Goal: Task Accomplishment & Management: Use online tool/utility

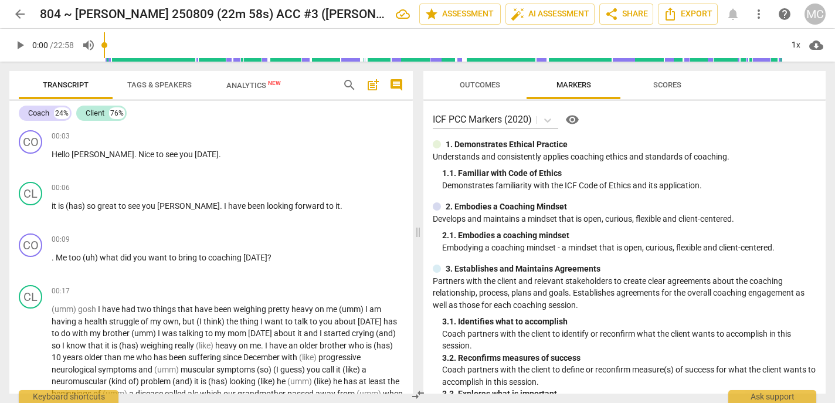
click at [25, 11] on span "arrow_back" at bounding box center [20, 14] width 14 height 14
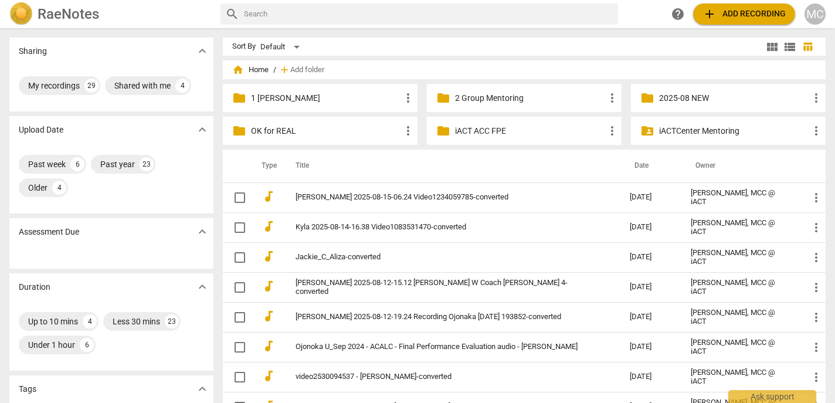
click at [259, 72] on span "home Home" at bounding box center [250, 70] width 36 height 12
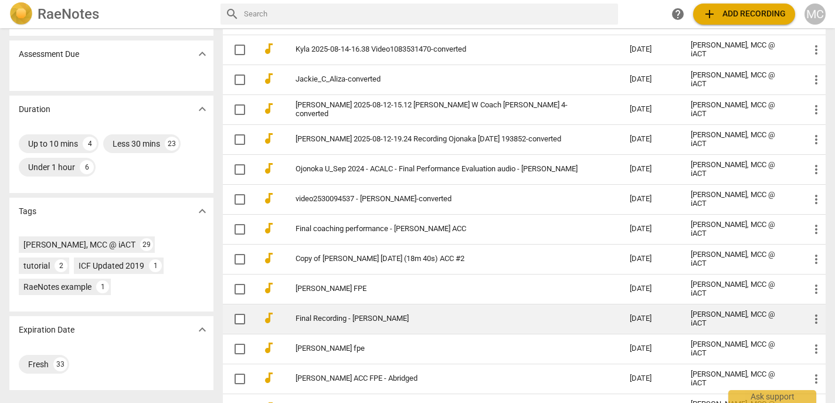
scroll to position [175, 0]
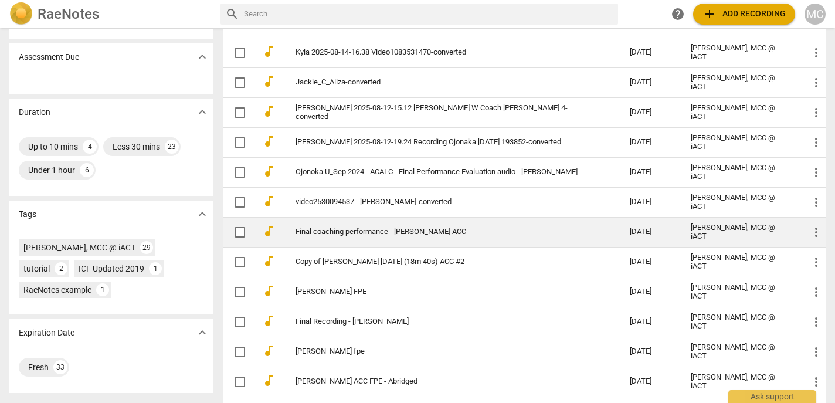
click at [374, 235] on link "Final coaching performance - [PERSON_NAME] ACC" at bounding box center [441, 231] width 292 height 9
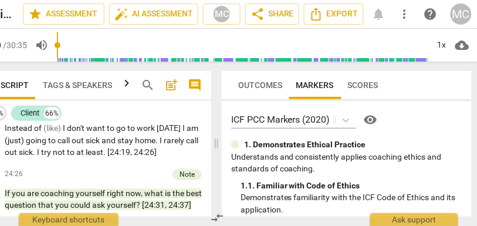
scroll to position [0, 50]
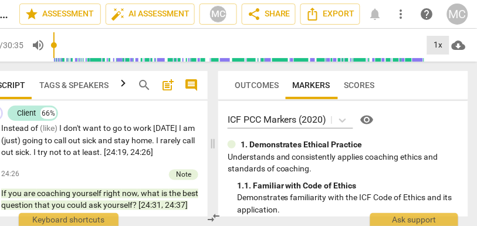
click at [436, 45] on div "1x" at bounding box center [438, 45] width 22 height 19
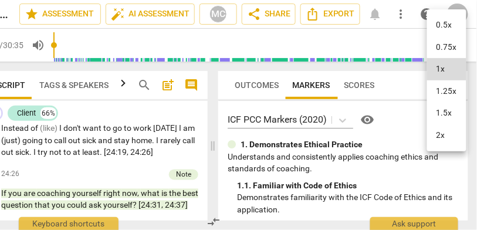
click at [444, 93] on li "1.25x" at bounding box center [446, 91] width 39 height 22
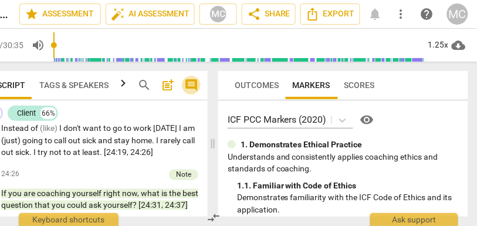
click at [196, 89] on span "comment" at bounding box center [191, 85] width 14 height 14
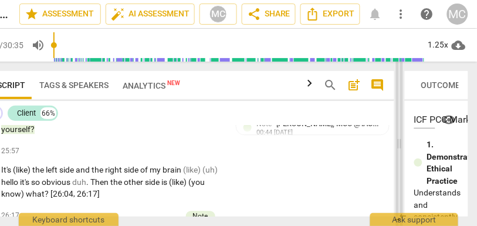
scroll to position [6113, 0]
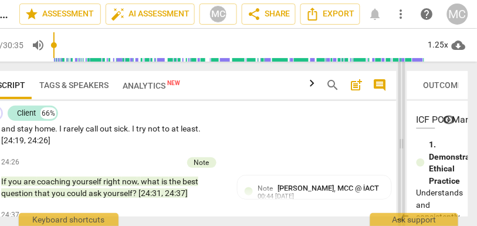
drag, startPoint x: 178, startPoint y: 144, endPoint x: 403, endPoint y: 155, distance: 224.8
click at [403, 155] on span at bounding box center [401, 144] width 7 height 164
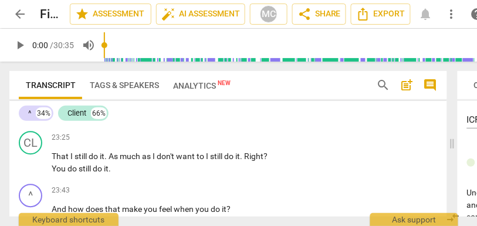
scroll to position [5832, 0]
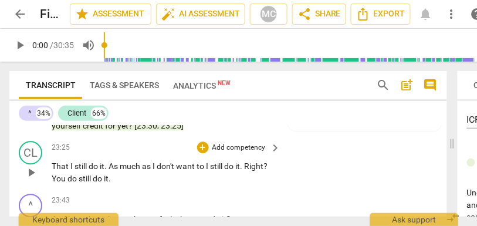
click at [74, 183] on span "do" at bounding box center [72, 178] width 11 height 9
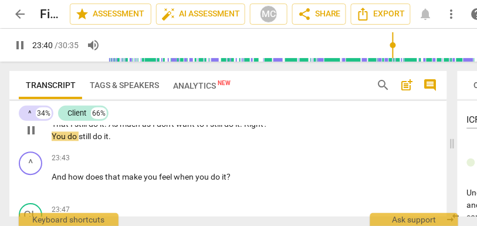
scroll to position [5874, 0]
click at [52, 181] on span "And" at bounding box center [60, 176] width 16 height 9
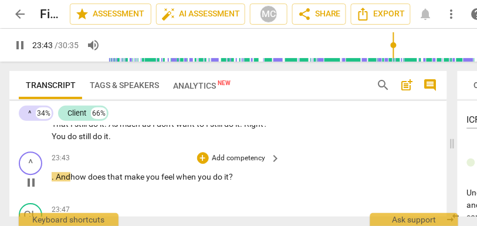
type input "1424"
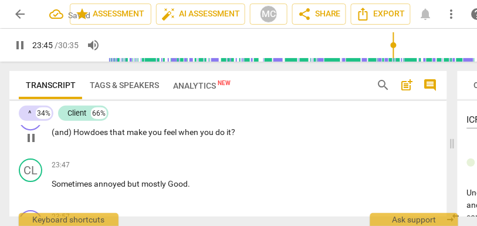
scroll to position [5919, 0]
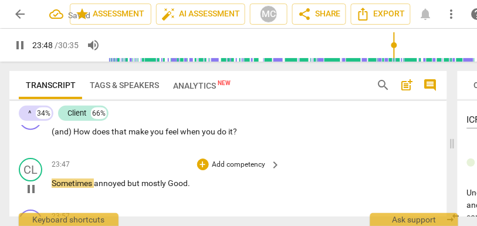
click at [97, 188] on span "annoyed" at bounding box center [110, 182] width 33 height 9
click at [130, 188] on span "but" at bounding box center [134, 182] width 14 height 9
type input "1431"
click at [172, 188] on span "Good" at bounding box center [178, 182] width 20 height 9
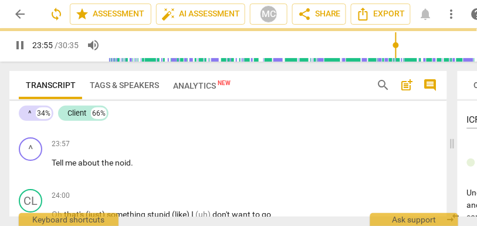
scroll to position [5991, 0]
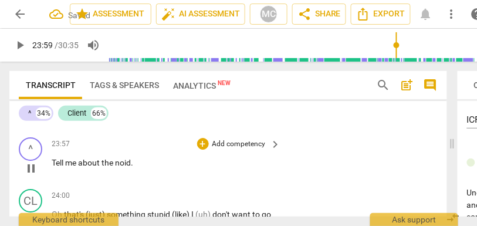
click at [78, 167] on span "me" at bounding box center [71, 162] width 13 height 9
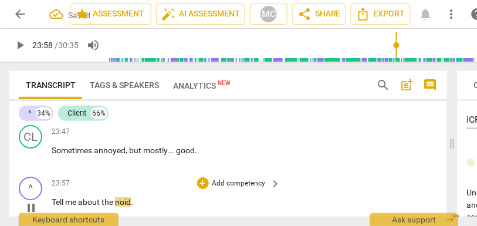
type input "1438"
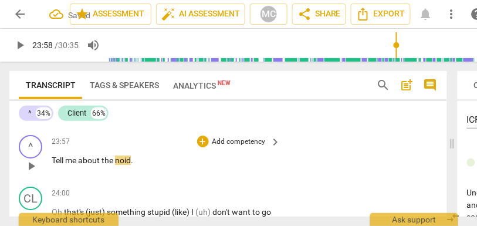
scroll to position [6003, 0]
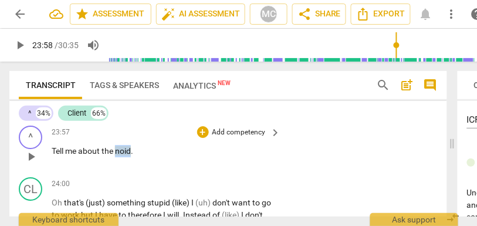
drag, startPoint x: 118, startPoint y: 164, endPoint x: 131, endPoint y: 164, distance: 13.5
click at [131, 155] on span "noid" at bounding box center [123, 150] width 16 height 9
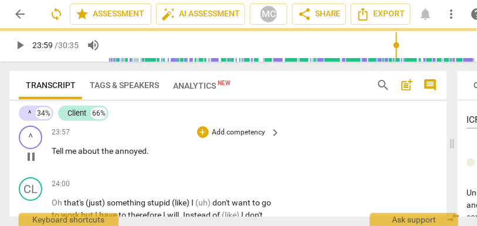
click at [245, 138] on p "Add competency" at bounding box center [239, 132] width 56 height 11
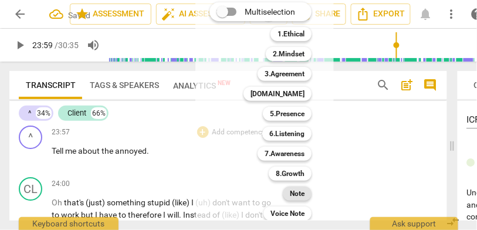
click at [296, 191] on b "Note" at bounding box center [297, 193] width 15 height 14
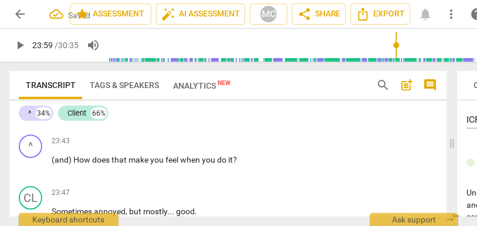
scroll to position [5890, 0]
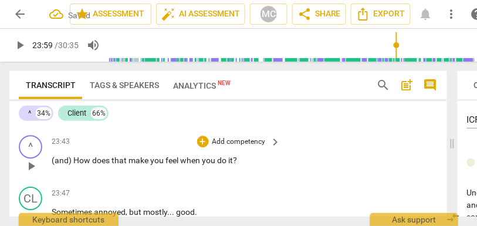
click at [249, 147] on p "Add competency" at bounding box center [239, 142] width 56 height 11
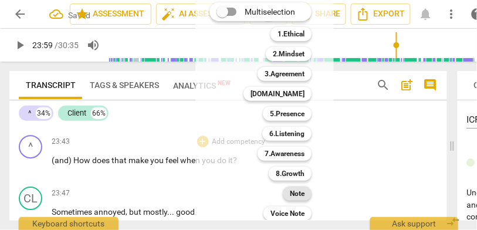
click at [300, 195] on b "Note" at bounding box center [297, 193] width 15 height 14
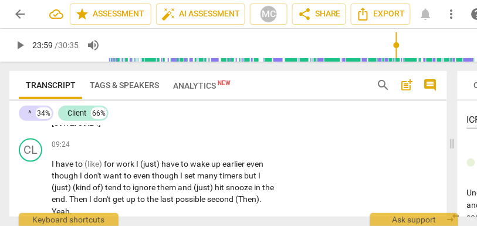
scroll to position [2970, 0]
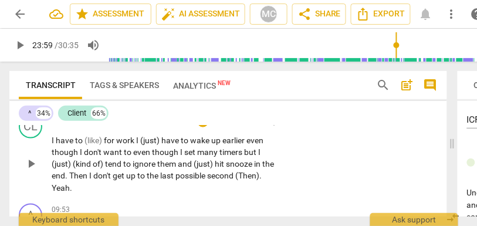
click at [137, 178] on span "up" at bounding box center [131, 175] width 11 height 9
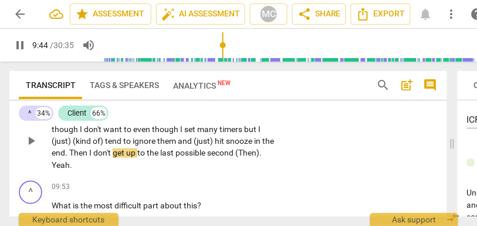
scroll to position [2993, 0]
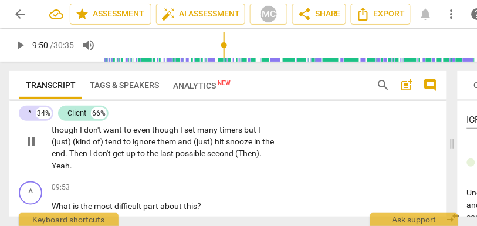
type input "591"
drag, startPoint x: 80, startPoint y: 166, endPoint x: 42, endPoint y: 166, distance: 37.5
click at [42, 166] on div "CL play_arrow pause 09:24 + Add competency keyboard_arrow_right I have to (like…" at bounding box center [227, 132] width 437 height 89
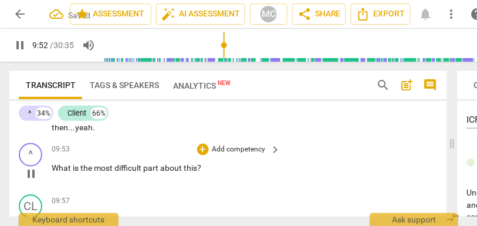
scroll to position [3031, 0]
click at [236, 149] on p "Add competency" at bounding box center [239, 149] width 56 height 11
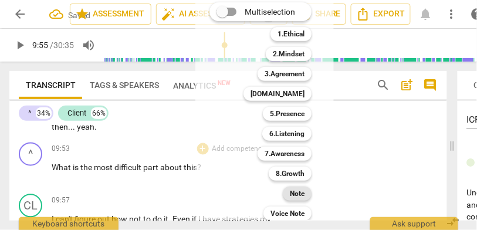
click at [293, 188] on b "Note" at bounding box center [297, 193] width 15 height 14
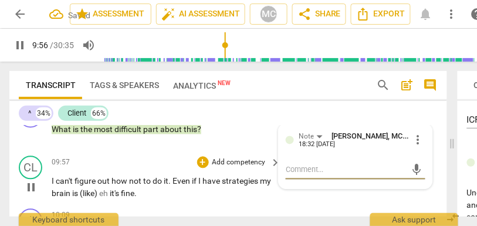
scroll to position [3074, 0]
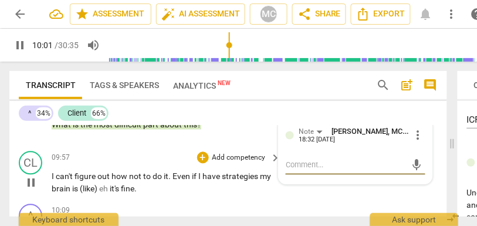
click at [174, 176] on span "Even" at bounding box center [181, 176] width 19 height 9
type input "602"
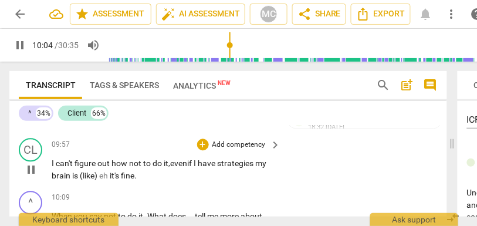
scroll to position [3089, 0]
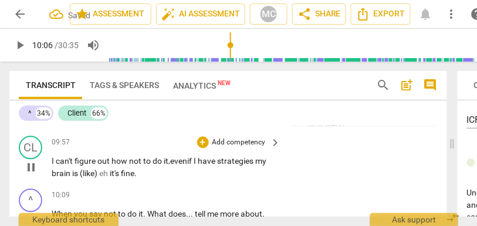
click at [263, 160] on span "my" at bounding box center [260, 161] width 11 height 9
click at [255, 165] on span "strategies" at bounding box center [236, 161] width 38 height 9
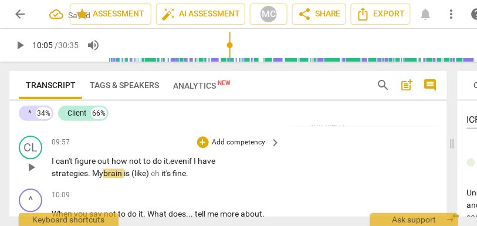
click at [124, 174] on span "brain" at bounding box center [113, 173] width 21 height 9
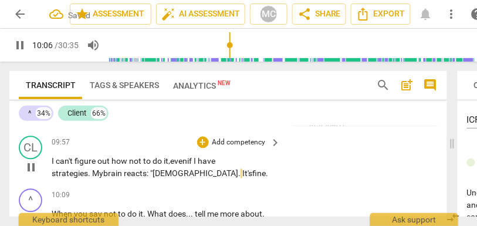
click at [206, 177] on p "I can't figure out how not to do it, even if I have strategies. My brain reacts…" at bounding box center [163, 167] width 223 height 24
click at [241, 170] on p "I can't figure out how not to do it, even if I have strategies. My brain reacts…" at bounding box center [163, 167] width 223 height 24
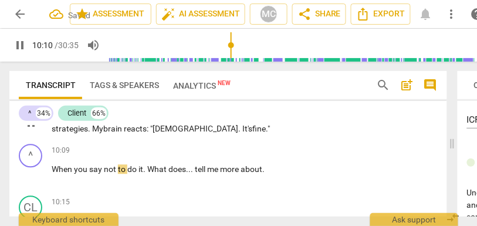
scroll to position [3137, 0]
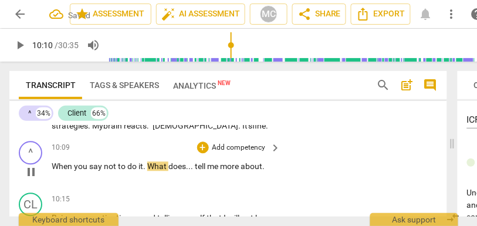
click at [102, 168] on span "say" at bounding box center [96, 165] width 15 height 9
type input "611"
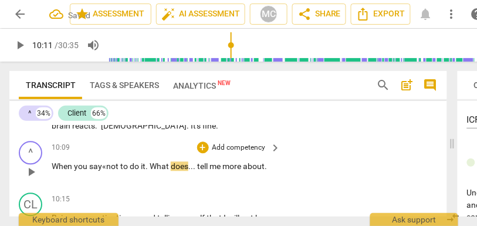
click at [155, 168] on span "What" at bounding box center [159, 165] width 21 height 9
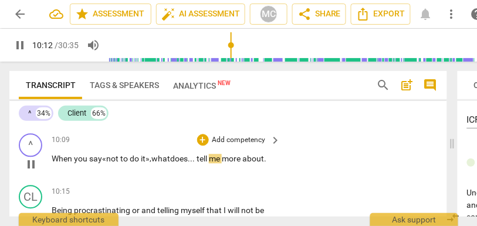
scroll to position [3146, 0]
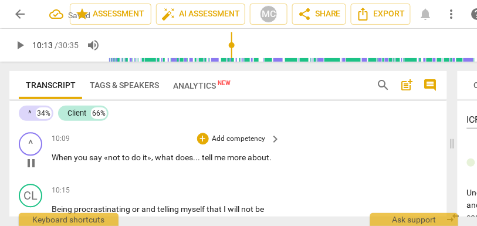
click at [233, 139] on p "Add competency" at bounding box center [239, 139] width 56 height 11
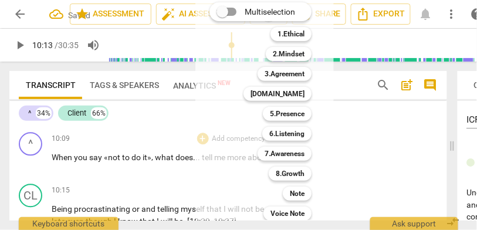
click at [225, 162] on div "Multiselection m 1.Ethical 1 2.Mindset 2 3.Agreement 3 4.Trust 4 5.Presence 5 6…" at bounding box center [269, 111] width 129 height 224
click at [173, 159] on div at bounding box center [238, 115] width 477 height 230
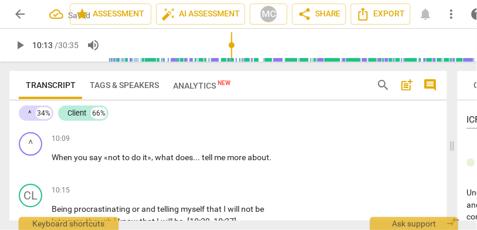
click at [150, 158] on span "it»" at bounding box center [146, 156] width 9 height 9
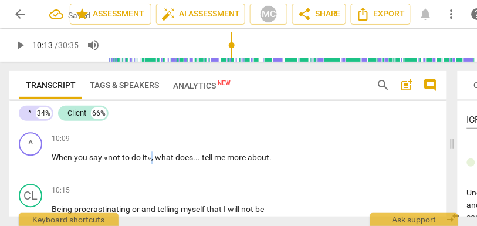
click at [150, 158] on span "it»" at bounding box center [146, 156] width 9 height 9
type input "613"
click at [267, 159] on span "about" at bounding box center [258, 156] width 22 height 9
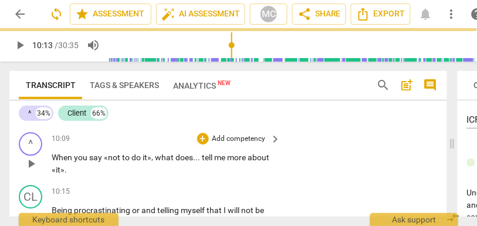
click at [242, 140] on p "Add competency" at bounding box center [239, 139] width 56 height 11
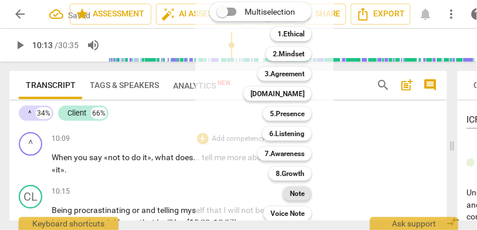
click at [306, 191] on div "Note" at bounding box center [297, 193] width 29 height 14
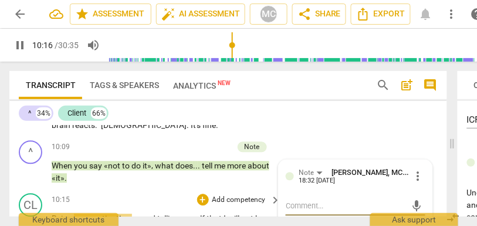
scroll to position [3181, 0]
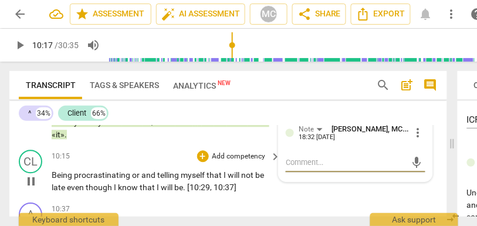
click at [54, 175] on span "Being" at bounding box center [63, 174] width 22 height 9
type input "618"
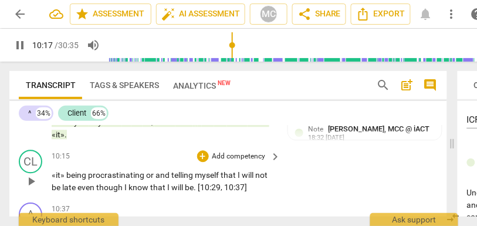
click at [70, 175] on span "«it» being" at bounding box center [70, 174] width 36 height 9
click at [155, 174] on span "and" at bounding box center [163, 174] width 16 height 9
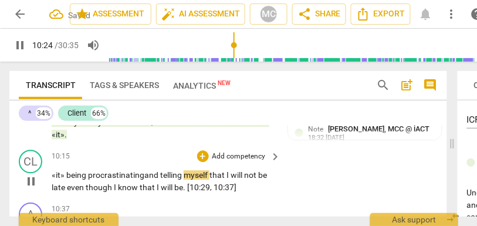
click at [154, 176] on span "and" at bounding box center [152, 174] width 16 height 9
click at [178, 175] on span "telling" at bounding box center [171, 174] width 23 height 9
click at [117, 176] on span "procrastinating" at bounding box center [116, 174] width 56 height 9
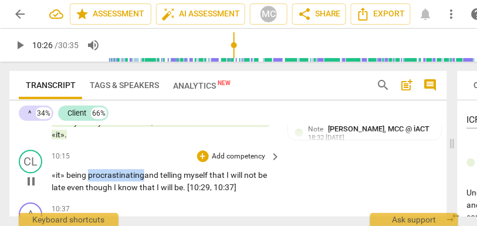
click at [117, 176] on span "procrastinating" at bounding box center [116, 174] width 56 height 9
click at [153, 175] on span "and" at bounding box center [152, 174] width 16 height 9
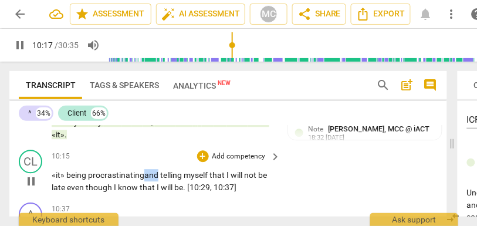
click at [153, 175] on span "and" at bounding box center [152, 174] width 16 height 9
click at [121, 176] on span "procrastinating" at bounding box center [116, 174] width 56 height 9
click at [158, 179] on span "and" at bounding box center [152, 174] width 16 height 9
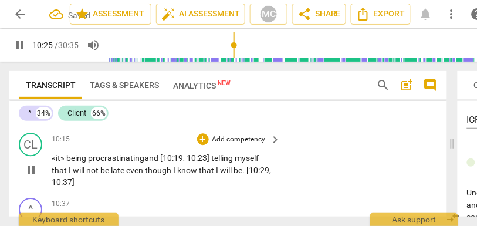
scroll to position [3204, 0]
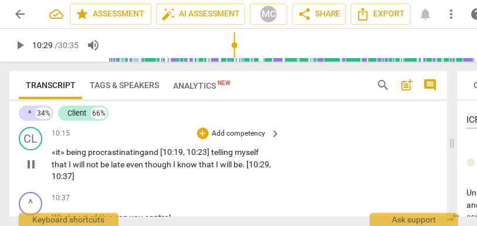
click at [141, 166] on span "even" at bounding box center [135, 163] width 19 height 9
click at [143, 165] on span "even" at bounding box center [135, 163] width 19 height 9
click at [234, 131] on p "Add competency" at bounding box center [239, 133] width 56 height 11
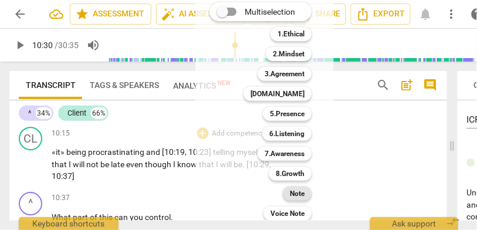
click at [307, 196] on div "Note" at bounding box center [297, 193] width 29 height 14
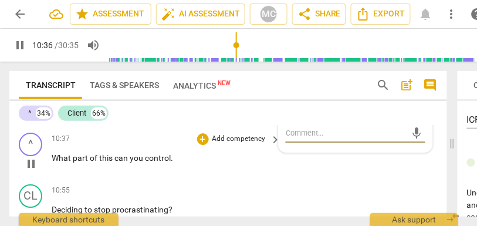
scroll to position [3263, 0]
click at [177, 160] on p "What part of this can you control ." at bounding box center [163, 158] width 223 height 12
type input "640"
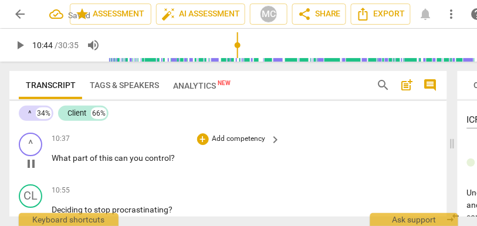
click at [127, 152] on div "10:37 + Add competency keyboard_arrow_right What part of this can you control?" at bounding box center [167, 153] width 230 height 42
click at [121, 155] on span "can" at bounding box center [121, 157] width 15 height 9
click at [168, 159] on span "control" at bounding box center [158, 157] width 26 height 9
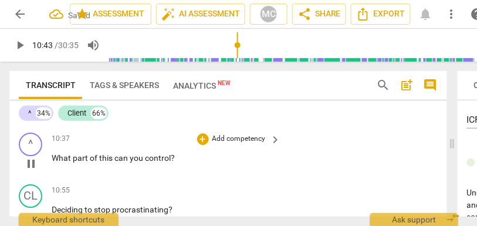
type input "643"
click at [223, 138] on p "Add competency" at bounding box center [239, 139] width 56 height 11
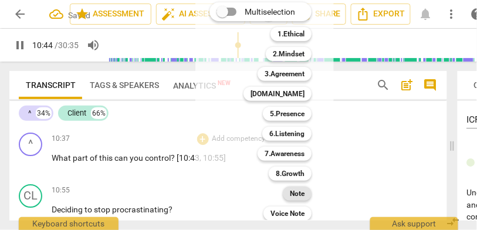
click at [292, 193] on b "Note" at bounding box center [297, 193] width 15 height 14
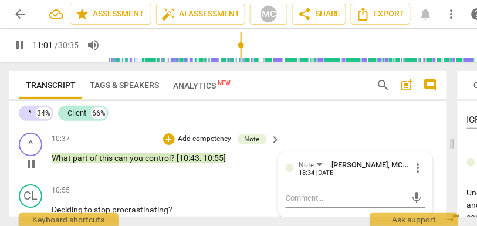
click at [141, 158] on span "you" at bounding box center [137, 157] width 15 height 9
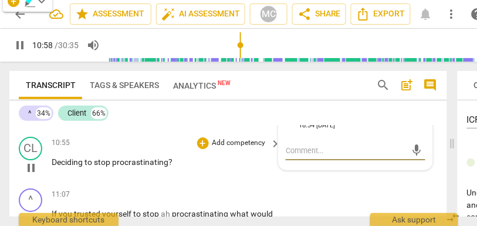
scroll to position [3319, 0]
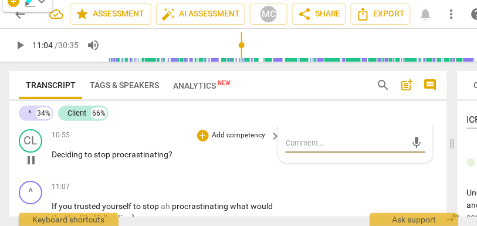
click at [88, 152] on span "to" at bounding box center [88, 153] width 9 height 9
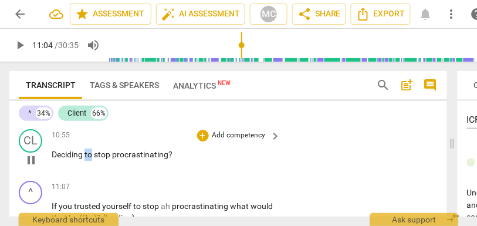
click at [88, 152] on span "to" at bounding box center [88, 153] width 9 height 9
click at [162, 155] on span "procrastinating" at bounding box center [140, 153] width 56 height 9
type input "659"
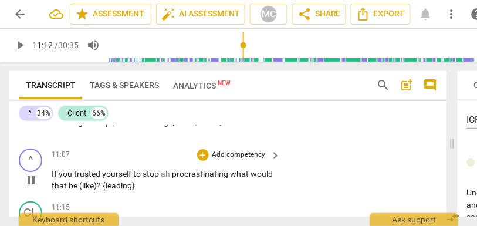
click at [171, 176] on span "ah" at bounding box center [166, 173] width 11 height 9
type input "672"
click at [140, 174] on span "to" at bounding box center [137, 173] width 9 height 9
click at [217, 174] on span "procrastinating" at bounding box center [188, 173] width 58 height 9
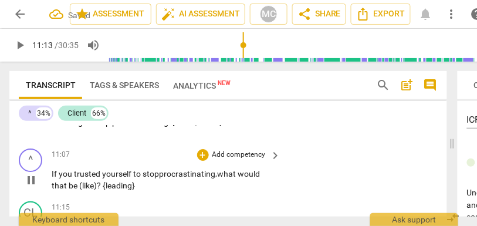
click at [81, 184] on span "(like)" at bounding box center [88, 185] width 18 height 9
click at [92, 186] on span "like)" at bounding box center [86, 185] width 15 height 9
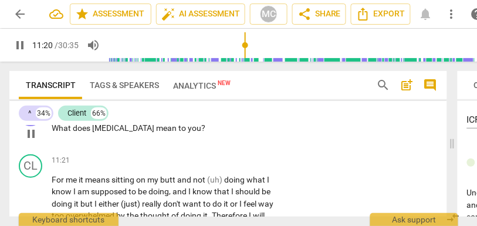
scroll to position [3501, 0]
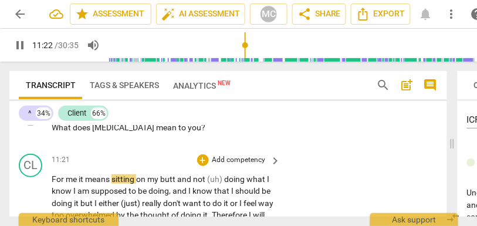
click at [79, 181] on span "it" at bounding box center [82, 178] width 6 height 9
type input "683"
click at [79, 181] on span "me," at bounding box center [72, 178] width 13 height 9
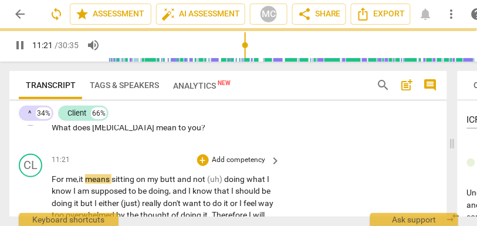
scroll to position [3533, 0]
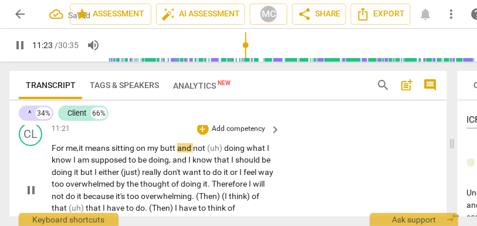
click at [196, 146] on span "not" at bounding box center [200, 147] width 14 height 9
click at [215, 152] on span "doing" at bounding box center [219, 147] width 22 height 9
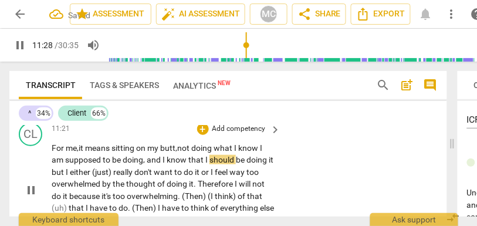
click at [198, 145] on span "doing" at bounding box center [202, 147] width 22 height 9
click at [183, 149] on span "not" at bounding box center [184, 147] width 14 height 9
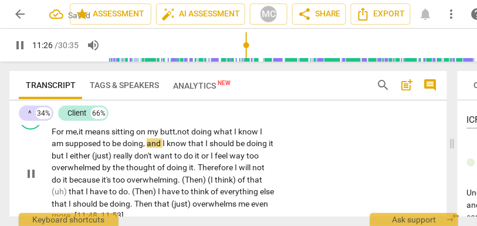
scroll to position [3554, 0]
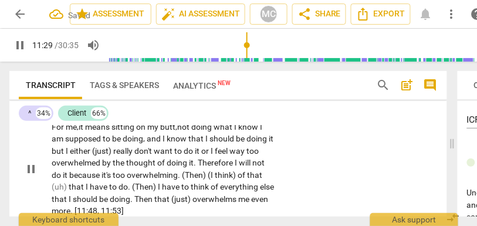
click at [62, 154] on span "but" at bounding box center [59, 150] width 14 height 9
click at [70, 155] on span "but" at bounding box center [65, 150] width 14 height 9
click at [120, 151] on span "(just)" at bounding box center [108, 150] width 21 height 9
click at [193, 149] on span "or" at bounding box center [192, 150] width 9 height 9
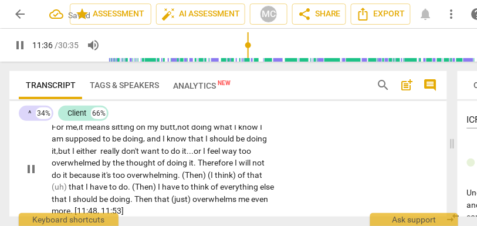
click at [235, 165] on span "I" at bounding box center [236, 162] width 4 height 9
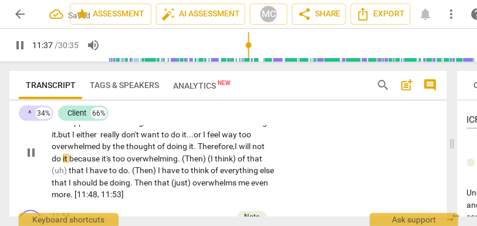
scroll to position [3575, 0]
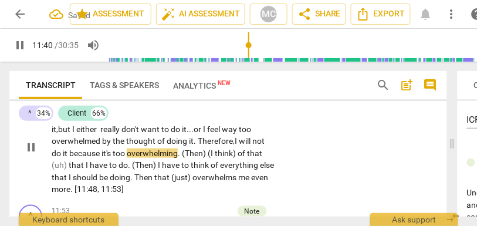
click at [242, 154] on span "of" at bounding box center [241, 152] width 9 height 9
click at [148, 151] on span "overwhelming" at bounding box center [152, 152] width 51 height 9
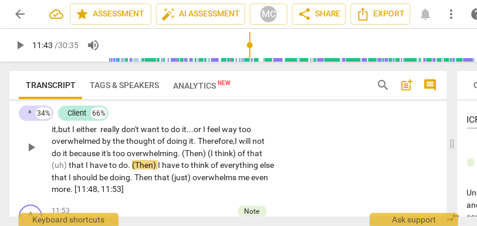
click at [188, 153] on span "(Then)" at bounding box center [195, 152] width 26 height 9
click at [209, 155] on span "(I" at bounding box center [208, 152] width 7 height 9
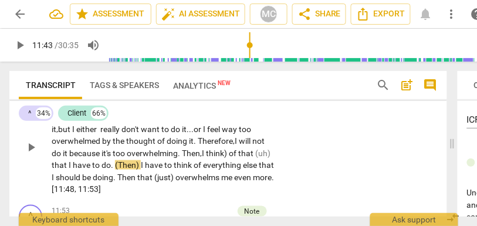
click at [226, 155] on span "think)" at bounding box center [217, 152] width 23 height 9
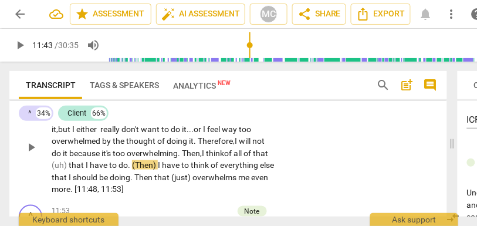
click at [69, 168] on span "(uh)" at bounding box center [60, 164] width 17 height 9
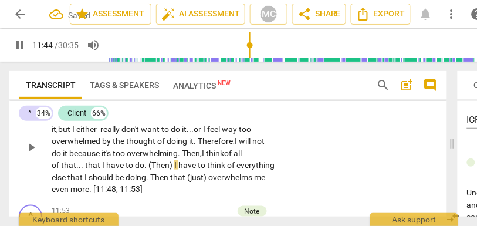
click at [146, 174] on span "doing" at bounding box center [135, 176] width 21 height 9
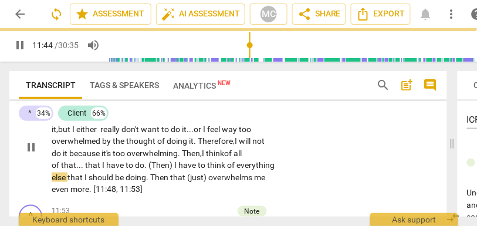
click at [152, 165] on span "(Then)" at bounding box center [161, 164] width 26 height 9
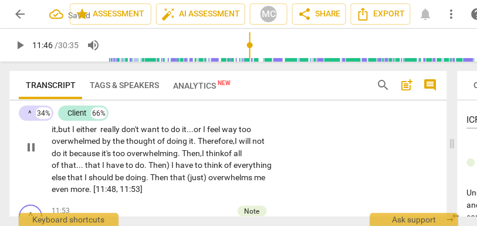
click at [123, 162] on span "have" at bounding box center [115, 164] width 19 height 9
click at [172, 164] on span "I" at bounding box center [173, 164] width 4 height 9
click at [172, 164] on span "I" at bounding box center [170, 164] width 4 height 9
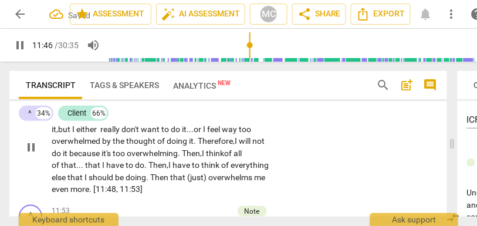
click at [170, 181] on span "Then" at bounding box center [160, 176] width 20 height 9
drag, startPoint x: 212, startPoint y: 178, endPoint x: 191, endPoint y: 177, distance: 20.6
click at [191, 177] on p "For me, it means sitting on my butt, not doing what I know I am supposed to be …" at bounding box center [163, 147] width 223 height 96
click at [190, 177] on span "(" at bounding box center [188, 176] width 3 height 9
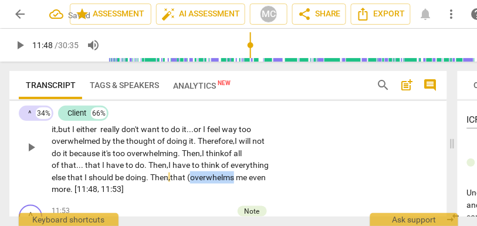
click at [190, 177] on span "(" at bounding box center [188, 176] width 3 height 9
click at [192, 181] on span "overwhelms" at bounding box center [213, 176] width 46 height 9
click at [326, 160] on div "CL play_arrow pause 11:21 + Add competency keyboard_arrow_right For me, it mean…" at bounding box center [227, 137] width 437 height 125
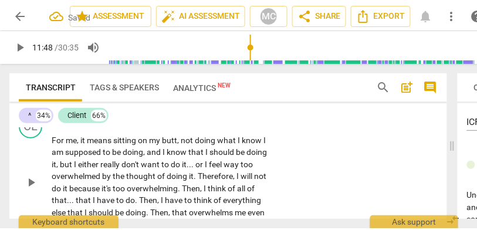
scroll to position [3536, 0]
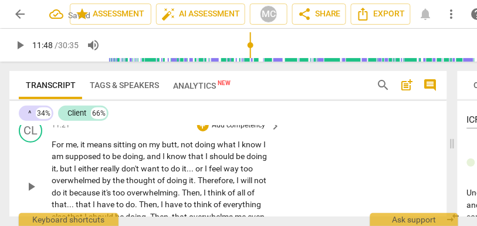
click at [243, 130] on p "Add competency" at bounding box center [239, 125] width 56 height 11
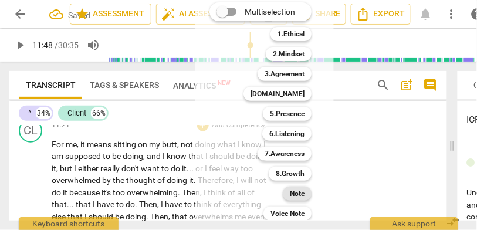
click at [293, 193] on b "Note" at bounding box center [297, 193] width 15 height 14
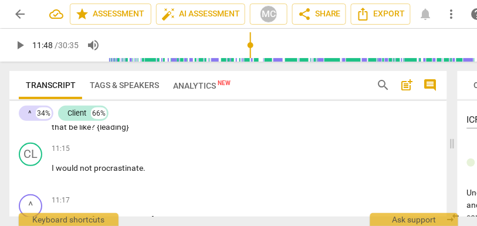
scroll to position [3408, 0]
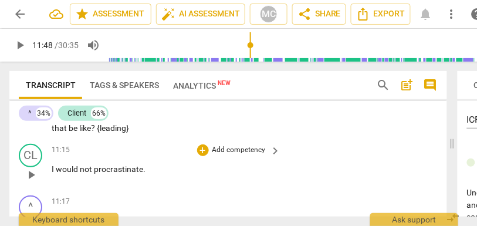
click at [229, 148] on p "Add competency" at bounding box center [239, 150] width 56 height 11
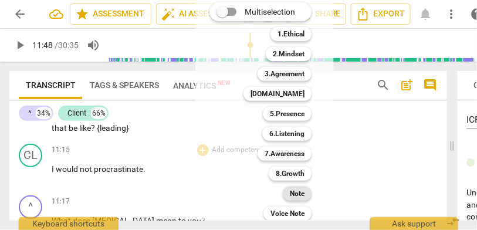
click at [293, 189] on b "Note" at bounding box center [297, 193] width 15 height 14
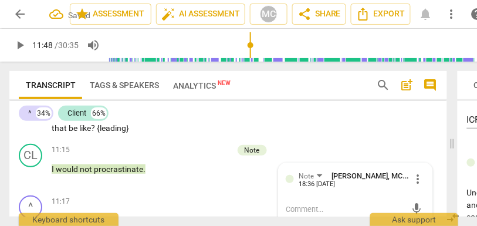
scroll to position [3455, 0]
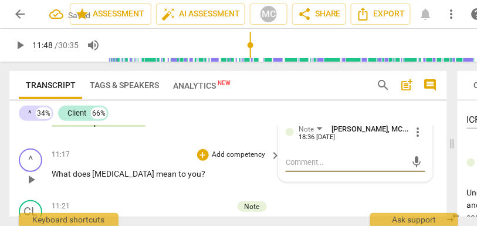
click at [230, 156] on p "Add competency" at bounding box center [239, 154] width 56 height 11
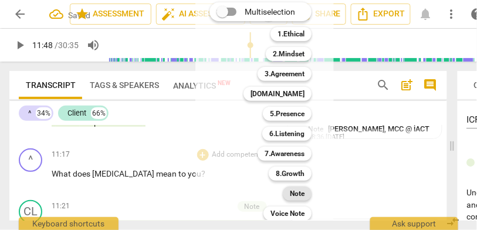
click at [297, 191] on b "Note" at bounding box center [297, 193] width 15 height 14
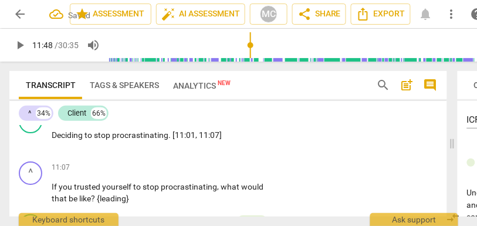
scroll to position [3329, 0]
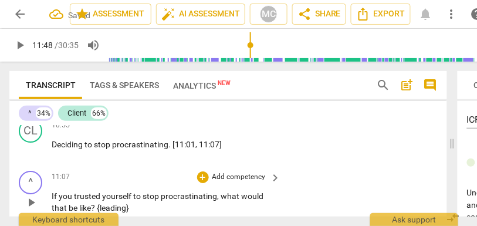
click at [232, 179] on p "Add competency" at bounding box center [239, 177] width 56 height 11
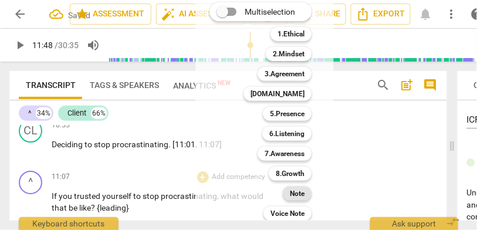
click at [291, 195] on b "Note" at bounding box center [297, 193] width 15 height 14
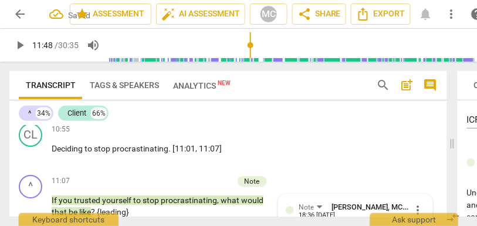
scroll to position [3324, 0]
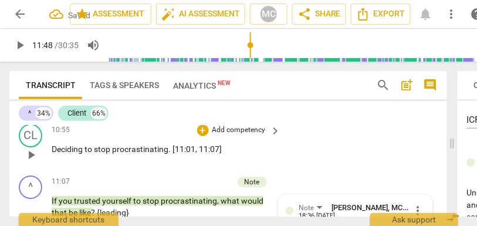
click at [230, 127] on p "Add competency" at bounding box center [239, 130] width 56 height 11
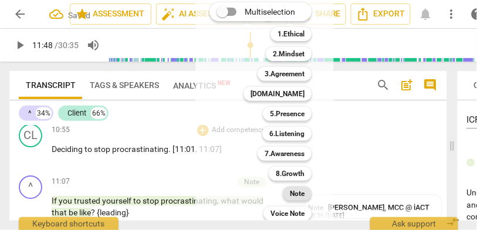
click at [295, 191] on b "Note" at bounding box center [297, 193] width 15 height 14
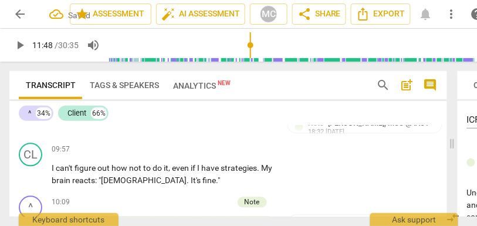
scroll to position [3083, 0]
click at [226, 155] on p "Add competency" at bounding box center [239, 149] width 56 height 11
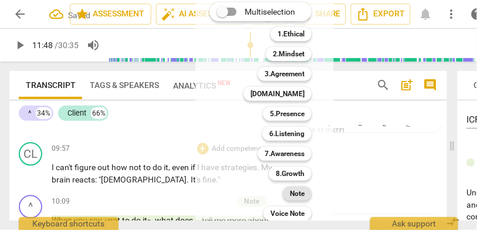
click at [298, 191] on b "Note" at bounding box center [297, 193] width 15 height 14
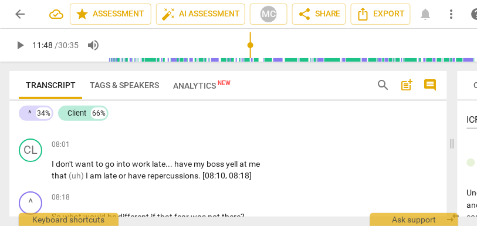
scroll to position [2664, 0]
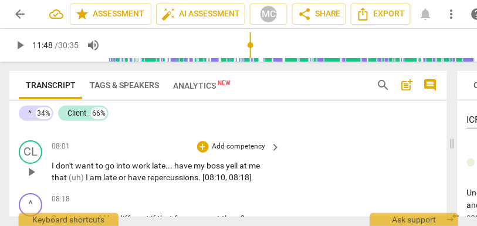
click at [157, 178] on span "repercussions" at bounding box center [172, 176] width 51 height 9
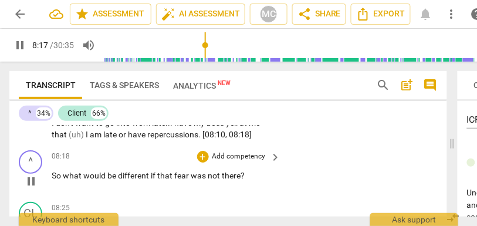
click at [55, 178] on span "So" at bounding box center [57, 175] width 11 height 9
click at [52, 179] on span "So" at bounding box center [57, 175] width 11 height 9
type input "500"
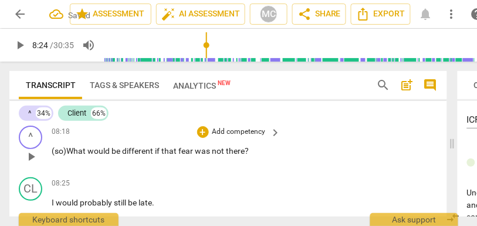
click at [249, 135] on p "Add competency" at bounding box center [239, 132] width 56 height 11
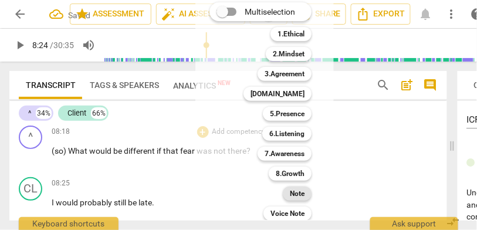
click at [300, 198] on b "Note" at bounding box center [297, 193] width 15 height 14
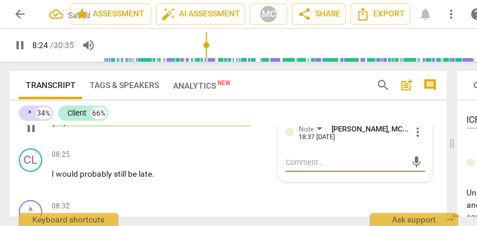
scroll to position [2762, 0]
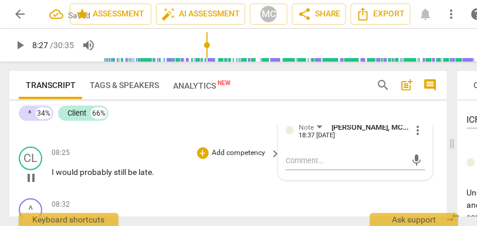
click at [233, 149] on p "Add competency" at bounding box center [239, 153] width 56 height 11
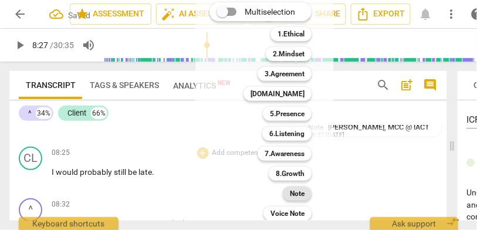
click at [300, 192] on b "Note" at bounding box center [297, 193] width 15 height 14
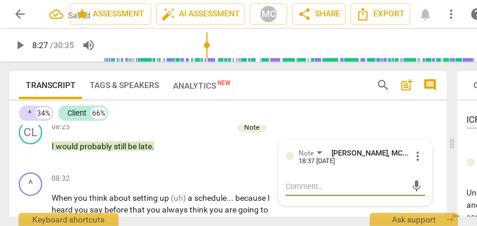
scroll to position [2789, 0]
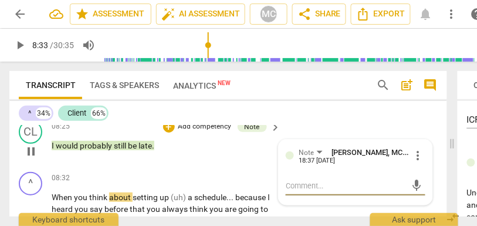
click at [107, 148] on span "probably" at bounding box center [97, 145] width 34 height 9
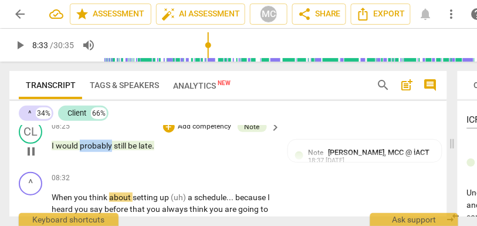
click at [107, 148] on span "probably" at bounding box center [97, 145] width 34 height 9
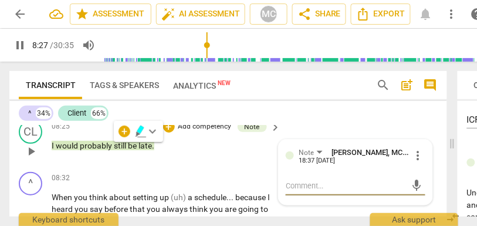
type input "508"
click at [148, 151] on p "I would probably still be late ." at bounding box center [163, 146] width 223 height 12
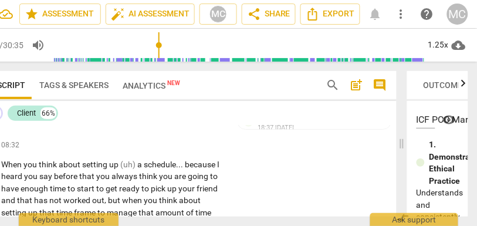
scroll to position [0, 0]
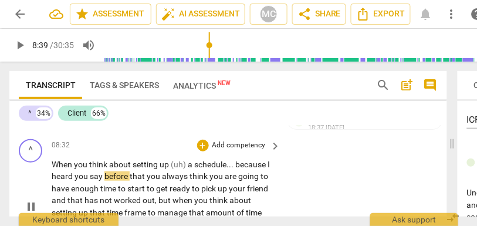
click at [154, 164] on span "setting" at bounding box center [145, 163] width 27 height 9
click at [187, 166] on span "(uh)" at bounding box center [179, 163] width 17 height 9
type input "517"
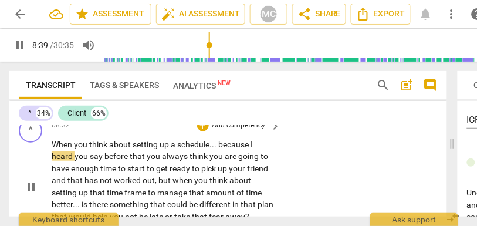
scroll to position [2843, 0]
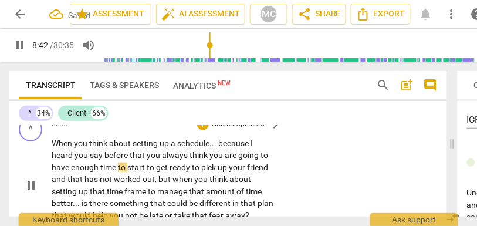
click at [219, 144] on span "because" at bounding box center [234, 142] width 32 height 9
click at [144, 156] on span "that" at bounding box center [138, 154] width 17 height 9
click at [156, 167] on span "to" at bounding box center [151, 166] width 9 height 9
click at [192, 168] on span "ready" at bounding box center [180, 166] width 22 height 9
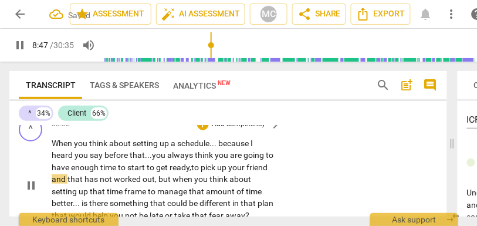
click at [156, 169] on span "to" at bounding box center [151, 166] width 9 height 9
click at [200, 170] on span "to" at bounding box center [195, 166] width 9 height 9
click at [74, 180] on span "friend" at bounding box center [63, 178] width 23 height 9
click at [90, 179] on span "and" at bounding box center [82, 178] width 16 height 9
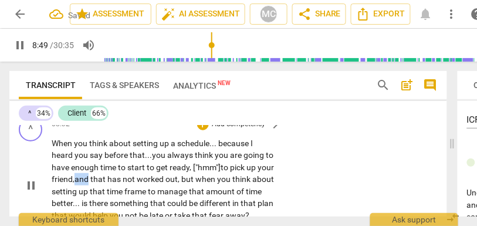
click at [90, 179] on span "and" at bounding box center [82, 178] width 16 height 9
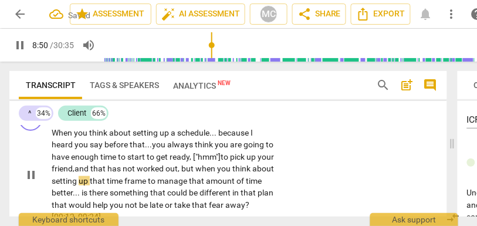
scroll to position [2855, 0]
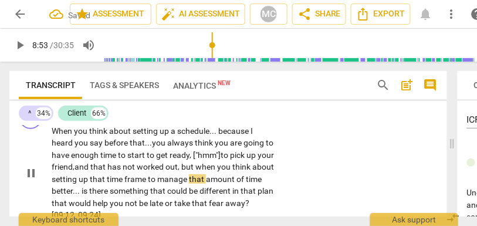
click at [148, 181] on span "frame" at bounding box center [135, 178] width 23 height 9
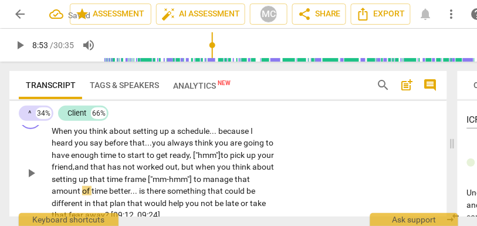
click at [107, 179] on span "that" at bounding box center [98, 178] width 17 height 9
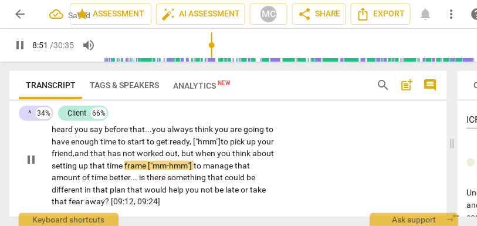
scroll to position [2871, 0]
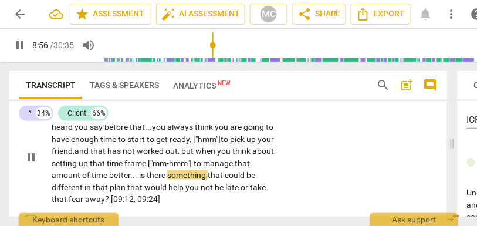
click at [139, 178] on span "." at bounding box center [137, 174] width 4 height 9
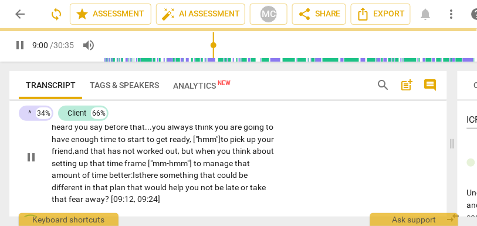
click at [109, 175] on span "time" at bounding box center [100, 174] width 18 height 9
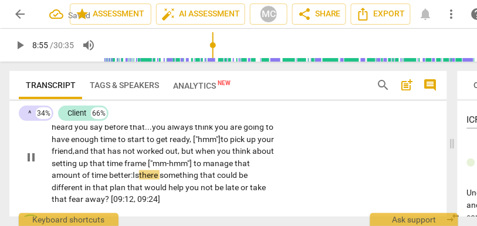
click at [139, 177] on span "Is" at bounding box center [135, 174] width 6 height 9
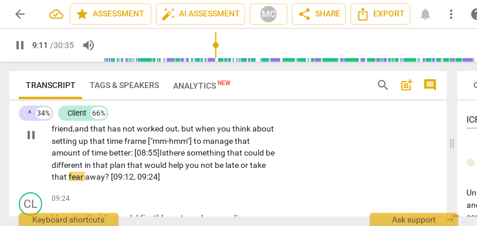
scroll to position [2926, 0]
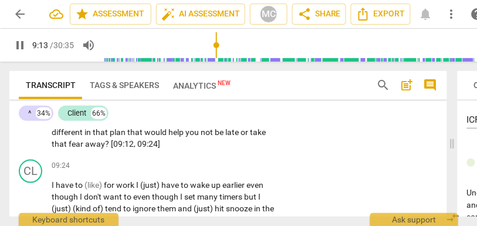
click at [23, 47] on span "pause" at bounding box center [20, 45] width 14 height 14
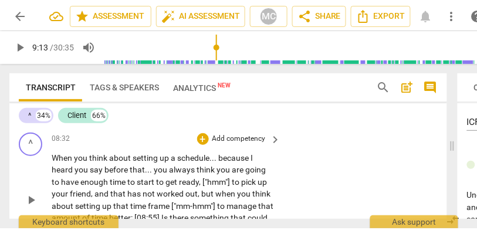
scroll to position [2829, 0]
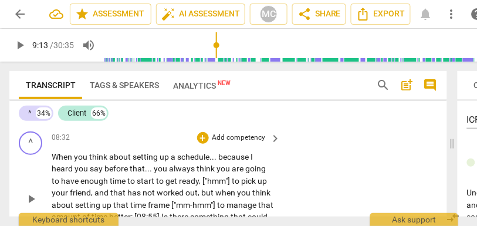
click at [245, 139] on p "Add competency" at bounding box center [239, 137] width 56 height 11
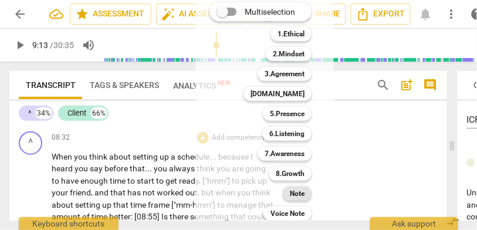
click at [304, 192] on b "Note" at bounding box center [297, 193] width 15 height 14
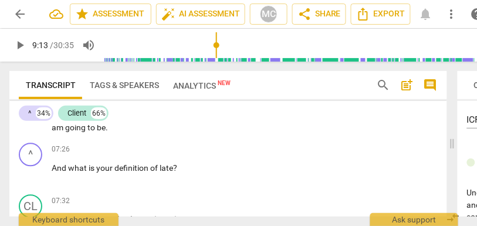
scroll to position [2469, 0]
click at [71, 130] on span "going" at bounding box center [76, 127] width 22 height 9
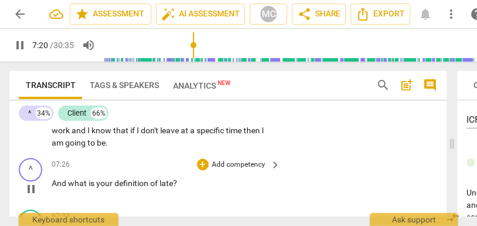
scroll to position [2449, 0]
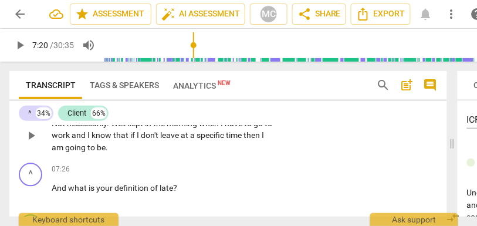
click at [63, 146] on span "am" at bounding box center [58, 147] width 13 height 9
click at [106, 148] on span "be" at bounding box center [101, 147] width 9 height 9
type input "441"
click at [87, 145] on span "going" at bounding box center [76, 147] width 22 height 9
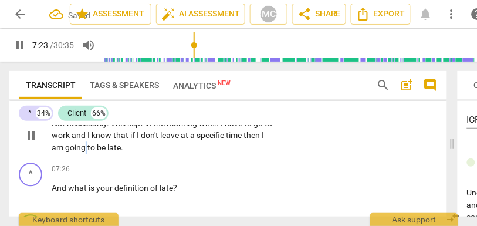
click at [87, 145] on span "going" at bounding box center [76, 147] width 22 height 9
click at [123, 151] on span "be late." at bounding box center [110, 147] width 26 height 9
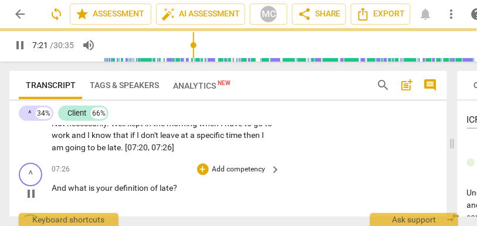
click at [50, 189] on div "play_arrow pause" at bounding box center [37, 193] width 30 height 15
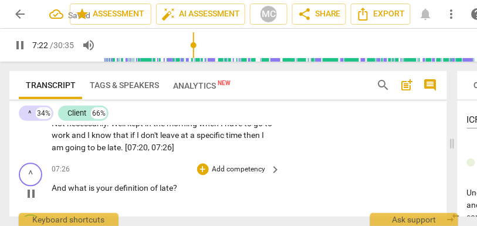
click at [53, 192] on span "And" at bounding box center [60, 187] width 16 height 9
type input "443"
click at [234, 172] on p "Add competency" at bounding box center [239, 170] width 56 height 11
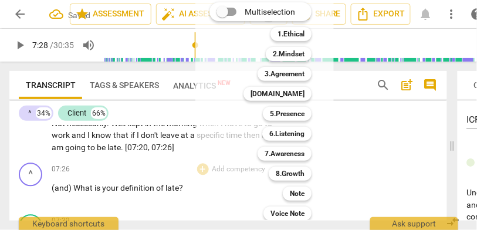
click at [289, 185] on div "Note 9" at bounding box center [303, 193] width 51 height 20
click at [291, 189] on b "Note" at bounding box center [297, 193] width 15 height 14
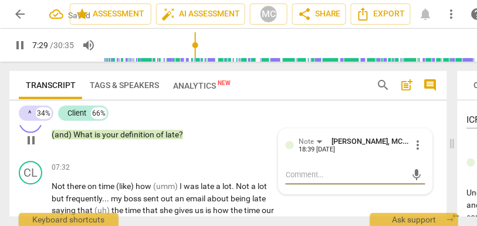
scroll to position [2503, 0]
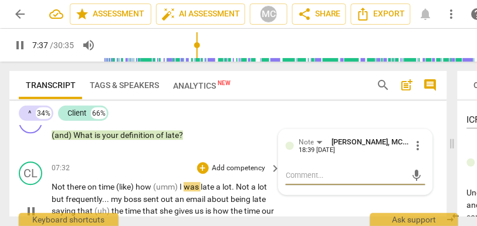
click at [57, 187] on span "Not" at bounding box center [59, 186] width 15 height 9
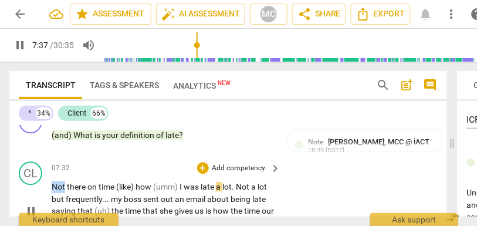
click at [57, 187] on span "Not" at bounding box center [59, 186] width 15 height 9
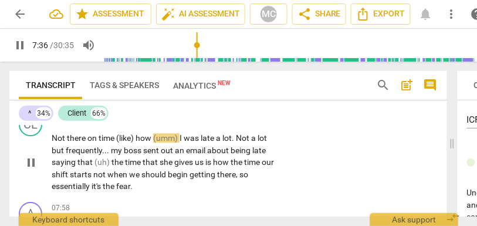
click at [107, 186] on span "the" at bounding box center [109, 185] width 13 height 9
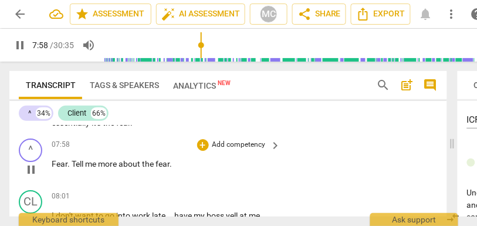
scroll to position [2616, 0]
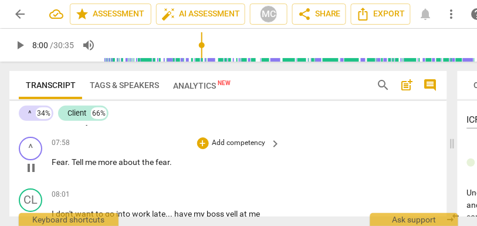
click at [230, 144] on p "Add competency" at bounding box center [239, 143] width 56 height 11
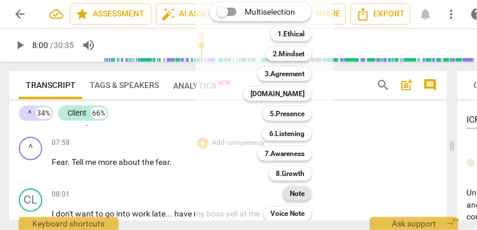
click at [294, 188] on b "Note" at bounding box center [297, 193] width 15 height 14
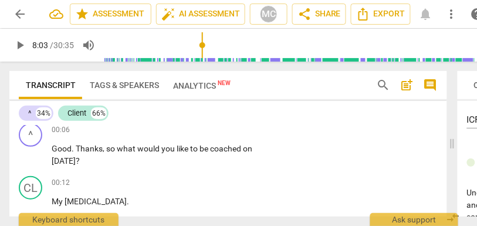
scroll to position [0, 0]
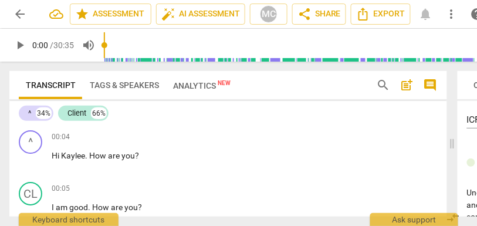
drag, startPoint x: 138, startPoint y: 47, endPoint x: 30, endPoint y: 47, distance: 108.5
click at [104, 47] on input "range" at bounding box center [289, 45] width 371 height 38
click at [22, 45] on span "play_arrow" at bounding box center [20, 45] width 14 height 14
click at [62, 156] on span "Kaylee" at bounding box center [73, 155] width 24 height 9
type input "3"
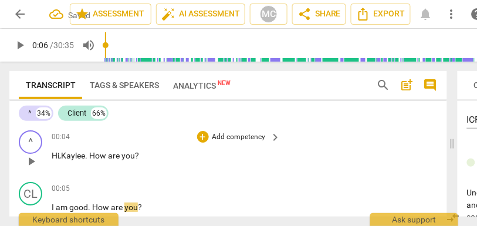
click at [236, 140] on p "Add competency" at bounding box center [239, 137] width 56 height 11
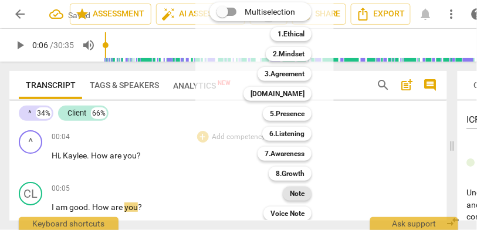
click at [300, 193] on b "Note" at bounding box center [297, 193] width 15 height 14
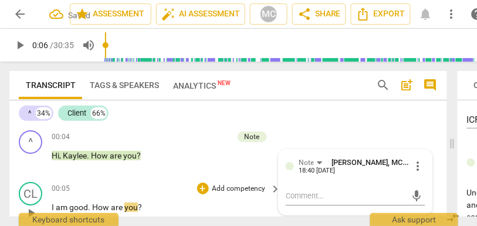
click at [227, 184] on p "Add competency" at bounding box center [239, 188] width 56 height 11
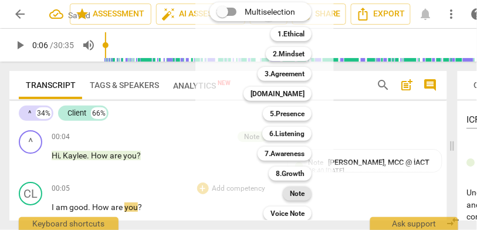
click at [286, 193] on div "Note" at bounding box center [297, 193] width 29 height 14
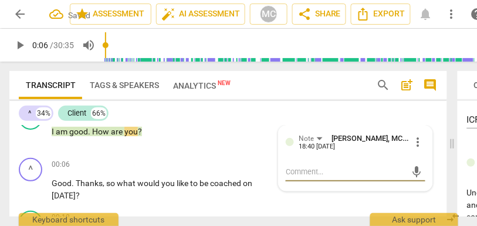
scroll to position [63, 0]
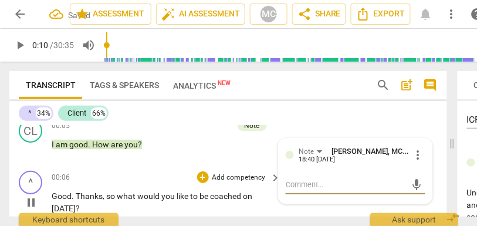
type input "10"
click at [107, 195] on span "so" at bounding box center [111, 195] width 11 height 9
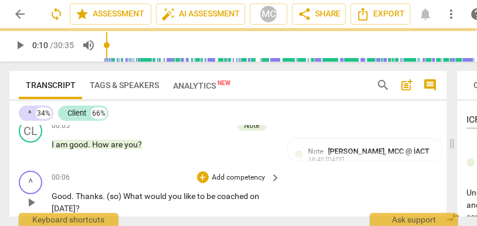
click at [226, 178] on p "Add competency" at bounding box center [239, 177] width 56 height 11
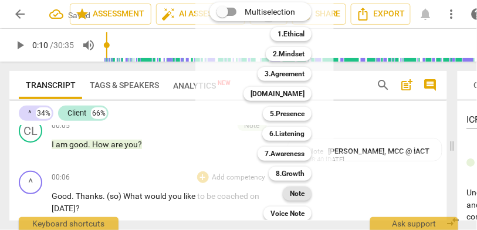
click at [297, 195] on b "Note" at bounding box center [297, 193] width 15 height 14
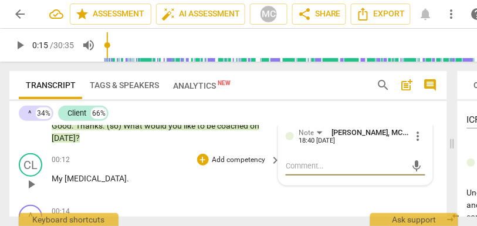
scroll to position [132, 0]
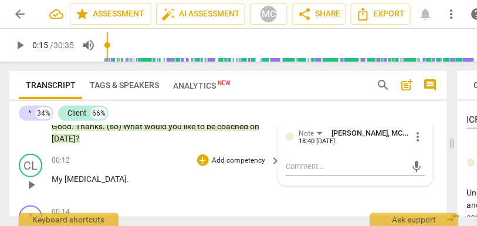
click at [241, 160] on p "Add competency" at bounding box center [239, 160] width 56 height 11
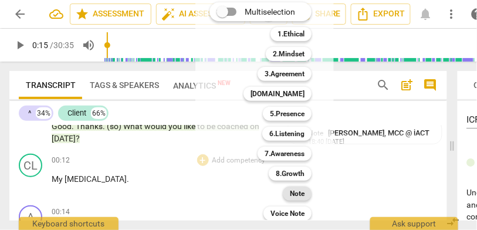
click at [306, 193] on div "Note" at bounding box center [297, 193] width 29 height 14
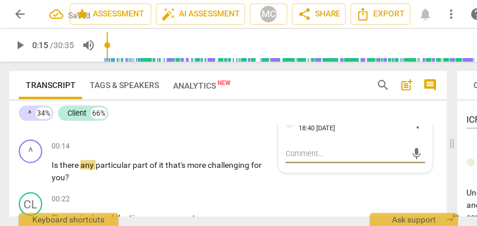
scroll to position [204, 0]
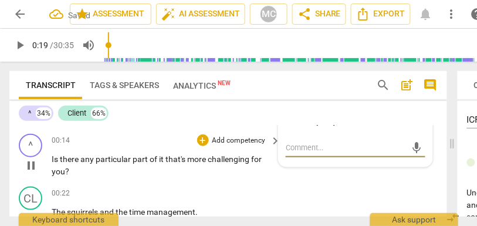
click at [226, 141] on p "Add competency" at bounding box center [239, 140] width 56 height 11
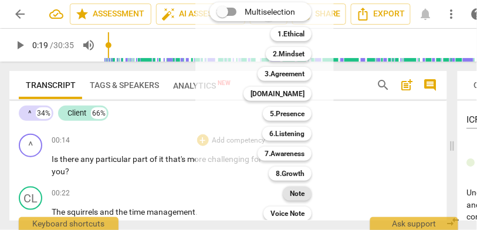
click at [295, 190] on b "Note" at bounding box center [297, 193] width 15 height 14
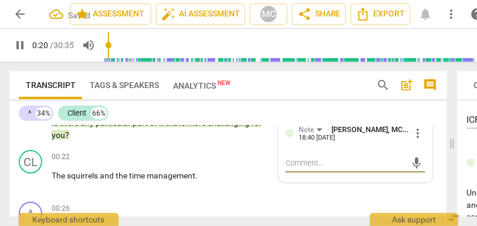
scroll to position [241, 0]
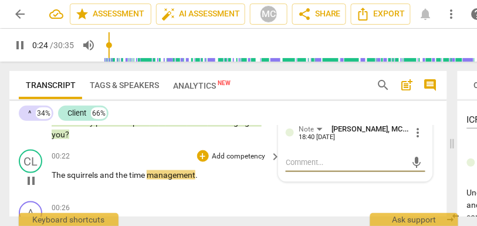
click at [233, 157] on p "Add competency" at bounding box center [239, 156] width 56 height 11
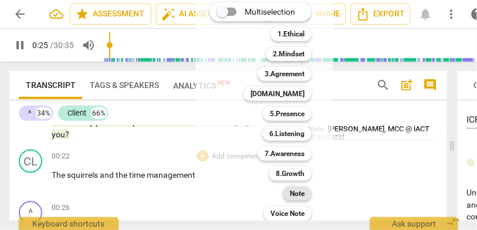
click at [300, 193] on b "Note" at bounding box center [297, 193] width 15 height 14
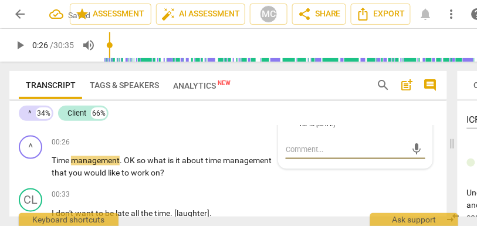
scroll to position [307, 0]
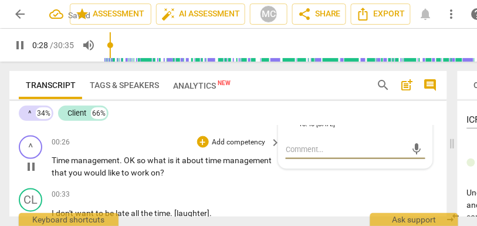
click at [77, 158] on span "management" at bounding box center [95, 160] width 49 height 9
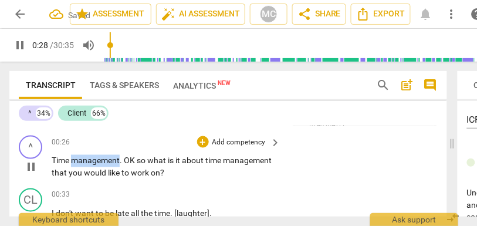
click at [77, 158] on span "management" at bounding box center [95, 160] width 49 height 9
click at [140, 164] on span "so" at bounding box center [142, 160] width 11 height 9
type input "29"
click at [231, 143] on p "Add competency" at bounding box center [239, 142] width 56 height 11
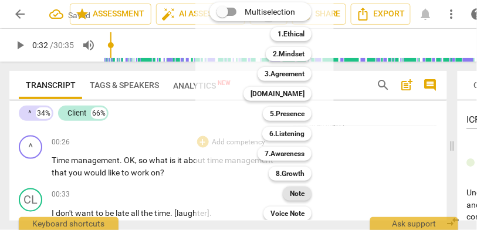
click at [292, 192] on b "Note" at bounding box center [297, 193] width 15 height 14
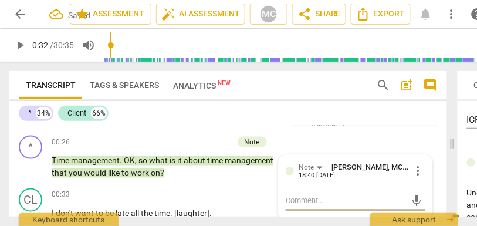
scroll to position [338, 0]
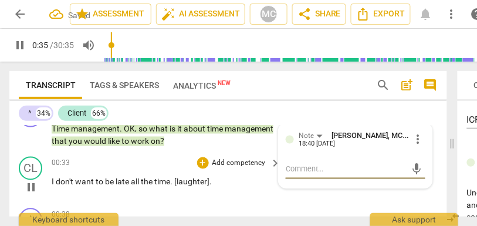
click at [232, 164] on p "Add competency" at bounding box center [239, 163] width 56 height 11
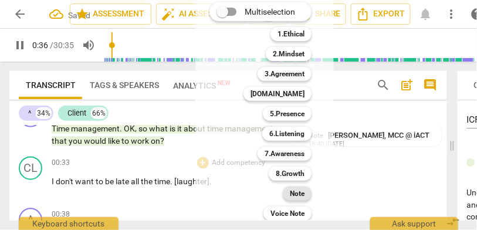
click at [294, 195] on b "Note" at bounding box center [297, 193] width 15 height 14
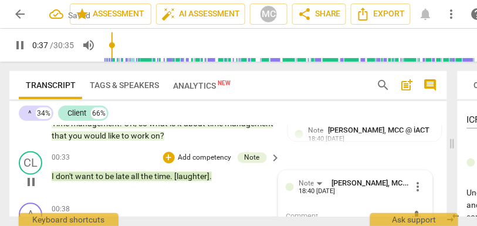
scroll to position [348, 0]
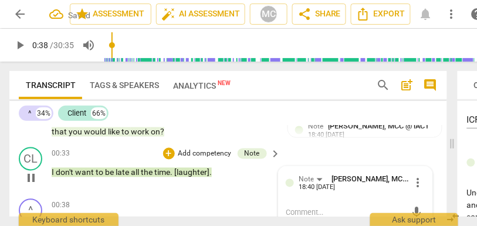
click at [210, 176] on span "." at bounding box center [210, 172] width 2 height 9
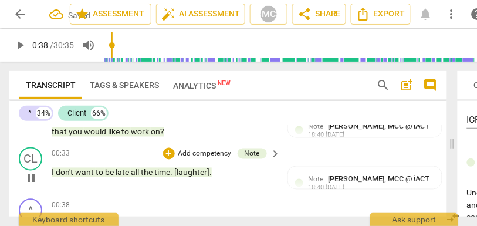
type input "38"
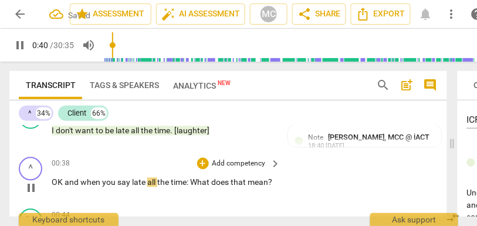
click at [65, 183] on span "and" at bounding box center [72, 182] width 16 height 9
type input "40"
click at [237, 164] on p "Add competency" at bounding box center [239, 164] width 56 height 11
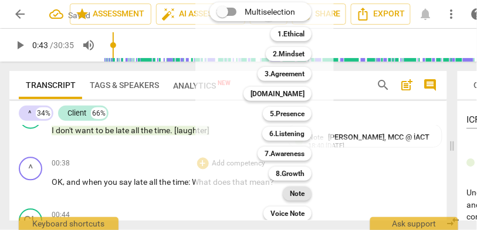
click at [289, 194] on div "Note" at bounding box center [297, 193] width 29 height 14
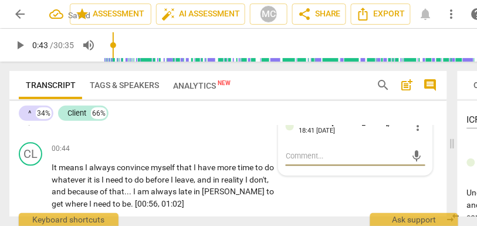
scroll to position [460, 0]
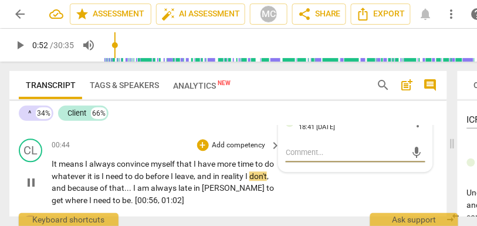
click at [213, 175] on span "and" at bounding box center [205, 175] width 16 height 9
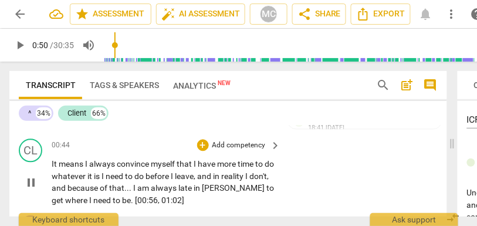
click at [221, 178] on span "in" at bounding box center [217, 175] width 8 height 9
click at [249, 177] on span "I" at bounding box center [247, 175] width 4 height 9
type input "52"
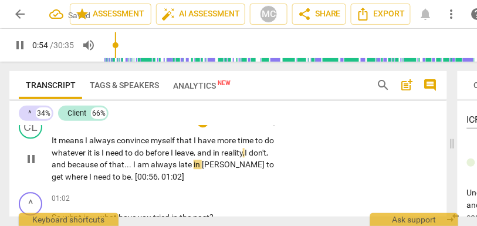
click at [100, 165] on span "because" at bounding box center [83, 163] width 32 height 9
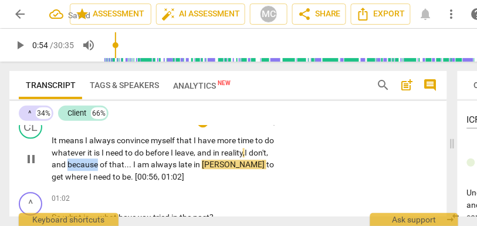
click at [100, 165] on span "because" at bounding box center [83, 163] width 32 height 9
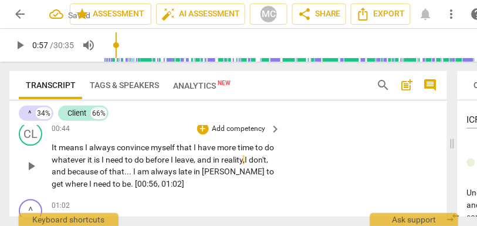
scroll to position [469, 0]
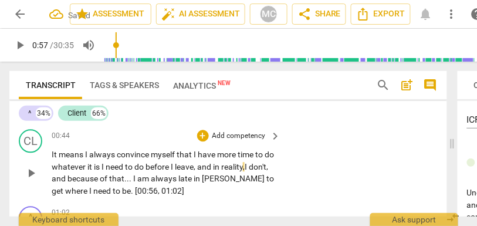
click at [248, 136] on p "Add competency" at bounding box center [239, 136] width 56 height 11
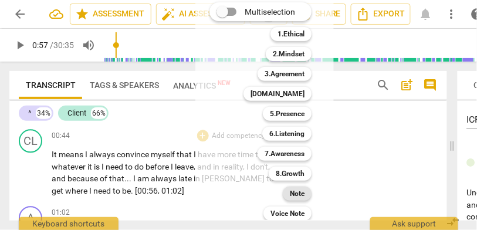
click at [304, 195] on b "Note" at bounding box center [297, 193] width 15 height 14
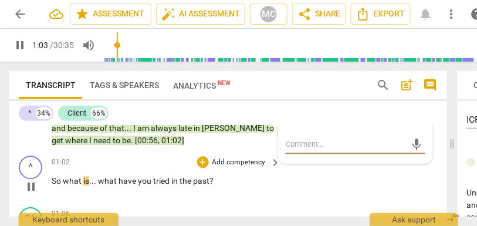
scroll to position [535, 0]
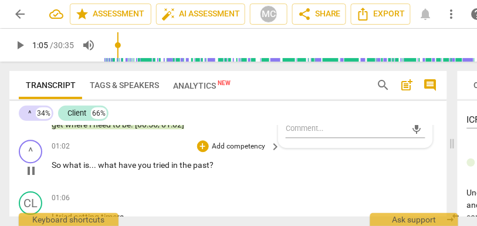
click at [233, 147] on p "Add competency" at bounding box center [239, 146] width 56 height 11
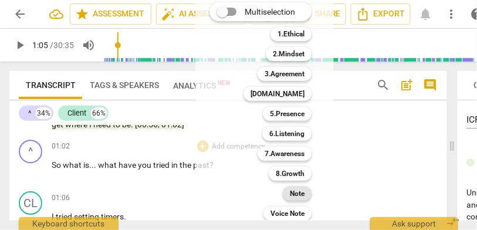
click at [296, 195] on b "Note" at bounding box center [297, 193] width 15 height 14
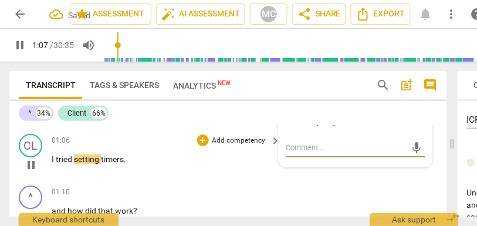
scroll to position [597, 0]
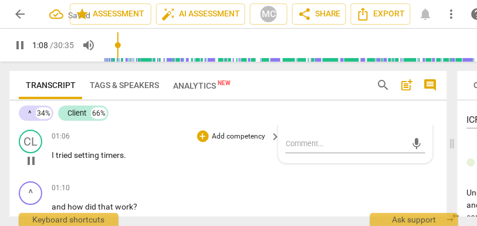
click at [237, 142] on div "+ Add competency keyboard_arrow_right" at bounding box center [238, 136] width 87 height 13
click at [239, 136] on p "Add competency" at bounding box center [239, 136] width 56 height 11
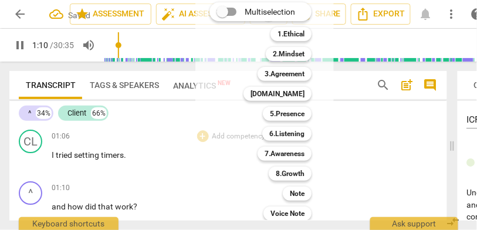
click at [298, 200] on div "Note 9" at bounding box center [303, 193] width 51 height 20
click at [290, 192] on div "Note" at bounding box center [297, 193] width 29 height 14
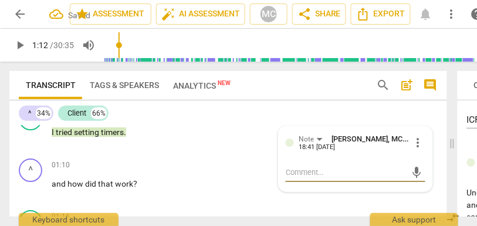
scroll to position [625, 0]
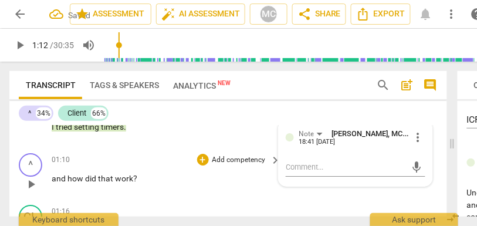
click at [225, 159] on p "Add competency" at bounding box center [239, 160] width 56 height 11
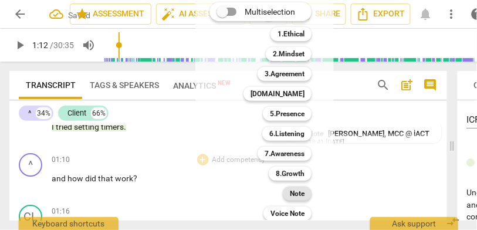
click at [297, 194] on b "Note" at bounding box center [297, 193] width 15 height 14
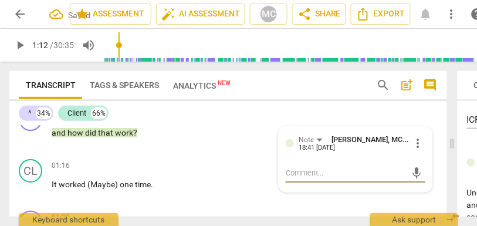
scroll to position [671, 0]
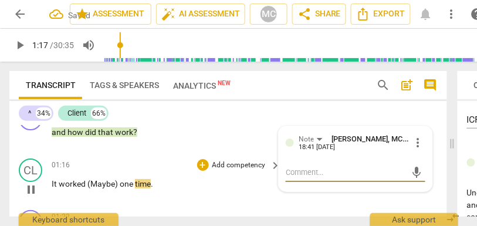
click at [89, 183] on span "(Maybe)" at bounding box center [103, 183] width 32 height 9
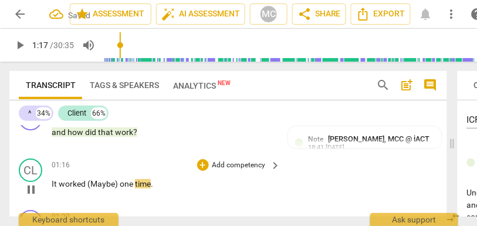
type input "77"
click at [118, 183] on span "one" at bounding box center [122, 183] width 15 height 9
click at [223, 166] on p "Add competency" at bounding box center [239, 165] width 56 height 11
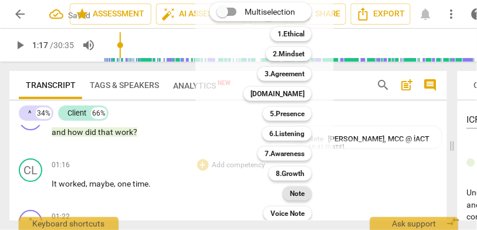
click at [299, 192] on b "Note" at bounding box center [297, 193] width 15 height 14
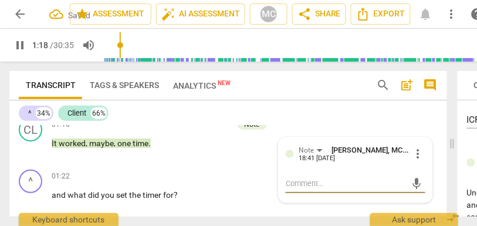
scroll to position [743, 0]
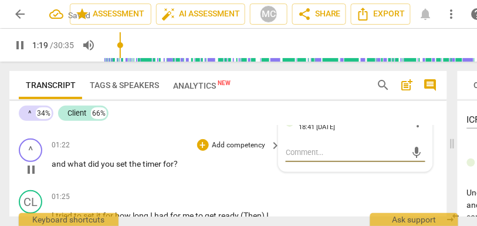
click at [59, 166] on span "and" at bounding box center [60, 163] width 16 height 9
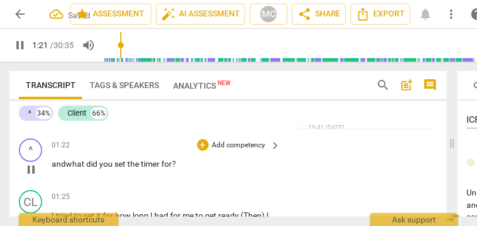
type input "82"
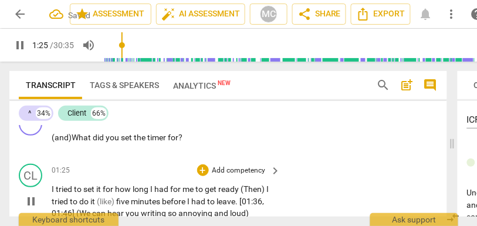
scroll to position [784, 0]
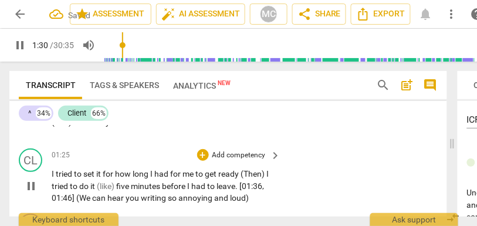
type input "91"
click at [246, 174] on span "(Then)" at bounding box center [253, 173] width 26 height 9
click at [264, 175] on span "I" at bounding box center [262, 173] width 2 height 9
click at [257, 169] on span "Then," at bounding box center [250, 173] width 20 height 9
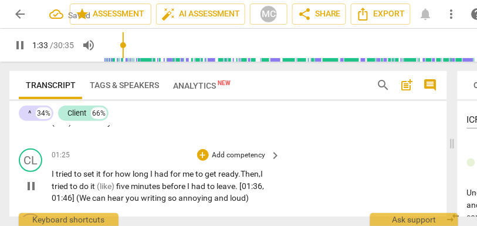
click at [117, 184] on span "five" at bounding box center [123, 185] width 15 height 9
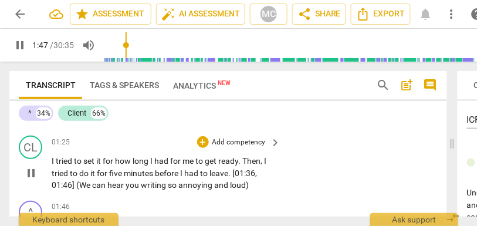
click at [128, 148] on div "01:25 + Add competency keyboard_arrow_right" at bounding box center [167, 141] width 230 height 13
click at [104, 168] on p "I tried to set it for how long I had for me to get ready . Then , I tried to do…" at bounding box center [163, 173] width 223 height 36
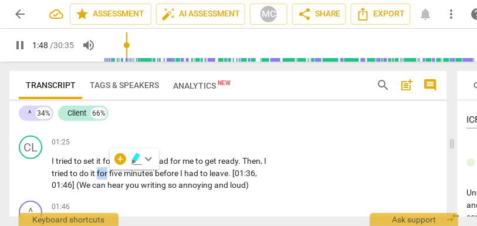
scroll to position [818, 0]
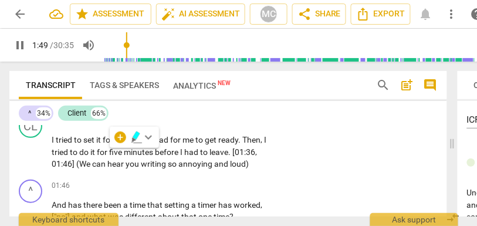
click at [104, 159] on p "I tried to set it for how long I had for me to get ready . Then , I tried to do…" at bounding box center [163, 152] width 223 height 36
click at [65, 168] on span "01:46]" at bounding box center [64, 163] width 25 height 9
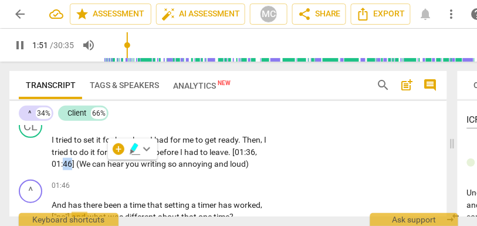
click at [65, 168] on span "01:46]" at bounding box center [64, 163] width 25 height 9
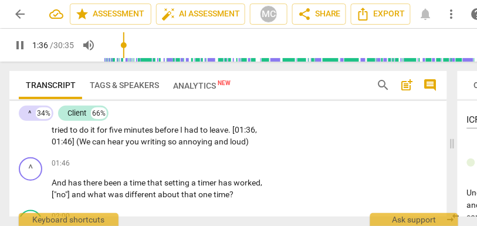
scroll to position [845, 0]
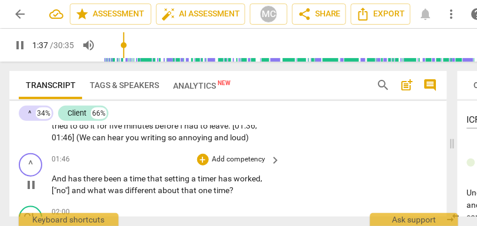
click at [50, 179] on div "play_arrow pause" at bounding box center [37, 184] width 30 height 16
click at [52, 179] on span "And" at bounding box center [60, 178] width 16 height 9
type input "99"
click at [77, 152] on div "^ play_arrow pause 01:46 + Add competency keyboard_arrow_right (and) Has there …" at bounding box center [227, 174] width 437 height 53
click at [268, 179] on span "," at bounding box center [268, 178] width 2 height 9
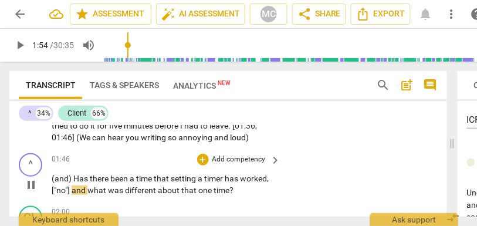
type input "115"
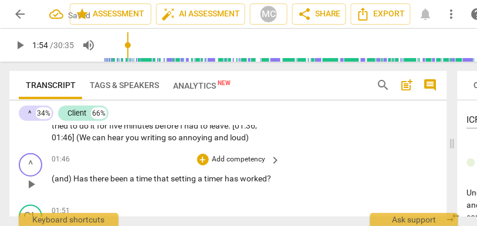
click at [199, 179] on span "a" at bounding box center [201, 178] width 6 height 9
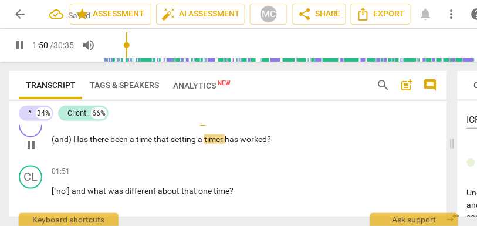
scroll to position [884, 0]
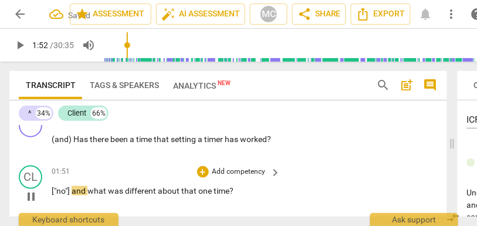
type input "113"
click at [56, 193] on span "["no"]" at bounding box center [62, 190] width 20 height 9
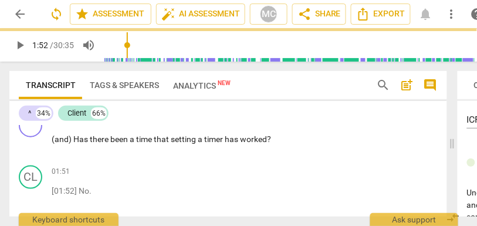
scroll to position [936, 0]
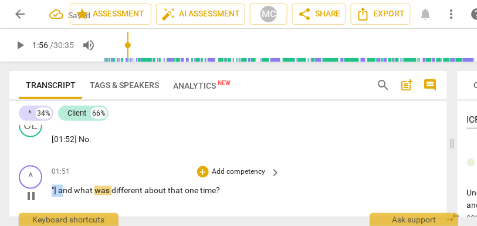
drag, startPoint x: 63, startPoint y: 191, endPoint x: 32, endPoint y: 191, distance: 31.1
click at [32, 191] on div "^ play_arrow pause 01:51 + Add competency keyboard_arrow_right "] and what was …" at bounding box center [227, 187] width 437 height 52
type input "116"
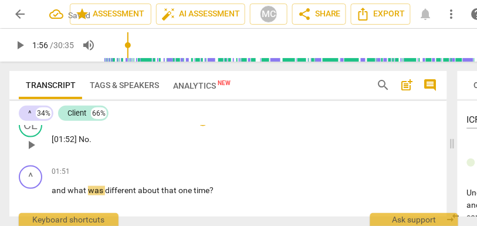
click at [198, 154] on div "01:51 + Add competency keyboard_arrow_right [01:52] No ." at bounding box center [167, 135] width 230 height 42
click at [70, 155] on div "01:51 + Add competency keyboard_arrow_right [01:52] No ." at bounding box center [167, 135] width 230 height 42
click at [60, 190] on span "and" at bounding box center [60, 190] width 16 height 9
type input "115"
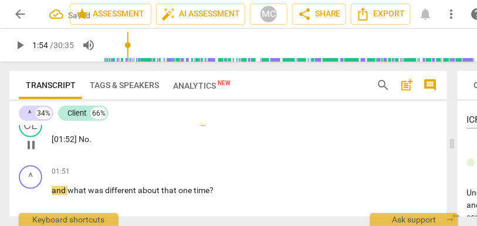
click at [90, 142] on span "." at bounding box center [90, 138] width 2 height 9
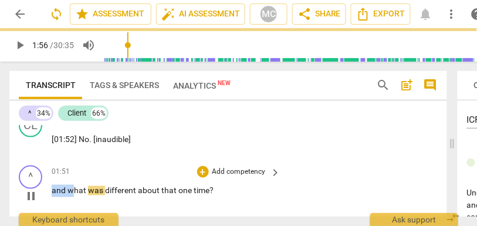
type input "116"
drag, startPoint x: 71, startPoint y: 189, endPoint x: 38, endPoint y: 189, distance: 33.4
click at [38, 189] on div "^ play_arrow pause 01:51 + Add competency keyboard_arrow_right and what was dif…" at bounding box center [227, 187] width 437 height 52
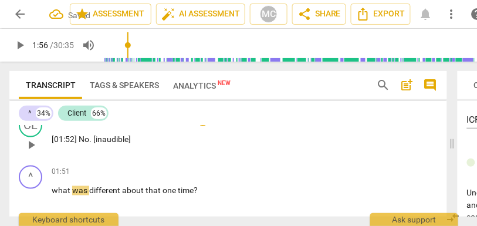
click at [89, 138] on span "No" at bounding box center [84, 138] width 11 height 9
click at [52, 193] on span "what" at bounding box center [62, 190] width 21 height 9
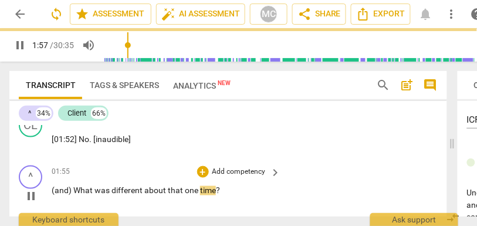
click at [235, 175] on p "Add competency" at bounding box center [239, 171] width 56 height 11
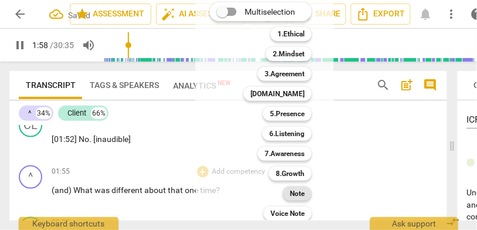
click at [291, 193] on b "Note" at bounding box center [297, 193] width 15 height 14
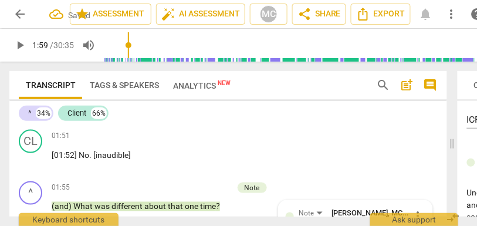
scroll to position [915, 0]
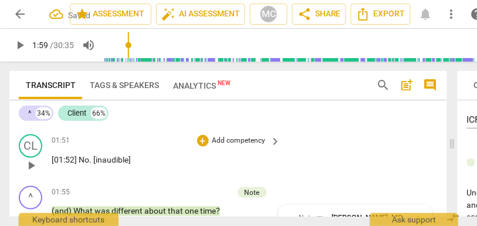
click at [228, 137] on p "Add competency" at bounding box center [239, 140] width 56 height 11
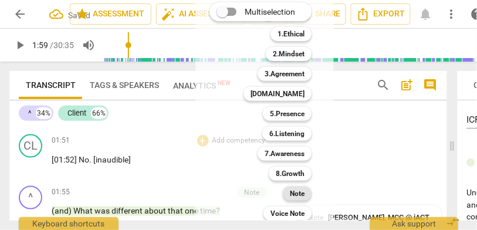
click at [293, 189] on b "Note" at bounding box center [297, 193] width 15 height 14
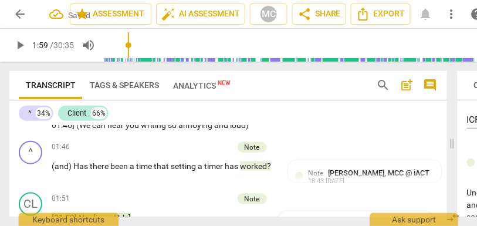
scroll to position [856, 0]
click at [212, 149] on p "Add competency" at bounding box center [205, 147] width 56 height 11
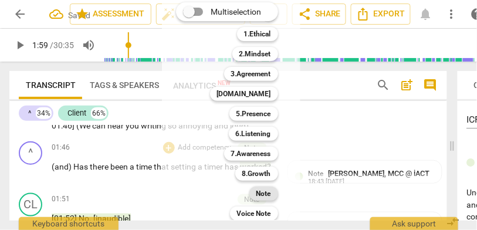
click at [271, 192] on div "Note" at bounding box center [263, 193] width 29 height 14
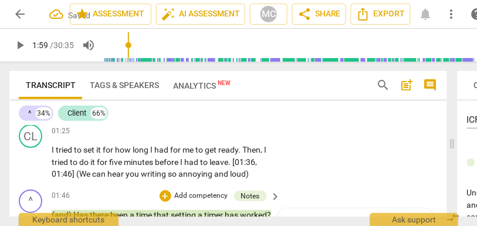
scroll to position [807, 0]
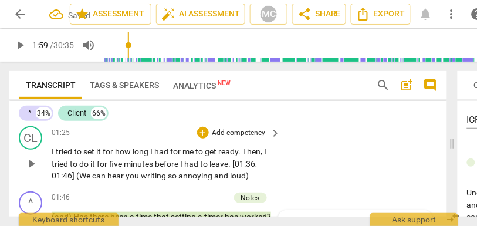
click at [225, 133] on p "Add competency" at bounding box center [239, 133] width 56 height 11
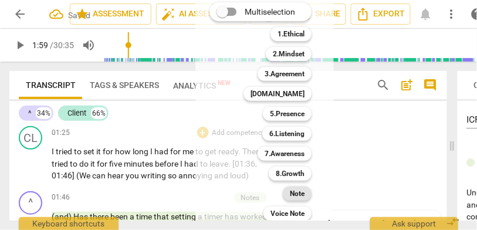
click at [297, 195] on b "Note" at bounding box center [297, 193] width 15 height 14
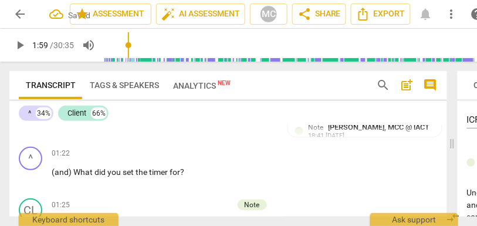
scroll to position [730, 0]
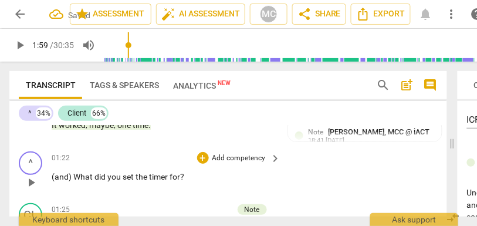
click at [236, 157] on p "Add competency" at bounding box center [239, 158] width 56 height 11
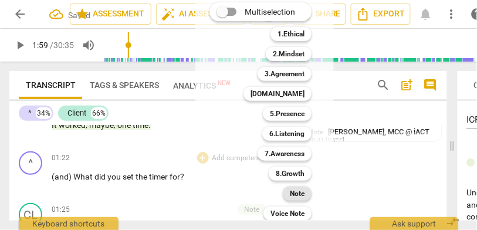
click at [297, 192] on b "Note" at bounding box center [297, 193] width 15 height 14
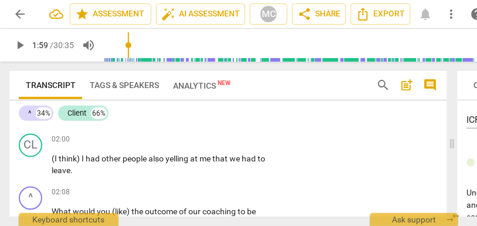
scroll to position [992, 0]
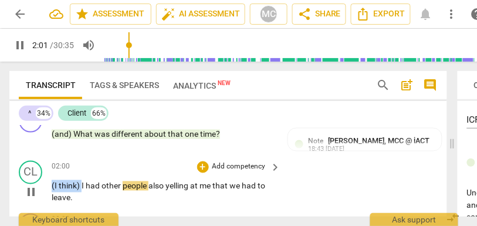
drag, startPoint x: 82, startPoint y: 187, endPoint x: 33, endPoint y: 187, distance: 48.7
click at [33, 187] on div "CL play_arrow pause 02:00 + Add competency keyboard_arrow_right (I think) I had…" at bounding box center [227, 182] width 437 height 53
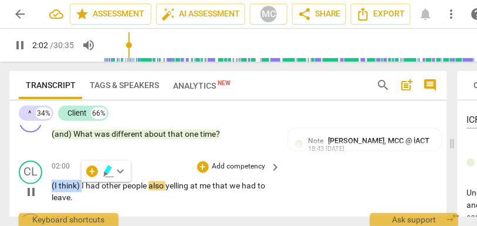
type input "123"
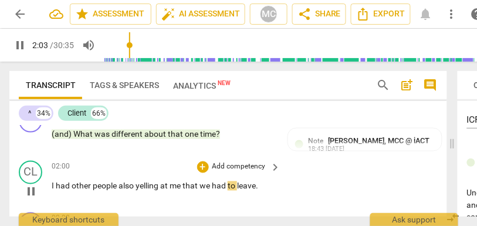
click at [311, 187] on div "CL play_arrow pause 02:00 + Add competency keyboard_arrow_right I had other peo…" at bounding box center [227, 182] width 437 height 52
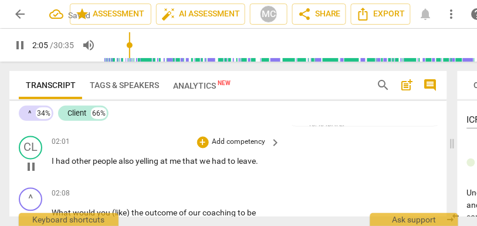
scroll to position [1011, 0]
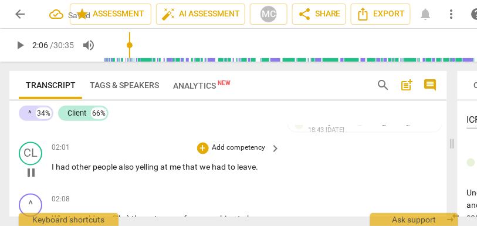
click at [240, 148] on p "Add competency" at bounding box center [239, 148] width 56 height 11
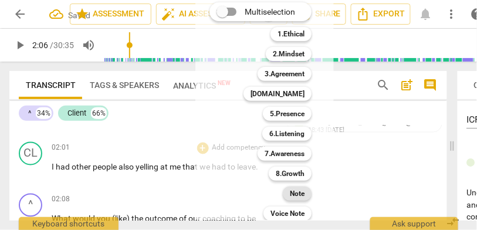
click at [305, 198] on div "Note" at bounding box center [297, 193] width 29 height 14
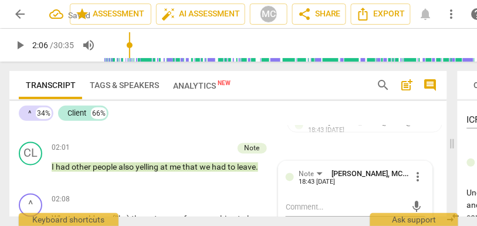
scroll to position [1055, 0]
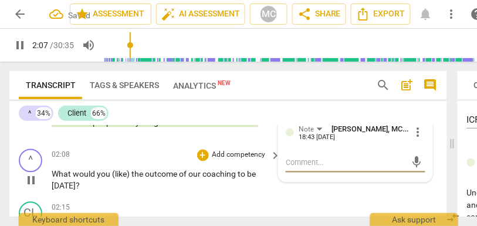
click at [115, 174] on span "(like)" at bounding box center [121, 173] width 19 height 9
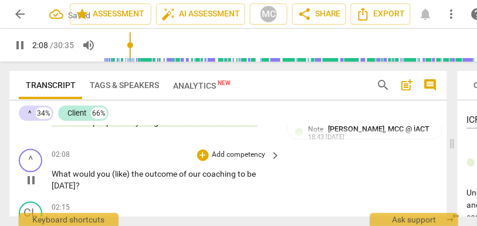
type input "128"
click at [129, 177] on span "the" at bounding box center [134, 173] width 13 height 9
click at [230, 161] on p "Add competency" at bounding box center [239, 155] width 56 height 11
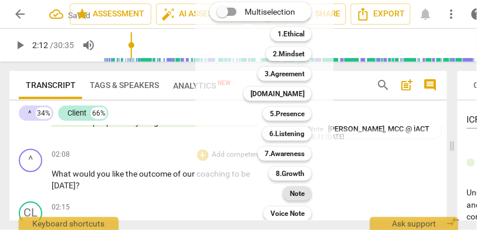
click at [293, 191] on b "Note" at bounding box center [297, 193] width 15 height 14
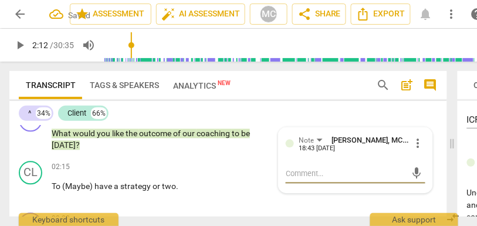
scroll to position [1097, 0]
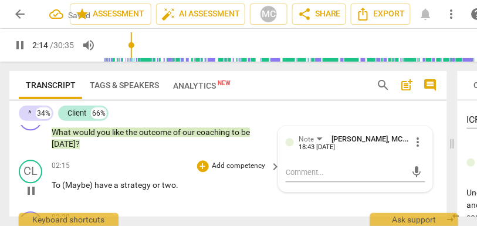
click at [66, 186] on span "(Maybe)" at bounding box center [78, 185] width 32 height 9
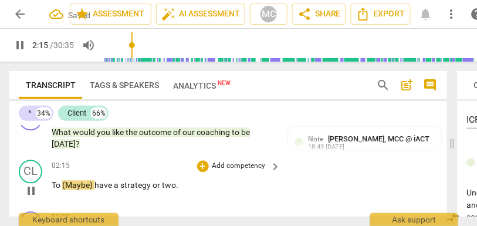
type input "136"
click at [93, 186] on span "Maybe)" at bounding box center [81, 185] width 29 height 9
click at [74, 184] on span "Maybe—ha" at bounding box center [87, 185] width 40 height 9
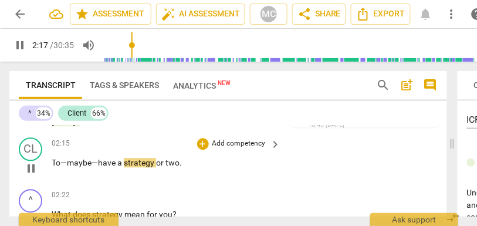
scroll to position [1129, 0]
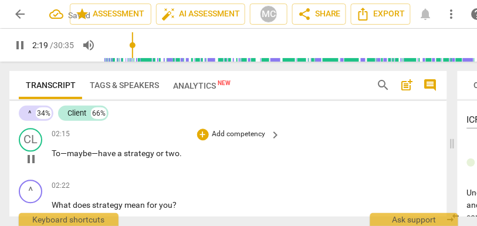
click at [220, 135] on p "Add competency" at bounding box center [239, 134] width 56 height 11
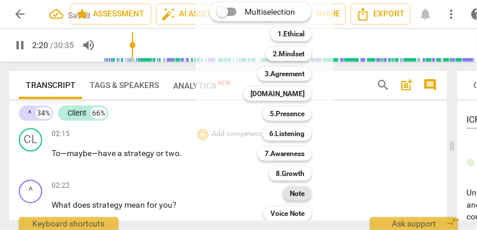
click at [303, 191] on b "Note" at bounding box center [297, 193] width 15 height 14
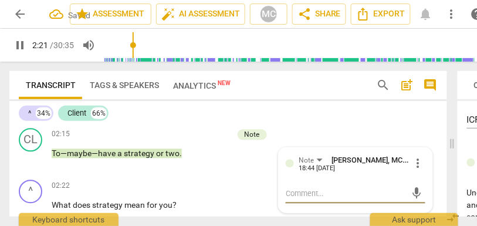
scroll to position [1164, 0]
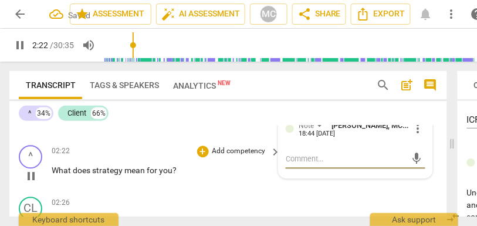
click at [217, 152] on p "Add competency" at bounding box center [239, 151] width 56 height 11
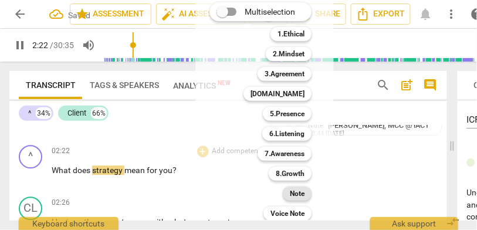
click at [290, 189] on div "Note" at bounding box center [297, 193] width 29 height 14
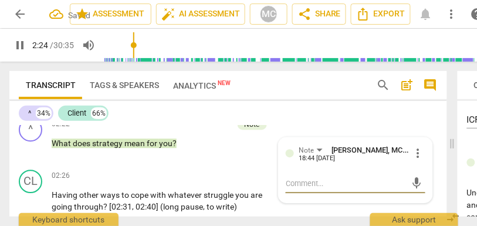
scroll to position [1201, 0]
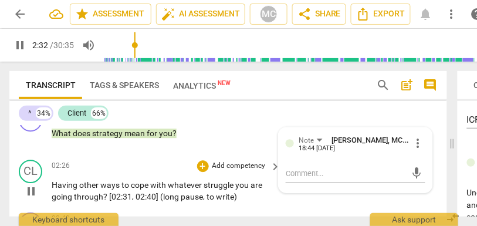
click at [106, 199] on span "?" at bounding box center [106, 196] width 6 height 9
type input "152"
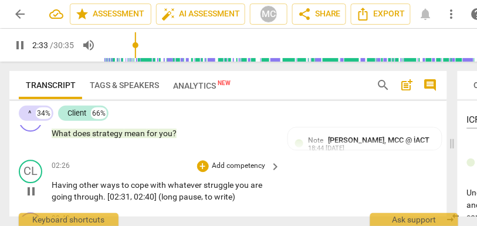
click at [239, 171] on p "Add competency" at bounding box center [239, 166] width 56 height 11
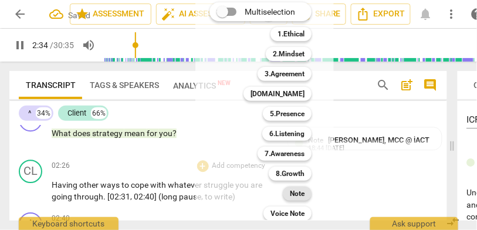
click at [297, 195] on b "Note" at bounding box center [297, 193] width 15 height 14
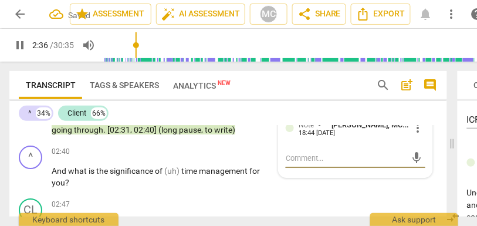
scroll to position [1251, 0]
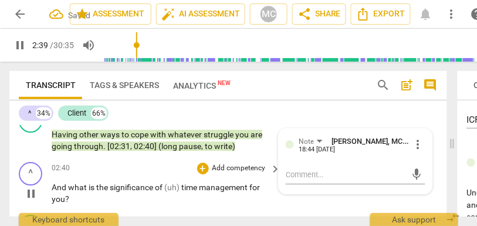
click at [53, 191] on span "And" at bounding box center [60, 186] width 16 height 9
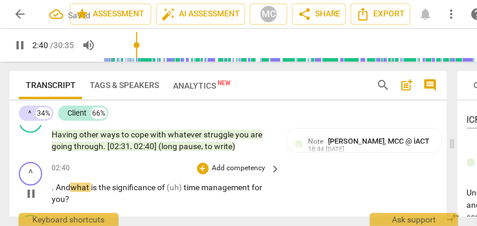
type input "161"
click at [138, 192] on span "significance" at bounding box center [136, 186] width 45 height 9
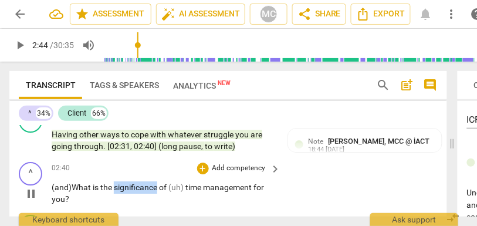
click at [138, 192] on span "significance" at bounding box center [136, 186] width 45 height 9
click at [188, 188] on span "time" at bounding box center [194, 186] width 18 height 9
click at [230, 171] on p "Add competency" at bounding box center [239, 168] width 56 height 11
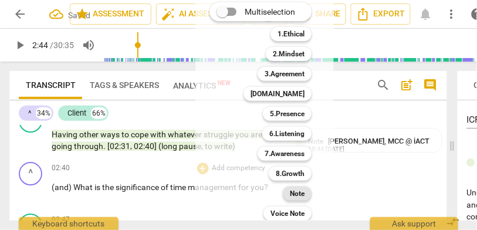
click at [298, 199] on b "Note" at bounding box center [297, 193] width 15 height 14
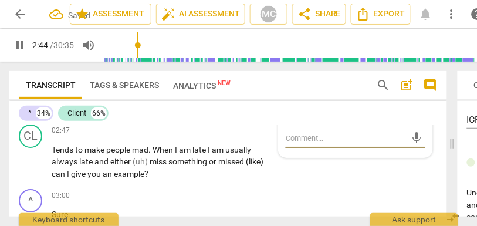
scroll to position [1300, 0]
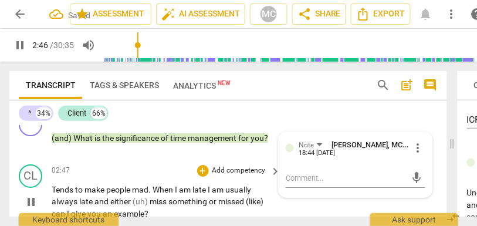
click at [56, 194] on span "Tends" at bounding box center [63, 189] width 23 height 9
type input "167"
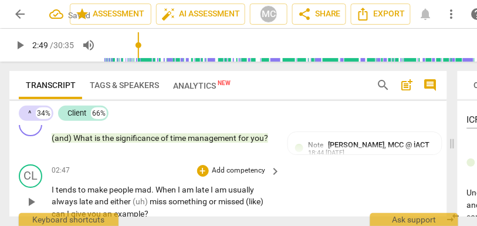
click at [55, 189] on span "I tends" at bounding box center [65, 189] width 26 height 9
click at [56, 190] on span "I tends" at bounding box center [65, 189] width 26 height 9
click at [64, 189] on span "It tend" at bounding box center [64, 189] width 25 height 9
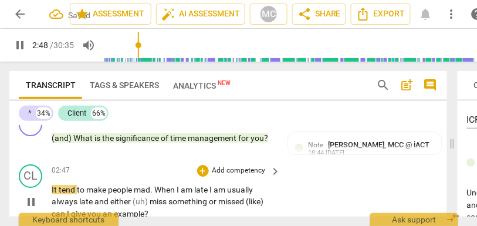
click at [73, 190] on span "It tend" at bounding box center [64, 189] width 25 height 9
click at [163, 190] on span "When" at bounding box center [169, 189] width 22 height 9
click at [143, 192] on span "mad" at bounding box center [146, 189] width 16 height 9
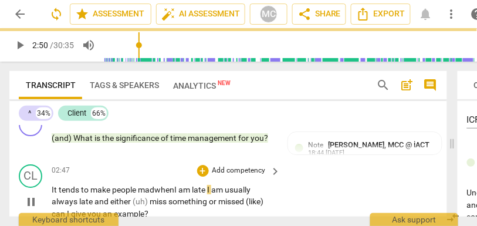
click at [211, 189] on span "I" at bounding box center [209, 189] width 4 height 9
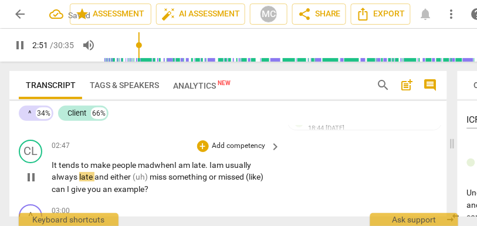
scroll to position [1326, 0]
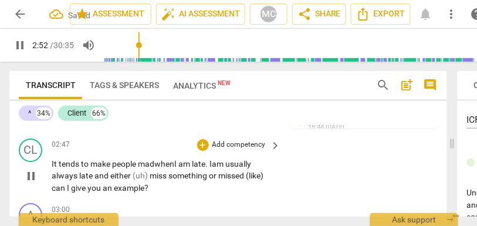
click at [93, 178] on span "late" at bounding box center [86, 175] width 15 height 9
click at [151, 177] on span "miss" at bounding box center [158, 175] width 19 height 9
click at [127, 176] on span "either I" at bounding box center [122, 175] width 25 height 9
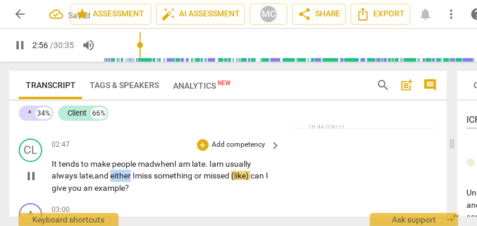
click at [127, 176] on span "either I" at bounding box center [122, 175] width 25 height 9
click at [257, 176] on span "can" at bounding box center [257, 175] width 15 height 9
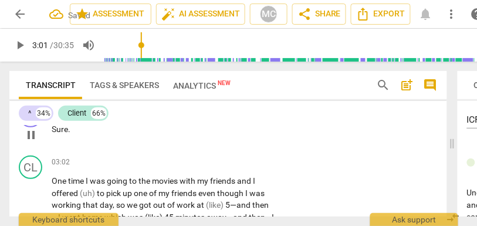
click at [243, 145] on div "03:00 + Add competency keyboard_arrow_right Sure ." at bounding box center [167, 125] width 230 height 42
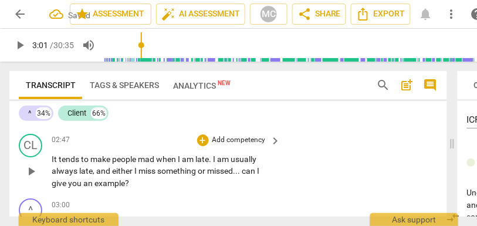
scroll to position [1331, 0]
click at [235, 143] on p "Add competency" at bounding box center [239, 140] width 56 height 11
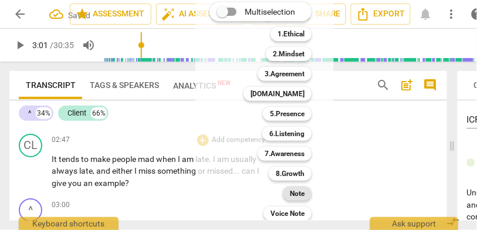
click at [297, 194] on b "Note" at bounding box center [297, 193] width 15 height 14
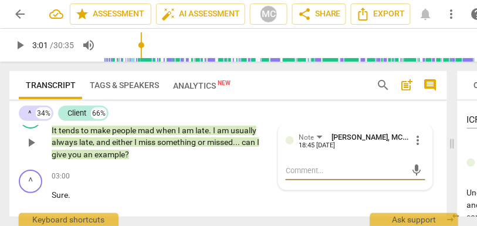
scroll to position [1400, 0]
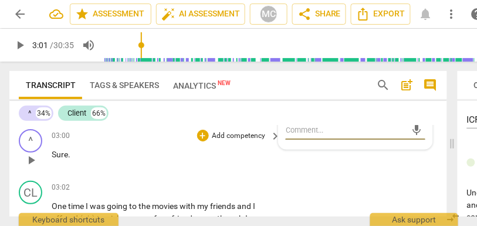
click at [58, 154] on span "Sure" at bounding box center [60, 153] width 16 height 9
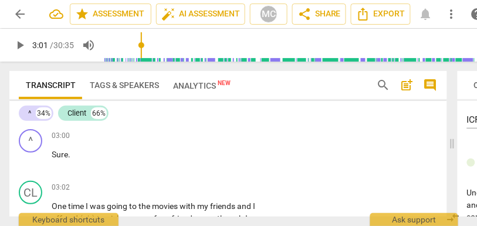
click at [21, 51] on span "play_arrow" at bounding box center [20, 45] width 14 height 14
click at [242, 137] on p "Add competency" at bounding box center [239, 136] width 56 height 11
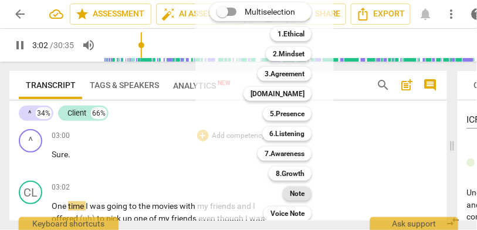
click at [300, 195] on b "Note" at bounding box center [297, 193] width 15 height 14
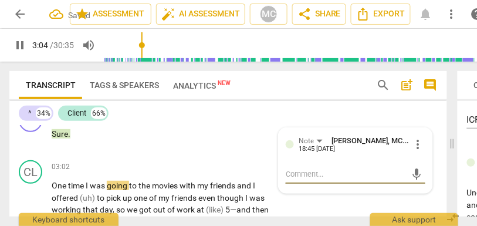
scroll to position [1420, 0]
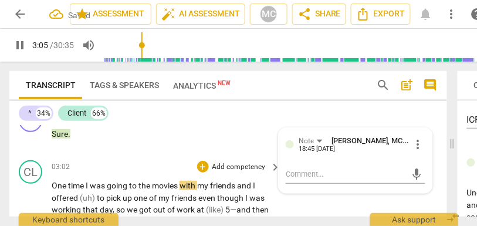
click at [87, 184] on span "I" at bounding box center [88, 185] width 4 height 9
type input "186"
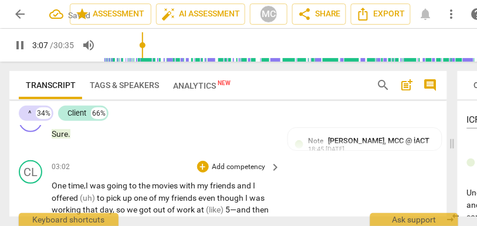
click at [107, 186] on span "was" at bounding box center [98, 185] width 17 height 9
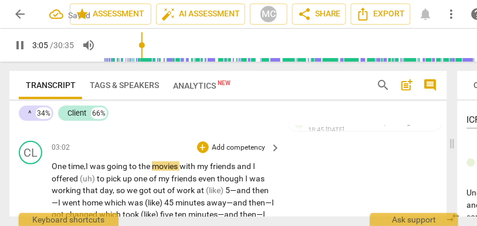
click at [253, 165] on span "and" at bounding box center [245, 165] width 16 height 9
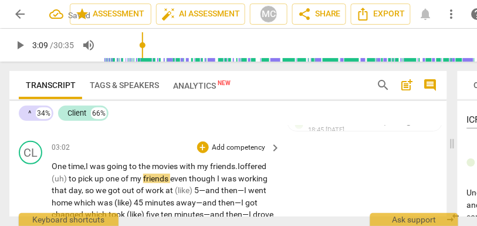
click at [78, 181] on span "to" at bounding box center [73, 178] width 9 height 9
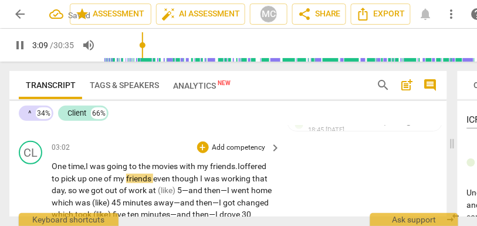
click at [61, 181] on span "to" at bounding box center [56, 178] width 9 height 9
click at [172, 180] on span "even" at bounding box center [162, 178] width 19 height 9
click at [177, 180] on span "even" at bounding box center [167, 178] width 19 height 9
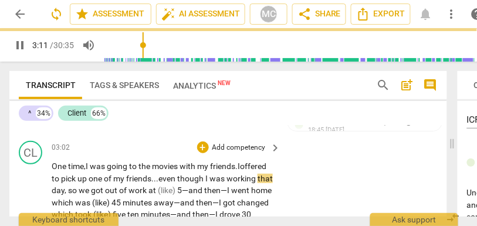
click at [79, 192] on span "so" at bounding box center [73, 189] width 11 height 9
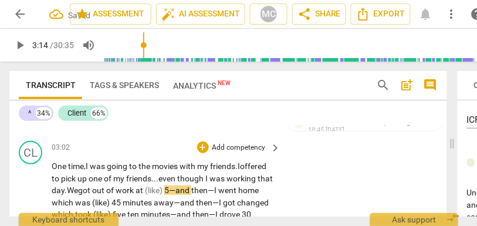
click at [145, 191] on span "at" at bounding box center [139, 189] width 9 height 9
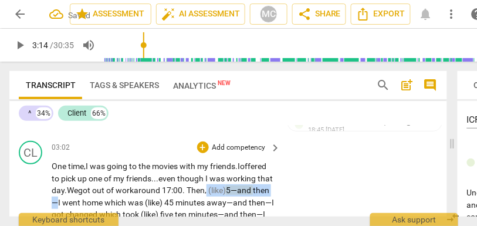
click at [144, 203] on span "then—I" at bounding box center [160, 196] width 217 height 22
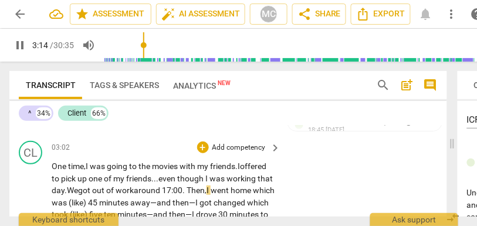
click at [293, 193] on div "CL play_arrow pause 03:02 + Add competency keyboard_arrow_right One time, I was…" at bounding box center [227, 228] width 437 height 185
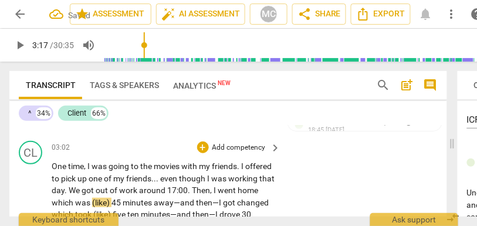
type input "198"
drag, startPoint x: 154, startPoint y: 201, endPoint x: 134, endPoint y: 201, distance: 20.5
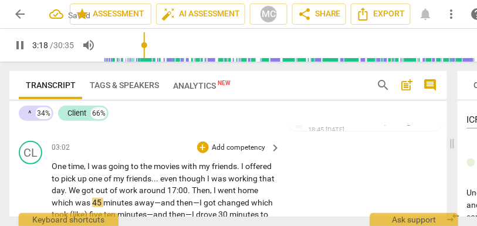
scroll to position [1479, 0]
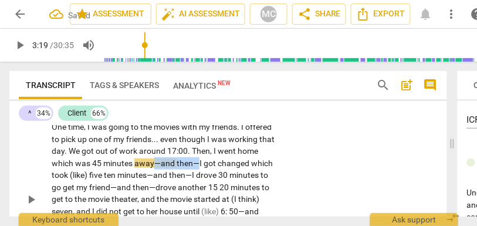
drag, startPoint x: 241, startPoint y: 163, endPoint x: 197, endPoint y: 164, distance: 44.0
click at [197, 164] on p "One time , I was going to the movies with my friends . I offered to pick up one…" at bounding box center [163, 199] width 223 height 157
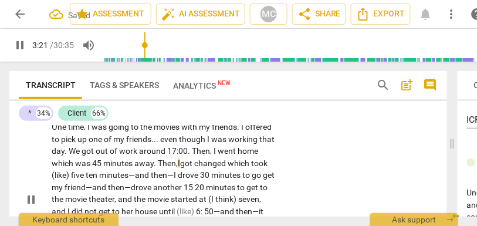
click at [86, 178] on span "five" at bounding box center [78, 174] width 15 height 9
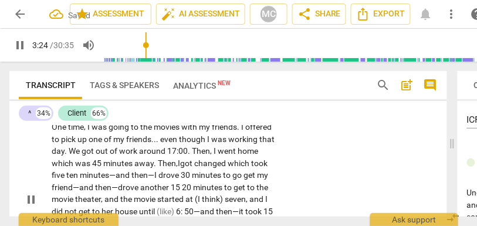
click at [80, 177] on span "ten" at bounding box center [72, 174] width 13 height 9
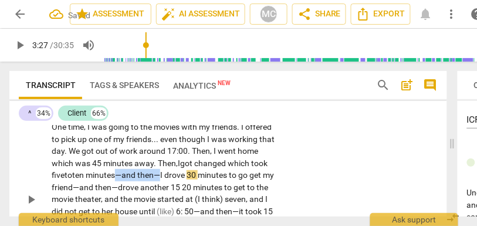
drag, startPoint x: 206, startPoint y: 176, endPoint x: 159, endPoint y: 178, distance: 46.9
click at [159, 178] on p "One time , I was going to the movies with my friends . I offered to pick up one…" at bounding box center [163, 199] width 223 height 157
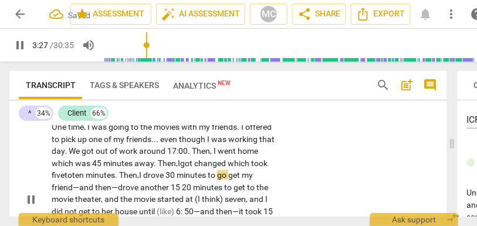
click at [165, 177] on span "drove" at bounding box center [154, 174] width 22 height 9
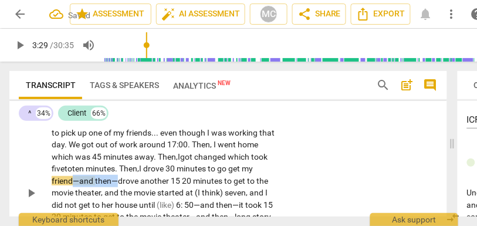
drag, startPoint x: 156, startPoint y: 181, endPoint x: 109, endPoint y: 181, distance: 46.9
click at [109, 181] on p "One time , I was going to the movies with my friends . I offered to pick up one…" at bounding box center [163, 192] width 223 height 157
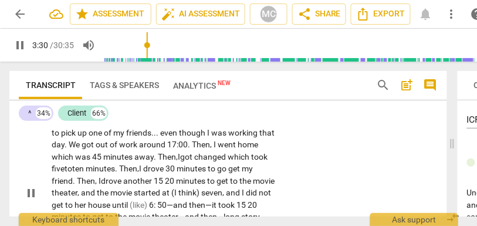
click at [165, 182] on span "15" at bounding box center [159, 180] width 11 height 9
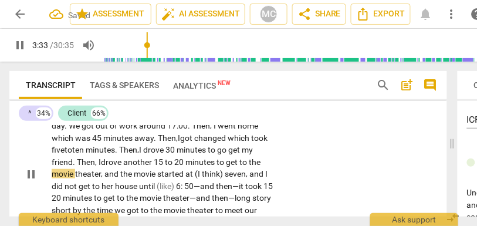
scroll to position [1511, 0]
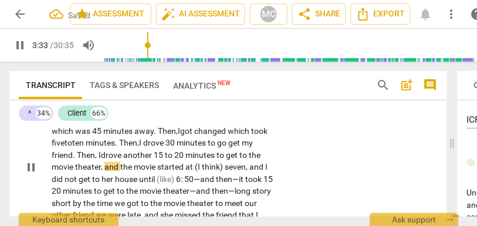
click at [134, 169] on span "the" at bounding box center [126, 166] width 13 height 9
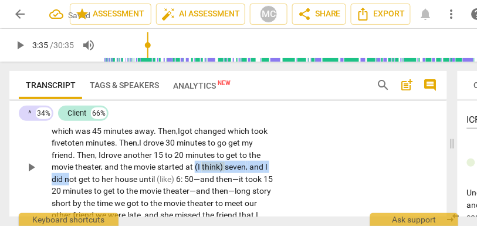
drag, startPoint x: 231, startPoint y: 168, endPoint x: 115, endPoint y: 182, distance: 116.4
click at [115, 182] on p "One time , I was going to the movies with my friends . I offered to pick up one…" at bounding box center [163, 167] width 223 height 157
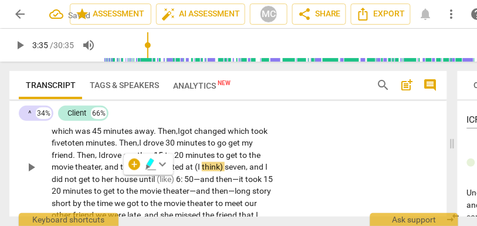
click at [139, 178] on span "house" at bounding box center [127, 178] width 24 height 9
click at [134, 171] on span "the" at bounding box center [126, 166] width 13 height 9
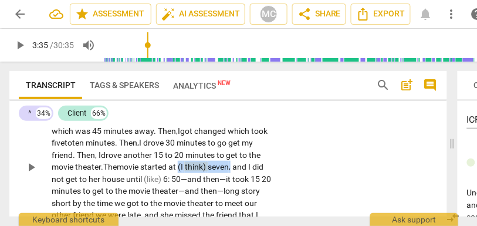
drag, startPoint x: 219, startPoint y: 165, endPoint x: 273, endPoint y: 166, distance: 53.3
click at [273, 166] on div "One time , I was going to the movies with my friends . I offered to pick up one…" at bounding box center [167, 167] width 230 height 157
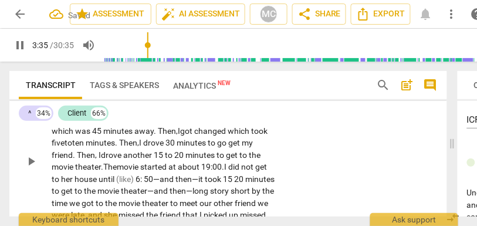
click at [344, 189] on div "CL play_arrow pause 03:02 + Add competency keyboard_arrow_right One time , I wa…" at bounding box center [227, 150] width 437 height 173
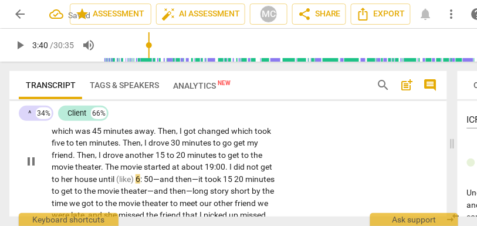
click at [116, 180] on span "until" at bounding box center [107, 178] width 18 height 9
type input "221"
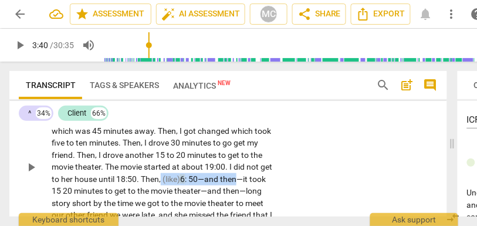
click at [220, 183] on span "then—it" at bounding box center [234, 178] width 29 height 9
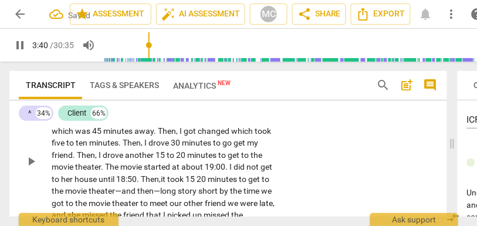
click at [253, 174] on p "One time , I was going to the movies with my friends . I offered to pick up one…" at bounding box center [163, 161] width 223 height 144
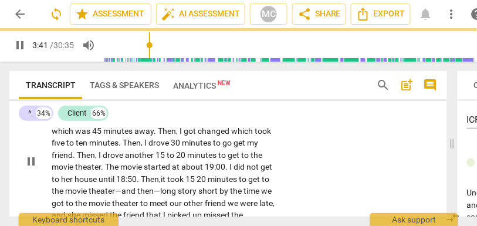
click at [196, 179] on span "15" at bounding box center [190, 178] width 11 height 9
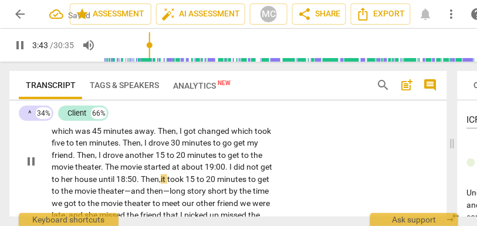
click at [282, 182] on div "CL play_arrow pause 03:02 + Add competency keyboard_arrow_right One time , I wa…" at bounding box center [227, 150] width 437 height 173
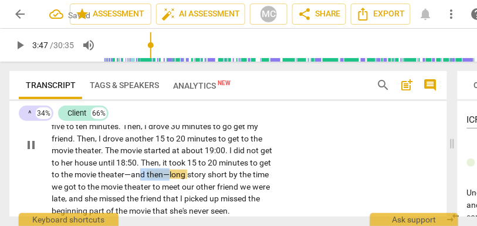
type input "228"
drag, startPoint x: 222, startPoint y: 174, endPoint x: 179, endPoint y: 175, distance: 42.8
click at [179, 175] on p "One time , I was going to the movies with my friends . I offered to pick up one…" at bounding box center [163, 144] width 223 height 144
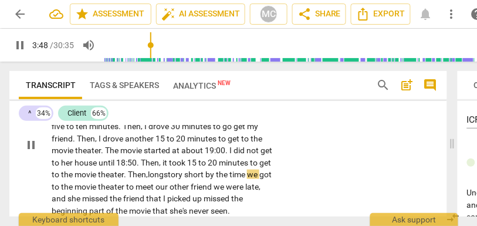
click at [205, 178] on span "short" at bounding box center [194, 173] width 21 height 9
click at [247, 177] on p "One time , I was going to the movies with my friends . I offered to pick up one…" at bounding box center [163, 144] width 223 height 144
click at [184, 177] on span "story" at bounding box center [174, 173] width 21 height 9
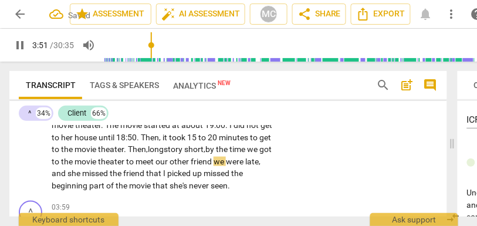
click at [191, 166] on span "friend" at bounding box center [202, 161] width 23 height 9
click at [82, 174] on span "she" at bounding box center [74, 172] width 15 height 9
click at [67, 173] on span "late." at bounding box center [60, 172] width 16 height 9
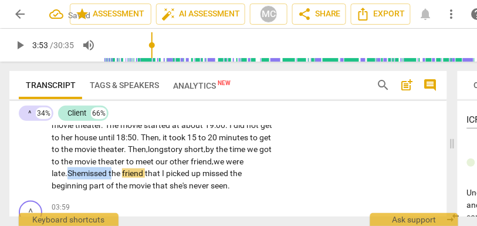
drag, startPoint x: 194, startPoint y: 174, endPoint x: 147, endPoint y: 174, distance: 46.9
click at [147, 174] on p "One time , I was going to the movies with my friends . I offered to pick up one…" at bounding box center [163, 119] width 223 height 144
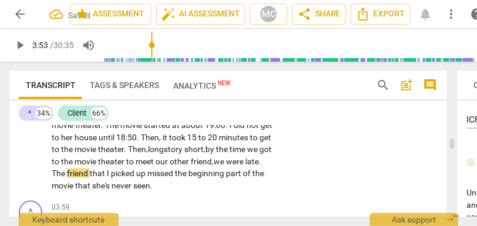
click at [147, 174] on span "late. T" at bounding box center [156, 168] width 209 height 22
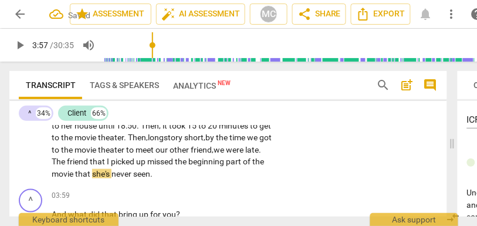
click at [133, 172] on span "never" at bounding box center [122, 173] width 22 height 9
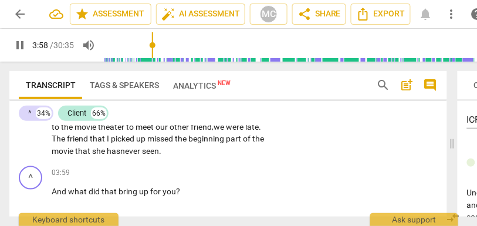
scroll to position [1602, 0]
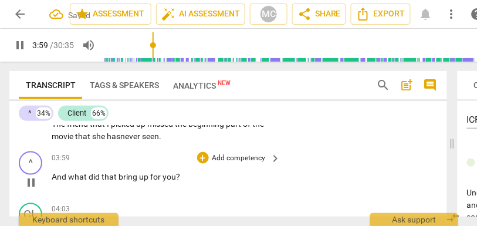
click at [52, 180] on span "And" at bounding box center [60, 176] width 16 height 9
type input "240"
click at [235, 164] on div "+ Add competency keyboard_arrow_right" at bounding box center [238, 157] width 87 height 13
click at [250, 162] on p "Add competency" at bounding box center [239, 158] width 56 height 11
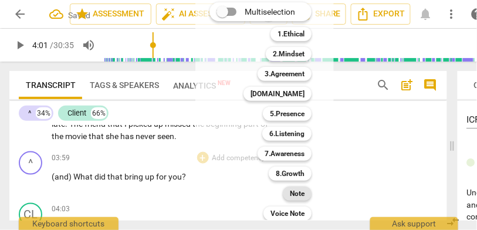
click at [297, 189] on b "Note" at bounding box center [297, 193] width 15 height 14
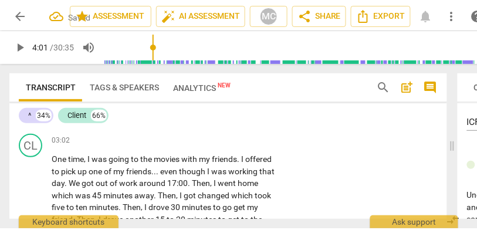
scroll to position [1449, 0]
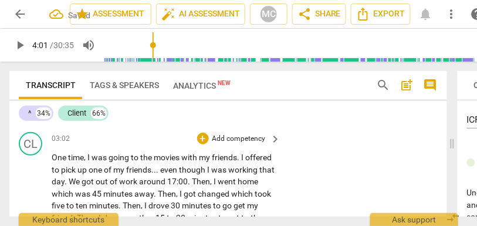
click at [241, 141] on p "Add competency" at bounding box center [239, 139] width 56 height 11
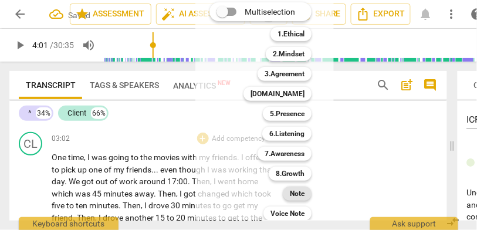
click at [298, 199] on b "Note" at bounding box center [297, 193] width 15 height 14
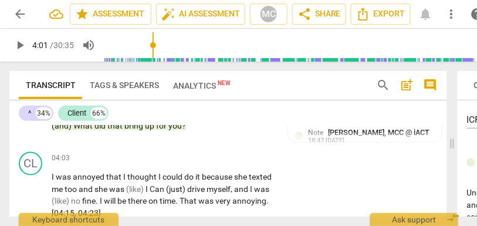
scroll to position [1658, 0]
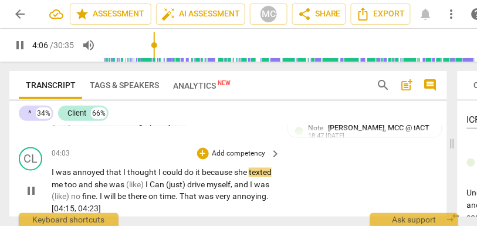
click at [76, 174] on span "annoyed" at bounding box center [89, 172] width 33 height 9
click at [64, 188] on span "me" at bounding box center [58, 184] width 13 height 9
type input "248"
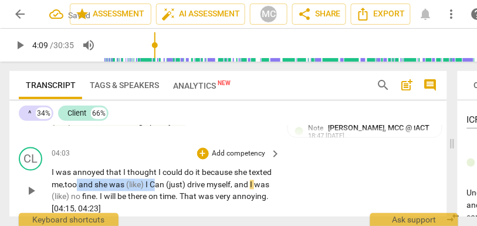
drag, startPoint x: 157, startPoint y: 186, endPoint x: 79, endPoint y: 185, distance: 78.0
click at [79, 185] on p "I was annoyed that I thought I could do it because she texted me, too and she w…" at bounding box center [163, 190] width 223 height 48
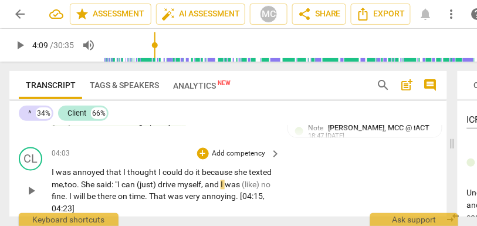
click at [64, 184] on span "me," at bounding box center [58, 184] width 13 height 9
click at [161, 186] on span "drive" at bounding box center [167, 184] width 19 height 9
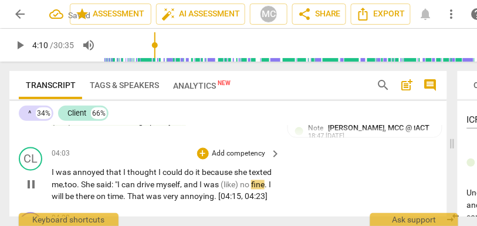
click at [191, 188] on span "and" at bounding box center [191, 184] width 16 height 9
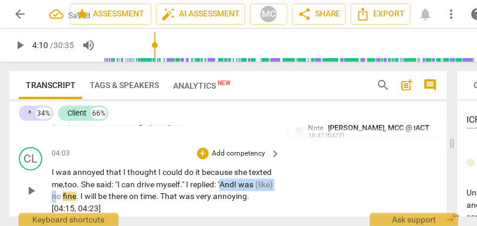
click at [63, 196] on span "no" at bounding box center [57, 196] width 11 height 9
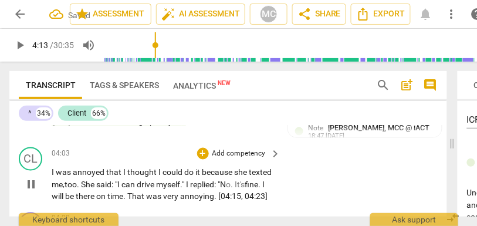
click at [134, 201] on span "That" at bounding box center [136, 196] width 19 height 9
click at [295, 179] on div "CL play_arrow pause 04:03 + Add competency keyboard_arrow_right I was annoyed t…" at bounding box center [227, 174] width 437 height 65
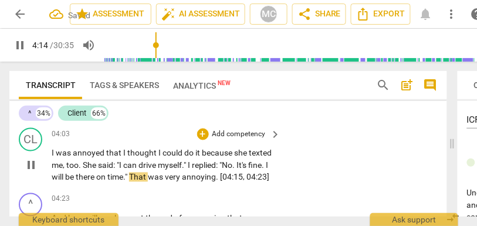
scroll to position [1680, 0]
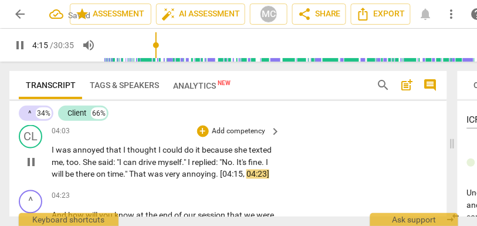
click at [243, 137] on p "Add competency" at bounding box center [239, 132] width 56 height 11
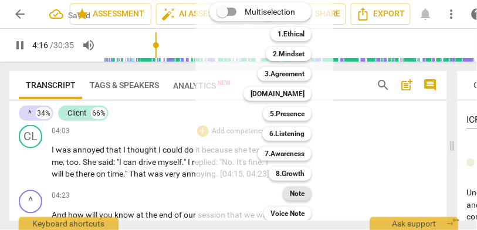
click at [299, 193] on b "Note" at bounding box center [297, 193] width 15 height 14
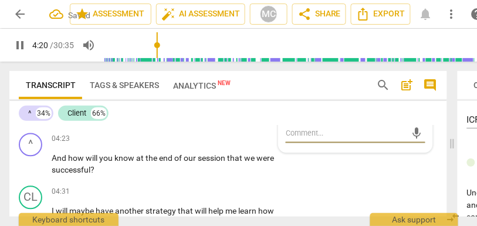
scroll to position [1717, 0]
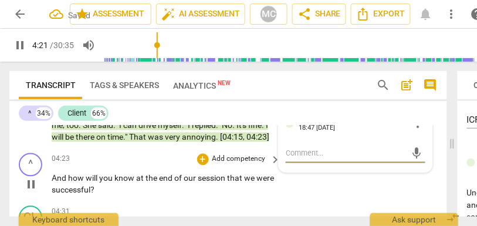
click at [54, 183] on span "And" at bounding box center [60, 178] width 16 height 9
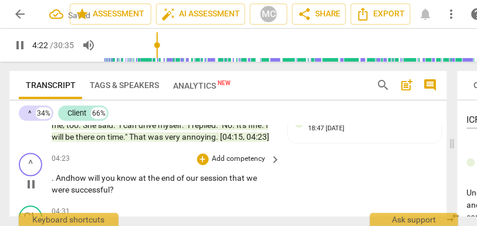
type input "263"
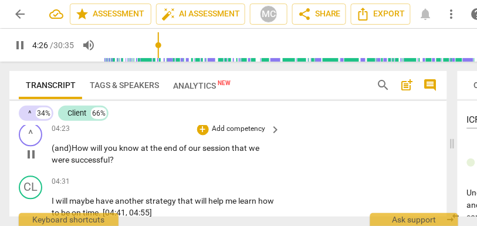
scroll to position [1750, 0]
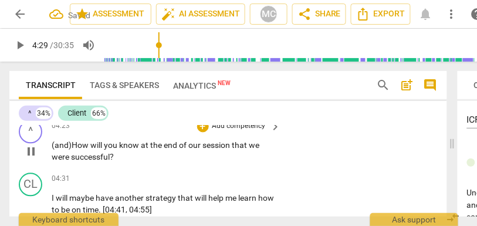
click at [237, 132] on p "Add competency" at bounding box center [239, 126] width 56 height 11
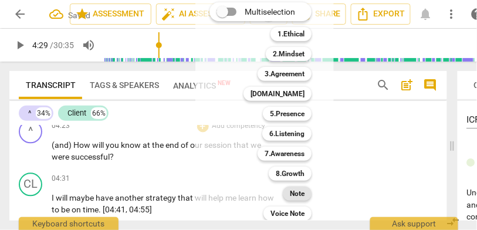
click at [294, 196] on b "Note" at bounding box center [297, 193] width 15 height 14
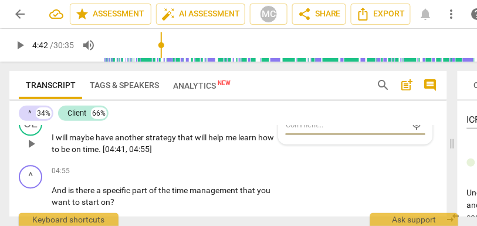
scroll to position [1803, 0]
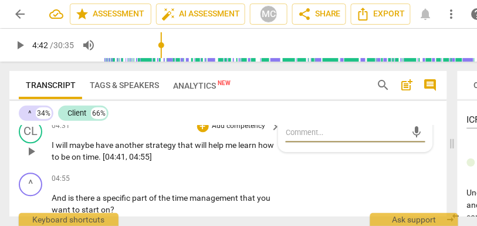
click at [239, 131] on p "Add competency" at bounding box center [239, 126] width 56 height 11
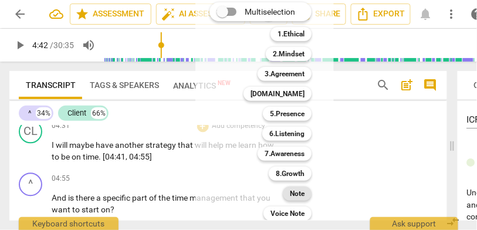
click at [299, 191] on b "Note" at bounding box center [297, 193] width 15 height 14
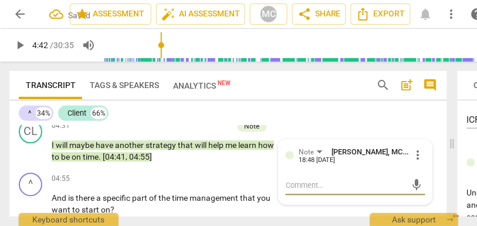
scroll to position [1843, 0]
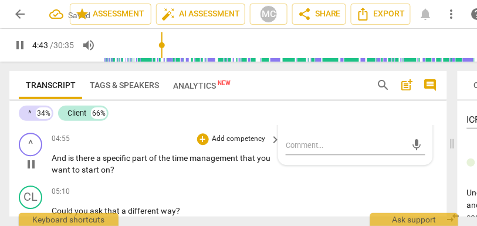
click at [53, 162] on span "And" at bounding box center [60, 157] width 16 height 9
type input "284"
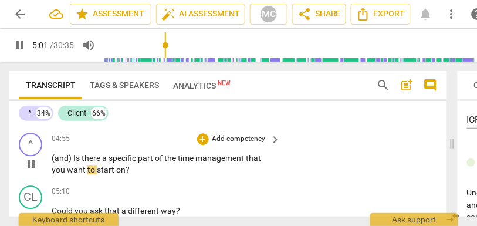
click at [225, 144] on p "Add competency" at bounding box center [239, 139] width 56 height 11
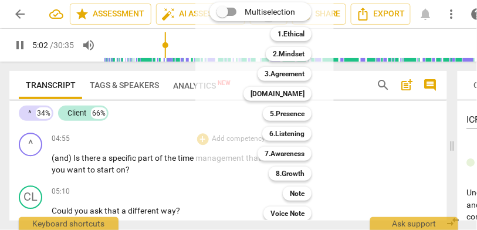
click at [77, 177] on div at bounding box center [238, 115] width 477 height 230
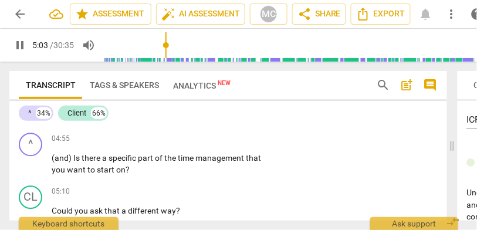
click at [73, 174] on span "want" at bounding box center [77, 169] width 21 height 9
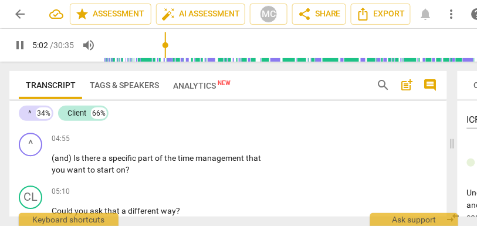
type input "302"
click at [121, 174] on span "on" at bounding box center [120, 169] width 9 height 9
click at [223, 144] on p "Add competency" at bounding box center [239, 139] width 56 height 11
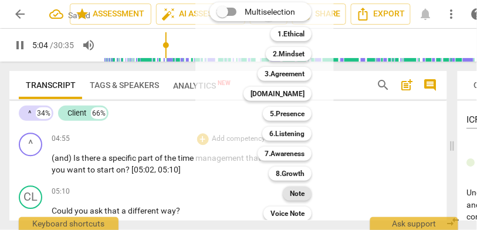
click at [298, 194] on b "Note" at bounding box center [297, 193] width 15 height 14
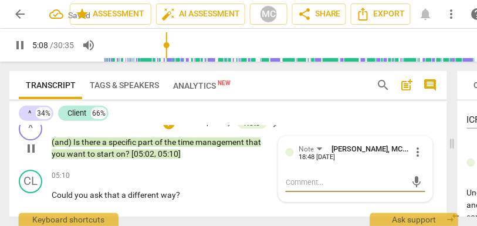
scroll to position [1881, 0]
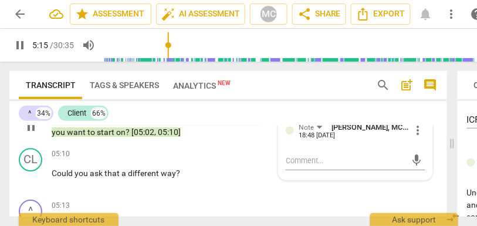
click at [118, 137] on span "on" at bounding box center [120, 131] width 9 height 9
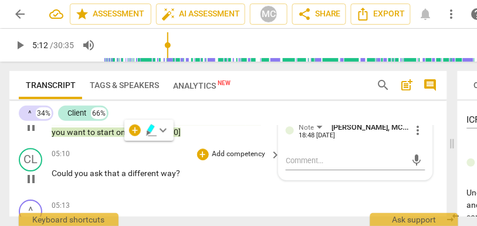
click at [237, 159] on p "Add competency" at bounding box center [239, 154] width 56 height 11
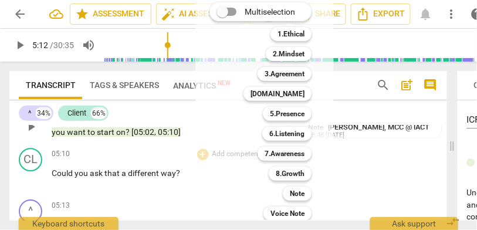
click at [140, 186] on div at bounding box center [238, 115] width 477 height 230
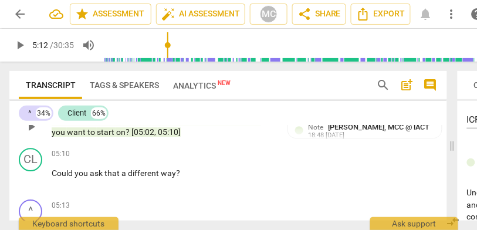
click at [132, 178] on span "different" at bounding box center [144, 172] width 33 height 9
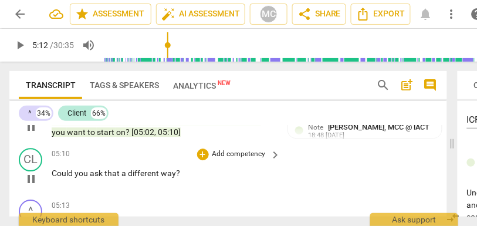
click at [159, 178] on span "different" at bounding box center [144, 172] width 33 height 9
type input "313"
click at [234, 174] on div "05:10 + Add competency keyboard_arrow_right Could you ask that a different [lau…" at bounding box center [167, 169] width 230 height 42
click at [239, 159] on p "Add competency" at bounding box center [239, 154] width 56 height 11
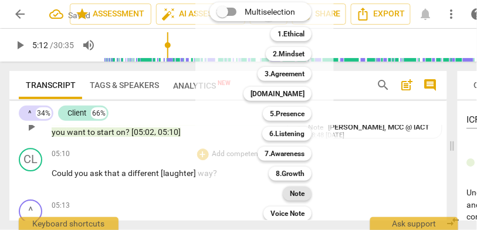
click at [304, 197] on b "Note" at bounding box center [297, 193] width 15 height 14
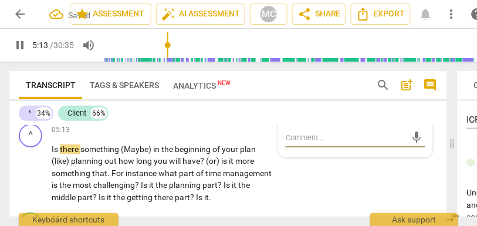
scroll to position [1957, 0]
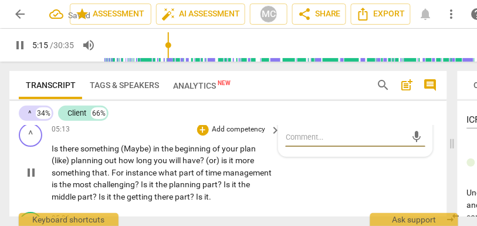
click at [127, 153] on span "(Maybe)" at bounding box center [137, 148] width 32 height 9
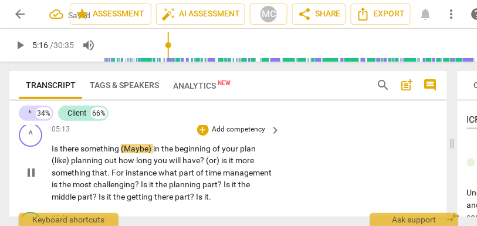
type input "316"
click at [155, 153] on span "in" at bounding box center [157, 148] width 8 height 9
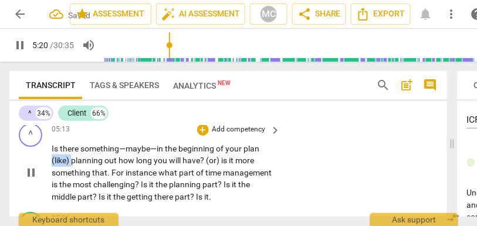
drag, startPoint x: 72, startPoint y: 173, endPoint x: 36, endPoint y: 172, distance: 35.8
click at [36, 172] on div "^ play_arrow pause 05:13 + Add competency keyboard_arrow_right Is there somethi…" at bounding box center [227, 162] width 437 height 89
click at [101, 165] on span "out" at bounding box center [104, 159] width 14 height 9
click at [202, 165] on span "(or)" at bounding box center [205, 159] width 15 height 9
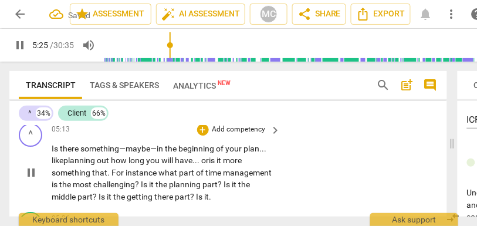
click at [202, 165] on span "have... or" at bounding box center [192, 159] width 34 height 9
click at [247, 175] on p "Is there something— maybe— in the beginning of your plan... like planning out h…" at bounding box center [163, 172] width 223 height 60
click at [111, 177] on span "For" at bounding box center [118, 172] width 14 height 9
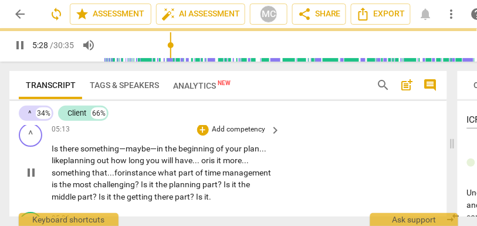
click at [162, 177] on span "what" at bounding box center [168, 172] width 21 height 9
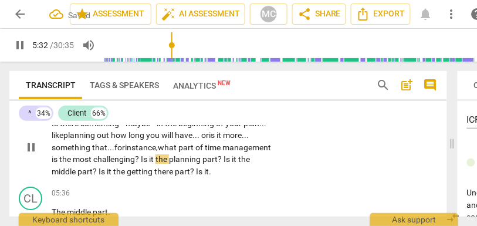
scroll to position [1987, 0]
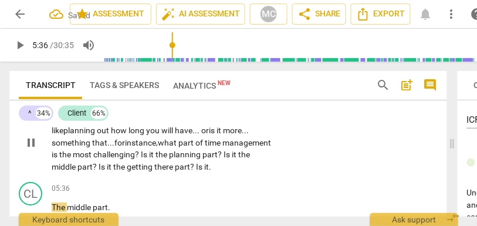
click at [127, 171] on span "the" at bounding box center [119, 166] width 13 height 9
click at [177, 171] on span "there" at bounding box center [167, 166] width 21 height 9
click at [181, 171] on span "there»" at bounding box center [169, 166] width 25 height 9
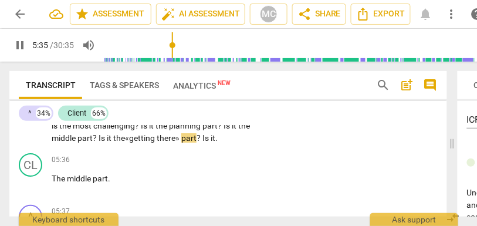
scroll to position [2020, 0]
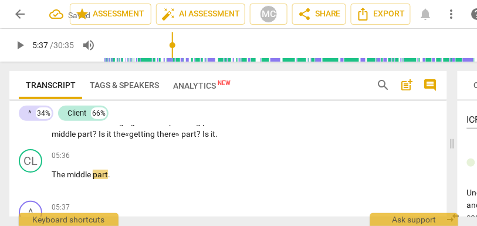
click at [196, 138] on span "part" at bounding box center [188, 133] width 15 height 9
click at [270, 140] on p "Is there something— maybe— in the beginning of your plan... like planning out h…" at bounding box center [163, 110] width 223 height 60
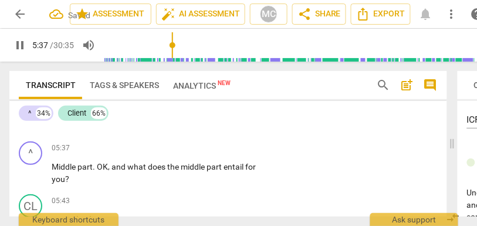
scroll to position [2078, 0]
click at [64, 172] on span "Middle" at bounding box center [65, 166] width 26 height 9
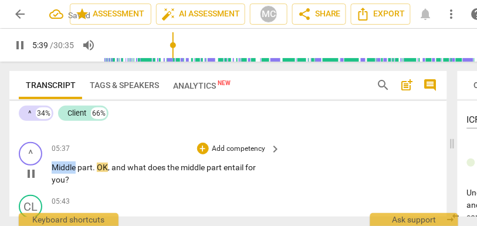
click at [64, 172] on span "Middle" at bounding box center [65, 166] width 26 height 9
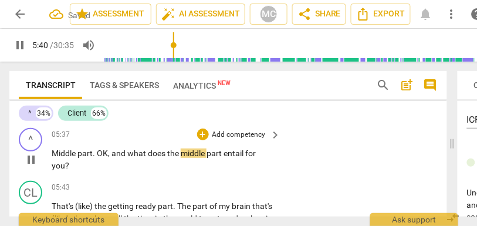
scroll to position [2096, 0]
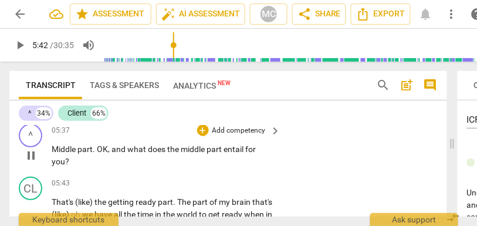
click at [236, 136] on p "Add competency" at bounding box center [239, 130] width 56 height 11
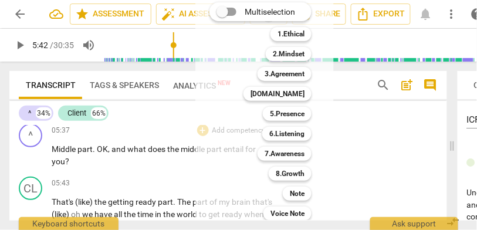
type input "342"
click at [292, 193] on b "Note" at bounding box center [297, 193] width 15 height 14
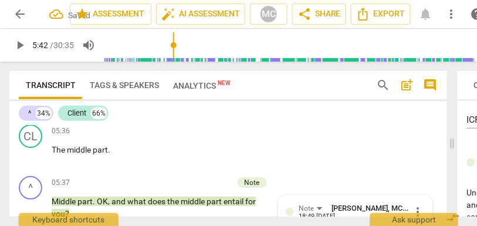
scroll to position [2044, 0]
click at [239, 137] on p "Add competency" at bounding box center [239, 132] width 56 height 11
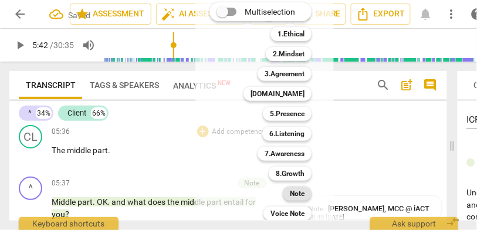
click at [290, 194] on b "Note" at bounding box center [297, 193] width 15 height 14
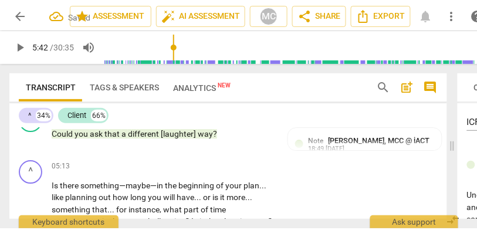
scroll to position [1915, 0]
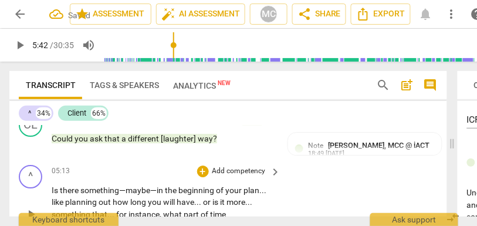
click at [227, 176] on p "Add competency" at bounding box center [239, 171] width 56 height 11
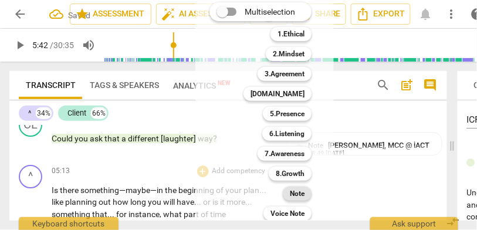
click at [291, 193] on b "Note" at bounding box center [297, 193] width 15 height 14
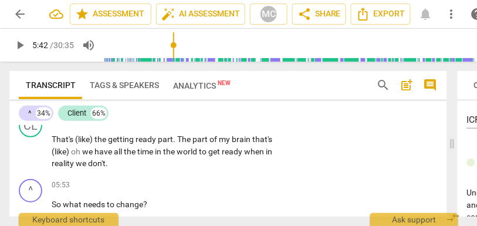
scroll to position [2159, 0]
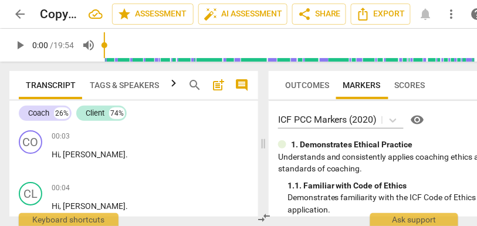
click at [23, 15] on span "arrow_back" at bounding box center [20, 14] width 14 height 14
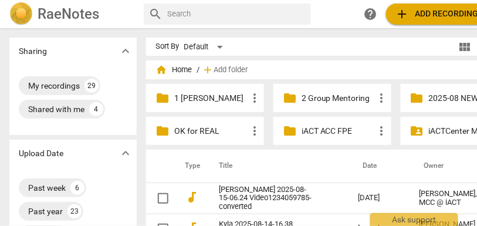
click at [232, 5] on input "text" at bounding box center [236, 14] width 139 height 19
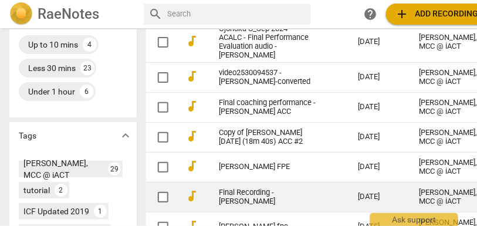
scroll to position [310, 0]
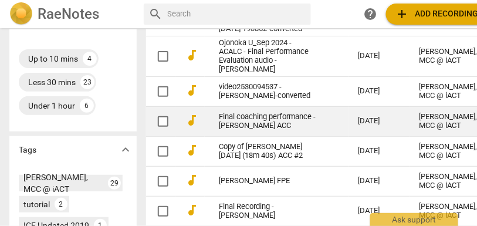
click at [274, 124] on link "Final coaching performance - [PERSON_NAME] ACC" at bounding box center [267, 122] width 97 height 18
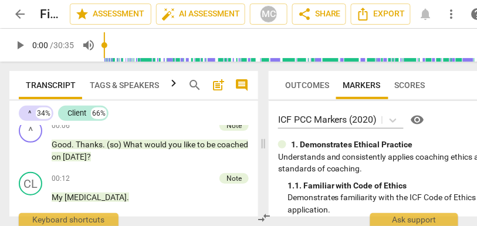
scroll to position [126, 0]
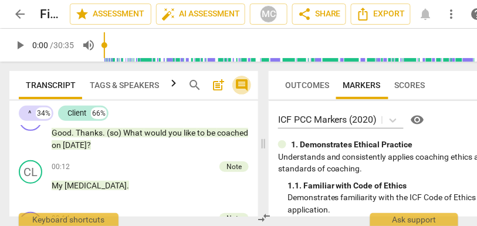
click at [239, 76] on button "comment" at bounding box center [241, 85] width 19 height 19
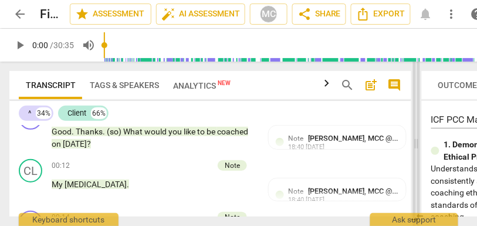
drag, startPoint x: 225, startPoint y: 146, endPoint x: 413, endPoint y: 146, distance: 188.8
click at [413, 146] on span at bounding box center [416, 144] width 7 height 164
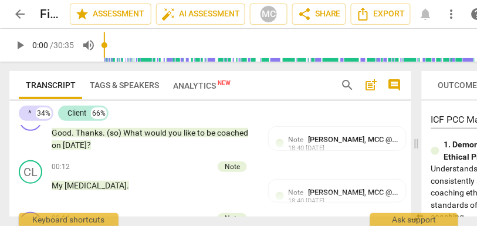
scroll to position [0, 50]
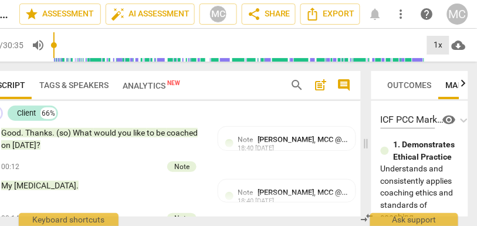
click at [438, 42] on div "1x" at bounding box center [438, 45] width 22 height 19
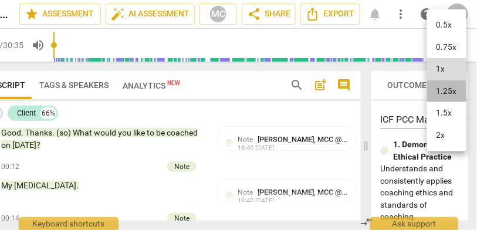
click at [441, 92] on li "1.25x" at bounding box center [446, 91] width 39 height 22
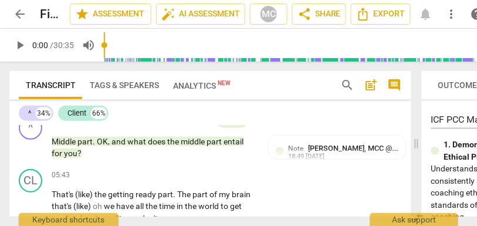
scroll to position [2167, 0]
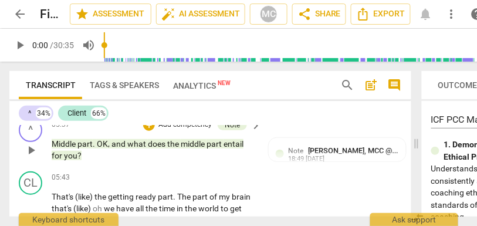
click at [39, 152] on span "play_arrow" at bounding box center [31, 150] width 19 height 14
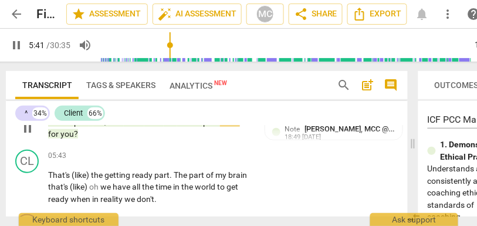
scroll to position [2191, 0]
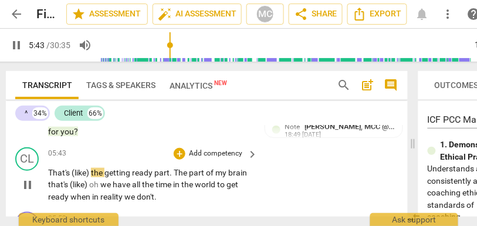
click at [91, 172] on span "the" at bounding box center [97, 172] width 13 height 9
type input "344"
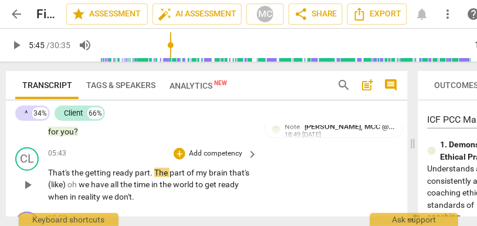
click at [88, 171] on span "getting" at bounding box center [99, 172] width 28 height 9
click at [141, 176] on p "That's the « getting ready part . The part of my brain that's (like) oh we have…" at bounding box center [149, 184] width 203 height 36
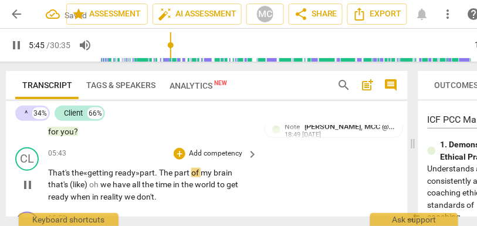
click at [162, 172] on span "The" at bounding box center [166, 172] width 15 height 9
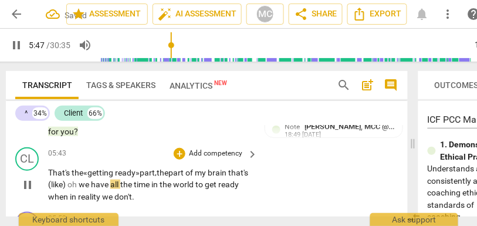
click at [166, 172] on span "the" at bounding box center [163, 172] width 12 height 9
click at [234, 171] on p "That's the « getting ready» part, the part of my brain that's (like) oh we have…" at bounding box center [149, 184] width 203 height 36
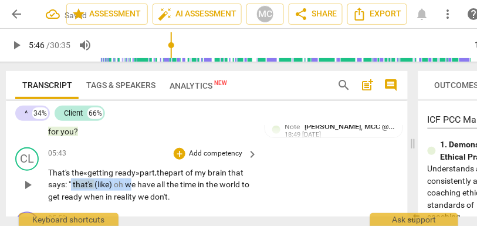
click at [131, 183] on span "we" at bounding box center [131, 183] width 12 height 9
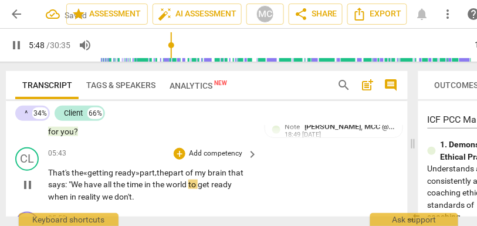
scroll to position [2208, 0]
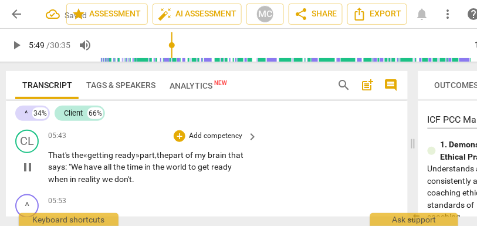
click at [234, 166] on p "That's the « getting ready» part, the part of my brain that says: "W e have all…" at bounding box center [149, 167] width 203 height 36
click at [100, 176] on span "reality" at bounding box center [90, 178] width 24 height 9
click at [212, 137] on p "Add competency" at bounding box center [216, 136] width 56 height 11
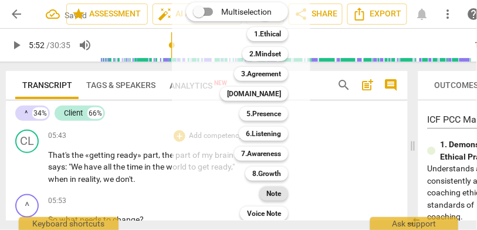
click at [276, 192] on b "Note" at bounding box center [273, 193] width 15 height 14
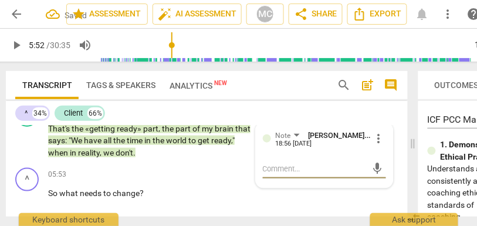
scroll to position [2235, 0]
click at [49, 194] on span "So" at bounding box center [53, 192] width 11 height 9
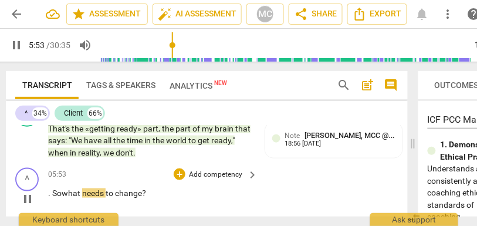
type input "354"
click at [213, 175] on p "Add competency" at bounding box center [216, 174] width 56 height 11
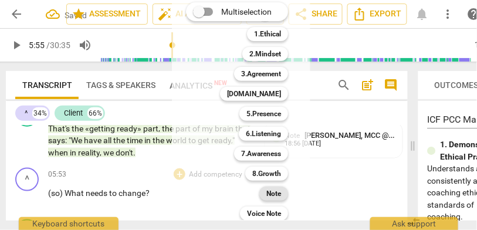
click at [282, 195] on div "Note" at bounding box center [273, 193] width 29 height 14
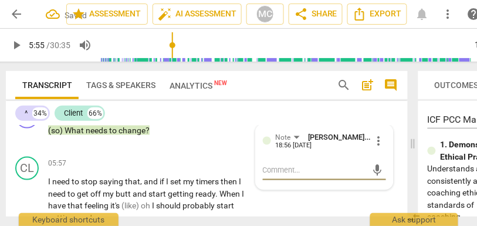
scroll to position [2307, 0]
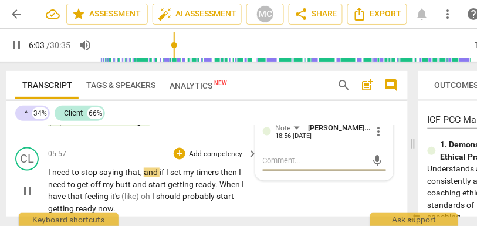
click at [157, 169] on span "and" at bounding box center [152, 172] width 16 height 9
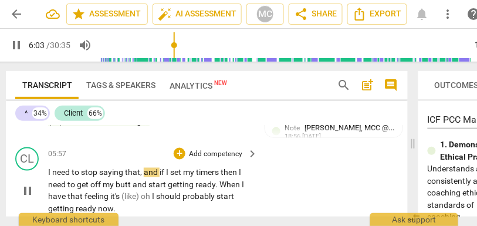
type input "364"
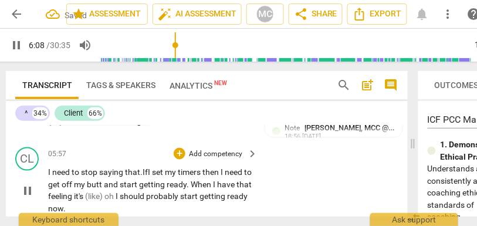
click at [164, 173] on span "set" at bounding box center [158, 172] width 13 height 9
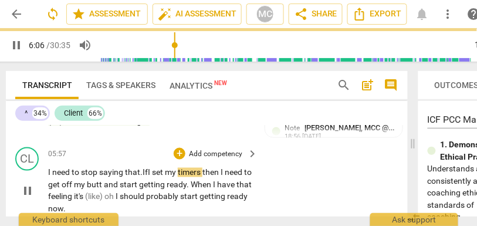
click at [202, 174] on span "timers" at bounding box center [190, 172] width 25 height 9
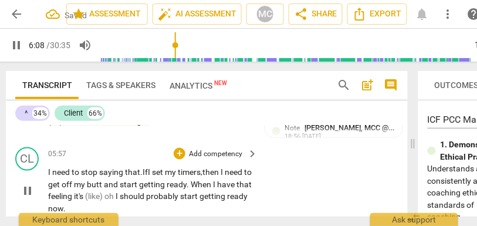
click at [220, 172] on span "then" at bounding box center [211, 172] width 18 height 9
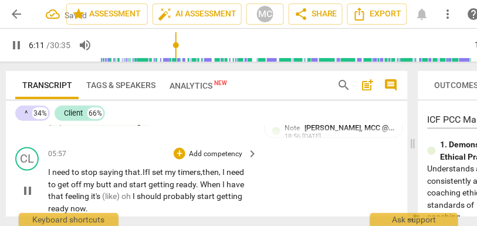
scroll to position [2328, 0]
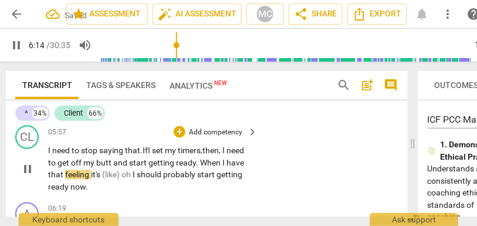
click at [220, 163] on span "When" at bounding box center [211, 162] width 22 height 9
click at [216, 162] on span "when" at bounding box center [206, 162] width 20 height 9
click at [88, 174] on span "feeling" at bounding box center [78, 174] width 26 height 9
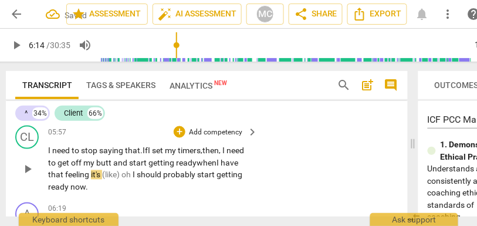
click at [91, 176] on span "feeling" at bounding box center [78, 174] width 26 height 9
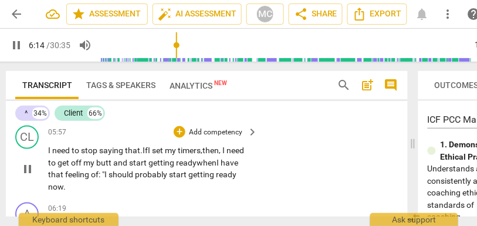
click at [63, 189] on span "now" at bounding box center [55, 186] width 15 height 9
click at [288, 189] on div "CL play_arrow pause 05:57 + Add competency keyboard_arrow_right I need to stop …" at bounding box center [207, 159] width 402 height 77
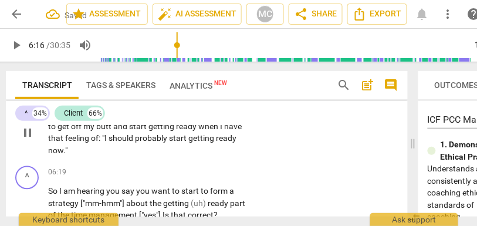
scroll to position [2371, 0]
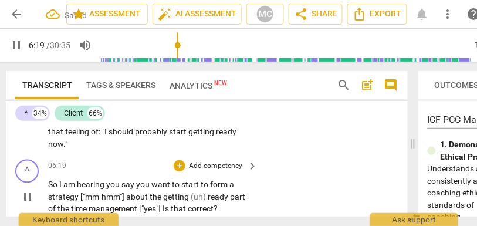
click at [48, 187] on span "So" at bounding box center [53, 184] width 11 height 9
type input "380"
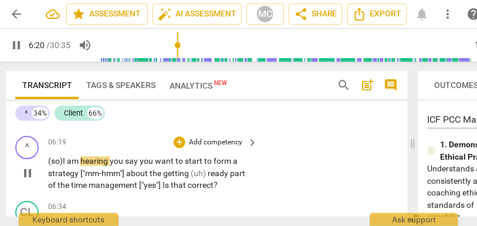
scroll to position [2402, 0]
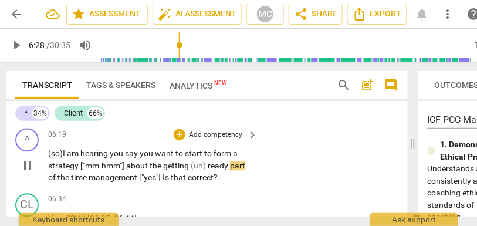
click at [206, 166] on span "(uh)" at bounding box center [199, 165] width 17 height 9
click at [145, 165] on span "about" at bounding box center [137, 165] width 23 height 9
click at [206, 167] on span "(uh)" at bounding box center [199, 165] width 17 height 9
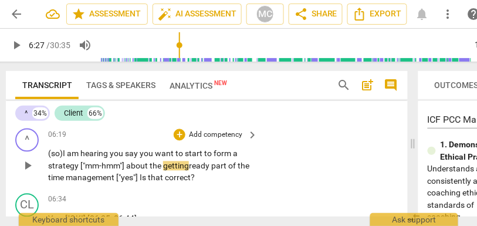
click at [163, 166] on span "getting" at bounding box center [176, 165] width 26 height 9
click at [216, 166] on span "part" at bounding box center [221, 165] width 17 height 9
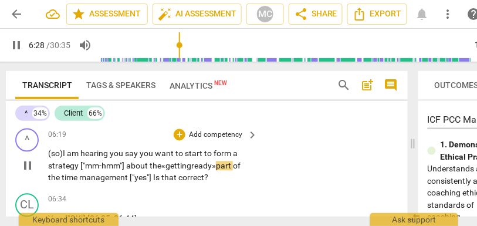
click at [277, 164] on div "^ play_arrow pause 06:19 + Add competency keyboard_arrow_right (so) I am hearin…" at bounding box center [207, 156] width 402 height 65
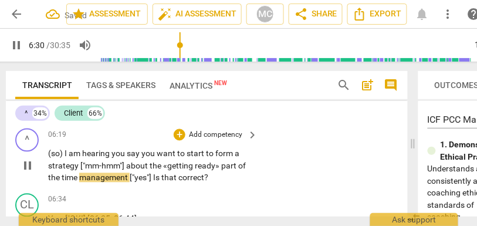
click at [132, 176] on span "["yes"]" at bounding box center [141, 177] width 23 height 9
type input "391"
click at [232, 174] on p "(so) I am hearing you say you want to start to form a strategy ["mm-hmm"] about…" at bounding box center [149, 166] width 203 height 36
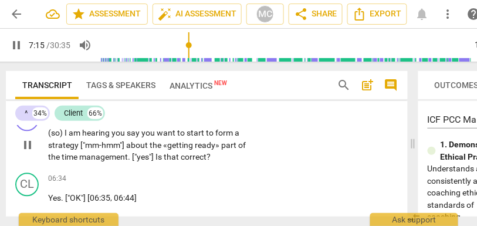
scroll to position [2416, 0]
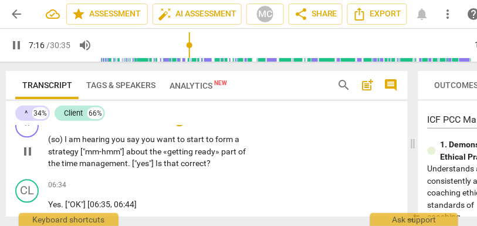
click at [172, 163] on span "that" at bounding box center [172, 163] width 17 height 9
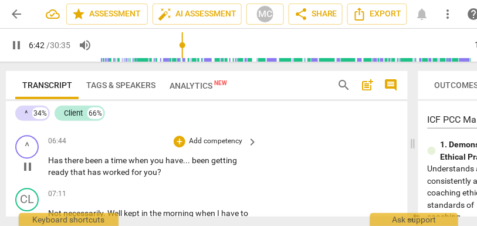
scroll to position [2511, 0]
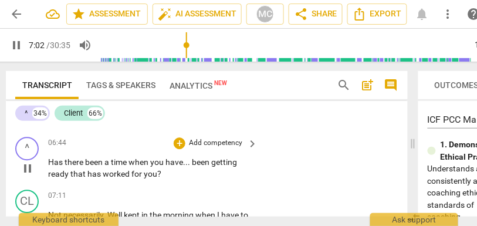
click at [208, 142] on p "Add competency" at bounding box center [216, 143] width 56 height 11
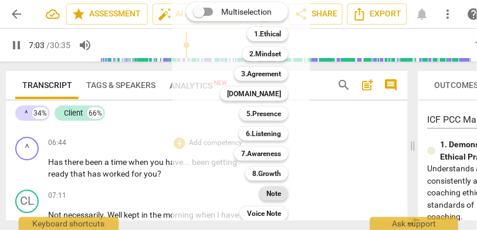
click at [267, 192] on b "Note" at bounding box center [273, 193] width 15 height 14
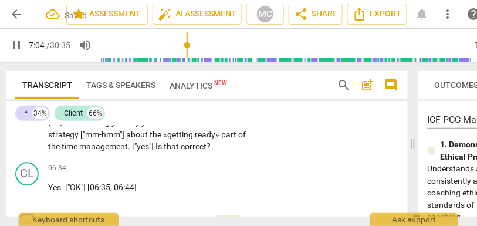
scroll to position [2433, 0]
click at [200, 165] on p "Add competency" at bounding box center [216, 169] width 56 height 11
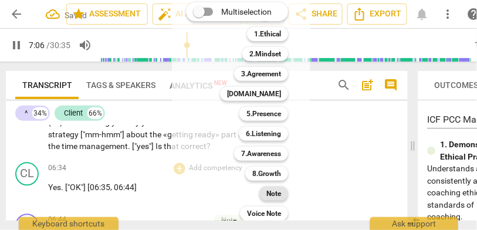
click at [268, 192] on b "Note" at bounding box center [273, 193] width 15 height 14
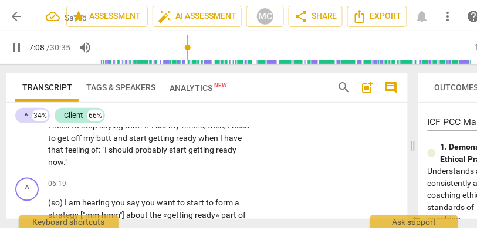
scroll to position [2355, 0]
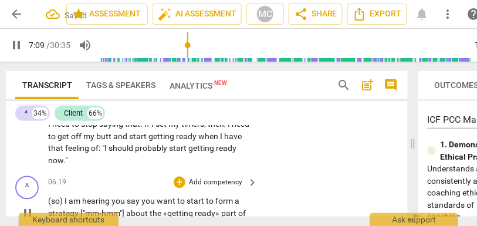
click at [215, 175] on div "^ play_arrow pause 06:19 + Add competency keyboard_arrow_right (so) I am hearin…" at bounding box center [207, 203] width 402 height 65
click at [212, 182] on p "Add competency" at bounding box center [216, 183] width 56 height 11
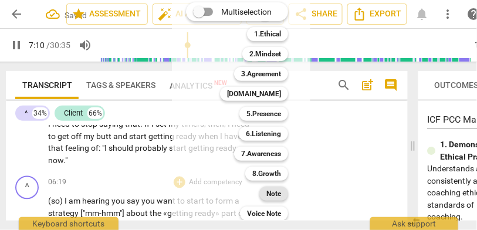
click at [273, 190] on b "Note" at bounding box center [273, 193] width 15 height 14
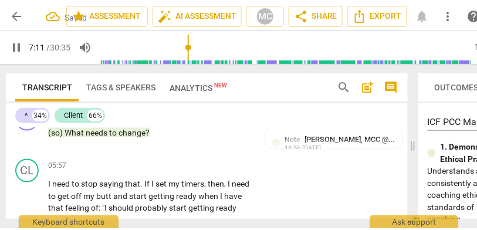
scroll to position [2291, 0]
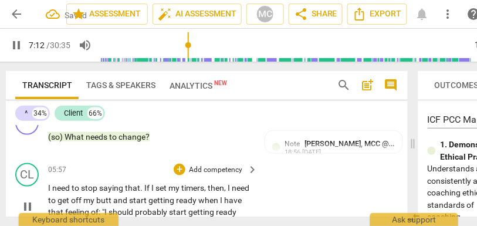
click at [200, 167] on p "Add competency" at bounding box center [216, 170] width 56 height 11
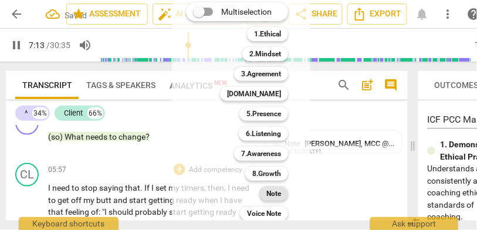
click at [272, 193] on b "Note" at bounding box center [273, 193] width 15 height 14
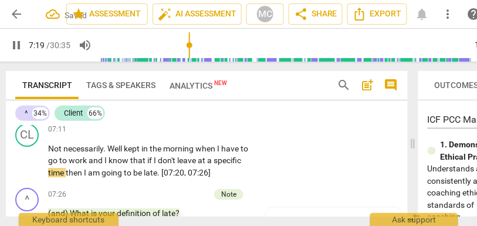
scroll to position [2539, 0]
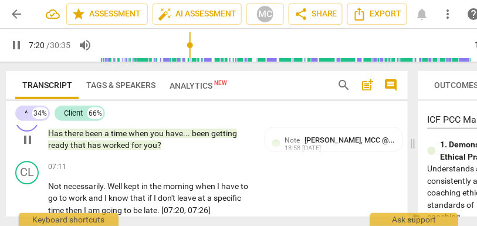
click at [145, 145] on span "you" at bounding box center [150, 144] width 13 height 9
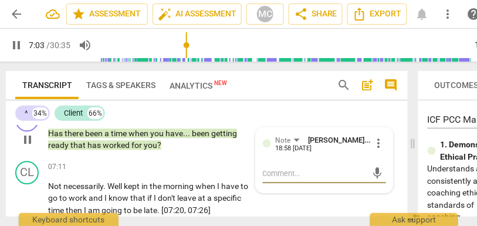
click at [85, 143] on span "that" at bounding box center [78, 144] width 17 height 9
click at [151, 146] on span "you" at bounding box center [150, 144] width 13 height 9
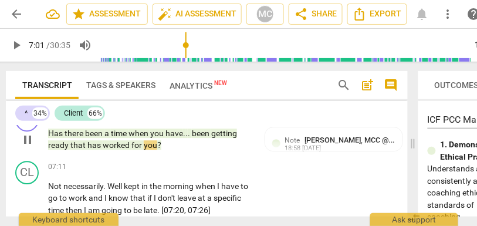
type input "422"
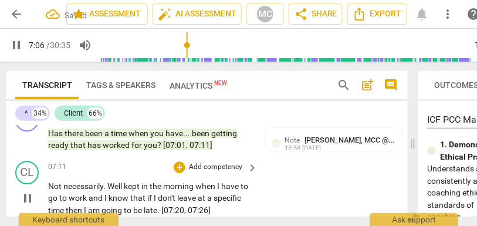
click at [114, 188] on span "Well" at bounding box center [115, 185] width 16 height 9
click at [107, 187] on span "." at bounding box center [105, 185] width 4 height 9
type input "428"
click at [118, 185] on span "well," at bounding box center [118, 185] width 16 height 9
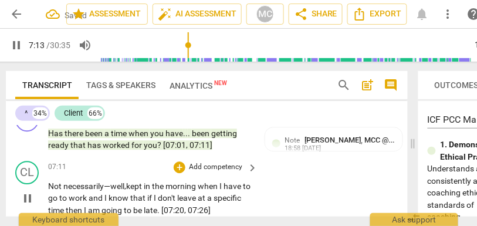
click at [144, 183] on span "kept" at bounding box center [135, 185] width 18 height 9
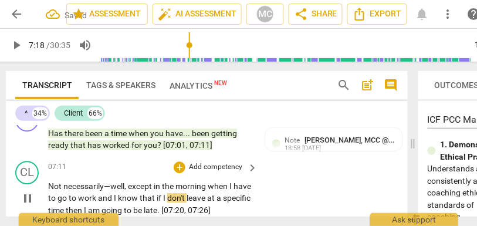
click at [118, 198] on span "I" at bounding box center [116, 197] width 4 height 9
click at [157, 199] on span "that" at bounding box center [148, 197] width 17 height 9
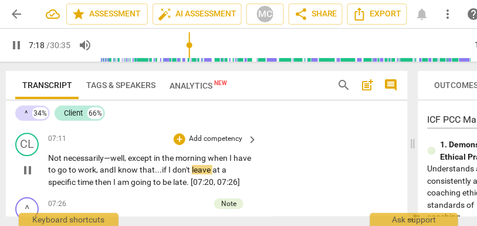
scroll to position [2570, 0]
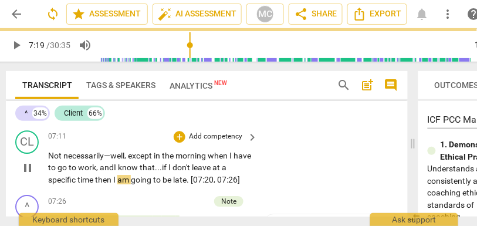
click at [95, 178] on span "time" at bounding box center [86, 179] width 18 height 9
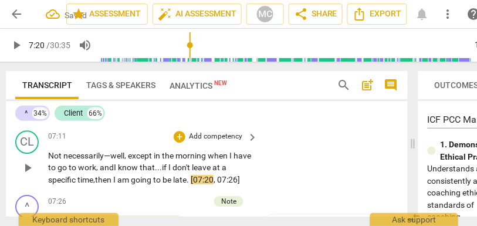
click at [113, 181] on span "then" at bounding box center [104, 179] width 18 height 9
click at [215, 137] on p "Add competency" at bounding box center [216, 136] width 56 height 11
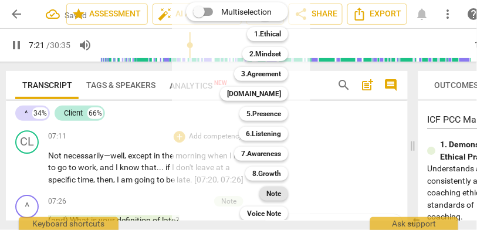
click at [280, 192] on b "Note" at bounding box center [273, 193] width 15 height 14
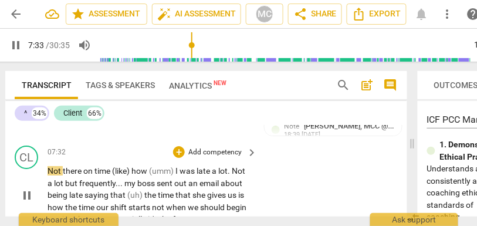
scroll to position [2680, 0]
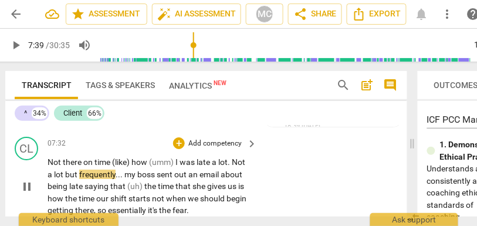
click at [94, 162] on span "time" at bounding box center [103, 161] width 18 height 9
type input "458"
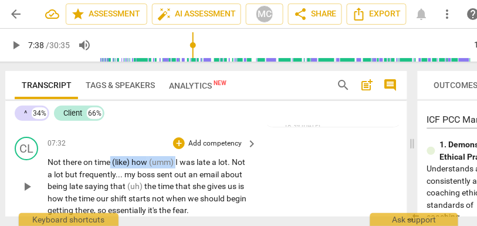
drag, startPoint x: 178, startPoint y: 161, endPoint x: 110, endPoint y: 160, distance: 68.0
click at [110, 160] on p "Not there on time (like) how (umm) I was late a lot . Not a lot but frequently …" at bounding box center [148, 186] width 203 height 60
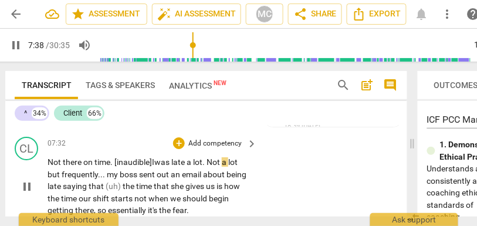
click at [171, 160] on span "was" at bounding box center [162, 161] width 17 height 9
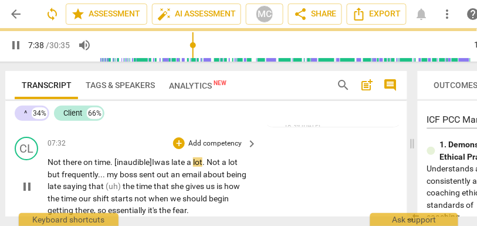
click at [213, 161] on span "Not" at bounding box center [213, 161] width 15 height 9
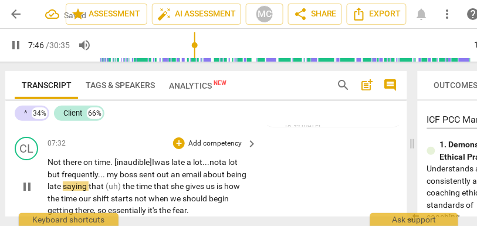
scroll to position [2701, 0]
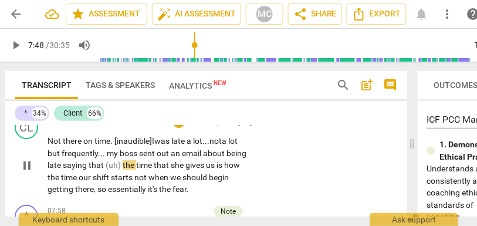
click at [120, 165] on span "(uh)" at bounding box center [114, 164] width 17 height 9
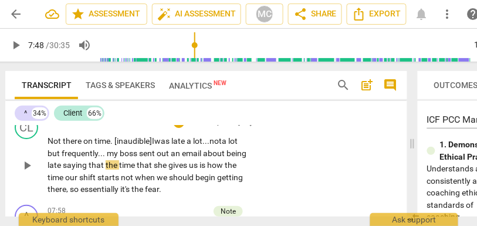
click at [79, 165] on span "saying" at bounding box center [76, 164] width 26 height 9
click at [122, 176] on span "not" at bounding box center [128, 176] width 14 height 9
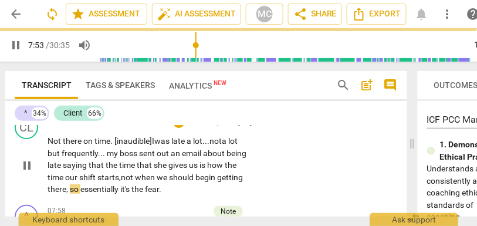
click at [120, 192] on span "essentially" at bounding box center [100, 188] width 40 height 9
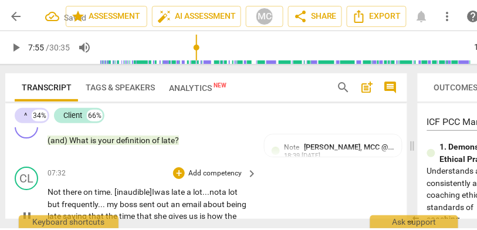
scroll to position [2657, 0]
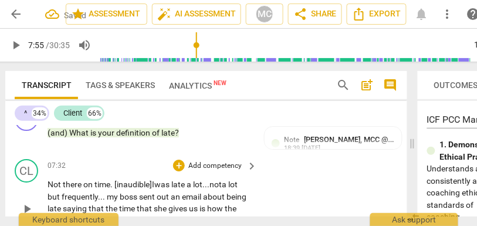
click at [221, 165] on p "Add competency" at bounding box center [215, 166] width 56 height 11
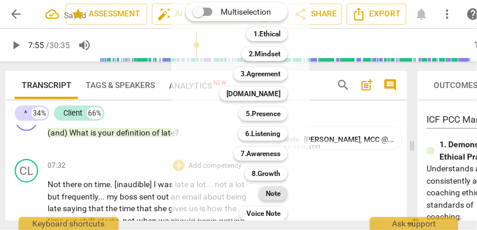
click at [277, 192] on b "Note" at bounding box center [273, 193] width 15 height 14
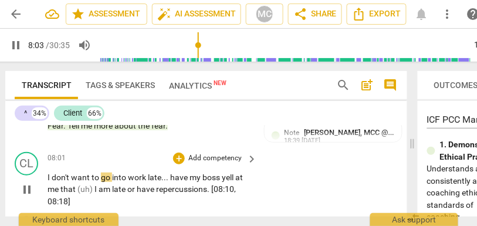
scroll to position [2808, 0]
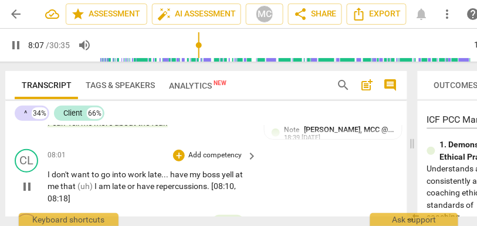
click at [93, 185] on span "(uh)" at bounding box center [85, 185] width 17 height 9
type input "489"
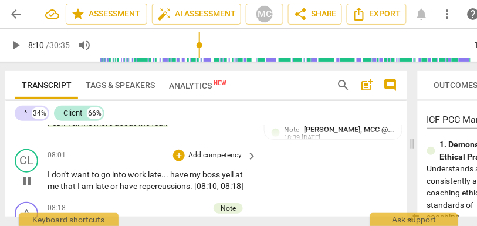
click at [217, 159] on p "Add competency" at bounding box center [215, 155] width 56 height 11
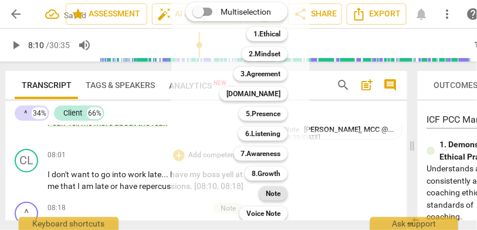
click at [270, 196] on b "Note" at bounding box center [273, 193] width 15 height 14
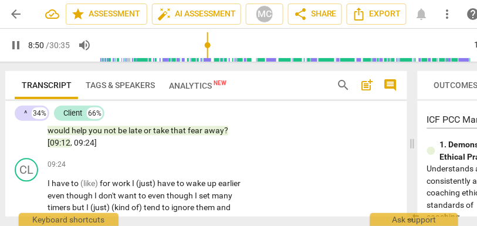
scroll to position [3092, 0]
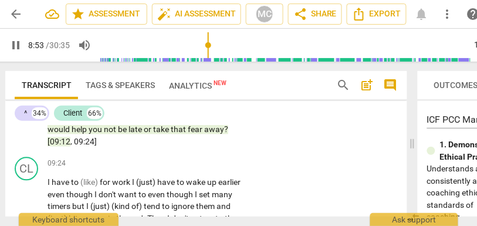
click at [188, 134] on span "fear" at bounding box center [196, 129] width 16 height 9
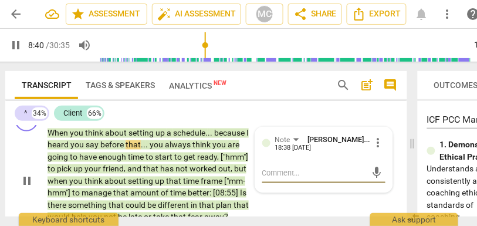
scroll to position [3068, 0]
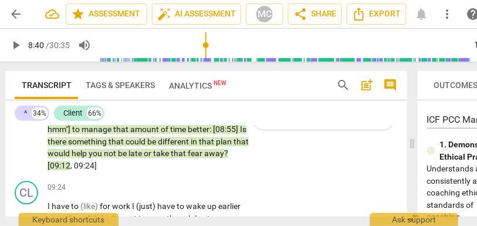
click at [204, 158] on span "away" at bounding box center [214, 153] width 20 height 9
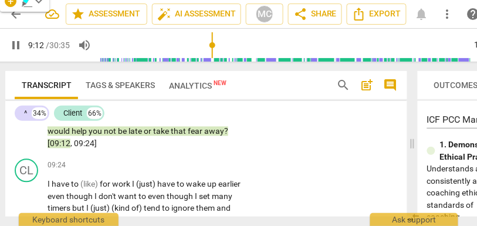
scroll to position [3099, 0]
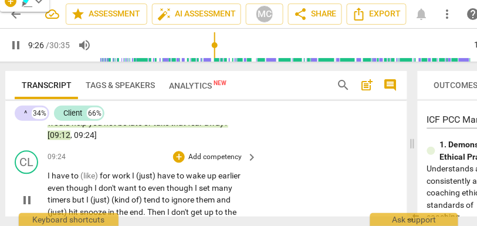
click at [99, 175] on span "(like)" at bounding box center [89, 175] width 19 height 9
type input "569"
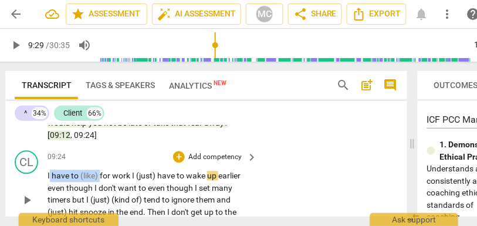
drag, startPoint x: 100, startPoint y: 176, endPoint x: 48, endPoint y: 176, distance: 52.2
click at [48, 176] on p "I have to (like) for work I (just) have to wake up earlier even though I don't …" at bounding box center [148, 200] width 203 height 60
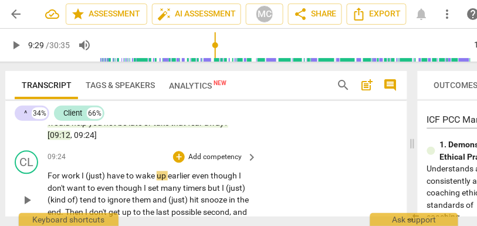
click at [251, 183] on div "For work I (just) have to wake up earlier even though I don't want to even thou…" at bounding box center [152, 200] width 210 height 60
click at [79, 176] on span "work" at bounding box center [72, 175] width 20 height 9
click at [103, 174] on span "(just)" at bounding box center [97, 175] width 21 height 9
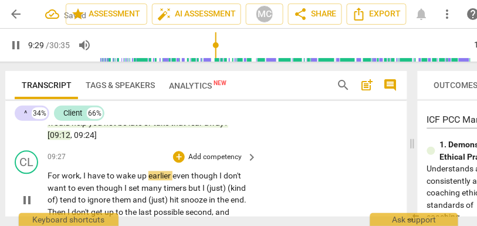
click at [96, 176] on span "have" at bounding box center [96, 175] width 19 height 9
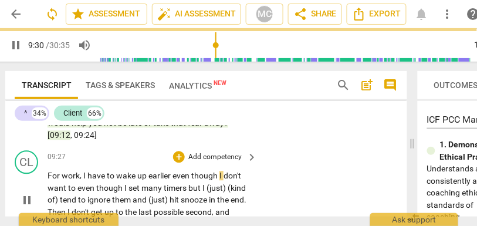
click at [96, 176] on span "have" at bounding box center [96, 175] width 19 height 9
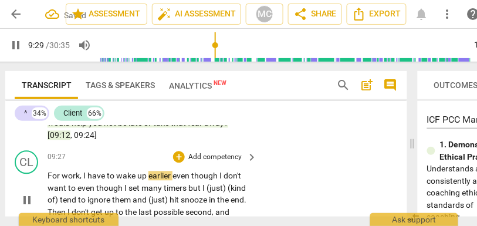
click at [170, 176] on span "earlier" at bounding box center [160, 175] width 24 height 9
click at [77, 189] on span "even" at bounding box center [86, 187] width 19 height 9
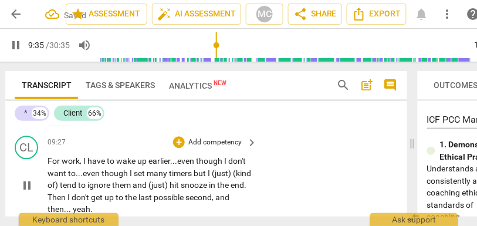
scroll to position [3120, 0]
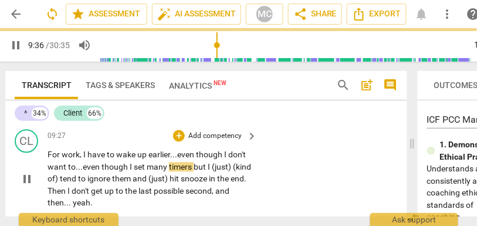
click at [193, 166] on span "timers" at bounding box center [181, 166] width 25 height 9
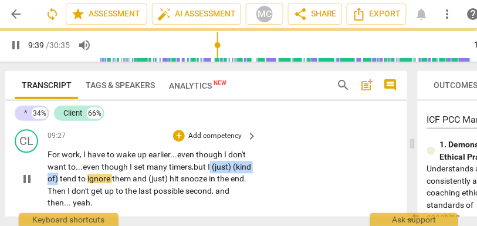
drag, startPoint x: 212, startPoint y: 165, endPoint x: 77, endPoint y: 179, distance: 136.1
click at [77, 179] on p "For work, I have to wake up earlier... even though I don't want to... even thou…" at bounding box center [148, 179] width 203 height 60
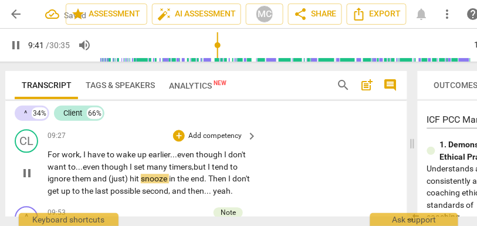
click at [224, 165] on span "tend" at bounding box center [221, 166] width 18 height 9
click at [130, 176] on span "hit" at bounding box center [135, 178] width 11 height 9
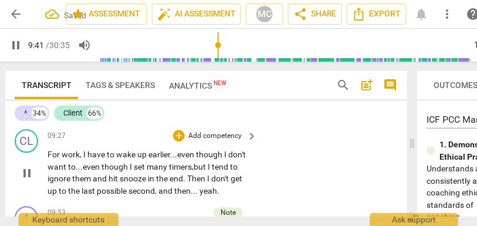
click at [237, 180] on span "get" at bounding box center [236, 178] width 12 height 9
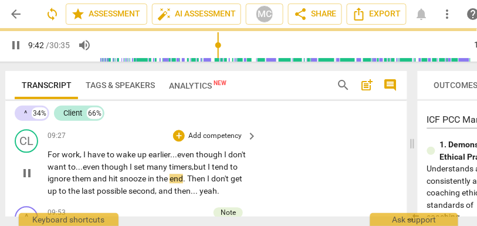
click at [207, 178] on span "Then" at bounding box center [197, 178] width 20 height 9
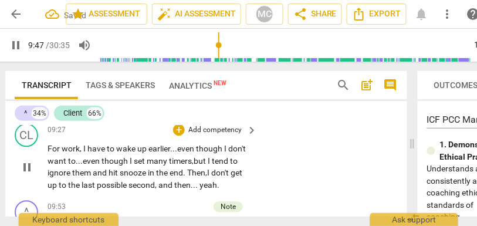
scroll to position [3119, 0]
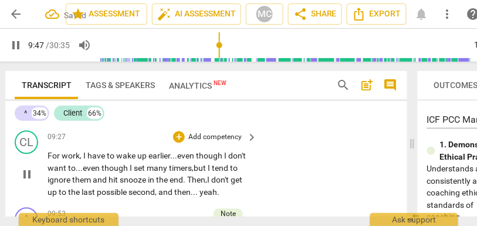
click at [224, 142] on div "+ Add competency" at bounding box center [208, 137] width 70 height 12
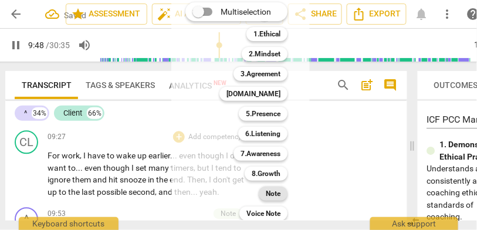
click at [276, 190] on b "Note" at bounding box center [273, 193] width 15 height 14
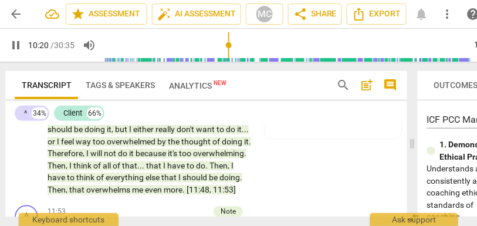
scroll to position [3759, 0]
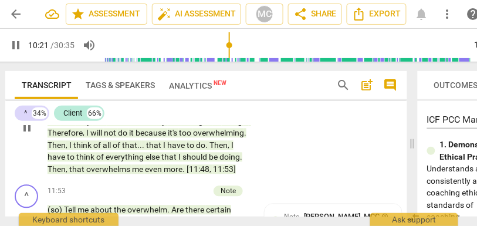
click at [132, 165] on span "overwhelms" at bounding box center [109, 169] width 46 height 9
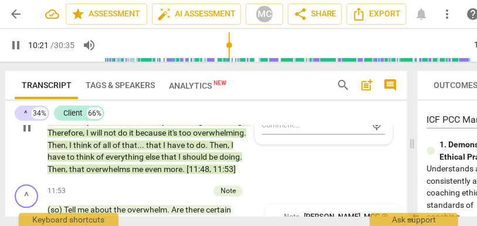
click at [159, 161] on p "For me , it means sitting on my butt , not doing what I know I am supposed to b…" at bounding box center [148, 127] width 203 height 96
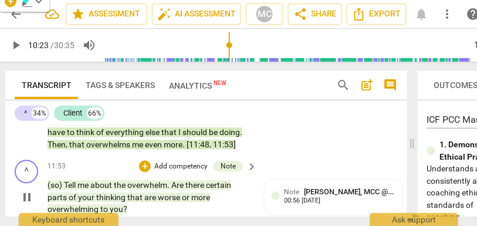
scroll to position [3761, 0]
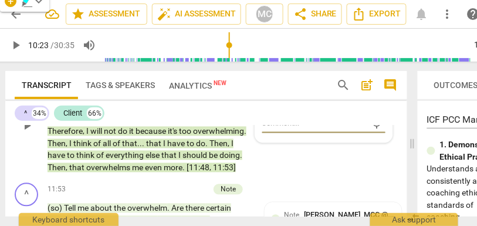
click at [145, 163] on span "me" at bounding box center [138, 167] width 13 height 9
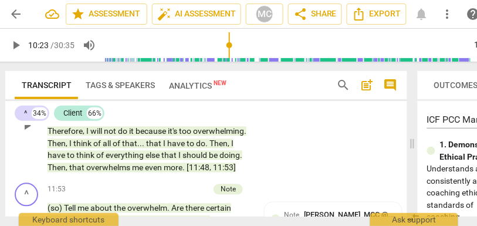
click at [145, 163] on span "me" at bounding box center [138, 167] width 13 height 9
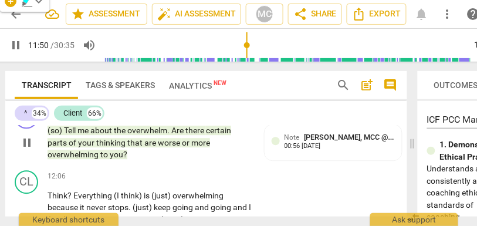
scroll to position [3849, 0]
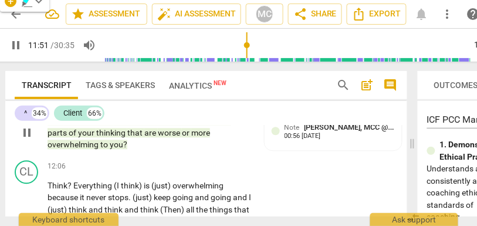
click at [114, 145] on span "you" at bounding box center [116, 144] width 13 height 9
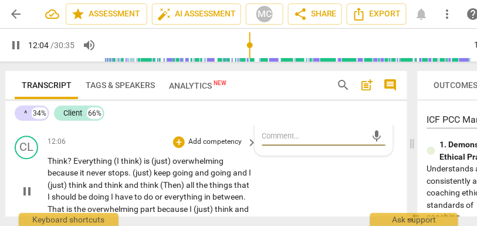
scroll to position [3874, 0]
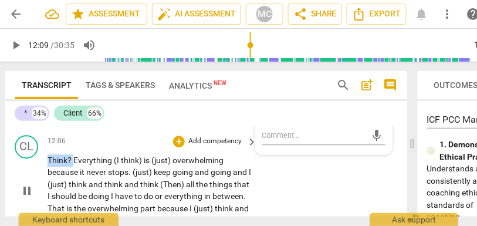
drag, startPoint x: 73, startPoint y: 160, endPoint x: 26, endPoint y: 161, distance: 46.9
click at [26, 161] on div "CL play_arrow pause 12:06 + Add competency keyboard_arrow_right Think ? Everyth…" at bounding box center [206, 180] width 402 height 101
type input "729"
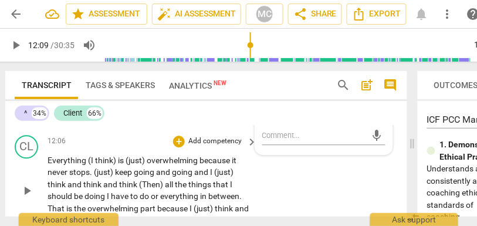
click at [91, 160] on span "(I" at bounding box center [91, 159] width 7 height 9
click at [111, 157] on span "think)" at bounding box center [103, 159] width 23 height 9
click at [142, 158] on span "overwhelming" at bounding box center [167, 159] width 53 height 9
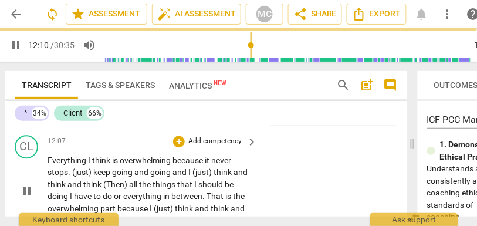
click at [127, 137] on div "12:07 + Add competency keyboard_arrow_right" at bounding box center [152, 141] width 210 height 13
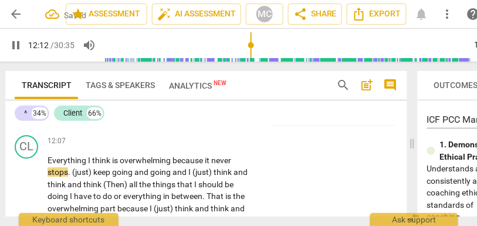
click at [207, 158] on span "it" at bounding box center [208, 159] width 6 height 9
type input "733"
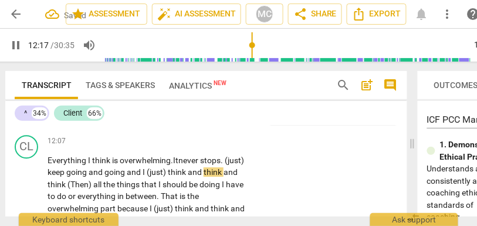
click at [196, 157] on span "never" at bounding box center [189, 159] width 22 height 9
drag, startPoint x: 227, startPoint y: 159, endPoint x: 266, endPoint y: 159, distance: 38.1
click at [266, 159] on div "CL play_arrow pause 12:07 + Add competency keyboard_arrow_right Everything I th…" at bounding box center [206, 180] width 402 height 101
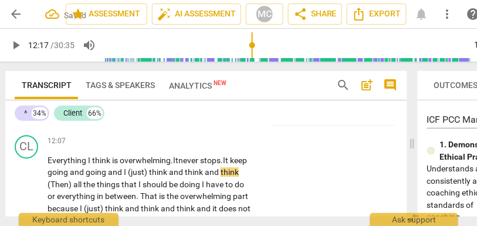
click at [124, 171] on span "and" at bounding box center [116, 171] width 16 height 9
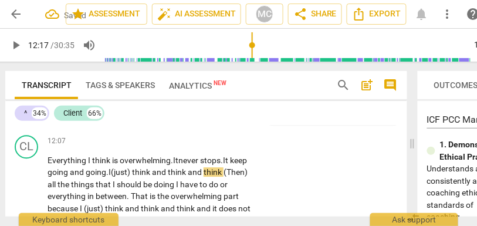
click at [132, 174] on span "(just)" at bounding box center [121, 171] width 21 height 9
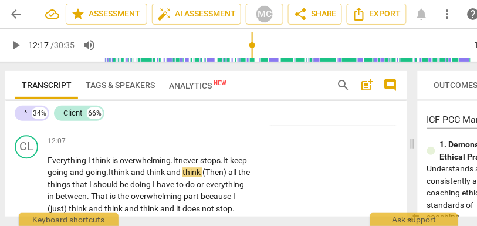
click at [147, 172] on span "and" at bounding box center [139, 171] width 16 height 9
click at [166, 171] on span "and" at bounding box center [159, 171] width 16 height 9
click at [186, 172] on span "think" at bounding box center [176, 171] width 20 height 9
click at [189, 176] on span "(Then)" at bounding box center [201, 171] width 24 height 9
click at [187, 176] on span "Then)" at bounding box center [197, 171] width 21 height 9
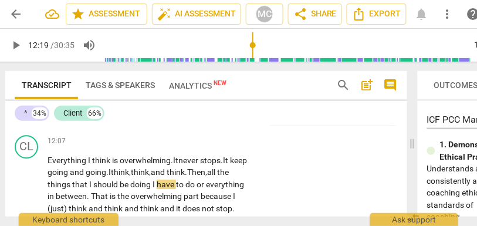
click at [207, 176] on span "all" at bounding box center [212, 171] width 10 height 9
click at [120, 186] on span "should" at bounding box center [106, 183] width 26 height 9
click at [157, 182] on span "I" at bounding box center [154, 183] width 4 height 9
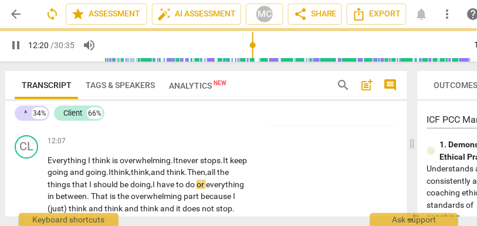
click at [196, 189] on span "or" at bounding box center [200, 183] width 9 height 9
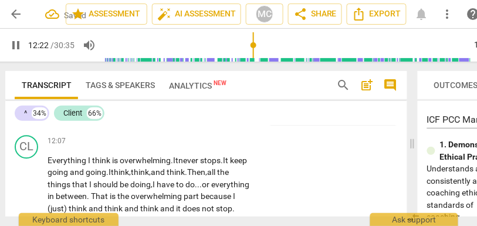
scroll to position [3889, 0]
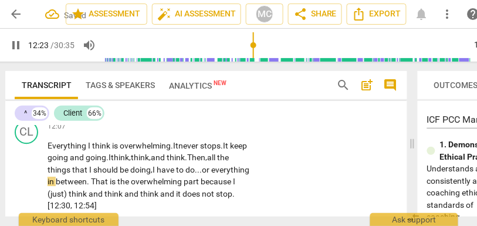
click at [87, 182] on span "between" at bounding box center [71, 180] width 31 height 9
click at [184, 186] on span "part" at bounding box center [192, 180] width 17 height 9
click at [89, 191] on span "think" at bounding box center [79, 193] width 20 height 9
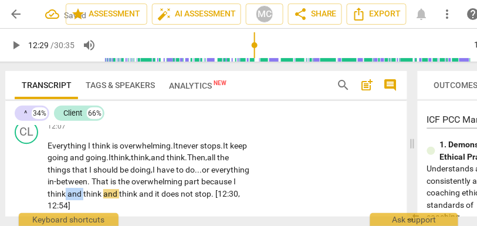
drag, startPoint x: 190, startPoint y: 193, endPoint x: 172, endPoint y: 192, distance: 18.2
click at [172, 192] on p "Everything I think is overwhelming. It never stops . It keep going and going. I…" at bounding box center [148, 176] width 203 height 72
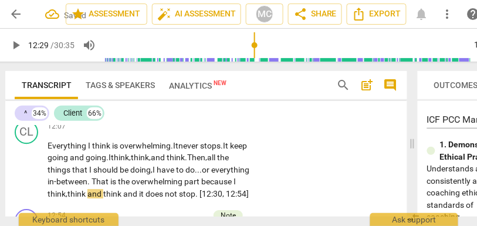
click at [87, 194] on span "think" at bounding box center [77, 193] width 20 height 9
click at [103, 193] on span "and" at bounding box center [95, 193] width 16 height 9
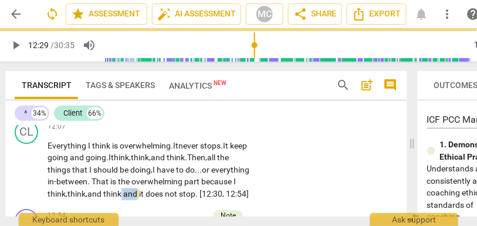
drag, startPoint x: 232, startPoint y: 192, endPoint x: 258, endPoint y: 192, distance: 26.4
click at [258, 192] on div "CL play_arrow pause 12:07 + Add competency keyboard_arrow_right Everything I th…" at bounding box center [206, 159] width 402 height 89
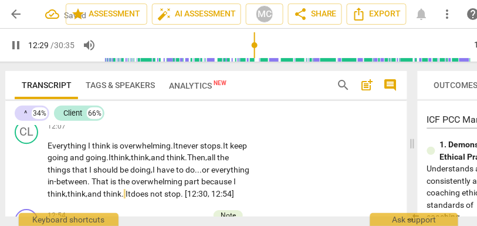
click at [273, 161] on div "CL play_arrow pause 12:07 + Add competency keyboard_arrow_right Everything I th…" at bounding box center [206, 159] width 402 height 89
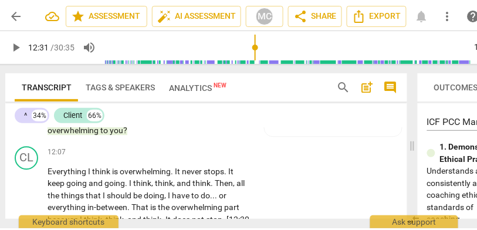
scroll to position [3856, 0]
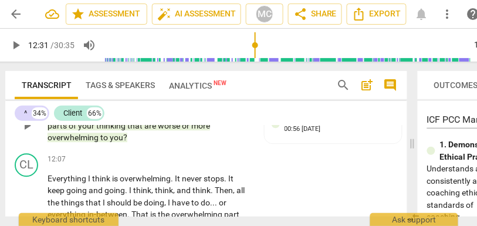
click at [226, 161] on p "Add competency" at bounding box center [215, 159] width 56 height 11
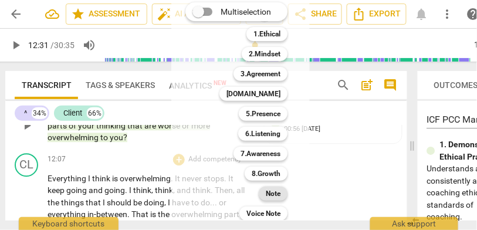
click at [286, 192] on div "Note" at bounding box center [273, 193] width 29 height 14
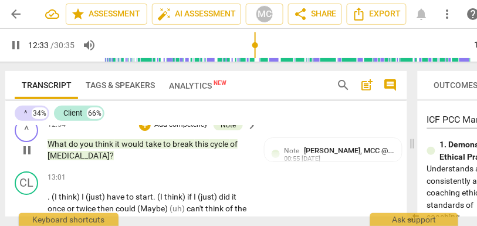
scroll to position [3975, 0]
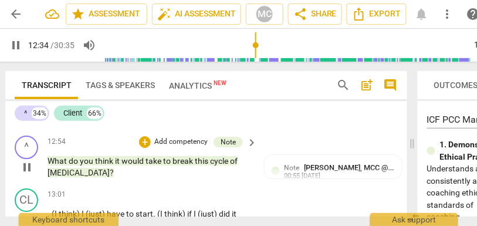
click at [77, 168] on span "[MEDICAL_DATA]" at bounding box center [78, 172] width 62 height 9
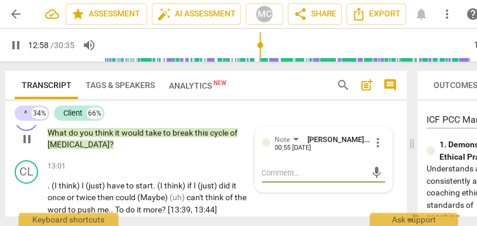
scroll to position [4006, 0]
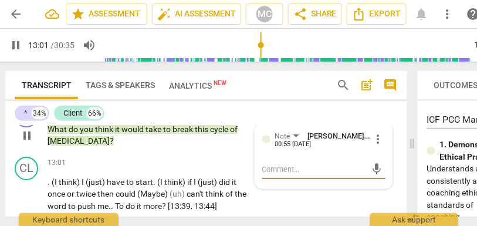
click at [166, 128] on span "to" at bounding box center [167, 128] width 9 height 9
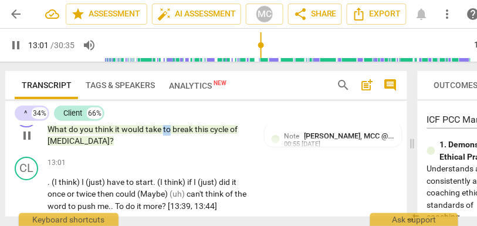
click at [166, 128] on span "to" at bounding box center [167, 128] width 9 height 9
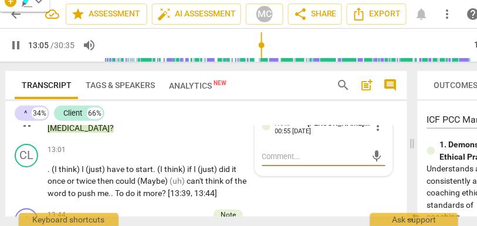
scroll to position [3985, 0]
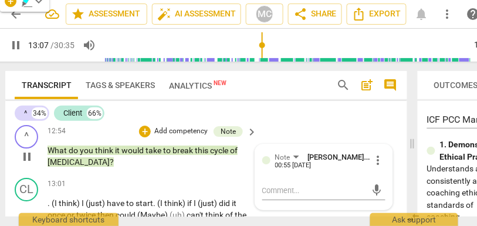
click at [71, 161] on span "[MEDICAL_DATA]" at bounding box center [78, 161] width 62 height 9
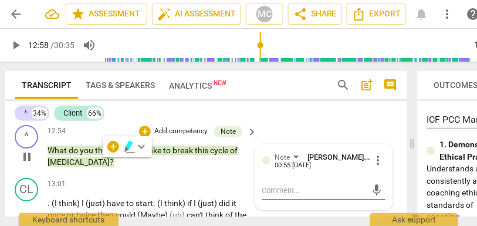
click at [99, 162] on span "[MEDICAL_DATA]" at bounding box center [78, 161] width 62 height 9
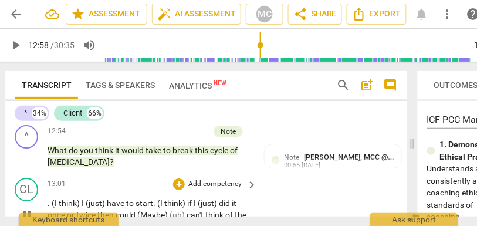
type input "778"
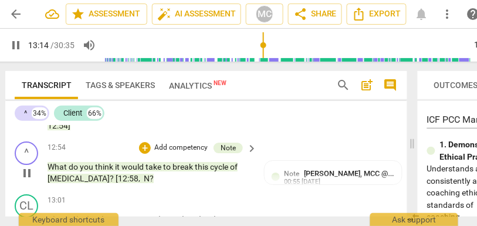
scroll to position [4009, 0]
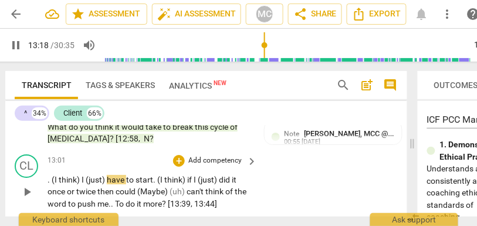
type input "799"
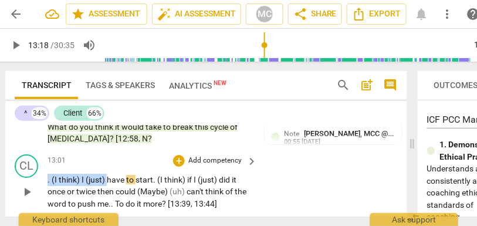
drag, startPoint x: 108, startPoint y: 179, endPoint x: 36, endPoint y: 179, distance: 72.1
click at [36, 179] on div "CL play_arrow pause 13:01 + Add competency keyboard_arrow_right . (I think) I (…" at bounding box center [206, 181] width 402 height 65
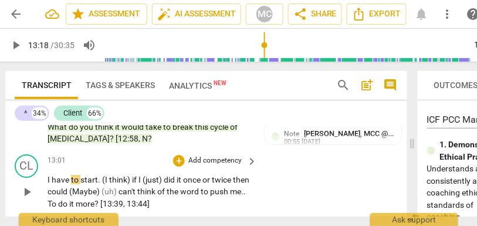
click at [321, 183] on div "CL play_arrow pause 13:01 + Add competency keyboard_arrow_right I have to start…" at bounding box center [206, 181] width 402 height 65
click at [142, 140] on span "N" at bounding box center [145, 138] width 6 height 9
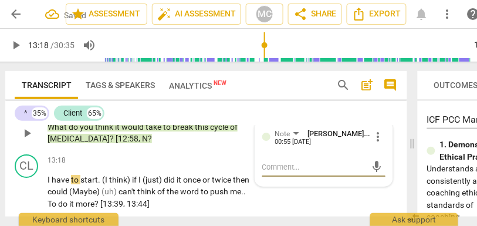
click at [142, 140] on span "N" at bounding box center [145, 138] width 6 height 9
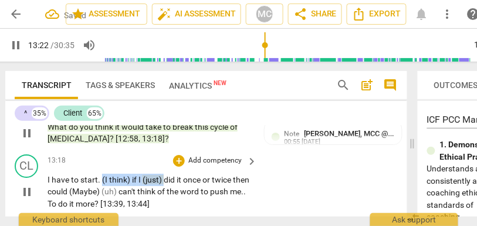
drag, startPoint x: 164, startPoint y: 178, endPoint x: 101, endPoint y: 180, distance: 62.8
click at [101, 180] on p "I have to start . (I think) if I (just) did it once or twice then could (Maybe)…" at bounding box center [148, 192] width 203 height 36
type input "803"
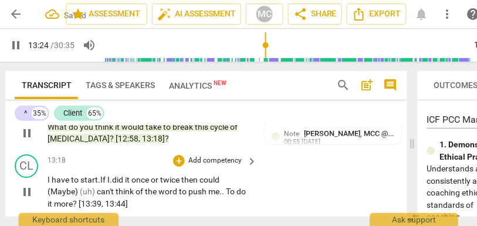
click at [120, 182] on span "did" at bounding box center [118, 179] width 13 height 9
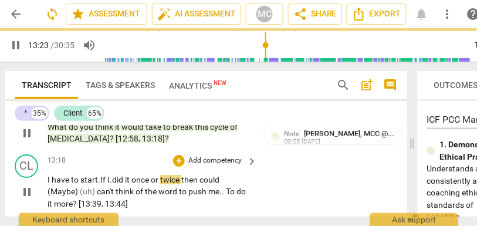
click at [185, 179] on span "then" at bounding box center [190, 179] width 18 height 9
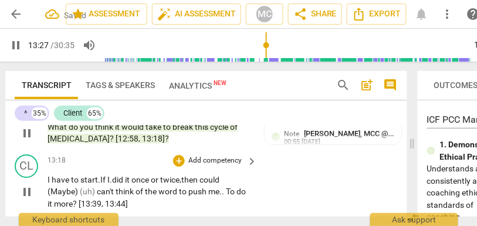
click at [209, 176] on span "could" at bounding box center [209, 179] width 20 height 9
click at [49, 190] on span "(Maybe)" at bounding box center [63, 190] width 32 height 9
click at [94, 191] on span "can't" at bounding box center [103, 190] width 19 height 9
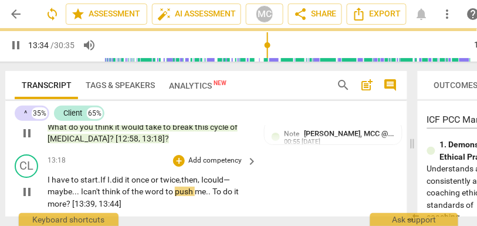
click at [158, 189] on span "word" at bounding box center [155, 190] width 21 height 9
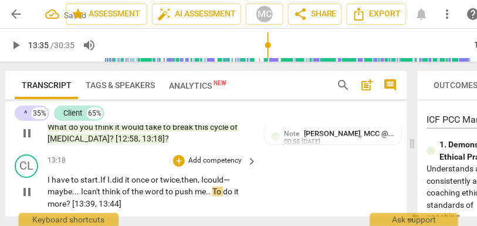
click at [167, 193] on span "to" at bounding box center [169, 190] width 9 height 9
click at [150, 192] on span "word..." at bounding box center [158, 190] width 26 height 9
click at [217, 189] on span "." at bounding box center [215, 190] width 4 height 9
click at [72, 205] on span "?" at bounding box center [69, 203] width 6 height 9
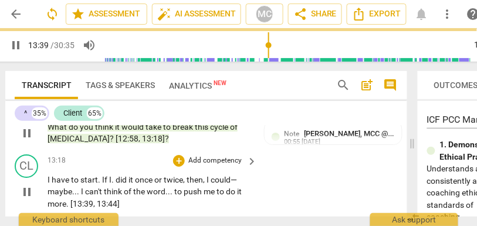
click at [214, 162] on p "Add competency" at bounding box center [215, 160] width 56 height 11
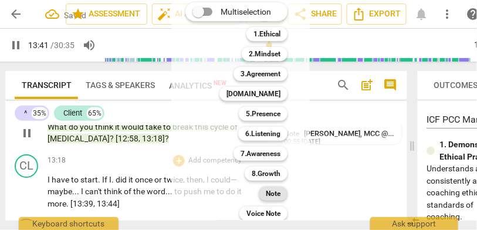
click at [273, 197] on b "Note" at bounding box center [273, 193] width 15 height 14
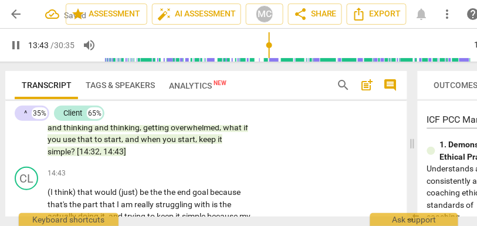
scroll to position [4166, 0]
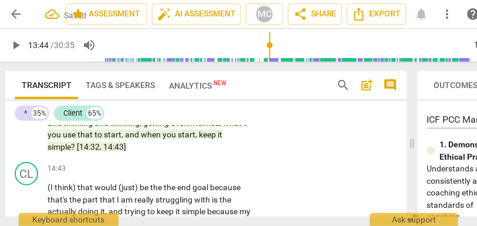
click at [106, 145] on span "14:43]" at bounding box center [114, 146] width 23 height 9
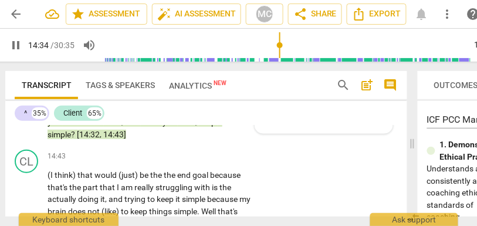
scroll to position [4176, 0]
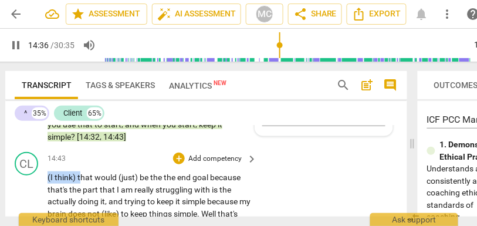
drag, startPoint x: 79, startPoint y: 176, endPoint x: 25, endPoint y: 176, distance: 54.5
click at [25, 176] on div "CL play_arrow pause 14:43 + Add competency keyboard_arrow_right (I think) that …" at bounding box center [206, 215] width 402 height 137
type input "877"
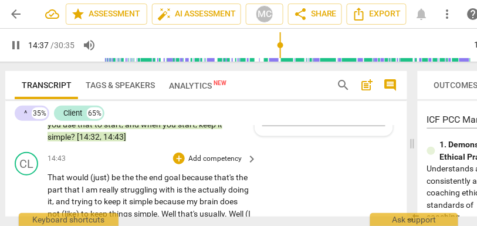
click at [277, 173] on div "CL play_arrow pause 14:43 + Add competency keyboard_arrow_right That would (jus…" at bounding box center [206, 215] width 402 height 137
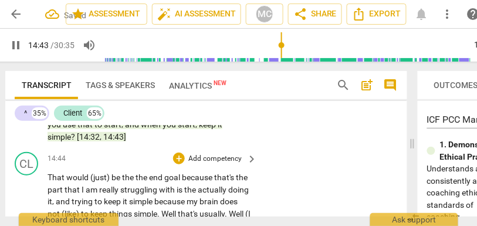
click at [112, 176] on span "be" at bounding box center [116, 176] width 11 height 9
type input "884"
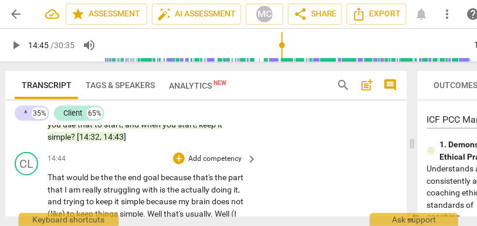
click at [114, 178] on span "the" at bounding box center [120, 176] width 13 height 9
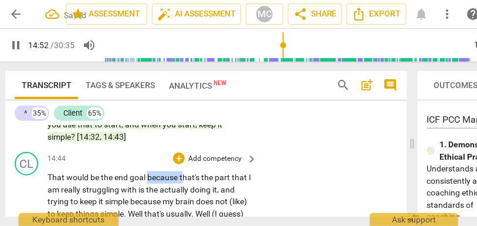
drag, startPoint x: 183, startPoint y: 176, endPoint x: 147, endPoint y: 175, distance: 36.4
click at [147, 175] on p "That would be the end goal because that's the part that I am really struggling …" at bounding box center [148, 225] width 203 height 108
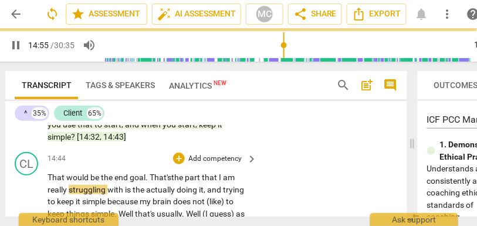
click at [162, 178] on span "hat's" at bounding box center [162, 176] width 17 height 9
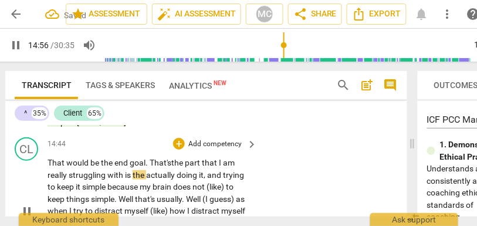
scroll to position [4197, 0]
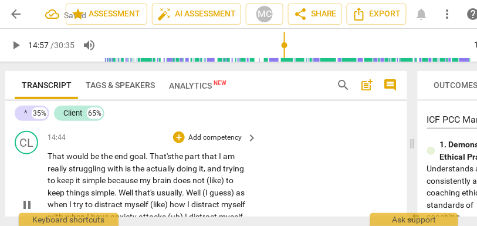
click at [115, 164] on span "with" at bounding box center [116, 168] width 18 height 9
drag, startPoint x: 149, startPoint y: 168, endPoint x: 121, endPoint y: 168, distance: 27.6
click at [121, 168] on p "That would be the end goal. T hat's the part that I am really struggling with i…" at bounding box center [148, 204] width 203 height 108
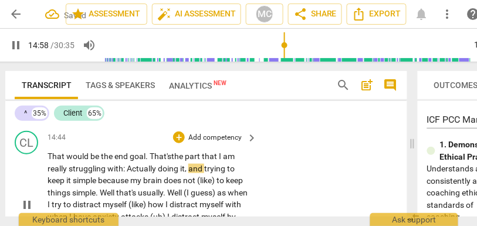
click at [188, 168] on span "and" at bounding box center [196, 168] width 16 height 9
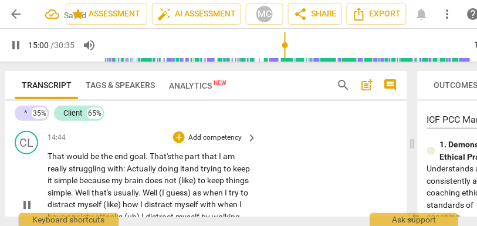
click at [199, 164] on span "and" at bounding box center [193, 168] width 16 height 9
drag, startPoint x: 133, startPoint y: 179, endPoint x: 102, endPoint y: 178, distance: 31.1
click at [102, 178] on p "That would be the end goal. T hat's the part that I am really struggling with: …" at bounding box center [148, 204] width 203 height 108
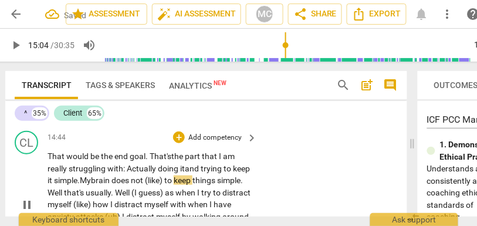
click at [164, 181] on span "(like)" at bounding box center [154, 179] width 19 height 9
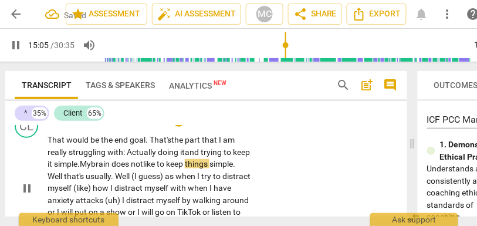
scroll to position [4218, 0]
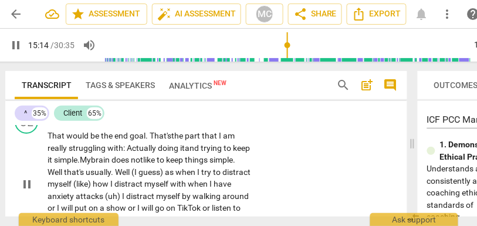
click at [209, 164] on span "simple" at bounding box center [220, 159] width 23 height 9
click at [64, 171] on span "Well" at bounding box center [55, 171] width 16 height 9
click at [209, 164] on span "simple" at bounding box center [220, 159] width 23 height 9
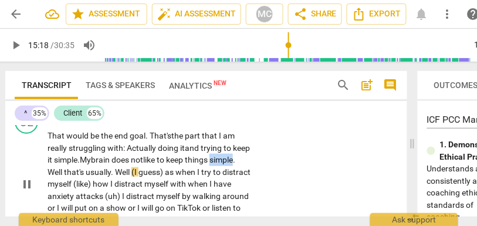
click at [209, 164] on span "simple" at bounding box center [220, 159] width 23 height 9
click at [233, 164] on span "." at bounding box center [234, 159] width 2 height 9
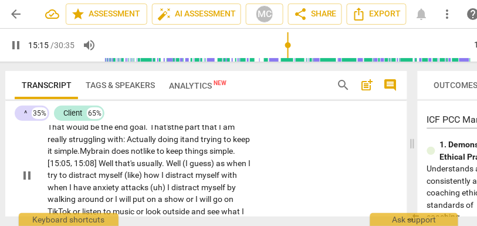
scroll to position [4228, 0]
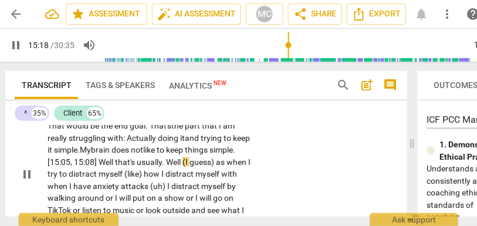
click at [115, 160] on span "Well" at bounding box center [106, 161] width 16 height 9
click at [137, 161] on span "that's" at bounding box center [126, 161] width 22 height 9
click at [182, 161] on span "Well" at bounding box center [174, 161] width 16 height 9
click at [169, 162] on span "usually ..." at bounding box center [153, 161] width 33 height 9
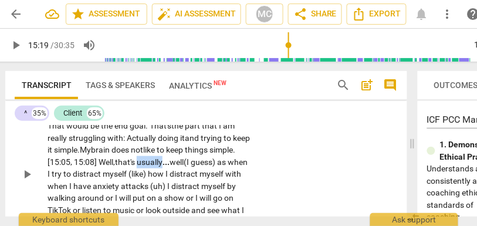
click at [169, 162] on span "usually ..." at bounding box center [153, 161] width 33 height 9
click at [191, 162] on span "(I" at bounding box center [186, 161] width 7 height 9
click at [216, 166] on span "as" at bounding box center [221, 161] width 11 height 9
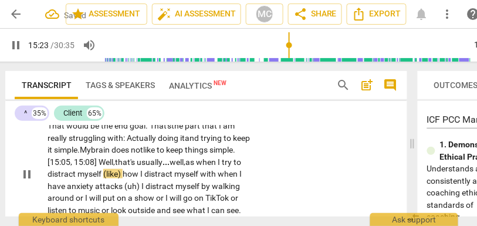
click at [196, 165] on span "as" at bounding box center [190, 161] width 11 height 9
click at [123, 174] on span "(like)" at bounding box center [112, 173] width 19 height 9
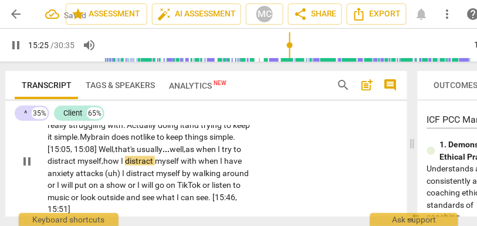
scroll to position [4243, 0]
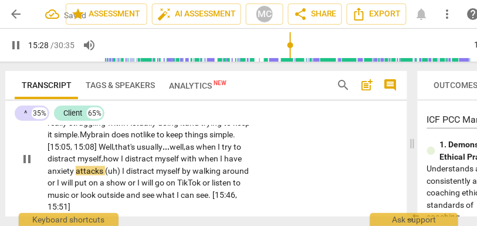
click at [155, 159] on span "distract" at bounding box center [140, 158] width 30 height 9
click at [245, 159] on p "That would be the end goal. T hat's the part that I am really struggling with: …" at bounding box center [148, 158] width 203 height 108
click at [196, 148] on span "as" at bounding box center [190, 146] width 11 height 9
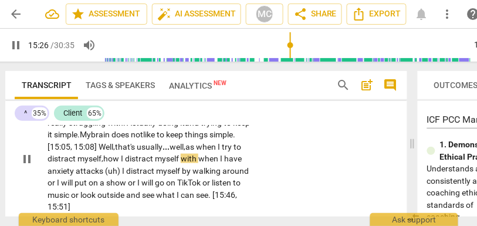
click at [103, 157] on span "myself," at bounding box center [90, 158] width 26 height 9
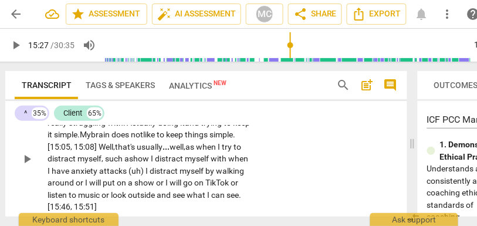
click at [151, 156] on span "how" at bounding box center [142, 158] width 18 height 9
click at [228, 163] on span "when" at bounding box center [238, 158] width 20 height 9
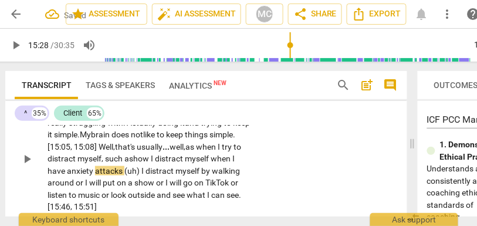
click at [145, 172] on span "I" at bounding box center [143, 170] width 4 height 9
click at [291, 161] on div "CL play_arrow pause 14:44 + Add competency keyboard_arrow_right That would be t…" at bounding box center [206, 148] width 402 height 137
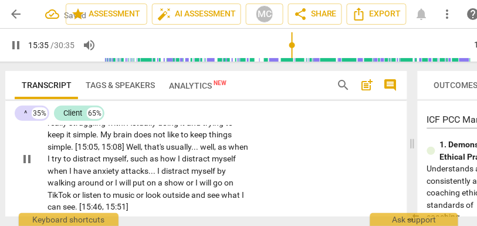
click at [115, 181] on span "or" at bounding box center [110, 182] width 9 height 9
type input "936"
click at [186, 182] on span "show" at bounding box center [175, 182] width 22 height 9
click at [187, 182] on span "show," at bounding box center [175, 182] width 23 height 9
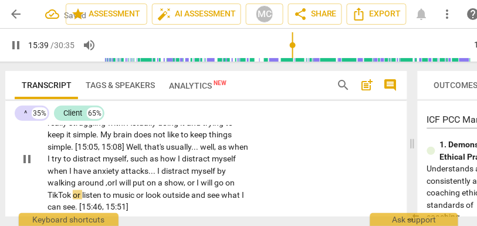
click at [73, 197] on span "TikTok" at bounding box center [59, 194] width 25 height 9
click at [136, 192] on span "music" at bounding box center [124, 194] width 23 height 9
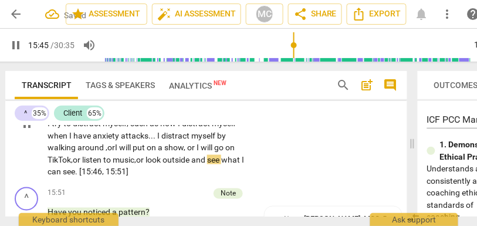
scroll to position [4279, 0]
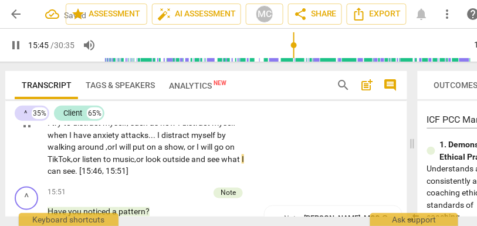
click at [309, 145] on div "CL play_arrow pause 14:44 + Add competency keyboard_arrow_right That would be t…" at bounding box center [206, 113] width 402 height 137
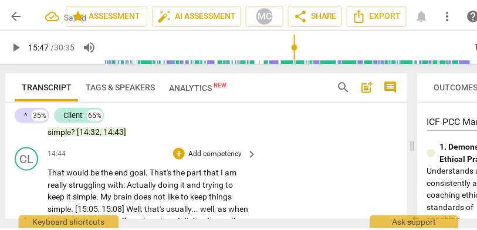
scroll to position [4179, 0]
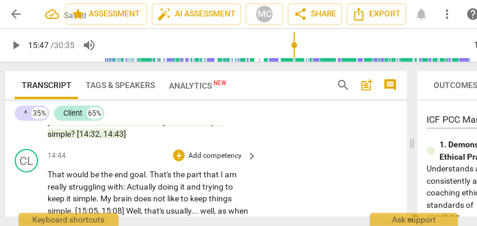
click at [221, 155] on p "Add competency" at bounding box center [215, 156] width 56 height 11
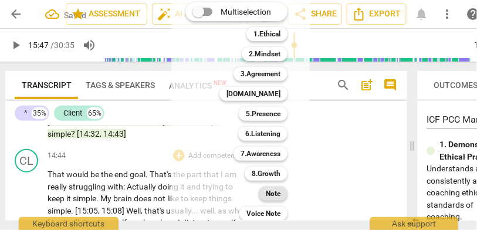
click at [277, 191] on b "Note" at bounding box center [273, 193] width 15 height 14
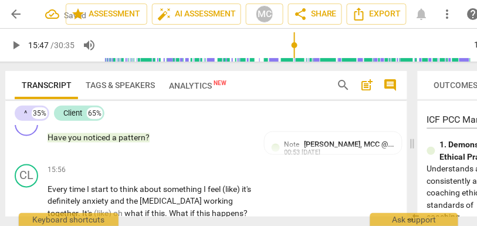
scroll to position [4347, 0]
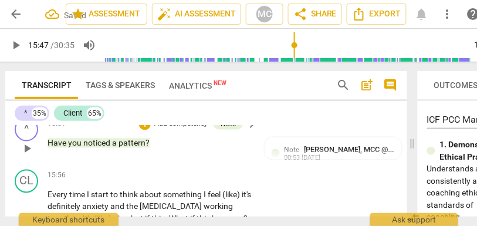
click at [130, 142] on span "pattern" at bounding box center [131, 142] width 27 height 9
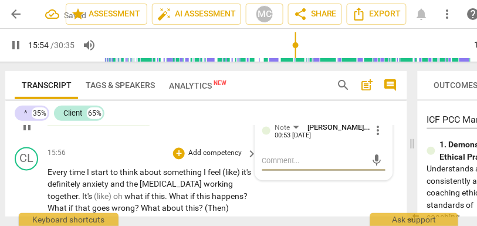
scroll to position [4370, 0]
click at [203, 171] on span "I" at bounding box center [205, 172] width 4 height 9
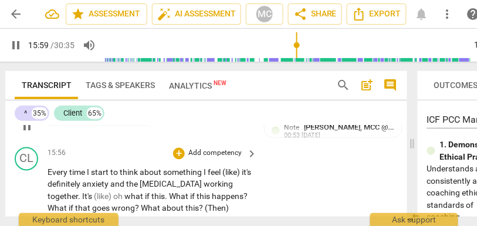
type input "959"
click at [222, 173] on span "feel" at bounding box center [215, 172] width 15 height 9
click at [232, 177] on span "it's" at bounding box center [236, 172] width 9 height 9
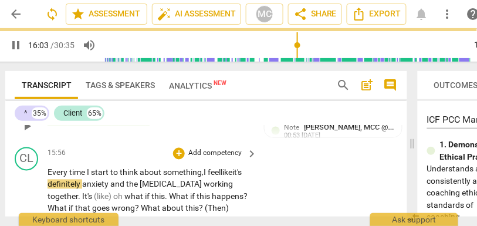
scroll to position [4381, 0]
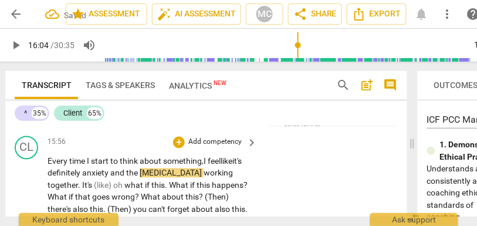
click at [232, 166] on span "it's" at bounding box center [236, 161] width 9 height 9
click at [110, 175] on span "anxiety" at bounding box center [96, 172] width 28 height 9
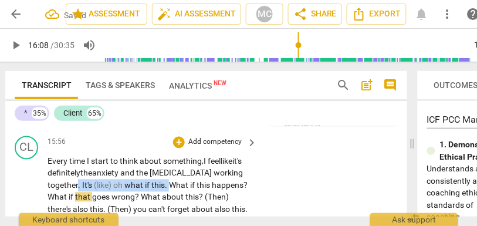
drag, startPoint x: 172, startPoint y: 185, endPoint x: 77, endPoint y: 185, distance: 95.0
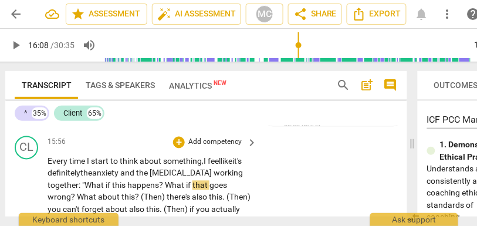
click at [90, 184] on span "What" at bounding box center [94, 185] width 21 height 9
click at [169, 185] on span "What" at bounding box center [175, 185] width 21 height 9
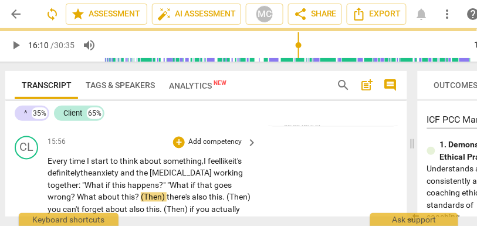
click at [77, 196] on span "What" at bounding box center [87, 196] width 21 height 9
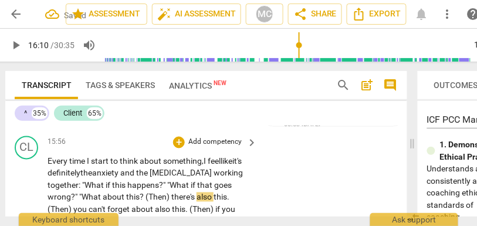
click at [143, 197] on span "?" at bounding box center [143, 196] width 6 height 9
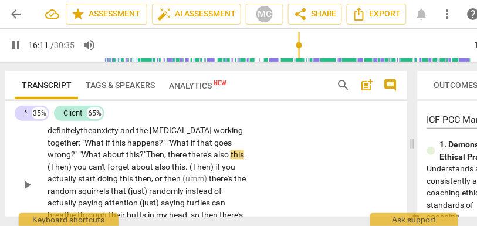
scroll to position [4425, 0]
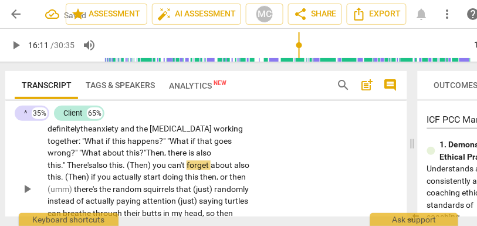
click at [148, 149] on span "Then, there is also this."" at bounding box center [129, 159] width 164 height 22
click at [162, 151] on span "Then, there is also this."" at bounding box center [131, 159] width 168 height 22
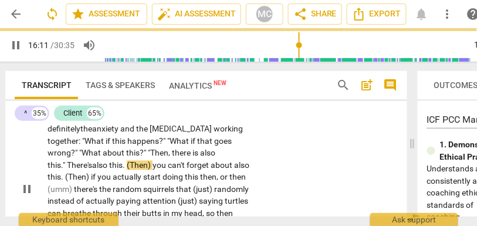
click at [69, 165] on span "There's" at bounding box center [79, 165] width 25 height 9
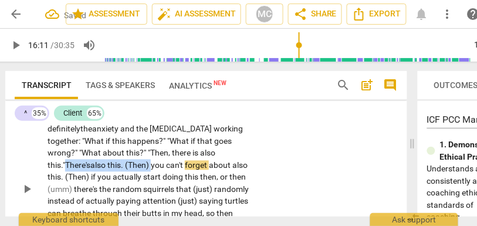
drag, startPoint x: 157, startPoint y: 165, endPoint x: 67, endPoint y: 166, distance: 89.7
click at [67, 166] on p "Every time I start to think about something, I feel like it's definitely the an…" at bounding box center [148, 189] width 203 height 157
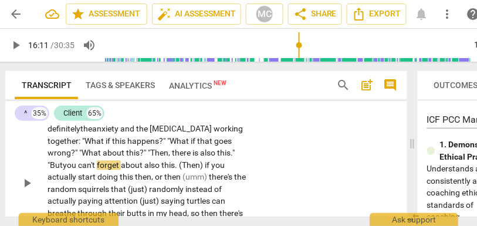
click at [69, 162] on span "you" at bounding box center [70, 165] width 15 height 9
click at [181, 165] on span "(Then)" at bounding box center [192, 165] width 26 height 9
click at [209, 167] on span "if" at bounding box center [209, 165] width 6 height 9
click at [209, 167] on span "if" at bounding box center [206, 165] width 6 height 9
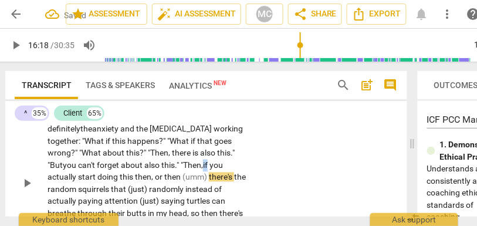
click at [209, 167] on span "if" at bounding box center [206, 165] width 6 height 9
click at [133, 179] on span "this" at bounding box center [127, 176] width 15 height 9
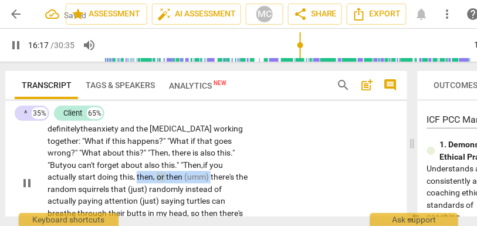
drag, startPoint x: 210, startPoint y: 178, endPoint x: 136, endPoint y: 179, distance: 73.9
click at [136, 179] on p "Every time I start to think about something, I feel like it's definitely the an…" at bounding box center [148, 183] width 203 height 144
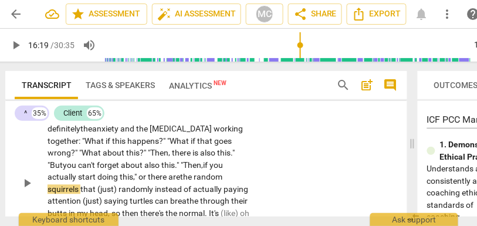
click at [246, 176] on p "Every time I start to think about something, I feel like it's definitely the an…" at bounding box center [148, 183] width 203 height 144
click at [209, 162] on span "if" at bounding box center [206, 165] width 6 height 9
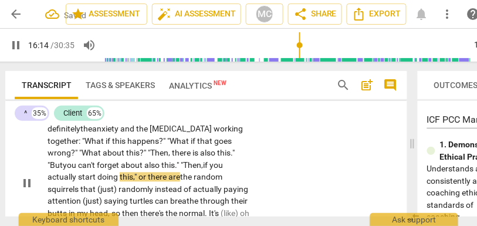
click at [135, 179] on span "this," or there are" at bounding box center [150, 176] width 60 height 9
click at [293, 152] on div "CL play_arrow pause 15:56 + Add competency keyboard_arrow_right Every time I st…" at bounding box center [206, 173] width 402 height 173
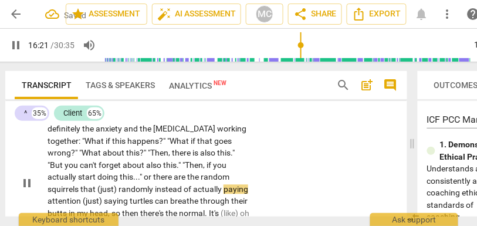
click at [187, 178] on span "the" at bounding box center [193, 176] width 13 height 9
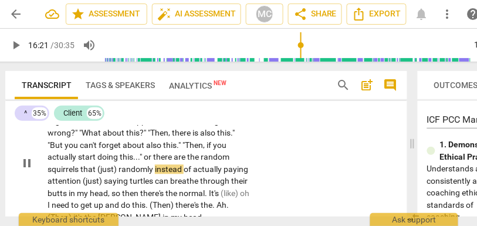
type input "981"
drag, startPoint x: 154, startPoint y: 169, endPoint x: 86, endPoint y: 169, distance: 68.0
click at [86, 169] on p "Every time I start to think about something , I feel like it's definitely the a…" at bounding box center [148, 163] width 203 height 144
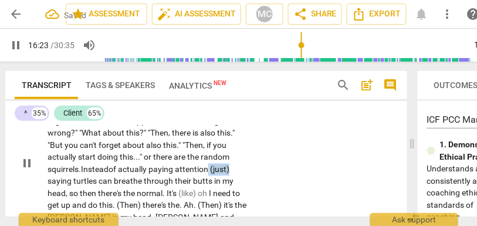
drag, startPoint x: 212, startPoint y: 171, endPoint x: 246, endPoint y: 171, distance: 34.0
click at [246, 171] on p "Every time I start to think about something , I feel like it's definitely the a…" at bounding box center [148, 163] width 203 height 144
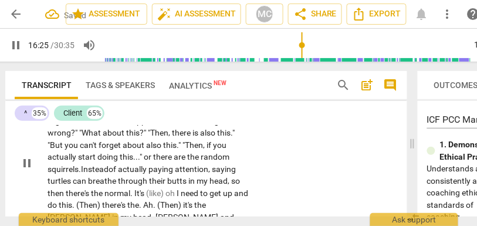
click at [47, 184] on span "turtles" at bounding box center [59, 180] width 25 height 9
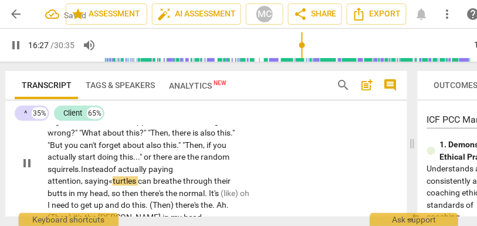
click at [137, 183] on span "turtles" at bounding box center [125, 180] width 25 height 9
click at [142, 179] on span "turtles»" at bounding box center [127, 180] width 29 height 9
click at [141, 182] on span "turtles»" at bounding box center [127, 180] width 29 height 9
click at [141, 182] on span "can" at bounding box center [145, 180] width 15 height 9
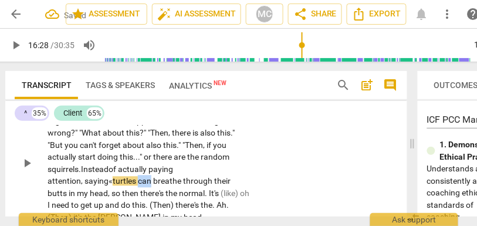
click at [141, 182] on span "can" at bounding box center [145, 180] width 15 height 9
click at [110, 192] on span "," at bounding box center [110, 193] width 4 height 9
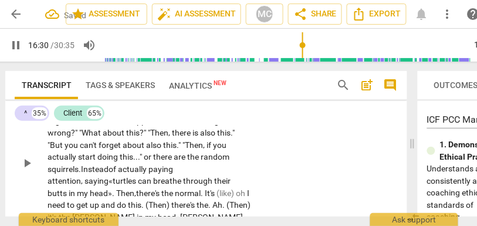
click at [310, 171] on div "CL play_arrow pause 15:56 + Add competency keyboard_arrow_right Every time I st…" at bounding box center [206, 153] width 402 height 173
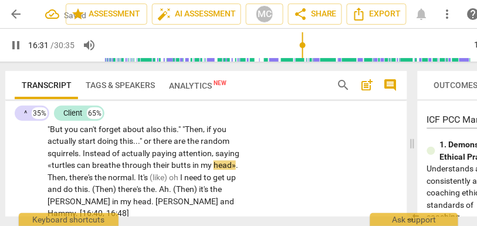
scroll to position [4465, 0]
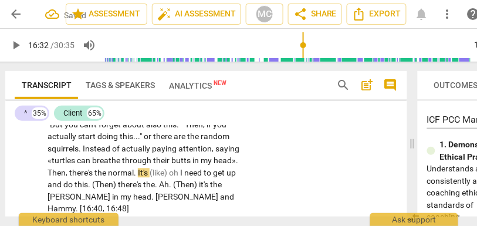
type input "993"
click at [192, 164] on span "in" at bounding box center [196, 160] width 8 height 9
click at [242, 161] on p "Every time I start to think about something , I feel like it's definitely the a…" at bounding box center [148, 143] width 203 height 144
click at [237, 165] on span "head»" at bounding box center [227, 160] width 22 height 9
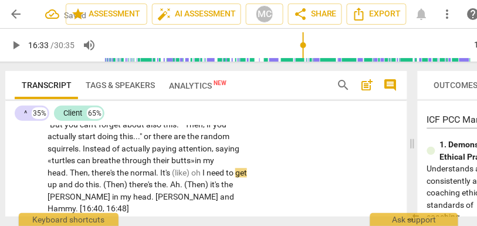
click at [280, 159] on div "CL play_arrow pause 15:56 + Add competency keyboard_arrow_right Every time I st…" at bounding box center [206, 133] width 402 height 173
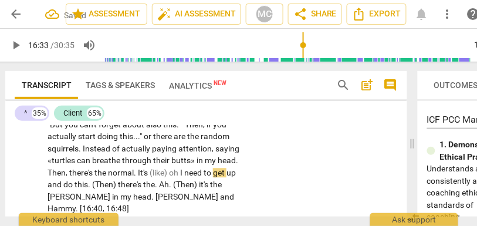
click at [213, 164] on span "my" at bounding box center [211, 160] width 13 height 9
click at [52, 169] on span "Then" at bounding box center [56, 172] width 18 height 9
click at [93, 172] on span "there's" at bounding box center [81, 172] width 25 height 9
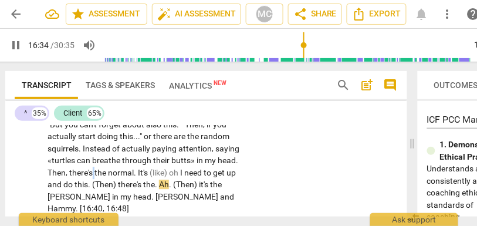
click at [93, 172] on span "there's" at bounding box center [81, 172] width 25 height 9
click at [138, 174] on span "." at bounding box center [136, 172] width 4 height 9
type input "993"
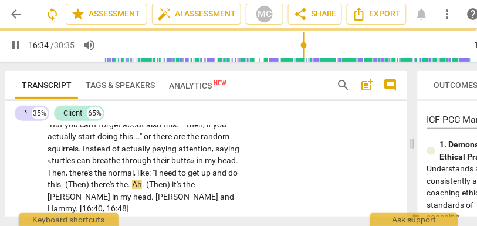
click at [163, 171] on span "need" at bounding box center [168, 172] width 19 height 9
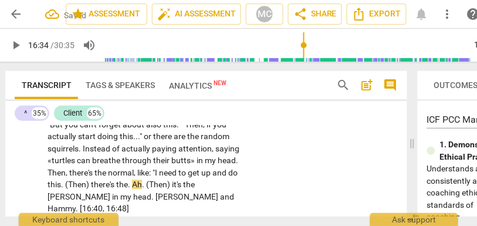
click at [61, 185] on span "." at bounding box center [63, 184] width 4 height 9
click at [61, 185] on span "."" at bounding box center [64, 184] width 6 height 9
click at [219, 172] on span "and" at bounding box center [220, 172] width 16 height 9
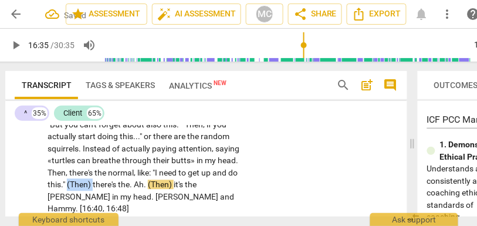
drag, startPoint x: 92, startPoint y: 185, endPoint x: 66, endPoint y: 184, distance: 25.8
click at [67, 184] on span "(Then)" at bounding box center [80, 184] width 26 height 9
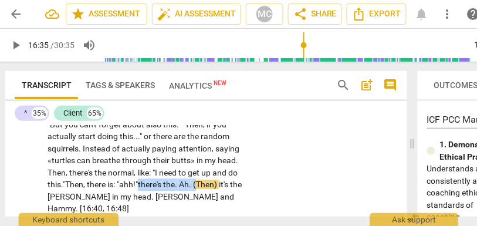
click at [202, 186] on span "(Then)" at bounding box center [206, 184] width 26 height 9
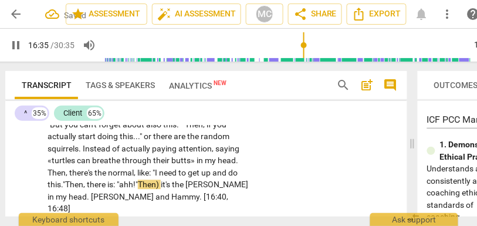
click at [161, 185] on span "Then)" at bounding box center [149, 184] width 23 height 9
click at [147, 183] on span "Then," at bounding box center [148, 184] width 20 height 9
click at [191, 184] on span "[PERSON_NAME]" at bounding box center [213, 184] width 63 height 9
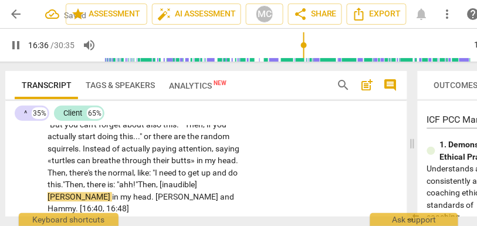
click at [310, 175] on div "CL play_arrow pause 15:56 + Add competency keyboard_arrow_right Every time I st…" at bounding box center [206, 133] width 402 height 173
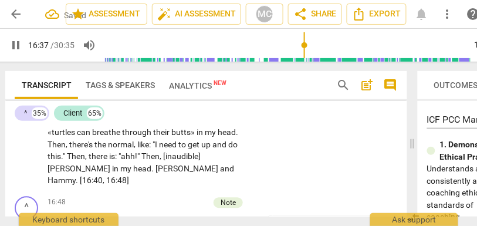
scroll to position [4500, 0]
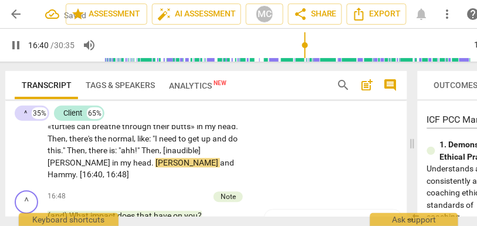
click at [155, 162] on span "[PERSON_NAME]" at bounding box center [187, 162] width 64 height 9
type input "1003"
click at [285, 160] on div "CL play_arrow pause 15:56 + Add competency keyboard_arrow_right Every time I st…" at bounding box center [206, 98] width 402 height 173
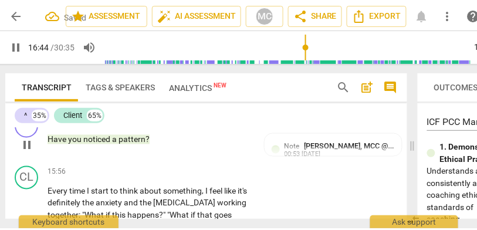
scroll to position [4348, 0]
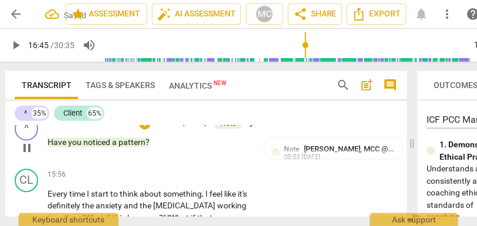
click at [216, 171] on p "Add competency" at bounding box center [215, 175] width 56 height 11
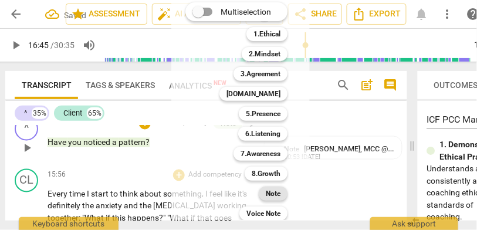
click at [263, 193] on div "Note" at bounding box center [273, 193] width 29 height 14
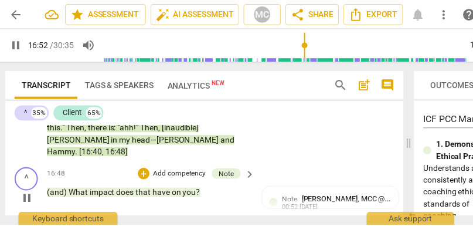
scroll to position [4516, 0]
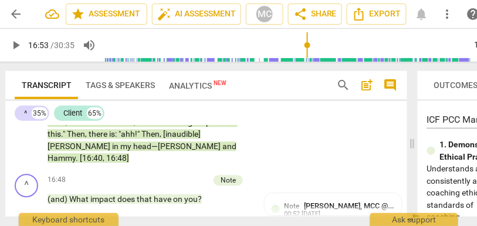
click at [103, 153] on span "[16:40" at bounding box center [91, 157] width 23 height 9
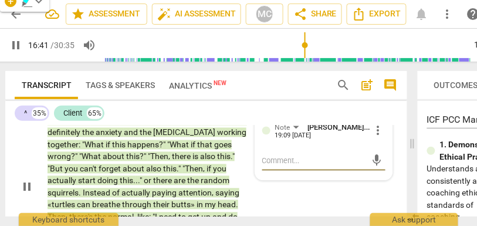
scroll to position [4509, 0]
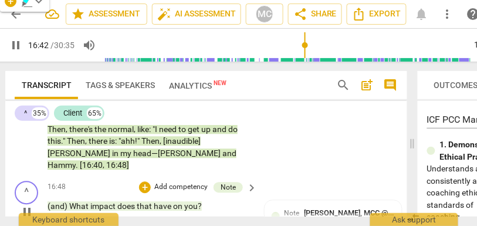
click at [62, 201] on span "(and)" at bounding box center [58, 205] width 22 height 9
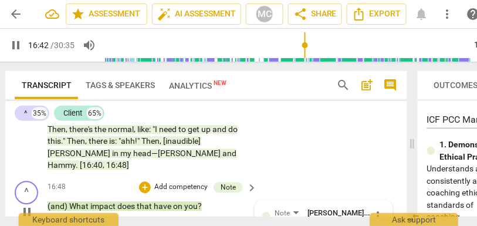
scroll to position [4571, 0]
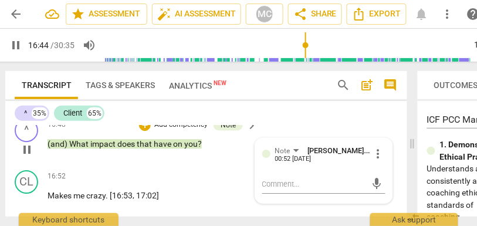
click at [56, 139] on span "(and)" at bounding box center [58, 143] width 22 height 9
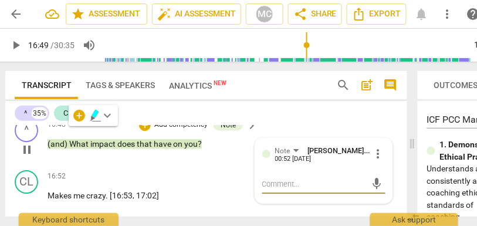
click at [87, 139] on span "What" at bounding box center [79, 143] width 21 height 9
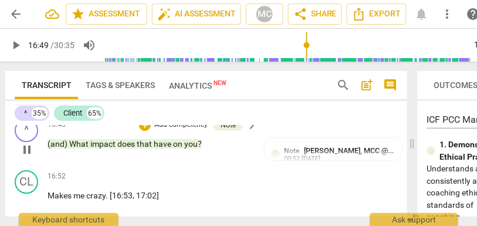
type input "1010"
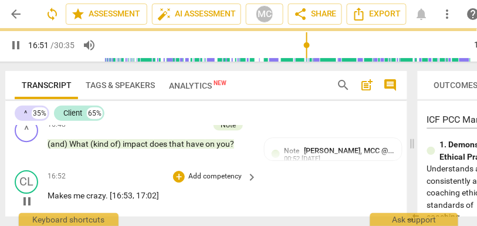
click at [222, 171] on p "Add competency" at bounding box center [215, 176] width 56 height 11
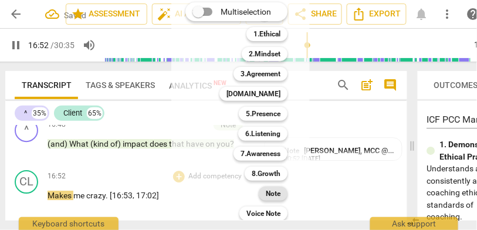
click at [269, 194] on b "Note" at bounding box center [273, 193] width 15 height 14
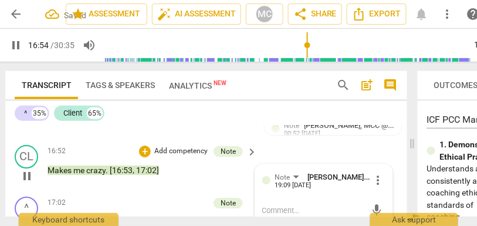
scroll to position [4597, 0]
click at [95, 165] on span "crazy" at bounding box center [95, 169] width 19 height 9
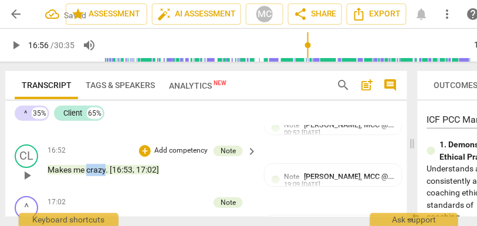
click at [95, 165] on span "crazy" at bounding box center [95, 169] width 19 height 9
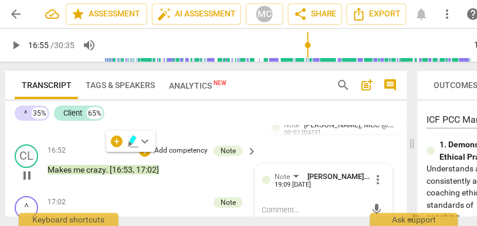
click at [111, 165] on span "[16:53" at bounding box center [121, 169] width 23 height 9
type input "1015"
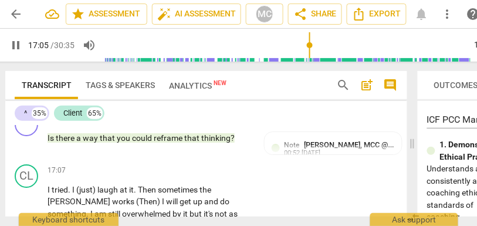
scroll to position [4683, 0]
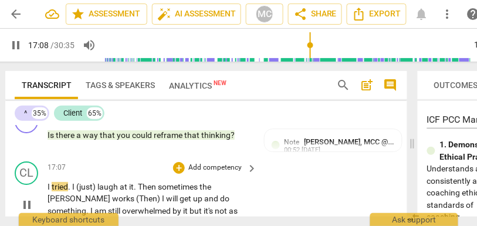
click at [96, 182] on span "(just)" at bounding box center [86, 186] width 21 height 9
type input "1029"
click at [134, 182] on span "Then" at bounding box center [127, 186] width 20 height 9
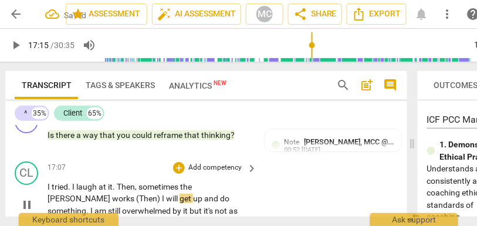
click at [182, 182] on span "the" at bounding box center [186, 186] width 12 height 9
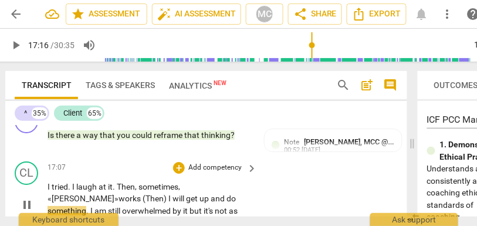
click at [142, 193] on span "works" at bounding box center [130, 197] width 24 height 9
click at [145, 193] on span "(Then)" at bounding box center [157, 197] width 24 height 9
click at [143, 193] on span "Then)" at bounding box center [153, 197] width 21 height 9
click at [143, 193] on span "Then," at bounding box center [153, 197] width 20 height 9
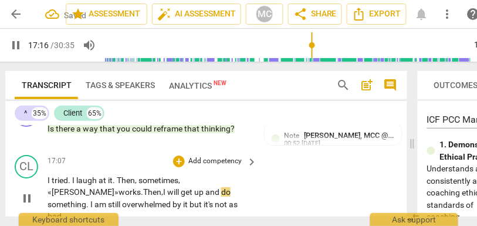
scroll to position [4704, 0]
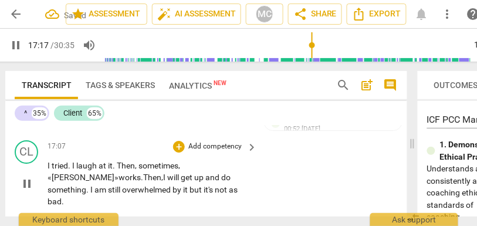
click at [303, 182] on div "CL play_arrow pause 17:07 + Add competency keyboard_arrow_right I tried . I lau…" at bounding box center [206, 173] width 402 height 77
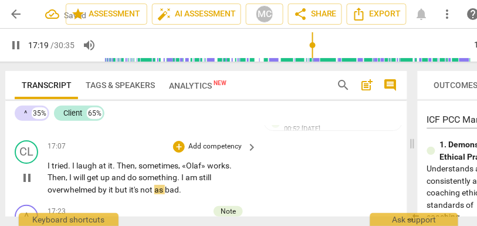
click at [79, 185] on span "overwhelmed" at bounding box center [72, 189] width 50 height 9
type input "1039"
click at [115, 185] on span "but" at bounding box center [122, 189] width 14 height 9
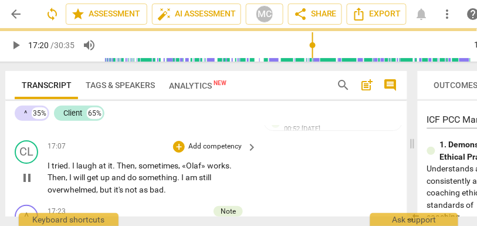
click at [219, 141] on p "Add competency" at bounding box center [215, 146] width 56 height 11
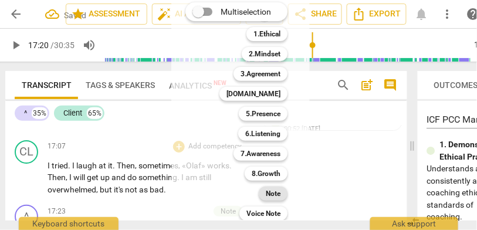
click at [269, 188] on b "Note" at bounding box center [273, 193] width 15 height 14
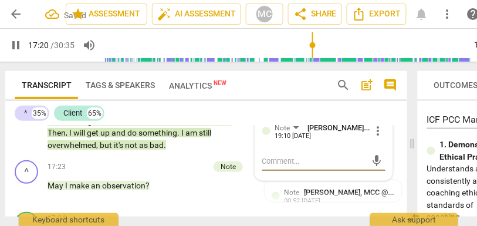
scroll to position [4795, 0]
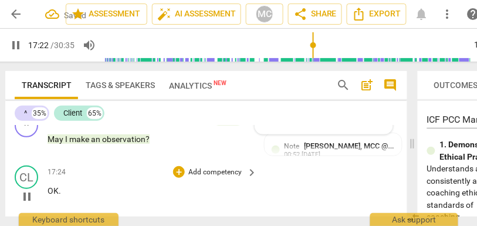
click at [213, 167] on p "Add competency" at bounding box center [215, 172] width 56 height 11
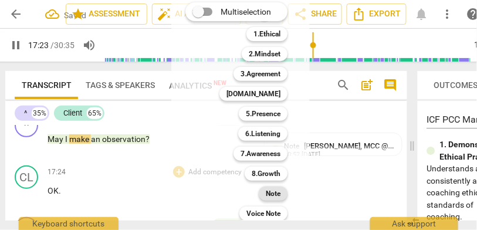
click at [284, 196] on div "Note" at bounding box center [273, 193] width 29 height 14
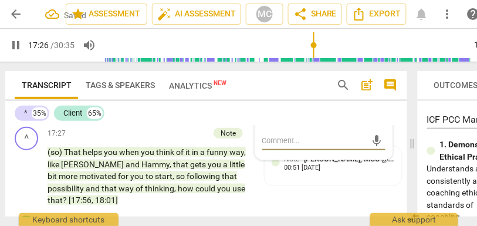
scroll to position [4887, 0]
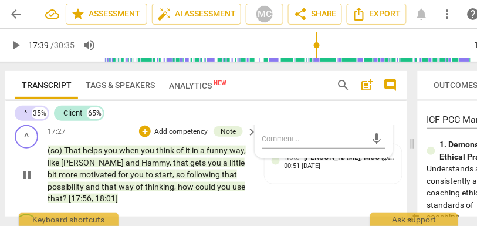
click at [173, 158] on span "that" at bounding box center [181, 162] width 17 height 9
type input "1059"
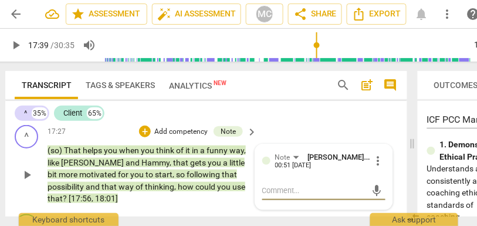
click at [173, 158] on span "that" at bounding box center [181, 162] width 17 height 9
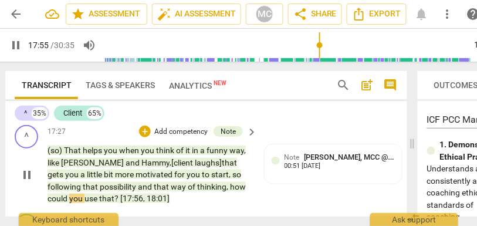
click at [138, 182] on span "and" at bounding box center [146, 186] width 16 height 9
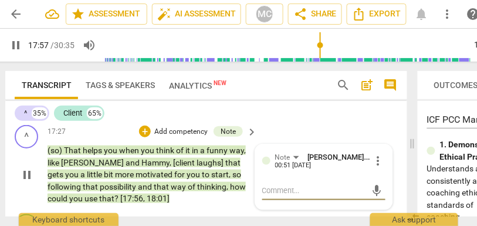
click at [138, 182] on span "and" at bounding box center [146, 186] width 16 height 9
type input "1077"
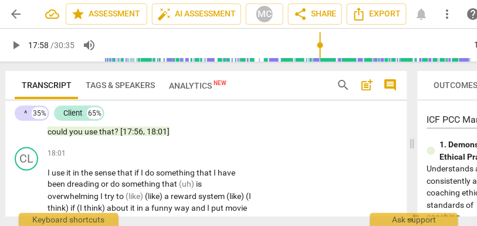
scroll to position [4954, 0]
click at [135, 168] on span "if" at bounding box center [137, 172] width 6 height 9
type input "1085"
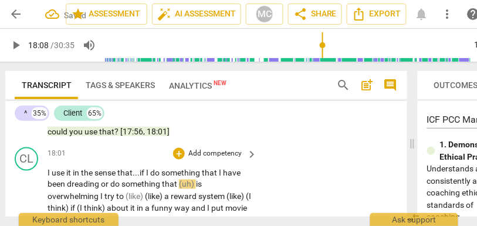
click at [103, 179] on span "or" at bounding box center [105, 183] width 9 height 9
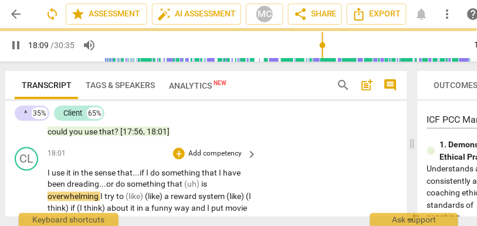
click at [184, 179] on span "that" at bounding box center [175, 183] width 17 height 9
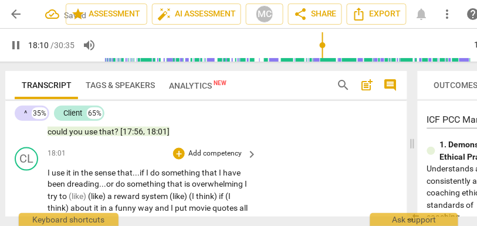
click at [244, 179] on span "overwhelming" at bounding box center [218, 183] width 53 height 9
drag, startPoint x: 107, startPoint y: 183, endPoint x: 62, endPoint y: 183, distance: 45.1
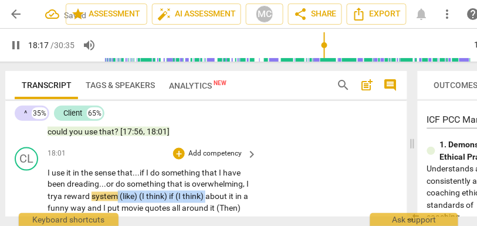
drag, startPoint x: 212, startPoint y: 184, endPoint x: 121, endPoint y: 183, distance: 90.9
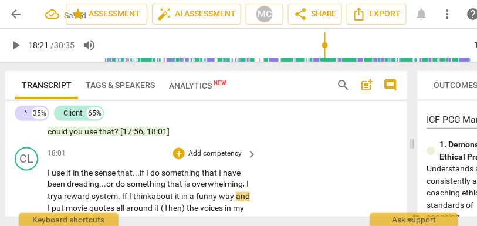
click at [168, 192] on span "about" at bounding box center [162, 196] width 23 height 9
click at [236, 196] on span "and" at bounding box center [243, 196] width 14 height 9
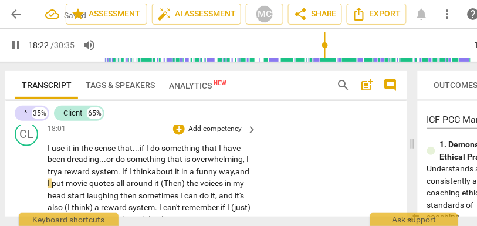
scroll to position [4988, 0]
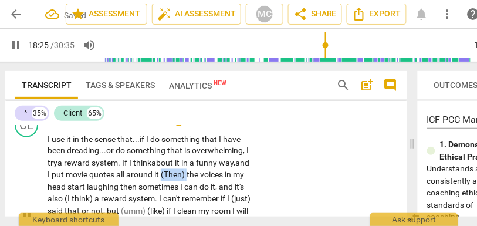
drag, startPoint x: 220, startPoint y: 164, endPoint x: 194, endPoint y: 164, distance: 26.4
click at [194, 164] on p "I use it in the sense that... if I do something that I have been dreading... or…" at bounding box center [148, 217] width 203 height 168
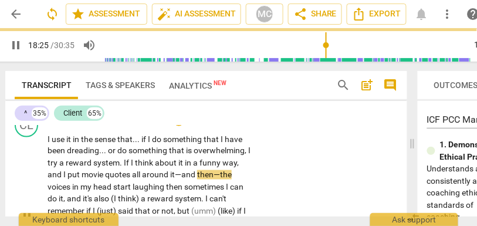
click at [356, 162] on div "CL play_arrow pause 18:01 + Add competency keyboard_arrow_right I use it in the…" at bounding box center [206, 207] width 402 height 197
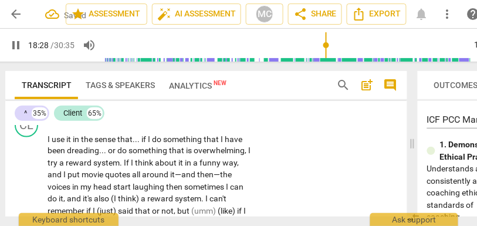
click at [166, 182] on span "laughing" at bounding box center [148, 186] width 33 height 9
type input "1109"
click at [189, 182] on span "sometimes" at bounding box center [205, 186] width 42 height 9
click at [169, 182] on span "then," at bounding box center [175, 186] width 18 height 9
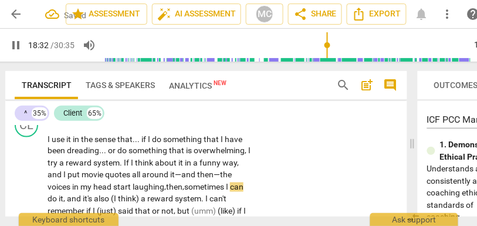
scroll to position [5010, 0]
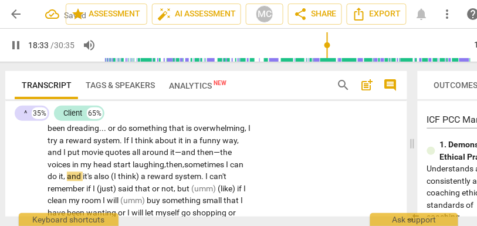
click at [213, 160] on span "sometimes" at bounding box center [205, 164] width 42 height 9
click at [230, 160] on span "I" at bounding box center [228, 164] width 4 height 9
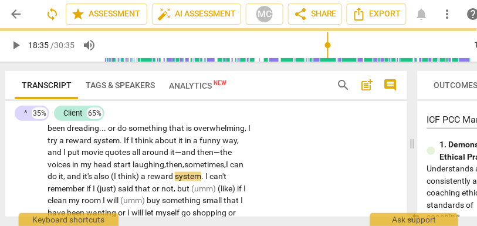
click at [59, 172] on span "do" at bounding box center [52, 176] width 11 height 9
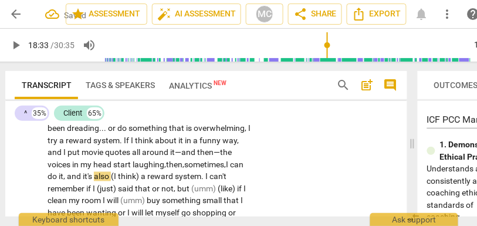
click at [67, 172] on span "," at bounding box center [65, 176] width 4 height 9
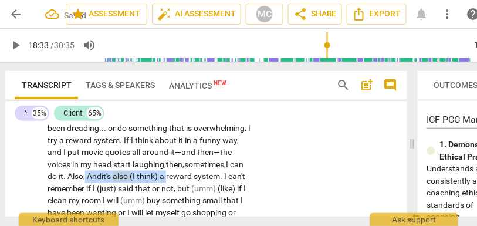
click at [187, 172] on span "reward" at bounding box center [180, 176] width 28 height 9
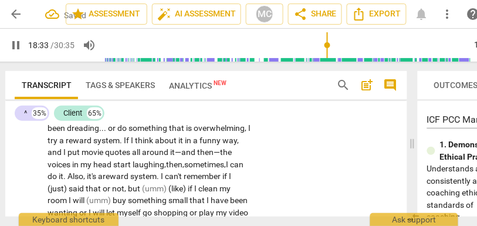
click at [354, 156] on div "CL play_arrow pause 18:01 + Add competency keyboard_arrow_right I use it in the…" at bounding box center [206, 185] width 402 height 197
click at [69, 184] on span "(just)" at bounding box center [57, 188] width 21 height 9
type input "1117"
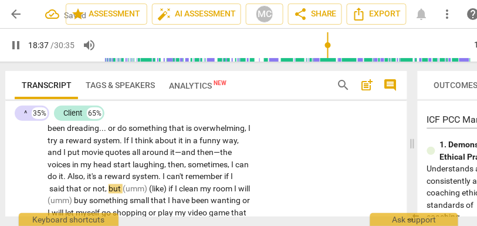
click at [39, 175] on div "play_arrow pause" at bounding box center [33, 195] width 30 height 161
click at [234, 177] on span "said" at bounding box center [241, 176] width 15 height 9
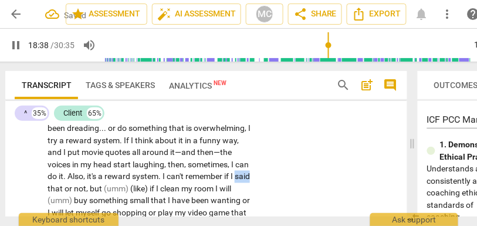
click at [234, 177] on span "said" at bounding box center [241, 176] width 15 height 9
drag, startPoint x: 171, startPoint y: 176, endPoint x: 126, endPoint y: 175, distance: 45.1
click at [126, 175] on p "I use it in the sense that . . . if I do something that I have been dreading . …" at bounding box center [148, 195] width 203 height 168
type input "1119"
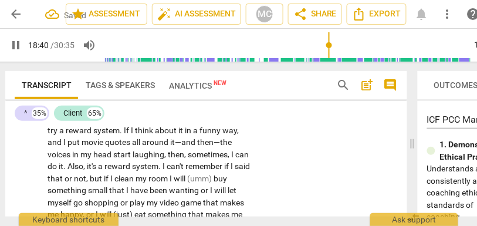
scroll to position [5023, 0]
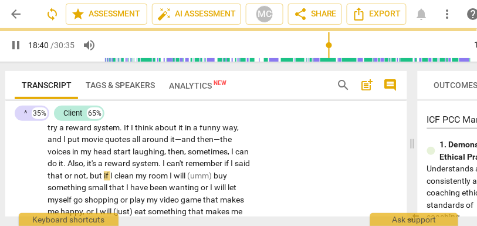
click at [169, 171] on span "room" at bounding box center [158, 175] width 21 height 9
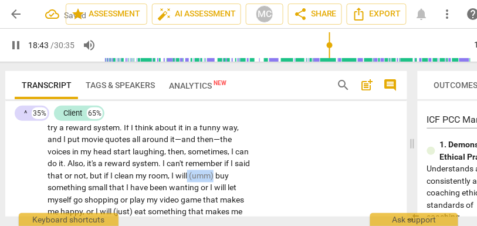
drag, startPoint x: 210, startPoint y: 165, endPoint x: 248, endPoint y: 165, distance: 38.1
click at [248, 165] on div "I use it in the sense that . . . if I do something that I have been dreading . …" at bounding box center [152, 182] width 210 height 168
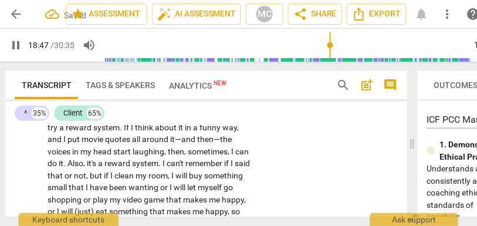
scroll to position [5034, 0]
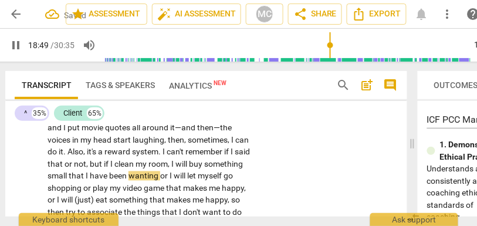
click at [169, 171] on span "or" at bounding box center [164, 175] width 9 height 9
click at [93, 183] on span "or" at bounding box center [87, 187] width 9 height 9
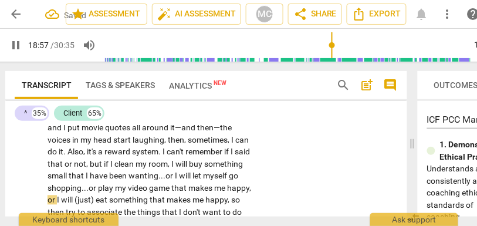
click at [249, 187] on span "," at bounding box center [250, 187] width 2 height 9
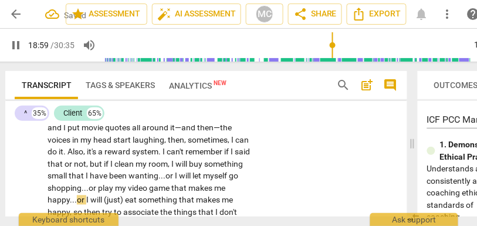
click at [166, 187] on p "I use it in the sense that . . . if I do something that I have been dreading . …" at bounding box center [148, 170] width 203 height 168
click at [279, 182] on div "CL play_arrow pause 18:01 + Add competency keyboard_arrow_right I use it in the…" at bounding box center [206, 160] width 402 height 197
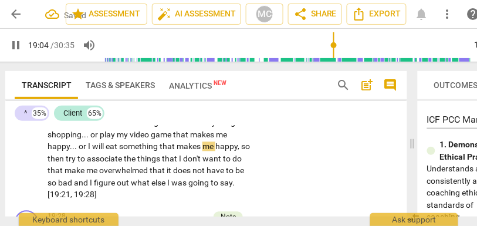
scroll to position [5065, 0]
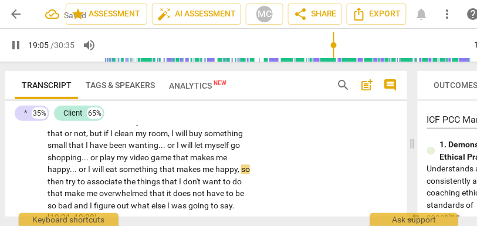
click at [77, 177] on span "try" at bounding box center [72, 181] width 12 height 9
type input "1146"
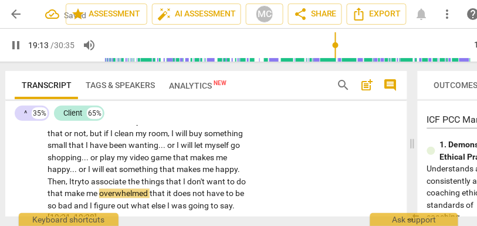
click at [183, 177] on span "that" at bounding box center [174, 181] width 17 height 9
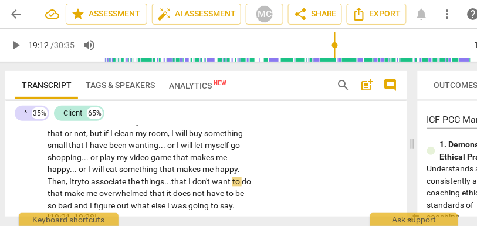
click at [188, 177] on span "that" at bounding box center [179, 181] width 17 height 9
click at [64, 189] on span "that" at bounding box center [55, 193] width 17 height 9
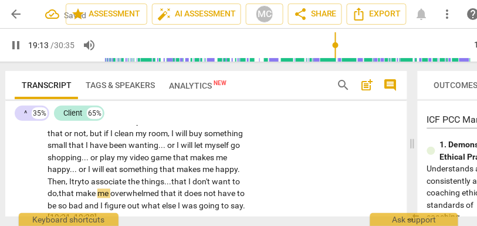
click at [161, 189] on span "overwhelmed" at bounding box center [135, 193] width 50 height 9
click at [100, 201] on span "and" at bounding box center [92, 205] width 16 height 9
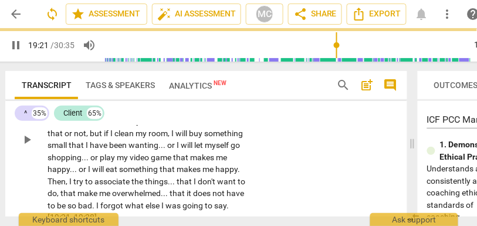
click at [270, 187] on div "CL play_arrow pause 18:01 + Add competency keyboard_arrow_right I use it in the…" at bounding box center [206, 130] width 402 height 197
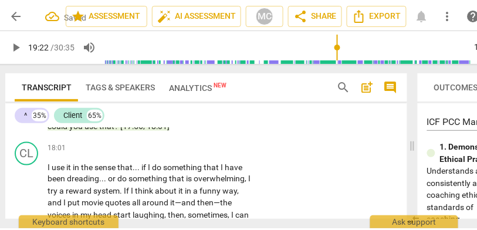
scroll to position [4955, 0]
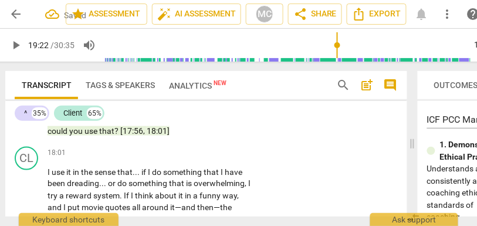
click at [219, 148] on p "Add competency" at bounding box center [215, 153] width 56 height 11
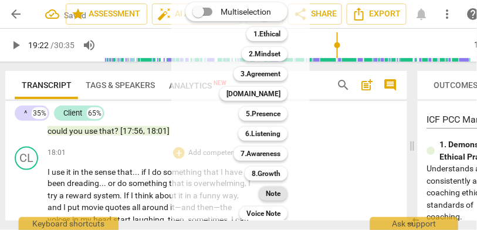
click at [279, 196] on b "Note" at bounding box center [273, 193] width 15 height 14
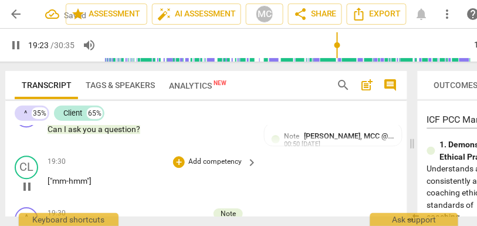
scroll to position [5186, 0]
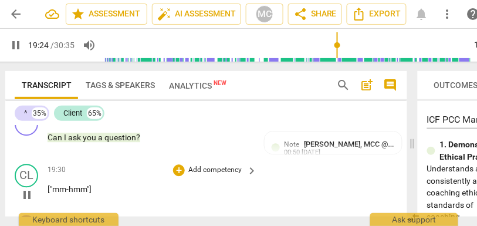
click at [205, 165] on p "Add competency" at bounding box center [215, 170] width 56 height 11
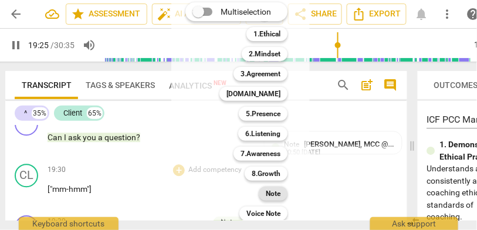
click at [278, 197] on b "Note" at bounding box center [273, 193] width 15 height 14
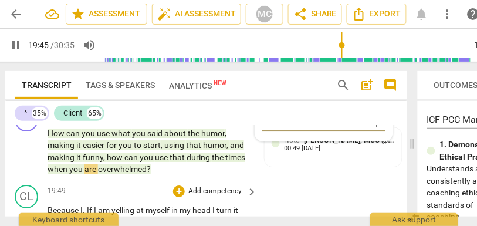
scroll to position [5292, 0]
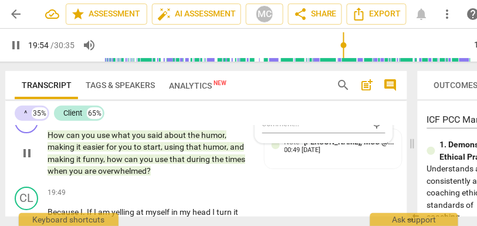
click at [130, 153] on p "How can you use what you said about the humor , making it easier for you to sta…" at bounding box center [148, 153] width 203 height 48
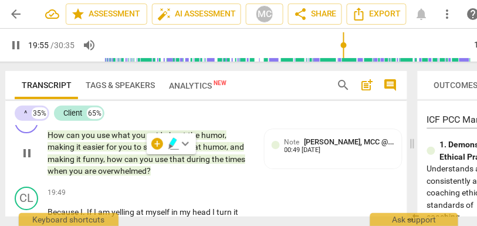
click at [124, 166] on span "overwhelmed" at bounding box center [122, 170] width 49 height 9
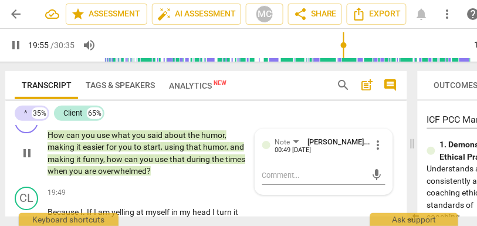
click at [124, 166] on span "overwhelmed" at bounding box center [122, 170] width 49 height 9
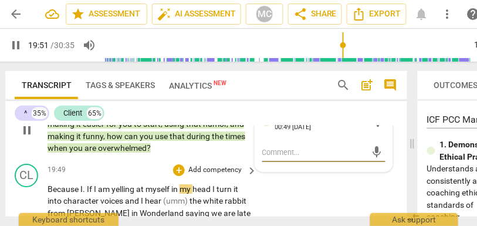
click at [70, 184] on span "Because" at bounding box center [63, 188] width 33 height 9
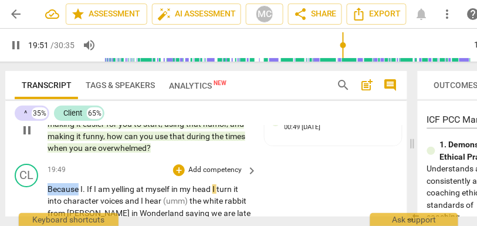
click at [70, 184] on span "Because" at bounding box center [63, 188] width 33 height 9
click at [86, 184] on span "." at bounding box center [85, 188] width 4 height 9
type input "1190"
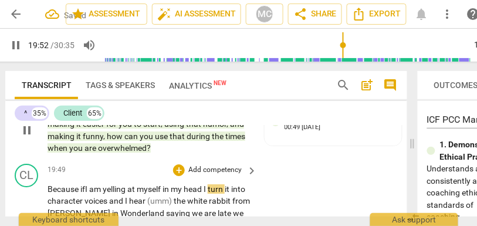
click at [203, 184] on span "head" at bounding box center [193, 188] width 20 height 9
click at [129, 196] on span "I" at bounding box center [127, 200] width 4 height 9
click at [157, 196] on span "(umm)" at bounding box center [143, 200] width 26 height 9
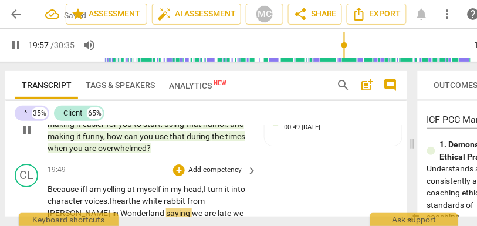
click at [164, 196] on span "white" at bounding box center [153, 200] width 22 height 9
click at [192, 208] on span "we" at bounding box center [198, 212] width 12 height 9
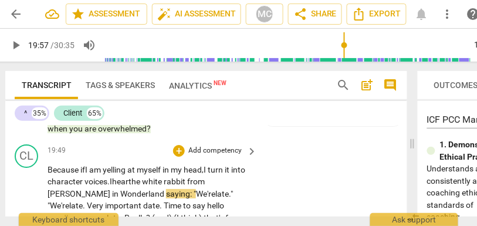
scroll to position [5337, 0]
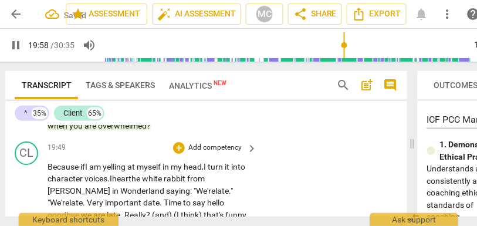
click at [87, 198] on span "." at bounding box center [85, 202] width 4 height 9
click at [174, 186] on span "late." "" at bounding box center [139, 197] width 185 height 22
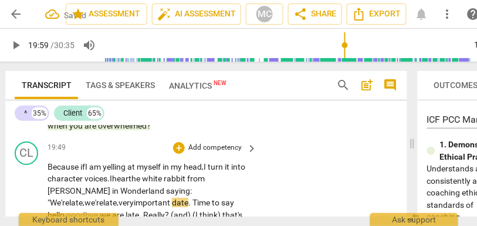
click at [134, 198] on span "very" at bounding box center [125, 202] width 15 height 9
click at [152, 198] on span "important" at bounding box center [171, 202] width 38 height 9
click at [207, 198] on span "." at bounding box center [209, 202] width 4 height 9
click at [81, 210] on span "hello" at bounding box center [71, 214] width 19 height 9
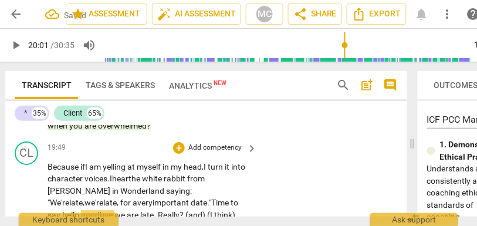
click at [127, 210] on span "we" at bounding box center [120, 214] width 12 height 9
click at [211, 198] on span "Time" at bounding box center [220, 202] width 19 height 9
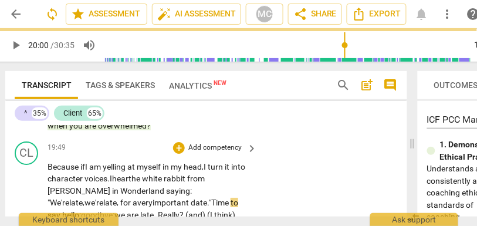
click at [211, 198] on span "Time" at bounding box center [220, 202] width 19 height 9
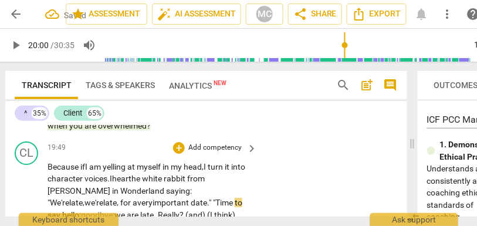
click at [215, 198] on span "Time" at bounding box center [224, 202] width 19 height 9
click at [114, 210] on span "goodbye;" at bounding box center [97, 214] width 33 height 9
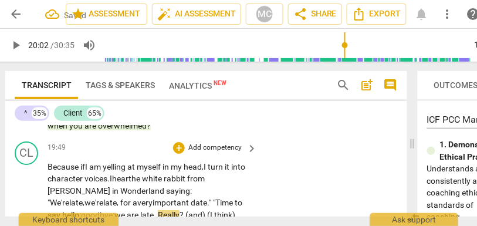
click at [127, 210] on span "we" at bounding box center [120, 214] width 12 height 9
click at [140, 210] on span "are" at bounding box center [133, 214] width 13 height 9
type input "1202"
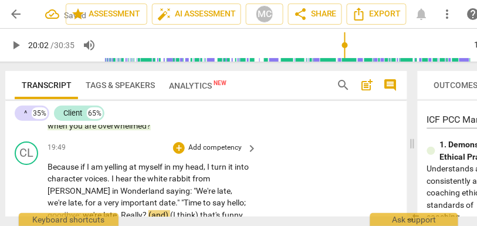
click at [121, 210] on span "." at bounding box center [119, 214] width 4 height 9
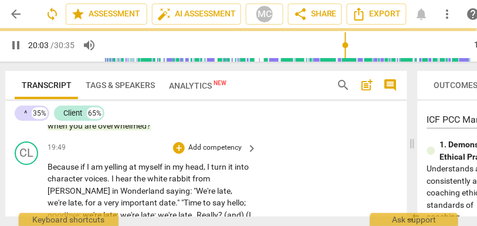
scroll to position [5365, 0]
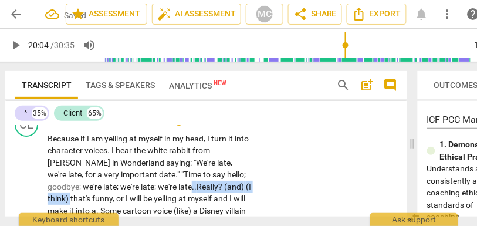
drag, startPoint x: 205, startPoint y: 174, endPoint x: 120, endPoint y: 175, distance: 85.6
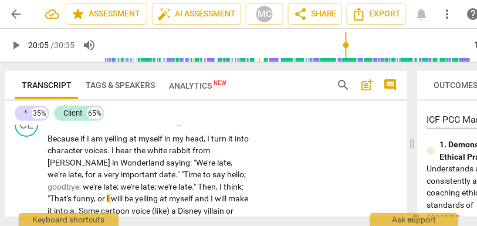
click at [97, 193] on span "," at bounding box center [96, 197] width 4 height 9
click at [73, 193] on span "That's" at bounding box center [61, 197] width 23 height 9
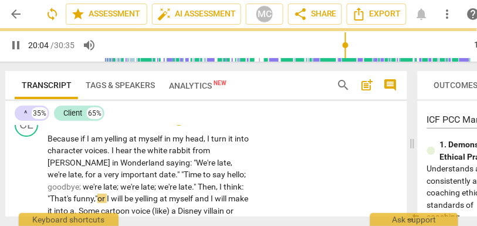
scroll to position [5379, 0]
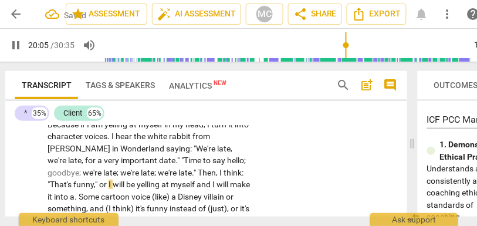
click at [312, 164] on div "CL play_arrow pause 19:49 + Add competency keyboard_arrow_right Because if I am…" at bounding box center [206, 210] width 402 height 233
click at [113, 179] on span "I" at bounding box center [110, 183] width 4 height 9
click at [137, 179] on span "yelling" at bounding box center [149, 183] width 25 height 9
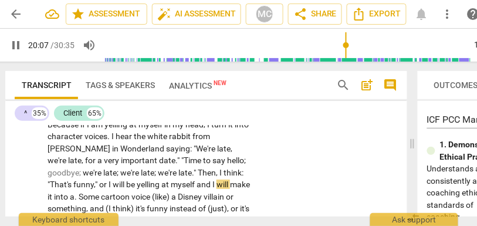
click at [196, 179] on span "and" at bounding box center [204, 183] width 16 height 9
type input "1208"
click at [196, 179] on span "and" at bounding box center [204, 183] width 16 height 9
click at [101, 192] on span "Some" at bounding box center [90, 196] width 22 height 9
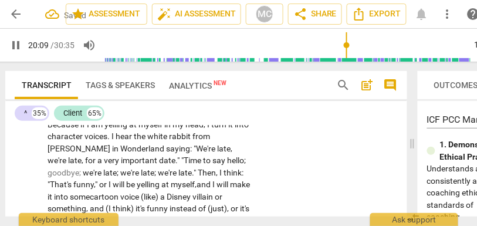
click at [283, 178] on div "CL play_arrow pause 19:49 + Add competency keyboard_arrow_right Because if I am…" at bounding box center [206, 210] width 402 height 233
click at [69, 192] on span "make" at bounding box center [58, 196] width 22 height 9
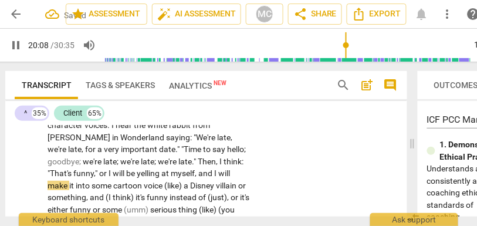
scroll to position [5392, 0]
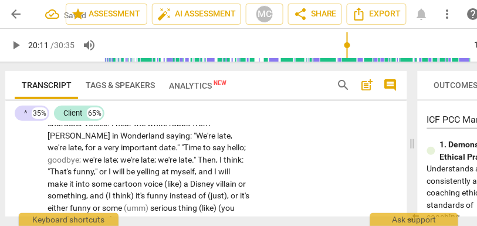
click at [183, 179] on span "a" at bounding box center [186, 183] width 6 height 9
type input "1212"
click at [90, 191] on span "," at bounding box center [88, 195] width 4 height 9
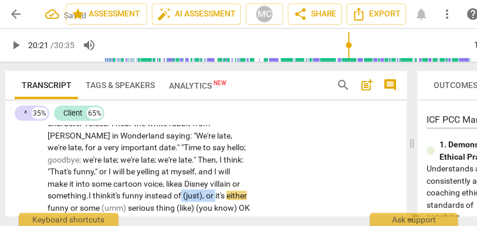
drag, startPoint x: 172, startPoint y: 183, endPoint x: 138, endPoint y: 184, distance: 34.6
click at [138, 184] on p "Because if I am yelling at myself in my head , I turn it into character voices …" at bounding box center [148, 208] width 203 height 205
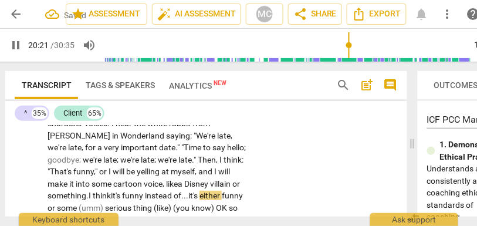
click at [250, 186] on div "Because if I am yelling at myself in my head , I turn it into character voices …" at bounding box center [152, 208] width 210 height 205
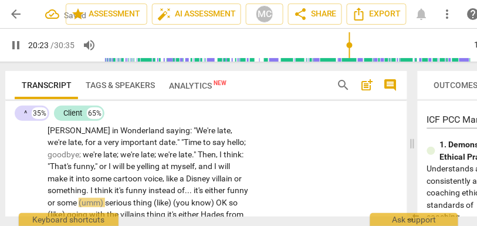
scroll to position [5402, 0]
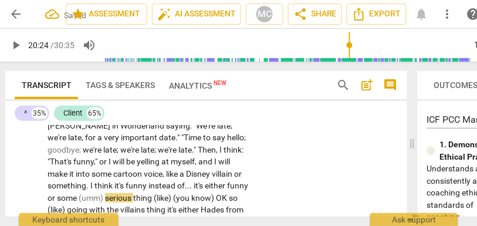
click at [205, 181] on span "either" at bounding box center [216, 185] width 22 height 9
drag, startPoint x: 213, startPoint y: 174, endPoint x: 249, endPoint y: 175, distance: 35.8
click at [249, 175] on div "Because if I am yelling at myself in my head , I turn it into character voices …" at bounding box center [152, 198] width 210 height 205
type input "1225"
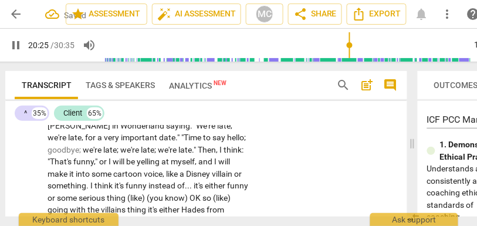
click at [227, 181] on span "funny" at bounding box center [237, 185] width 21 height 9
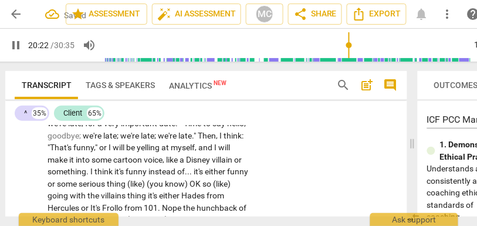
scroll to position [5417, 0]
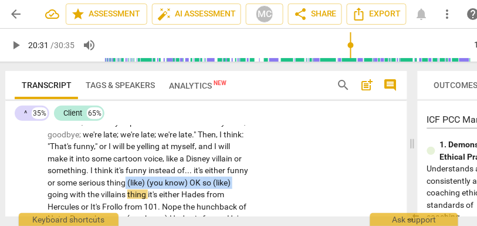
drag, startPoint x: 174, startPoint y: 172, endPoint x: 66, endPoint y: 174, distance: 108.5
click at [66, 174] on p "Because if I am yelling at myself in my head , I turn it into character voices …" at bounding box center [148, 182] width 203 height 205
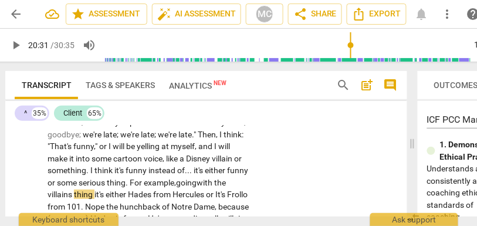
click at [107, 178] on span "thing. For example," at bounding box center [141, 182] width 69 height 9
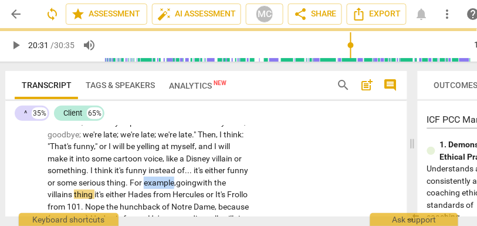
click at [107, 178] on span "thing. For example," at bounding box center [141, 182] width 69 height 9
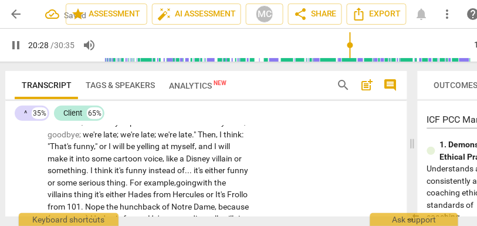
click at [94, 189] on span "thing" at bounding box center [84, 193] width 21 height 9
click at [208, 189] on span "or" at bounding box center [212, 193] width 9 height 9
click at [206, 189] on span "or" at bounding box center [210, 193] width 8 height 9
click at [213, 189] on span "it's" at bounding box center [217, 193] width 9 height 9
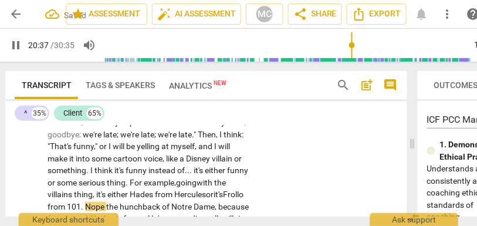
click at [85, 202] on span "." at bounding box center [83, 206] width 4 height 9
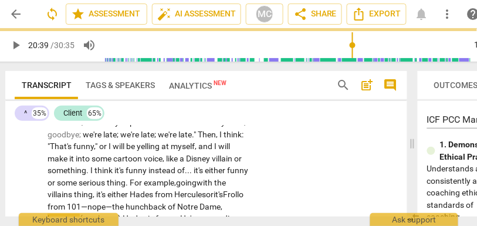
click at [112, 202] on span "the" at bounding box center [118, 206] width 13 height 9
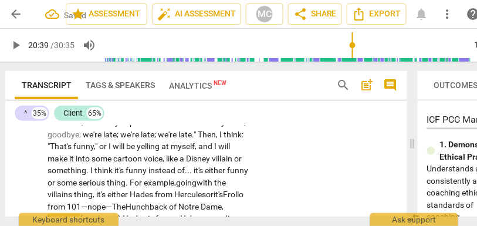
click at [131, 202] on span "unchback" at bounding box center [150, 206] width 38 height 9
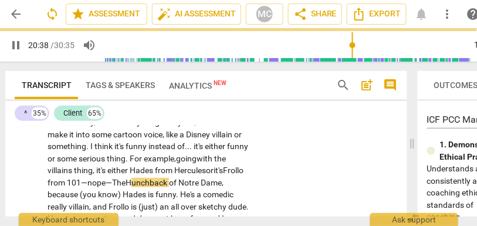
scroll to position [5443, 0]
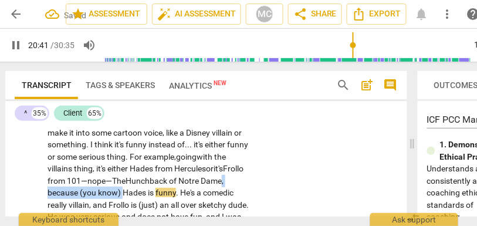
drag, startPoint x: 73, startPoint y: 181, endPoint x: 185, endPoint y: 168, distance: 112.1
click at [185, 168] on p "Because if I am yelling at myself in my head , I turn it into character voices …" at bounding box center [148, 151] width 203 height 192
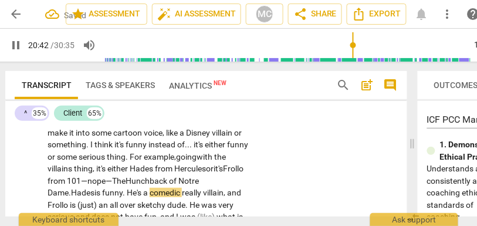
click at [94, 188] on span "Hades" at bounding box center [82, 192] width 23 height 9
click at [203, 188] on span "villain" at bounding box center [213, 192] width 21 height 9
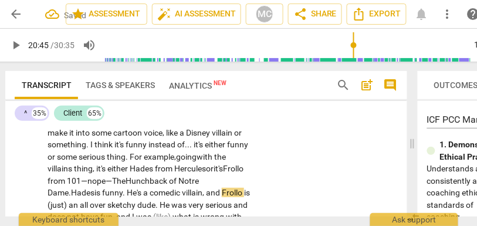
click at [206, 188] on span "and" at bounding box center [214, 192] width 16 height 9
click at [80, 200] on span "an" at bounding box center [74, 204] width 11 height 9
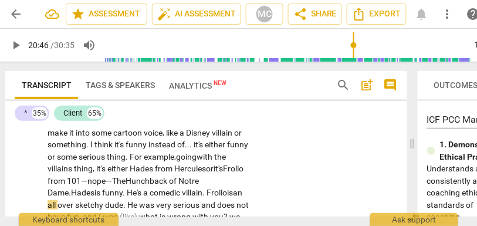
click at [75, 200] on span "over" at bounding box center [66, 204] width 18 height 9
click at [206, 188] on span "Frollo" at bounding box center [216, 192] width 21 height 9
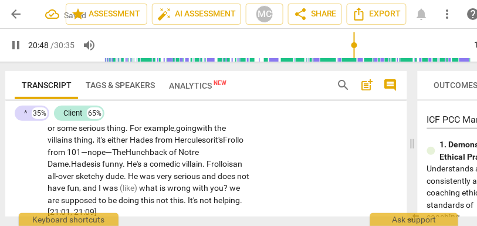
scroll to position [5482, 0]
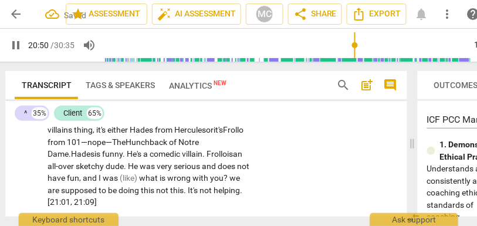
click at [128, 161] on span "He" at bounding box center [134, 165] width 12 height 9
click at [157, 161] on span "very" at bounding box center [165, 165] width 17 height 9
click at [98, 173] on span "and" at bounding box center [91, 177] width 16 height 9
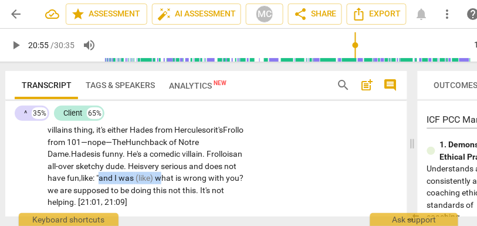
click at [155, 173] on span "what" at bounding box center [165, 177] width 21 height 9
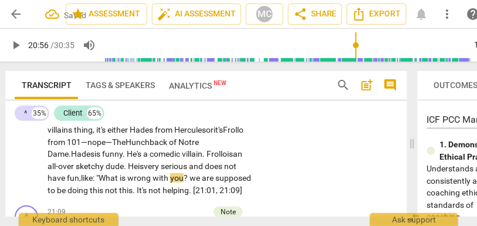
click at [120, 173] on span "is" at bounding box center [124, 177] width 8 height 9
click at [189, 173] on span "we" at bounding box center [195, 177] width 12 height 9
click at [189, 185] on span "." at bounding box center [191, 189] width 4 height 9
click at [277, 167] on div "CL play_arrow pause 19:49 + Add competency keyboard_arrow_right Because if I am…" at bounding box center [206, 96] width 402 height 209
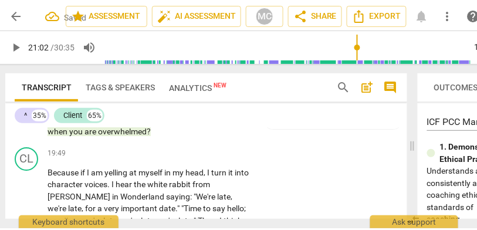
scroll to position [5332, 0]
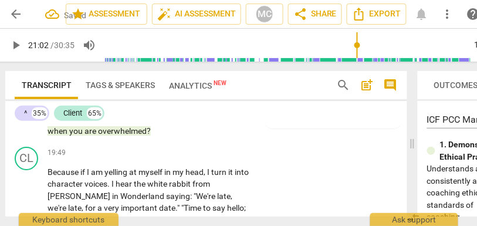
click at [213, 148] on p "Add competency" at bounding box center [215, 153] width 56 height 11
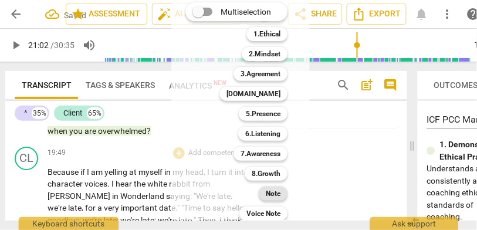
click at [275, 188] on b "Note" at bounding box center [273, 193] width 15 height 14
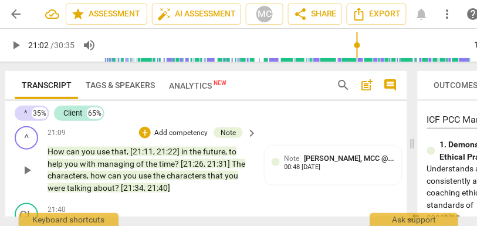
scroll to position [5568, 0]
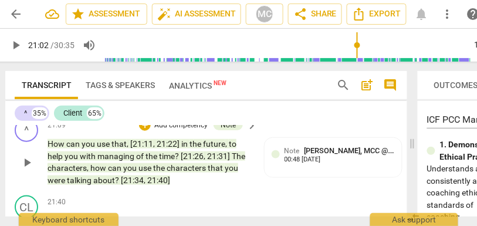
click at [101, 175] on span "about" at bounding box center [104, 179] width 22 height 9
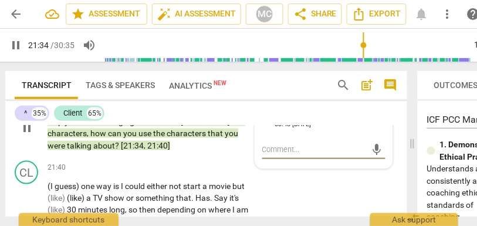
scroll to position [5605, 0]
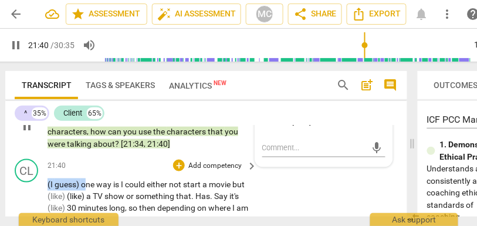
drag, startPoint x: 84, startPoint y: 174, endPoint x: 25, endPoint y: 174, distance: 59.8
click at [25, 174] on div "CL play_arrow pause 21:40 + Add competency keyboard_arrow_right (I guess) one w…" at bounding box center [206, 222] width 402 height 137
type input "1301"
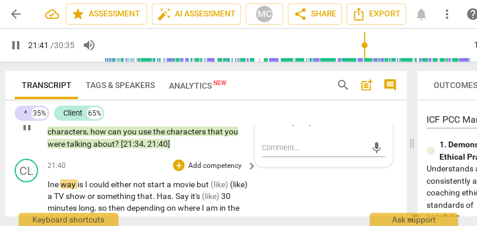
click at [290, 181] on div "CL play_arrow pause 21:40 + Add competency keyboard_arrow_right Ine way is I co…" at bounding box center [206, 222] width 402 height 137
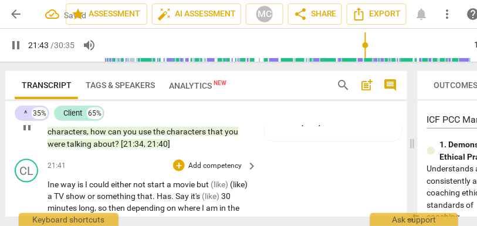
click at [50, 179] on span "Ine" at bounding box center [53, 183] width 13 height 9
type input "1304"
click at [55, 179] on span "One" at bounding box center [55, 183] width 16 height 9
click at [90, 179] on span "I" at bounding box center [91, 183] width 4 height 9
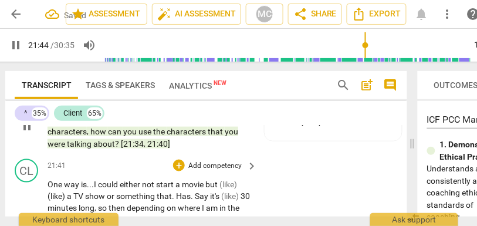
click at [288, 181] on div "CL play_arrow pause 21:41 + Add competency keyboard_arrow_right One way is... I…" at bounding box center [206, 222] width 402 height 137
type input "1309"
click at [141, 179] on span "either" at bounding box center [132, 183] width 22 height 9
click at [215, 179] on span "but" at bounding box center [219, 183] width 14 height 9
click at [229, 179] on span "(like)" at bounding box center [235, 183] width 18 height 9
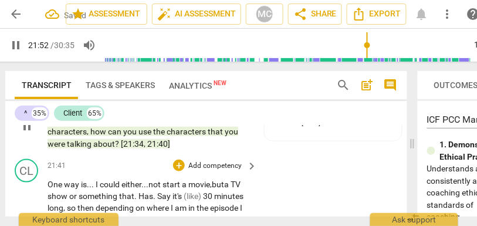
click at [67, 192] on span "show" at bounding box center [58, 196] width 22 height 9
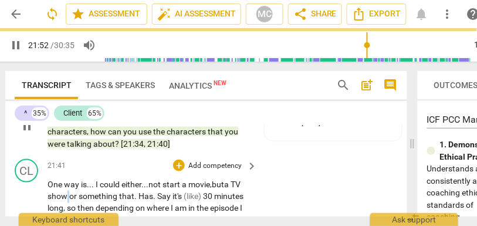
click at [67, 192] on span "show" at bounding box center [58, 196] width 22 height 9
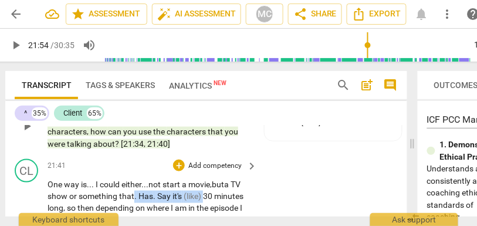
drag, startPoint x: 205, startPoint y: 183, endPoint x: 136, endPoint y: 182, distance: 68.6
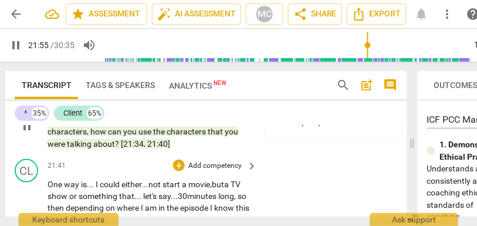
click at [97, 192] on span "something" at bounding box center [99, 196] width 40 height 9
click at [179, 192] on span "30" at bounding box center [182, 196] width 9 height 9
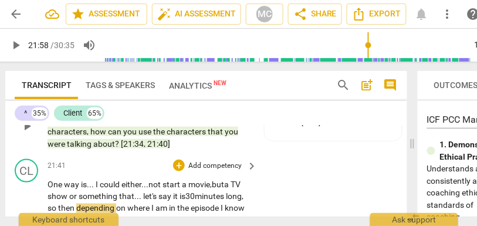
click at [199, 192] on span "minutes" at bounding box center [210, 196] width 31 height 9
click at [76, 203] on span "then" at bounding box center [67, 207] width 18 height 9
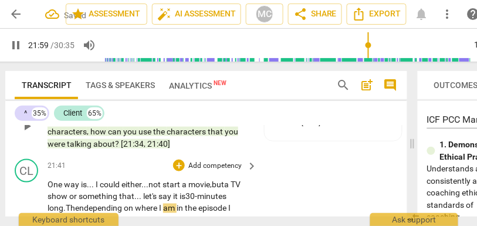
click at [84, 203] on span "Then" at bounding box center [75, 207] width 18 height 9
click at [79, 203] on span "Then," at bounding box center [76, 207] width 20 height 9
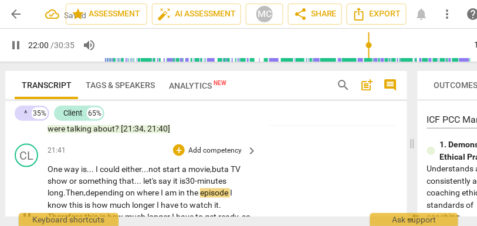
scroll to position [5623, 0]
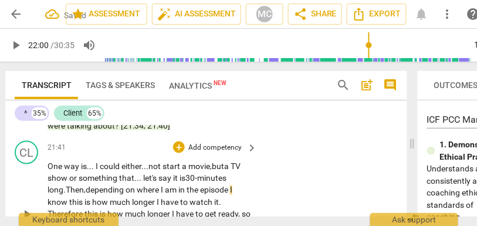
click at [229, 161] on span "a" at bounding box center [227, 165] width 6 height 9
click at [232, 185] on span "I" at bounding box center [231, 189] width 2 height 9
click at [227, 185] on span "episode," at bounding box center [215, 189] width 30 height 9
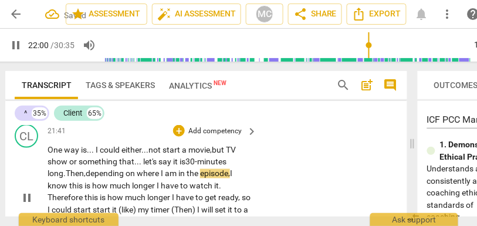
scroll to position [5642, 0]
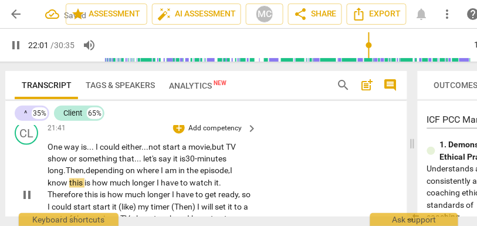
click at [69, 178] on span "this" at bounding box center [76, 182] width 15 height 9
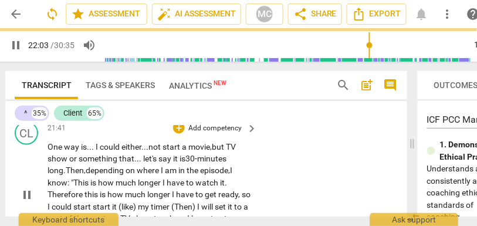
click at [229, 169] on p "One way is . . . I could either... not start a movie, but TV show or something …" at bounding box center [148, 195] width 203 height 108
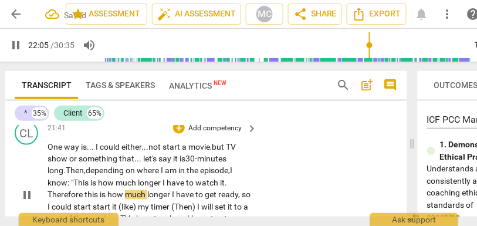
click at [83, 190] on span "Therefore" at bounding box center [65, 194] width 37 height 9
click at [241, 187] on p "One way is . . . I could either... not start a movie, but TV show or something …" at bounding box center [148, 195] width 203 height 108
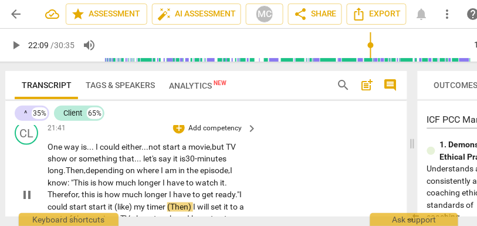
click at [59, 202] on span "could" at bounding box center [58, 206] width 22 height 9
click at [108, 202] on span "it" at bounding box center [111, 206] width 6 height 9
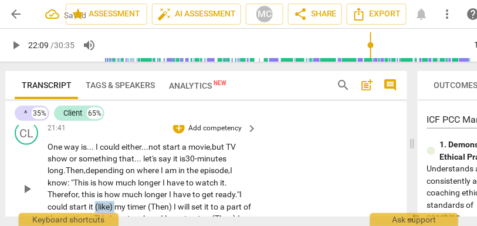
drag, startPoint x: 117, startPoint y: 195, endPoint x: 96, endPoint y: 195, distance: 21.1
click at [96, 195] on p "One way is . . . I could either... not start a movie, but TV show or something …" at bounding box center [148, 189] width 203 height 96
click at [73, 202] on span "start" at bounding box center [78, 206] width 19 height 9
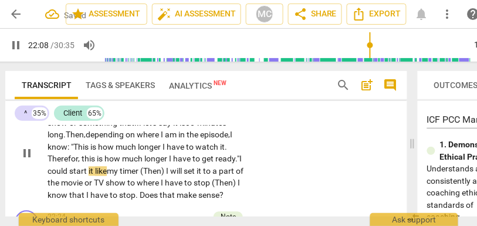
click at [140, 166] on span "timer" at bounding box center [130, 170] width 21 height 9
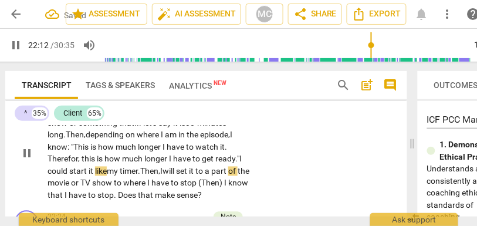
click at [162, 166] on span "I" at bounding box center [161, 170] width 2 height 9
click at [121, 175] on p "One way is . . . I could either... not start a movie, but TV show or something …" at bounding box center [148, 153] width 203 height 96
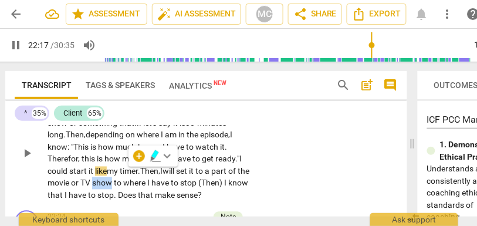
click at [114, 178] on span "show" at bounding box center [103, 182] width 22 height 9
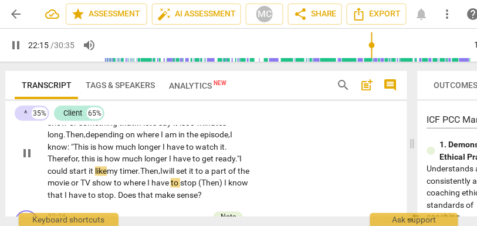
click at [224, 178] on span "(Then)" at bounding box center [211, 182] width 26 height 9
click at [220, 178] on span "stop. Then," at bounding box center [200, 182] width 40 height 9
click at [299, 162] on div "CL play_arrow pause 21:41 + Add competency keyboard_arrow_right One way is . . …" at bounding box center [206, 143] width 402 height 125
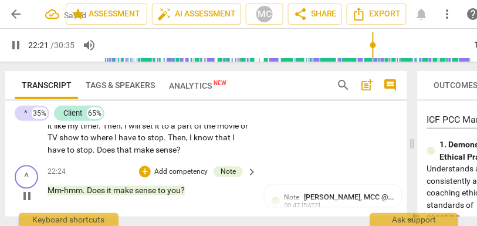
scroll to position [5687, 0]
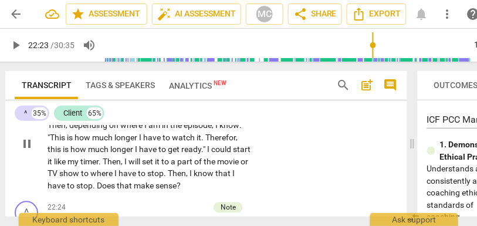
click at [295, 152] on div "CL play_arrow pause 21:41 + Add competency keyboard_arrow_right One way is . . …" at bounding box center [206, 134] width 402 height 125
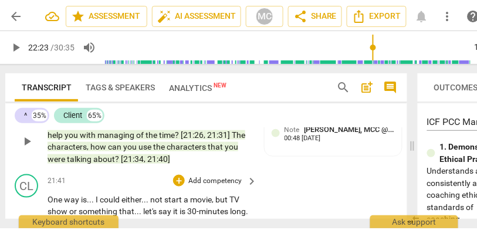
scroll to position [5579, 0]
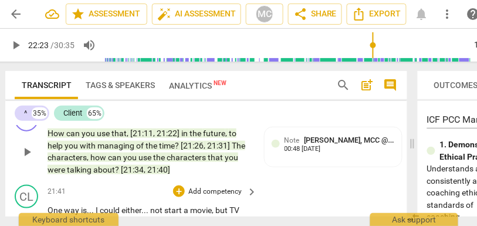
click at [219, 186] on p "Add competency" at bounding box center [215, 191] width 56 height 11
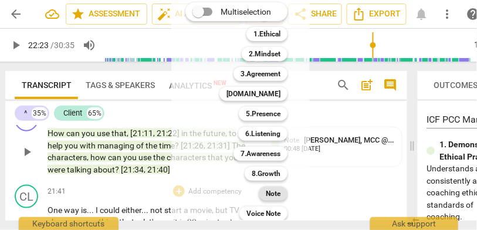
click at [270, 192] on b "Note" at bounding box center [273, 193] width 15 height 14
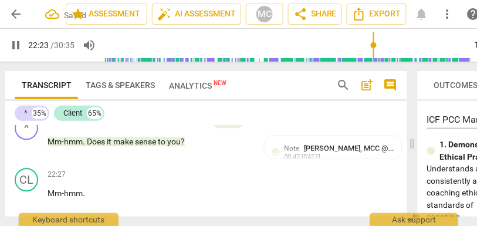
scroll to position [5772, 0]
click at [217, 170] on p "Add competency" at bounding box center [215, 175] width 56 height 11
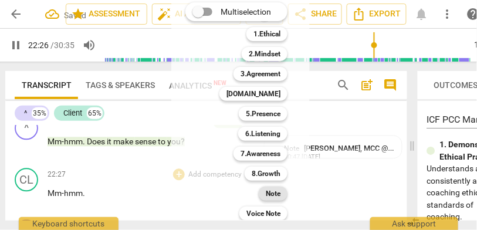
click at [274, 199] on b "Note" at bounding box center [273, 193] width 15 height 14
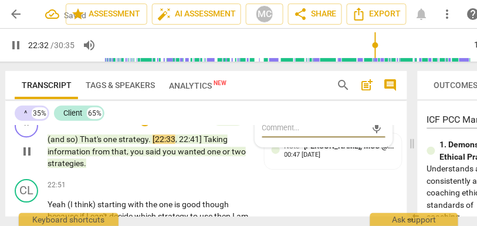
scroll to position [5849, 0]
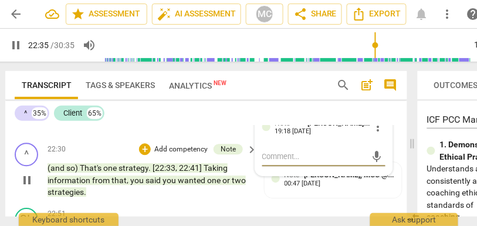
click at [127, 163] on span "strategy" at bounding box center [133, 167] width 30 height 9
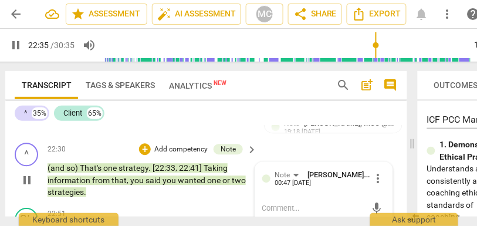
click at [114, 163] on span "one" at bounding box center [110, 167] width 15 height 9
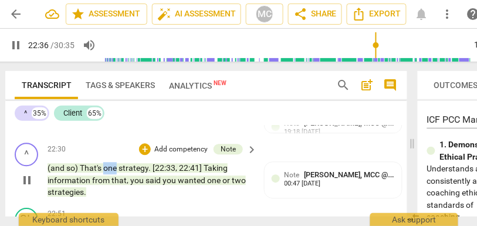
click at [114, 163] on span "one" at bounding box center [110, 167] width 15 height 9
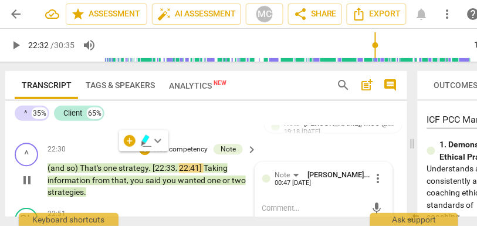
click at [149, 163] on span "." at bounding box center [150, 167] width 4 height 9
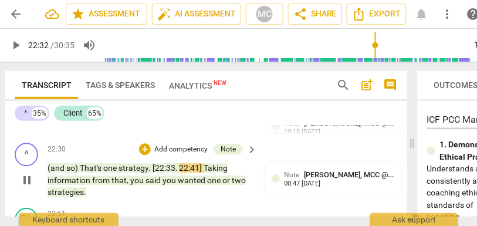
type input "1353"
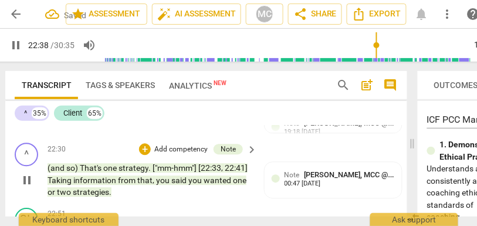
click at [153, 163] on span ". ["mm-hmm"]" at bounding box center [173, 167] width 50 height 9
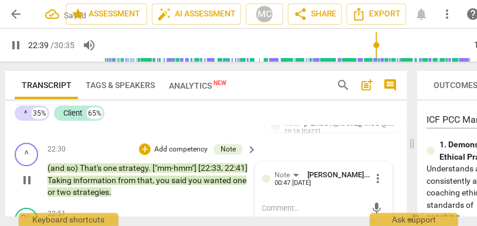
click at [152, 163] on span "["mm-hmm"]" at bounding box center [175, 167] width 46 height 9
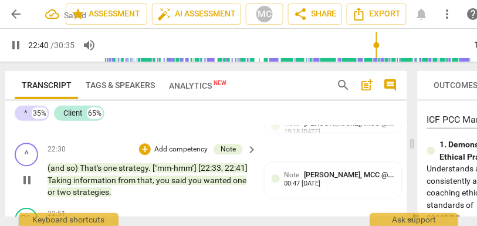
type input "1360"
click at [123, 163] on span "strategy," at bounding box center [134, 167] width 32 height 9
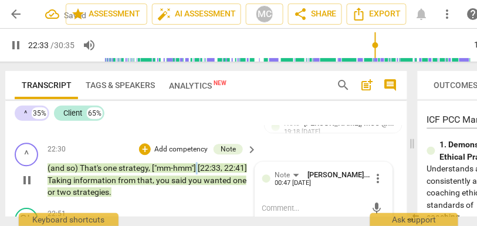
click at [198, 162] on p "(and so) That's one strategy , ["mm-hmm"] [22:33 , 22:41] Taking information fr…" at bounding box center [148, 180] width 203 height 36
type input "1355"
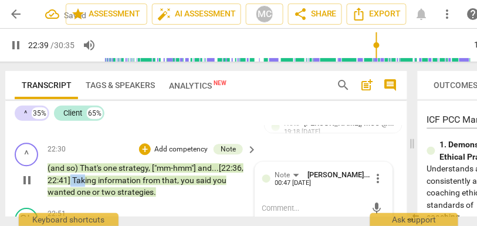
drag, startPoint x: 83, startPoint y: 172, endPoint x: 70, endPoint y: 172, distance: 12.9
click at [70, 172] on p "(and so) That's one strategy , ["mm-hmm"] and... [22:36 , 22:41] Taking informa…" at bounding box center [148, 180] width 203 height 36
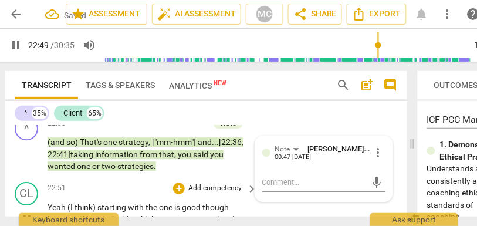
scroll to position [5896, 0]
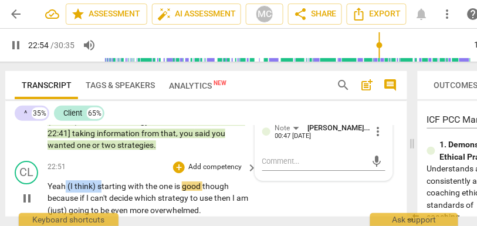
drag, startPoint x: 101, startPoint y: 174, endPoint x: 66, endPoint y: 176, distance: 35.3
click at [66, 180] on p "Yeah (I think) starting with the one is good though because if I can't decide w…" at bounding box center [148, 198] width 203 height 36
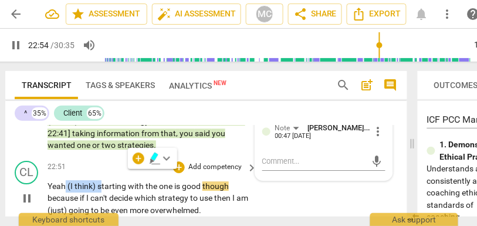
type input "1375"
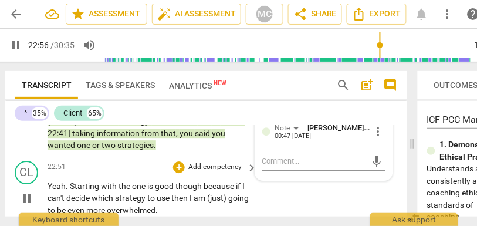
click at [80, 180] on p "Yeah. S tarting with the one is good though because if I can't decide which str…" at bounding box center [148, 198] width 203 height 36
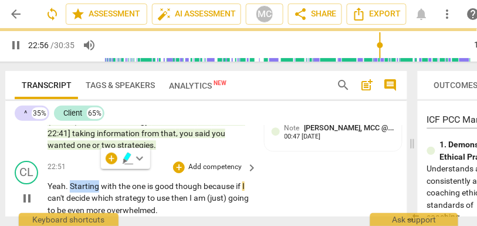
click at [86, 181] on span "tarting" at bounding box center [87, 185] width 26 height 9
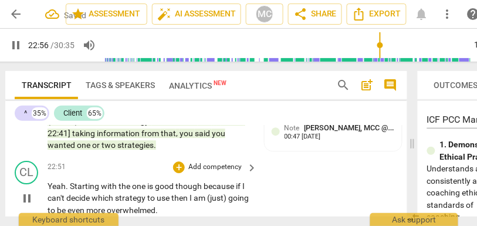
click at [203, 181] on span "because" at bounding box center [219, 185] width 32 height 9
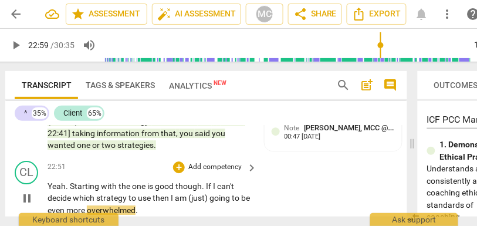
click at [216, 181] on span "I" at bounding box center [215, 185] width 4 height 9
click at [154, 193] on span "then" at bounding box center [161, 197] width 18 height 9
click at [172, 193] on span "I" at bounding box center [173, 197] width 4 height 9
click at [214, 193] on span "going" at bounding box center [220, 197] width 22 height 9
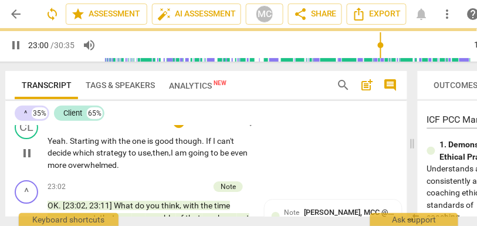
scroll to position [5918, 0]
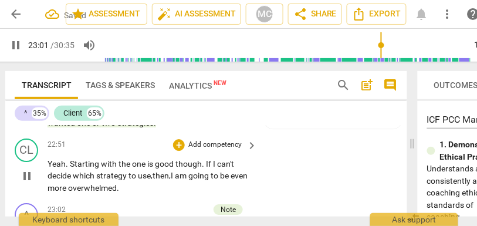
click at [202, 140] on p "Add competency" at bounding box center [215, 145] width 56 height 11
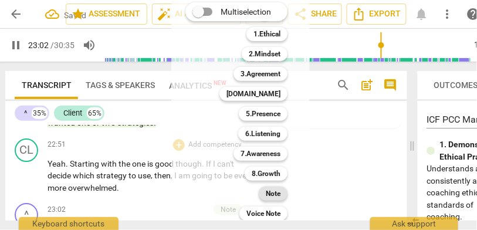
click at [267, 199] on b "Note" at bounding box center [273, 193] width 15 height 14
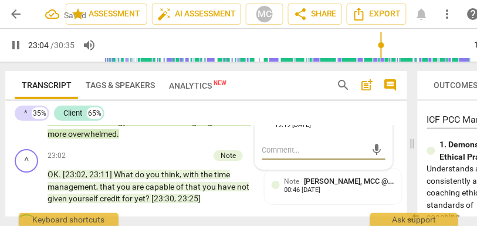
scroll to position [5996, 0]
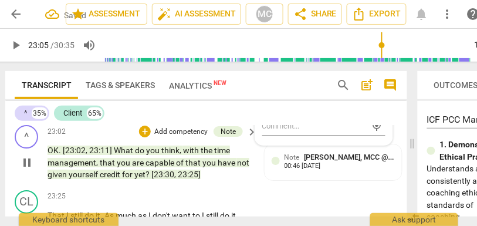
click at [139, 169] on span "yet" at bounding box center [139, 173] width 11 height 9
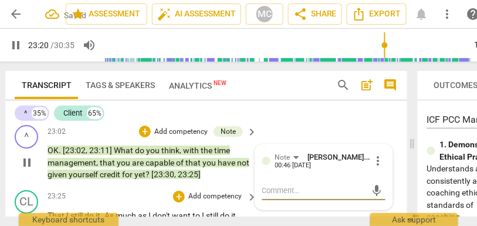
scroll to position [6020, 0]
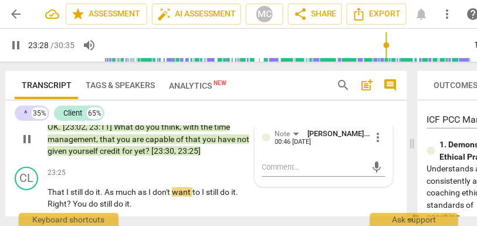
click at [114, 146] on span "credit" at bounding box center [111, 150] width 22 height 9
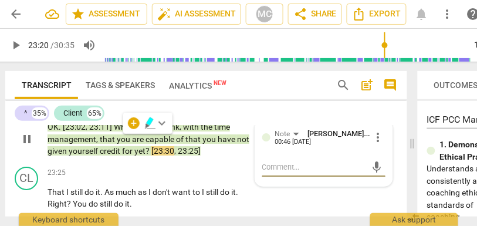
click at [166, 146] on span "[23:30" at bounding box center [162, 150] width 23 height 9
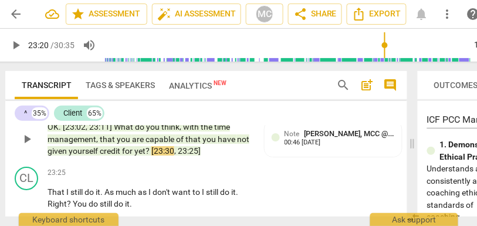
type input "1400"
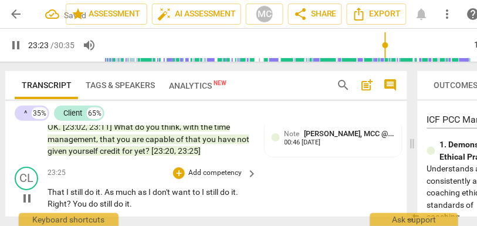
click at [102, 187] on span "." at bounding box center [102, 191] width 4 height 9
type input "1405"
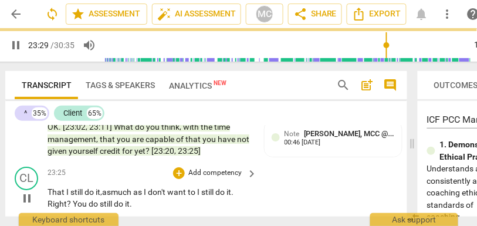
click at [197, 187] on span "to" at bounding box center [192, 191] width 9 height 9
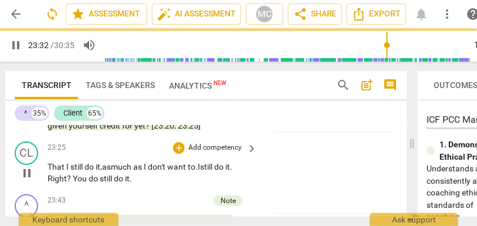
scroll to position [6046, 0]
click at [49, 173] on span "Right" at bounding box center [56, 177] width 19 height 9
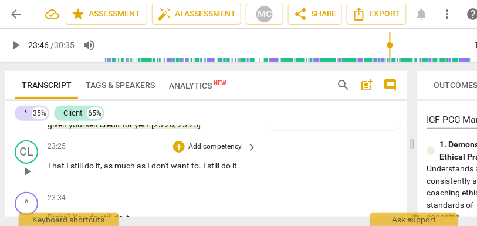
scroll to position [6042, 0]
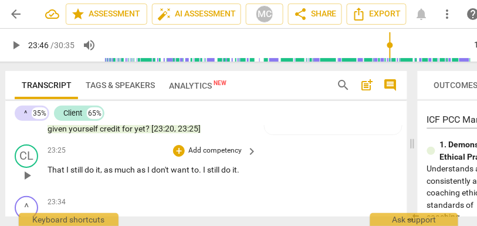
click at [217, 165] on span "still" at bounding box center [214, 169] width 14 height 9
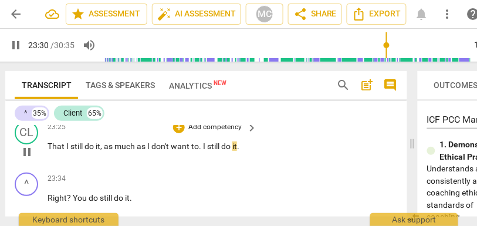
scroll to position [6065, 0]
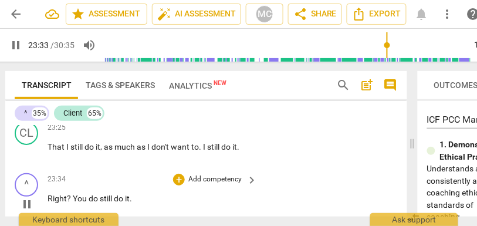
click at [73, 193] on span "You" at bounding box center [81, 197] width 16 height 9
type input "1415"
click at [75, 193] on span "You" at bounding box center [77, 197] width 16 height 9
click at [56, 193] on span "Right!" at bounding box center [58, 197] width 22 height 9
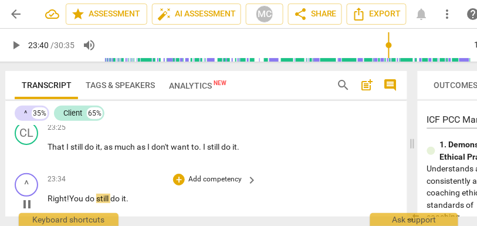
click at [56, 193] on span "Right!" at bounding box center [58, 197] width 22 height 9
click at [69, 193] on span "Right!" at bounding box center [58, 197] width 22 height 9
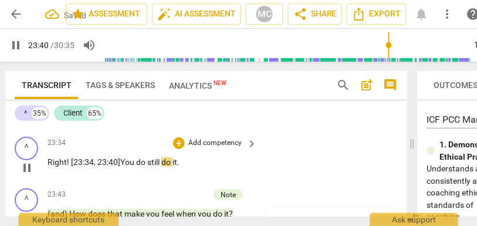
scroll to position [6108, 0]
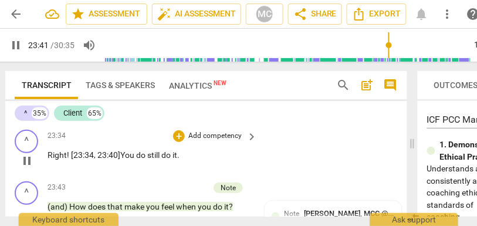
click at [179, 150] on span "." at bounding box center [178, 154] width 2 height 9
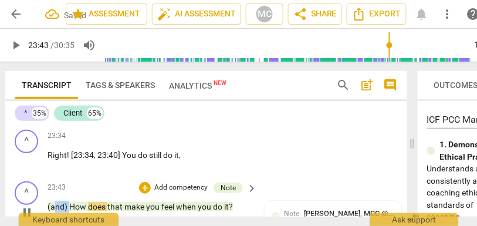
drag, startPoint x: 69, startPoint y: 195, endPoint x: 39, endPoint y: 196, distance: 29.9
click at [39, 196] on div "^ play_arrow pause 23:43 + Add competency Note keyboard_arrow_right (and) How d…" at bounding box center [206, 202] width 402 height 52
type input "1424"
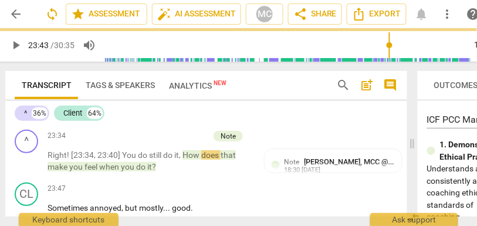
scroll to position [6058, 0]
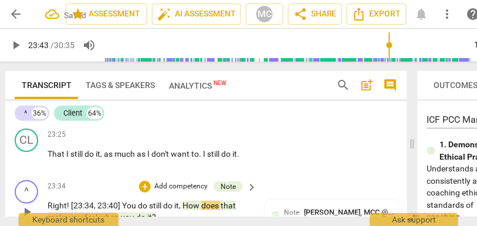
click at [176, 200] on span "it" at bounding box center [176, 204] width 5 height 9
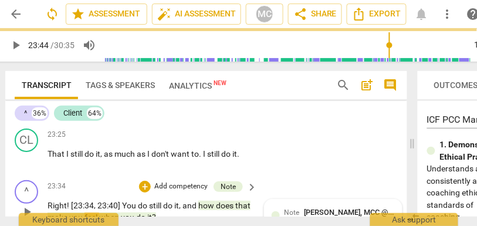
click at [295, 208] on span "Note" at bounding box center [291, 212] width 15 height 8
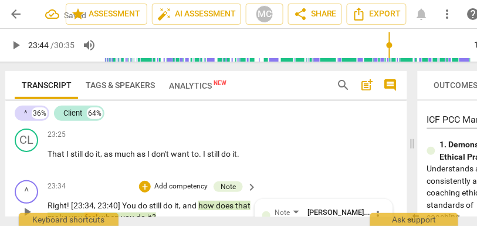
scroll to position [6120, 0]
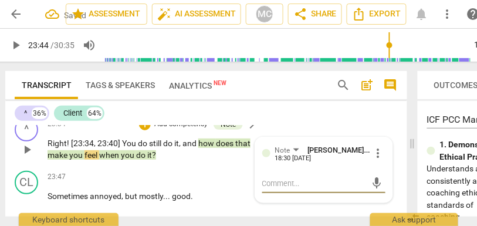
click at [371, 146] on span "more_vert" at bounding box center [378, 153] width 14 height 14
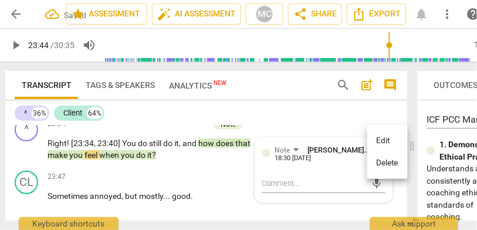
click at [387, 166] on li "Delete" at bounding box center [387, 163] width 40 height 22
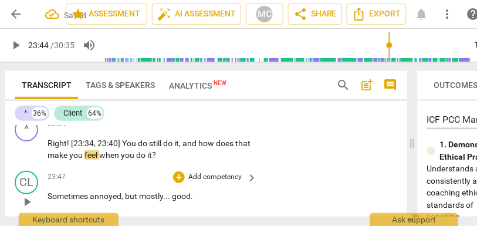
scroll to position [6092, 0]
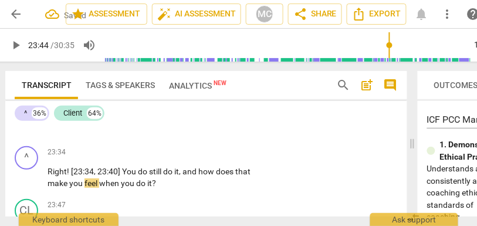
click at [215, 147] on p "Add competency" at bounding box center [215, 152] width 56 height 11
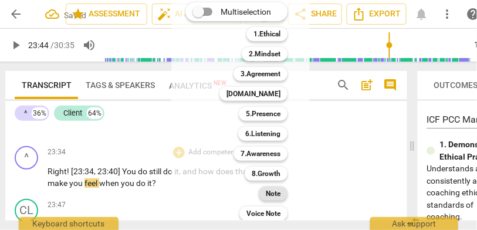
click at [277, 191] on b "Note" at bounding box center [273, 193] width 15 height 14
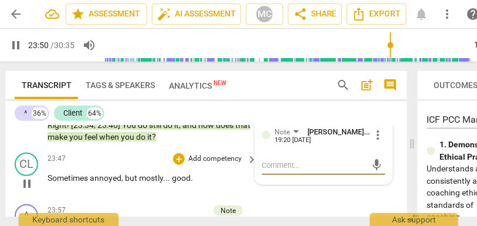
scroll to position [6133, 0]
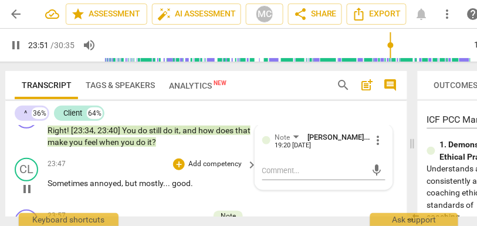
click at [216, 159] on p "Add competency" at bounding box center [215, 164] width 56 height 11
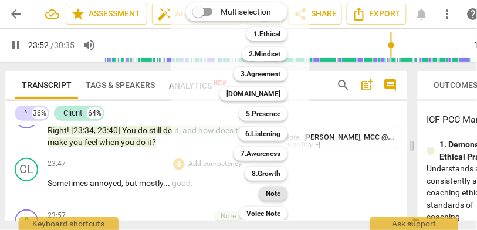
click at [270, 192] on b "Note" at bounding box center [273, 193] width 15 height 14
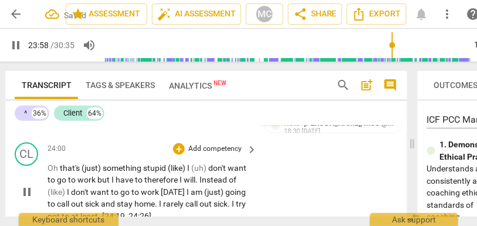
scroll to position [6219, 0]
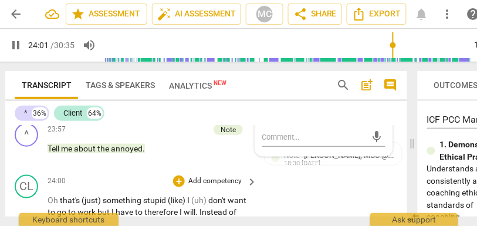
click at [62, 195] on span "that's" at bounding box center [71, 199] width 22 height 9
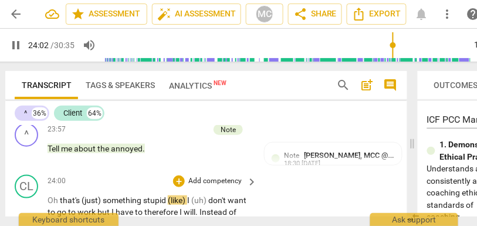
click at [60, 195] on span "that's" at bounding box center [71, 199] width 22 height 9
type input "1443"
drag, startPoint x: 106, startPoint y: 186, endPoint x: 82, endPoint y: 189, distance: 24.2
click at [82, 194] on p "Oh, that's (just) something stupid (like) I (uh) don't want to go to work but I…" at bounding box center [148, 224] width 203 height 60
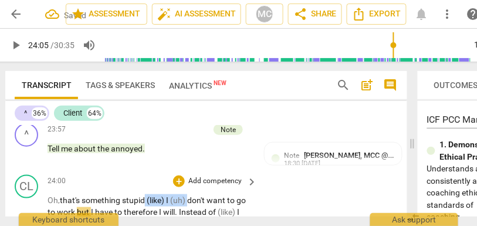
drag, startPoint x: 189, startPoint y: 187, endPoint x: 145, endPoint y: 188, distance: 44.6
click at [145, 194] on p "Oh, that's something stupid (like) I (uh) don't want to go to work but I have t…" at bounding box center [148, 224] width 203 height 60
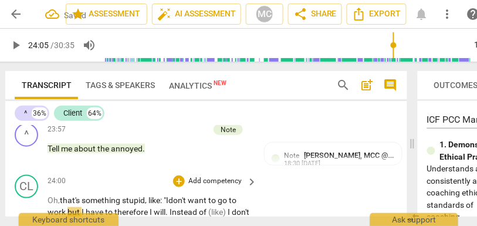
click at [198, 195] on span "want" at bounding box center [198, 199] width 21 height 9
click at [69, 207] on span "but" at bounding box center [74, 211] width 14 height 9
click at [115, 207] on span "therefore" at bounding box center [131, 211] width 35 height 9
click at [154, 207] on span "I" at bounding box center [152, 211] width 4 height 9
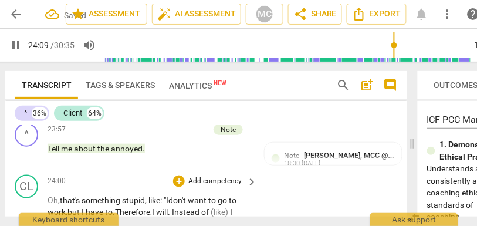
scroll to position [6229, 0]
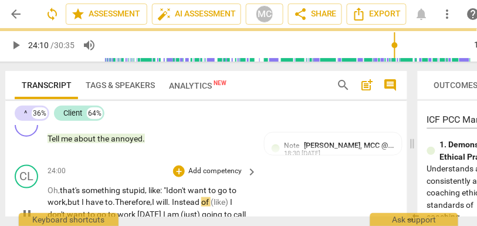
click at [178, 197] on span "Instead" at bounding box center [186, 201] width 29 height 9
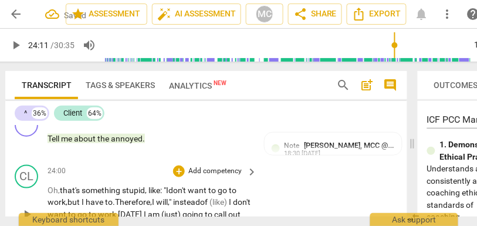
click at [220, 197] on span "(like)" at bounding box center [218, 201] width 19 height 9
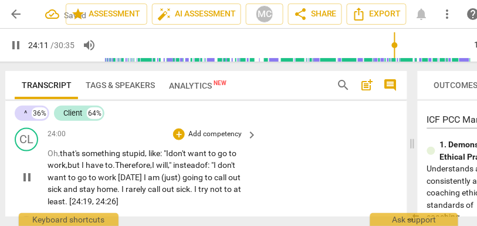
scroll to position [6275, 0]
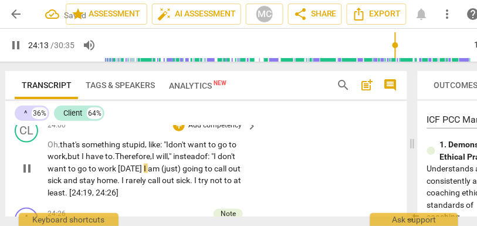
click at [138, 164] on span "[DATE]" at bounding box center [131, 168] width 26 height 9
click at [181, 164] on span "going" at bounding box center [192, 168] width 22 height 9
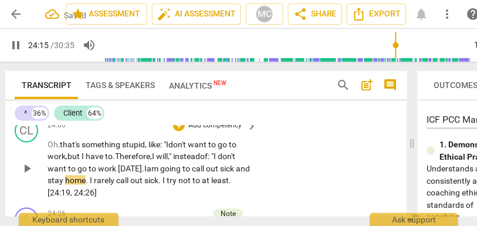
click at [176, 164] on span "going" at bounding box center [171, 168] width 22 height 9
click at [94, 175] on span "I" at bounding box center [92, 179] width 4 height 9
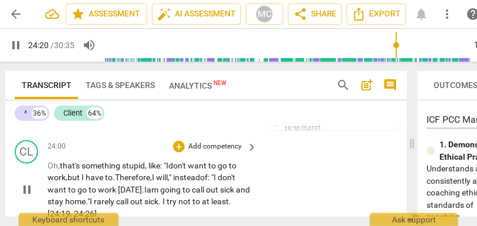
scroll to position [6253, 0]
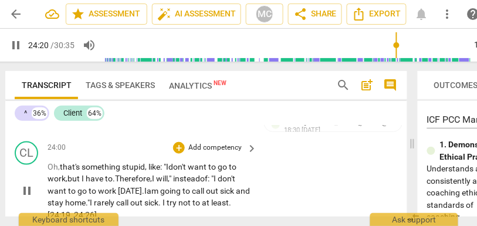
click at [210, 142] on p "Add competency" at bounding box center [215, 147] width 56 height 11
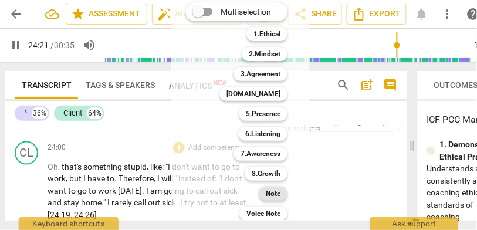
click at [270, 195] on b "Note" at bounding box center [273, 193] width 15 height 14
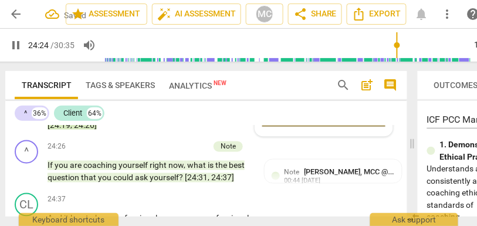
scroll to position [6364, 0]
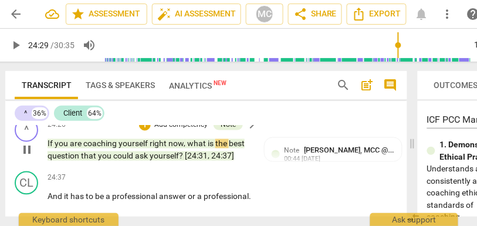
type input "1470"
click at [186, 139] on span "," at bounding box center [185, 143] width 4 height 9
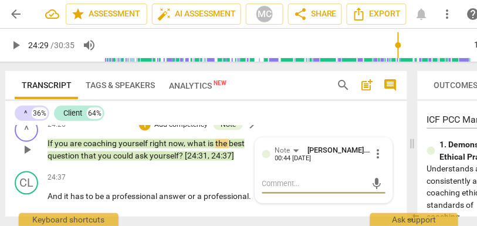
click at [186, 139] on span "," at bounding box center [185, 143] width 4 height 9
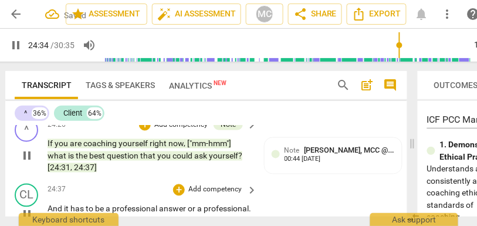
click at [47, 204] on span "And" at bounding box center [55, 208] width 16 height 9
type input "1477"
click at [123, 204] on span "professional" at bounding box center [139, 208] width 47 height 9
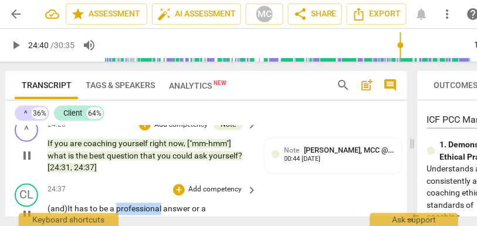
click at [123, 204] on span "professional" at bounding box center [139, 208] width 47 height 9
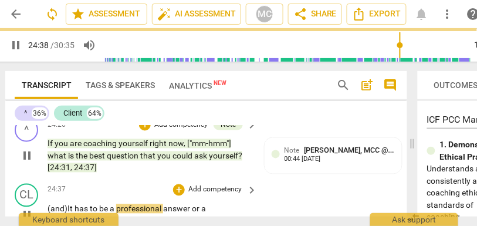
click at [195, 204] on span "or" at bounding box center [196, 208] width 9 height 9
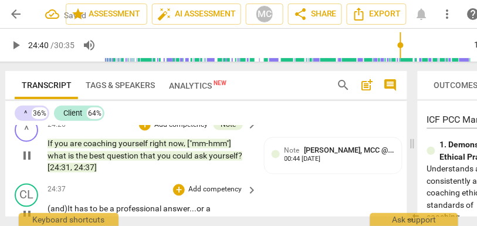
scroll to position [6402, 0]
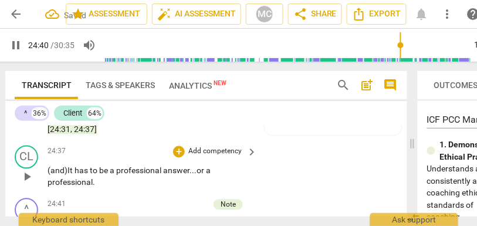
click at [107, 174] on p "(and) It has to be a professional answer... or a professional ." at bounding box center [148, 177] width 203 height 24
click at [200, 166] on span "or" at bounding box center [200, 170] width 9 height 9
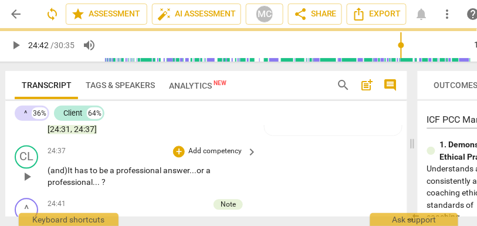
click at [275, 161] on div "CL play_arrow pause 24:37 + Add competency keyboard_arrow_right (and) It has to…" at bounding box center [206, 167] width 402 height 53
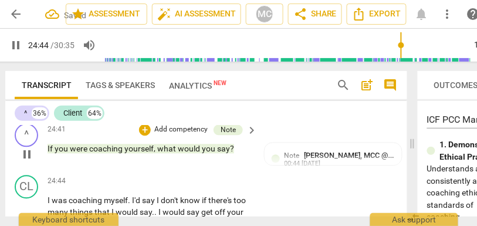
scroll to position [6481, 0]
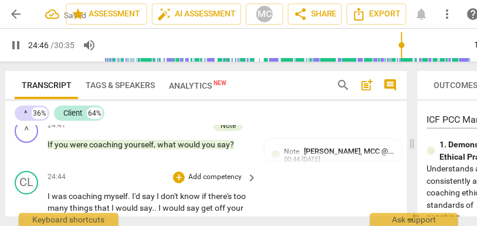
click at [50, 191] on span "I" at bounding box center [49, 195] width 4 height 9
type input "1488"
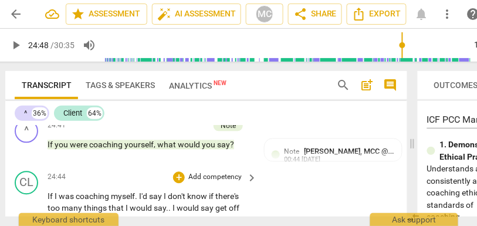
click at [50, 191] on span "If I" at bounding box center [52, 195] width 11 height 9
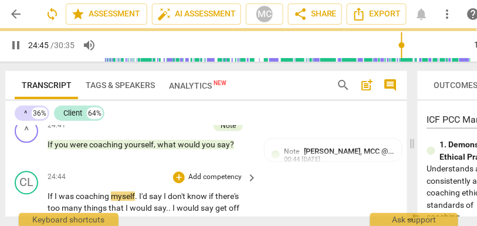
click at [139, 191] on span "." at bounding box center [137, 195] width 4 height 9
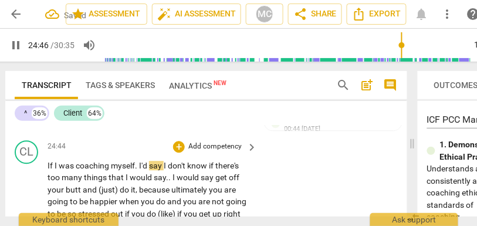
scroll to position [6518, 0]
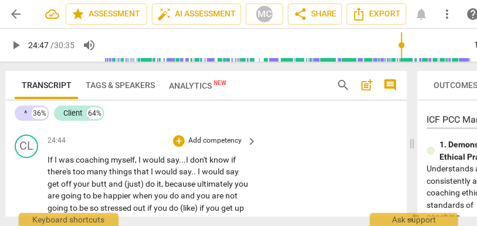
click at [325, 212] on div "CL play_arrow pause 24:44 + Add competency keyboard_arrow_right If I was coachi…" at bounding box center [206, 210] width 402 height 161
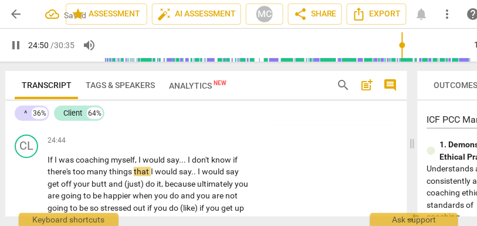
click at [200, 155] on span "don't" at bounding box center [201, 159] width 19 height 9
click at [232, 155] on span "know" at bounding box center [222, 159] width 22 height 9
type input "1490"
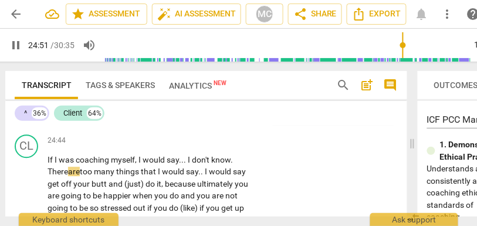
click at [209, 166] on span "I" at bounding box center [207, 170] width 4 height 9
click at [240, 166] on span "say" at bounding box center [233, 170] width 13 height 9
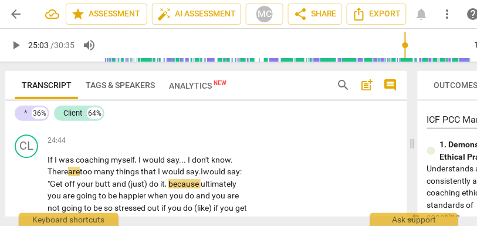
click at [87, 179] on span "your" at bounding box center [86, 183] width 18 height 9
click at [149, 179] on span "do" at bounding box center [154, 183] width 11 height 9
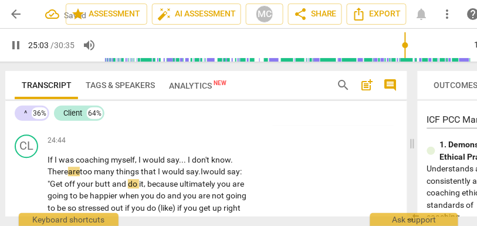
click at [147, 179] on span "because" at bounding box center [163, 183] width 32 height 9
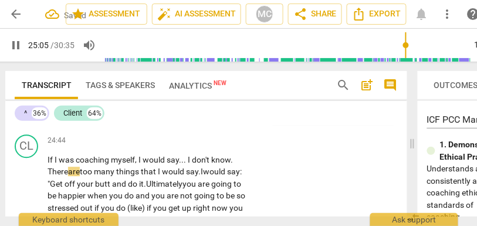
click at [187, 179] on span "you" at bounding box center [189, 183] width 15 height 9
click at [187, 179] on span "you" at bounding box center [190, 183] width 15 height 9
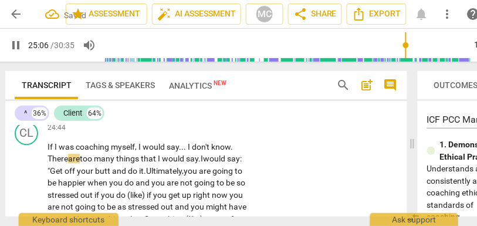
scroll to position [6533, 0]
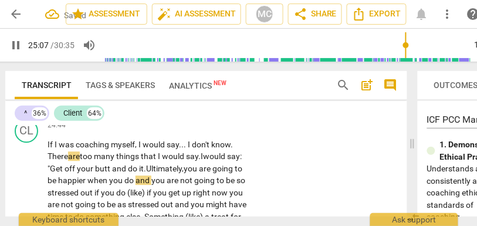
click at [137, 175] on span "and" at bounding box center [143, 179] width 16 height 9
click at [154, 175] on span "are" at bounding box center [156, 179] width 13 height 9
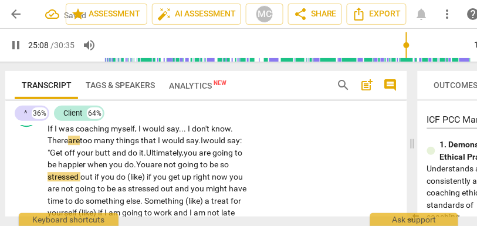
scroll to position [6550, 0]
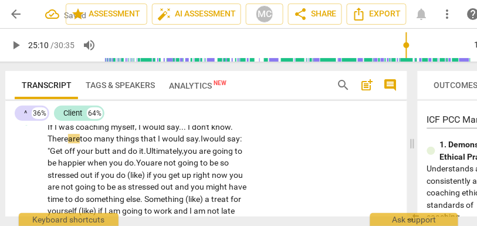
click at [150, 158] on span "You" at bounding box center [143, 162] width 14 height 9
click at [147, 170] on span "(like)" at bounding box center [136, 174] width 19 height 9
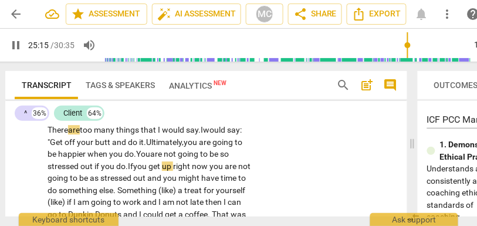
scroll to position [6567, 0]
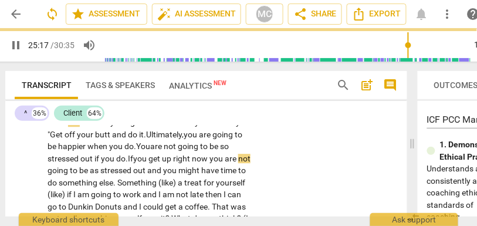
click at [225, 154] on span "you" at bounding box center [216, 158] width 15 height 9
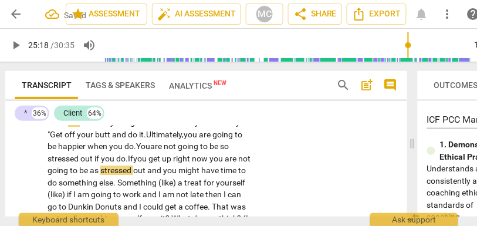
click at [214, 154] on span "you" at bounding box center [216, 158] width 15 height 9
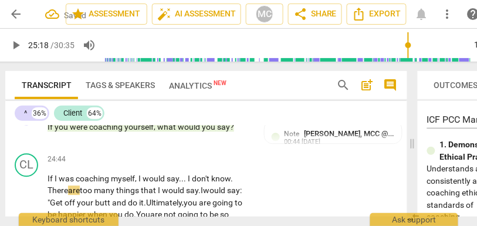
scroll to position [6499, 0]
click at [52, 198] on span "Get" at bounding box center [57, 202] width 15 height 9
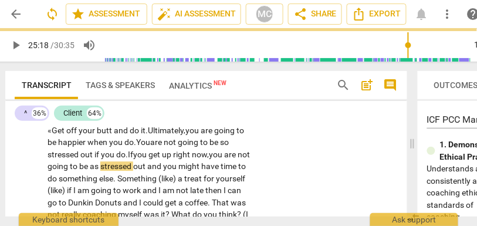
scroll to position [6573, 0]
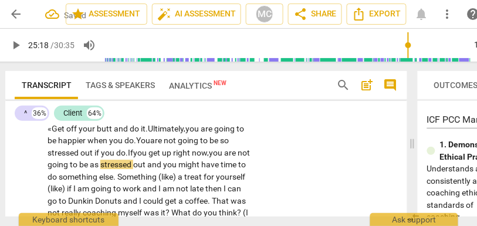
click at [15, 47] on span "play_arrow" at bounding box center [16, 45] width 14 height 14
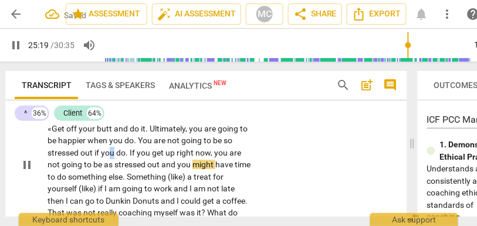
click at [112, 148] on span "you" at bounding box center [108, 152] width 15 height 9
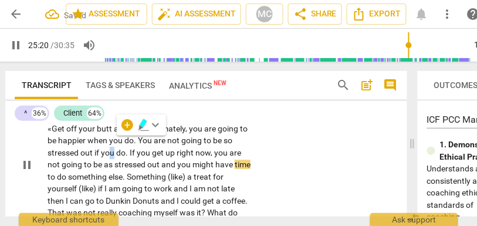
click at [112, 148] on span "you" at bounding box center [108, 152] width 15 height 9
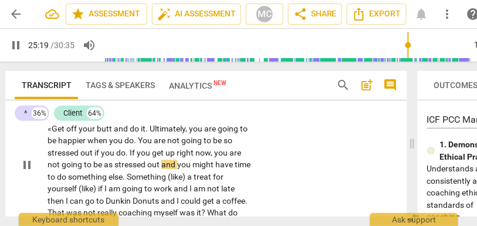
click at [174, 159] on span "and" at bounding box center [169, 163] width 16 height 9
type input "1521"
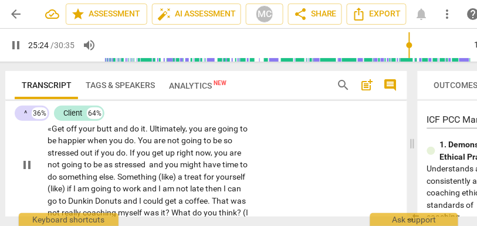
click at [138, 159] on span "stressed" at bounding box center [130, 163] width 33 height 9
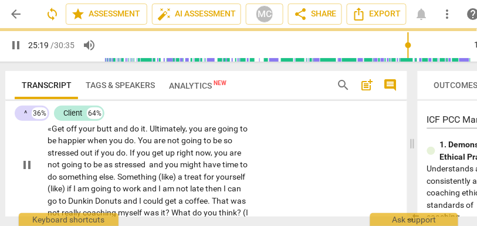
click at [152, 159] on span "and" at bounding box center [157, 163] width 16 height 9
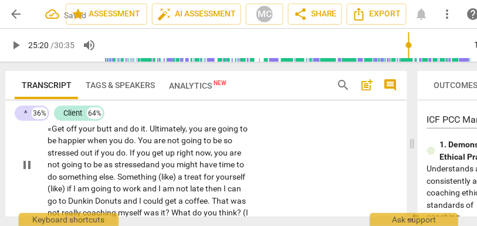
click at [106, 159] on span "as" at bounding box center [109, 163] width 11 height 9
click at [146, 159] on span "and" at bounding box center [153, 163] width 16 height 9
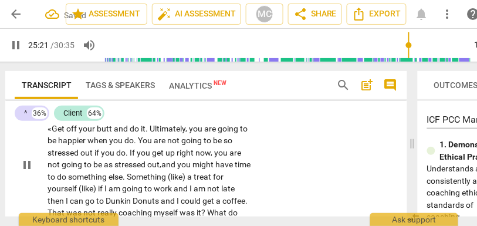
click at [148, 172] on span "Something" at bounding box center [147, 176] width 41 height 9
click at [188, 172] on span "(like)" at bounding box center [177, 176] width 19 height 9
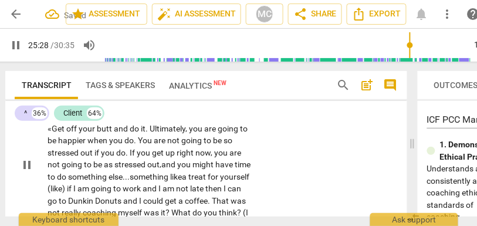
click at [67, 183] on span "(like)" at bounding box center [56, 187] width 19 height 9
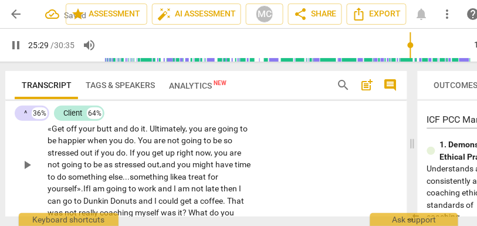
click at [93, 183] on span "I" at bounding box center [91, 187] width 4 height 9
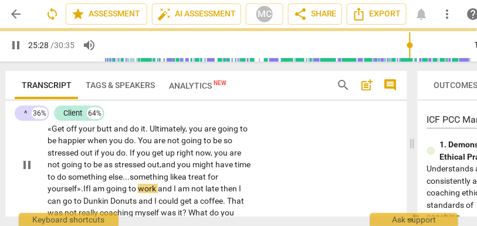
click at [161, 183] on span "and" at bounding box center [166, 187] width 16 height 9
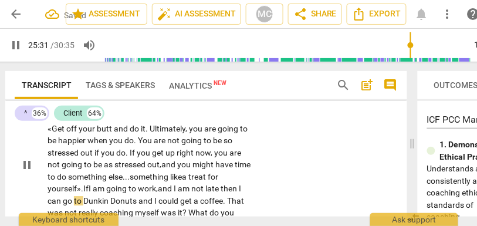
click at [220, 183] on span "late" at bounding box center [212, 187] width 15 height 9
click at [240, 183] on span "then" at bounding box center [231, 187] width 18 height 9
click at [231, 183] on span "then," at bounding box center [232, 187] width 20 height 9
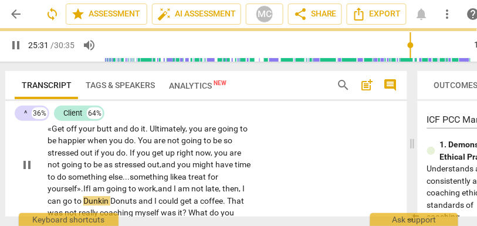
click at [154, 196] on span "and" at bounding box center [146, 200] width 16 height 9
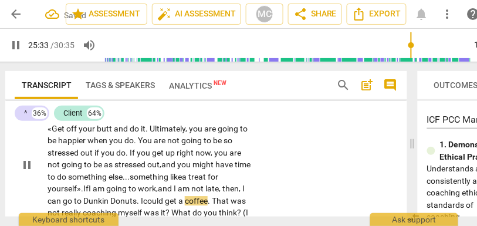
click at [257, 189] on div "CL play_arrow pause 24:44 + Add competency keyboard_arrow_right If I was coachi…" at bounding box center [206, 154] width 402 height 161
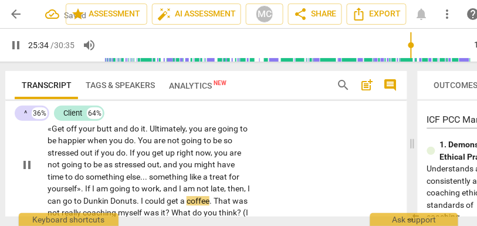
scroll to position [6606, 0]
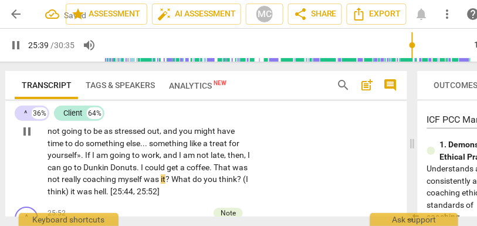
click at [161, 174] on span "was" at bounding box center [152, 178] width 17 height 9
type input "1540"
click at [192, 174] on span "What" at bounding box center [181, 178] width 21 height 9
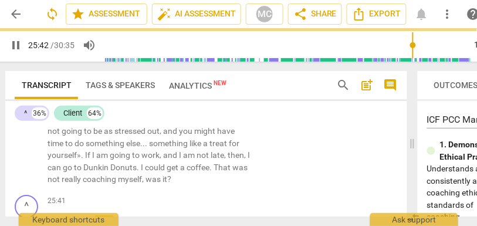
scroll to position [6645, 0]
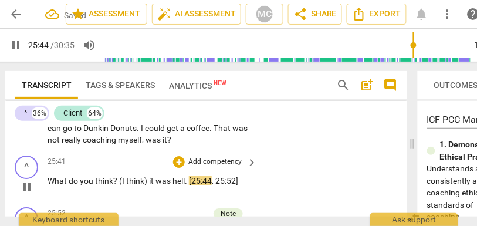
click at [121, 176] on span "(I" at bounding box center [122, 180] width 7 height 9
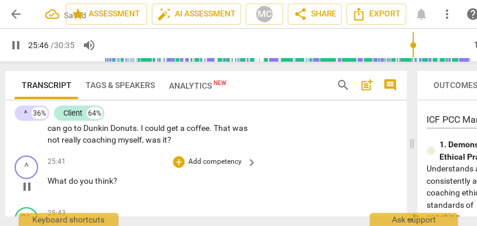
click at [80, 176] on span "you" at bounding box center [87, 180] width 15 height 9
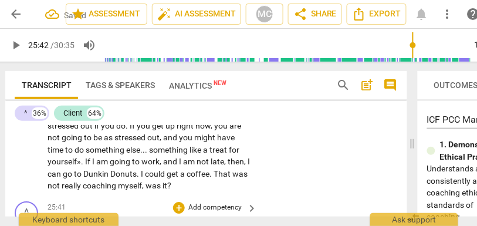
scroll to position [6599, 0]
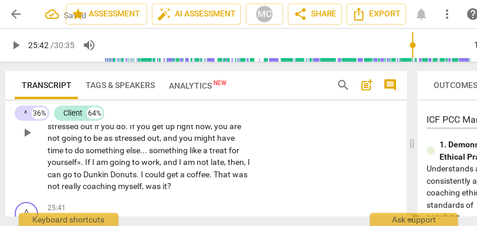
click at [142, 181] on span "myself" at bounding box center [130, 185] width 24 height 9
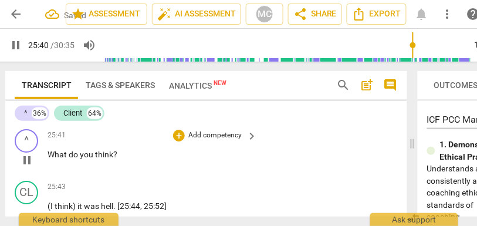
scroll to position [6673, 0]
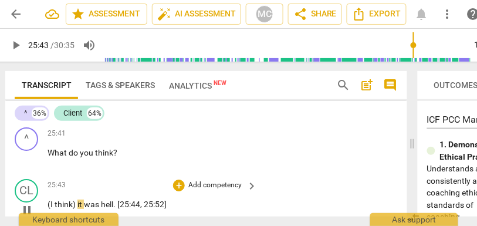
click at [50, 199] on span "(I" at bounding box center [50, 203] width 7 height 9
type input "1544"
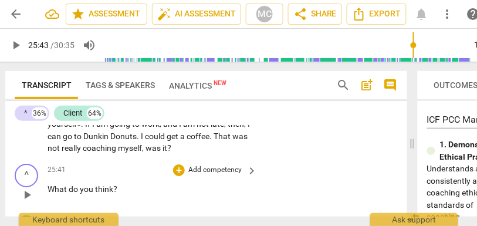
scroll to position [6701, 0]
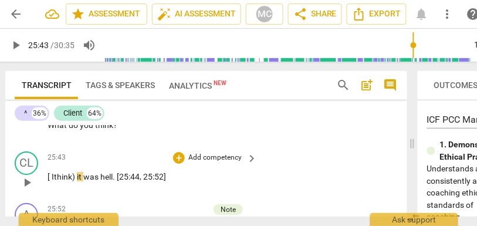
click at [54, 172] on span "[ I" at bounding box center [50, 176] width 6 height 9
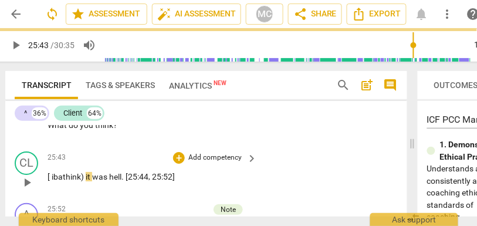
click at [81, 151] on div "25:43 + Add competency keyboard_arrow_right" at bounding box center [152, 157] width 210 height 13
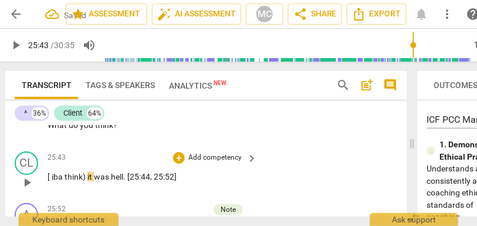
click at [28, 176] on span "play_arrow" at bounding box center [27, 182] width 14 height 14
click at [27, 175] on span "pause" at bounding box center [27, 182] width 14 height 14
type input "1544"
click at [50, 172] on span "[" at bounding box center [49, 176] width 4 height 9
drag, startPoint x: 307, startPoint y: 150, endPoint x: 272, endPoint y: 149, distance: 34.6
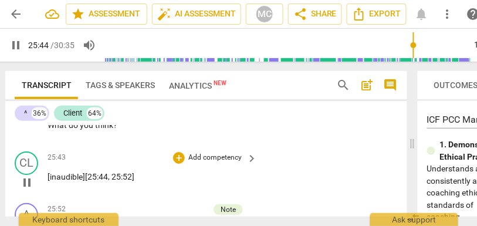
click at [307, 150] on div "CL play_arrow pause 25:43 + Add competency keyboard_arrow_right [ inaud ible] […" at bounding box center [206, 173] width 402 height 52
click at [209, 152] on p "Add competency" at bounding box center [215, 157] width 56 height 11
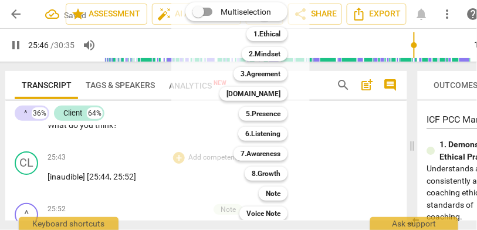
click at [271, 185] on div "Note 9" at bounding box center [279, 193] width 51 height 20
click at [271, 192] on b "Note" at bounding box center [273, 193] width 15 height 14
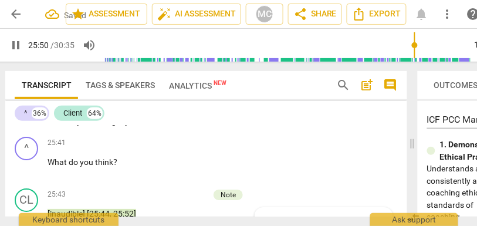
scroll to position [6621, 0]
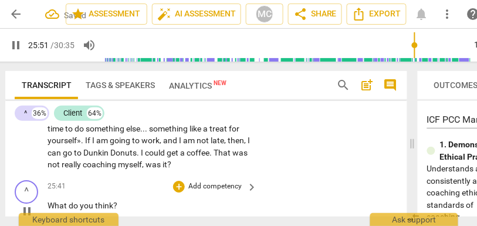
click at [219, 181] on p "Add competency" at bounding box center [215, 186] width 56 height 11
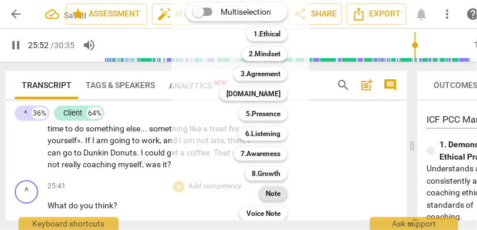
click at [273, 200] on b "Note" at bounding box center [273, 193] width 15 height 14
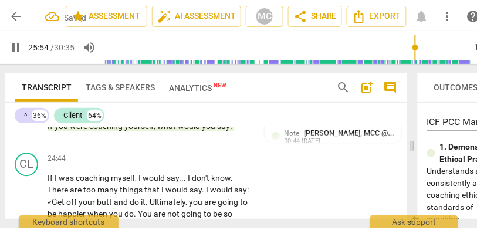
scroll to position [6494, 0]
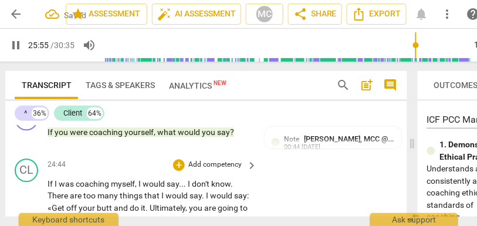
click at [216, 159] on p "Add competency" at bounding box center [215, 164] width 56 height 11
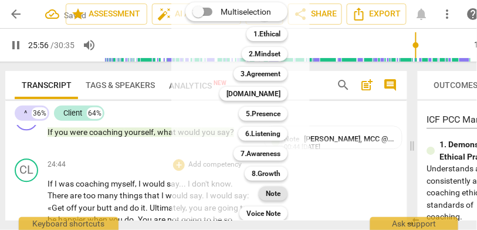
click at [276, 196] on b "Note" at bounding box center [273, 193] width 15 height 14
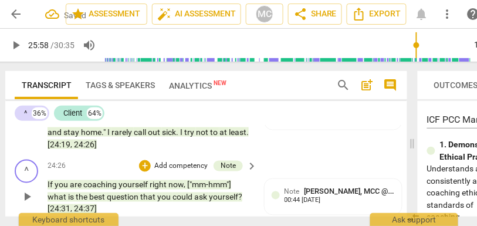
scroll to position [6393, 0]
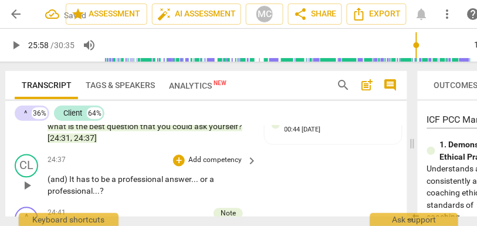
click at [213, 155] on p "Add competency" at bounding box center [215, 160] width 56 height 11
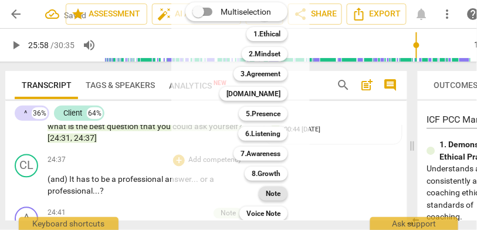
click at [271, 194] on b "Note" at bounding box center [273, 193] width 15 height 14
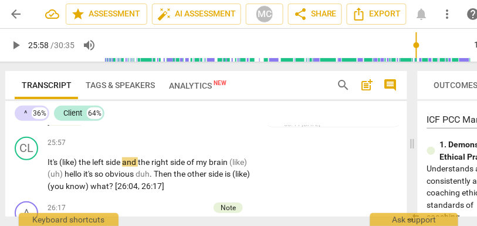
scroll to position [6768, 0]
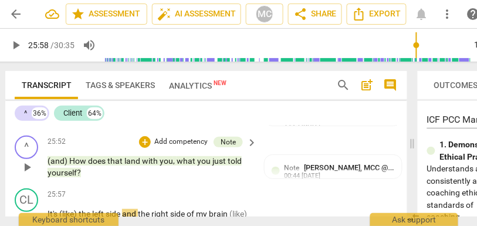
click at [70, 168] on span "yourself" at bounding box center [61, 172] width 29 height 9
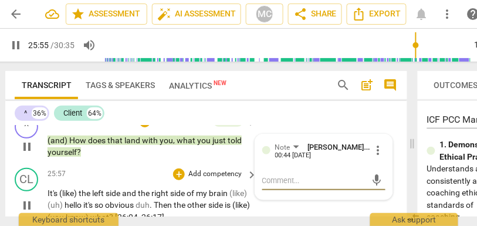
scroll to position [6793, 0]
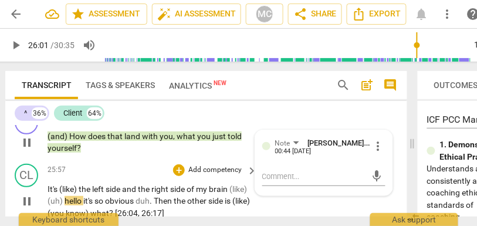
click at [79, 184] on span "(like)" at bounding box center [68, 188] width 19 height 9
type input "1561"
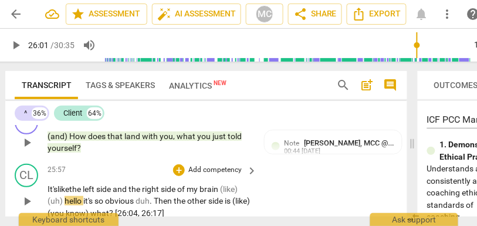
click at [93, 184] on span "left" at bounding box center [89, 188] width 13 height 9
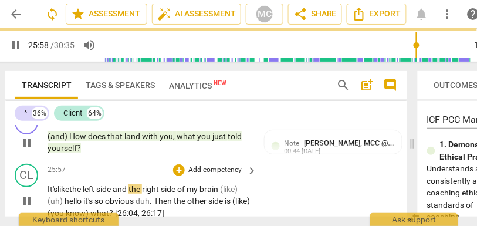
click at [220, 184] on span "brain" at bounding box center [209, 188] width 21 height 9
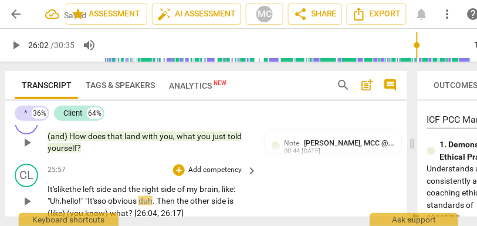
click at [148, 196] on span "duh" at bounding box center [145, 200] width 14 height 9
click at [182, 196] on span "Then" at bounding box center [172, 200] width 20 height 9
click at [204, 196] on span "other" at bounding box center [205, 200] width 21 height 9
click at [233, 196] on span "side" at bounding box center [224, 200] width 16 height 9
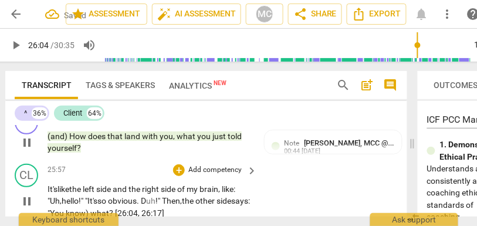
click at [90, 208] on span "know)" at bounding box center [78, 212] width 25 height 9
click at [148, 198] on p "It's like the left side and the right side of my brain, like: "Uh, hello!" " It…" at bounding box center [148, 201] width 203 height 36
click at [244, 194] on p "It's like the left side and the right side of my brain, like: "Uh, hello!" " It…" at bounding box center [148, 201] width 203 height 36
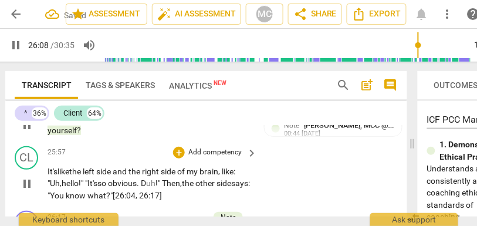
scroll to position [6811, 0]
click at [212, 147] on p "Add competency" at bounding box center [215, 152] width 56 height 11
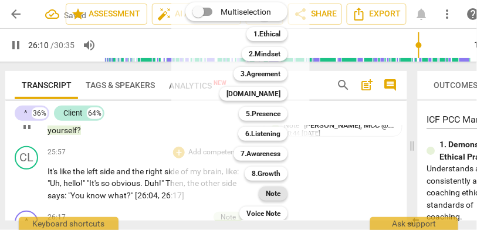
click at [271, 193] on b "Note" at bounding box center [273, 193] width 15 height 14
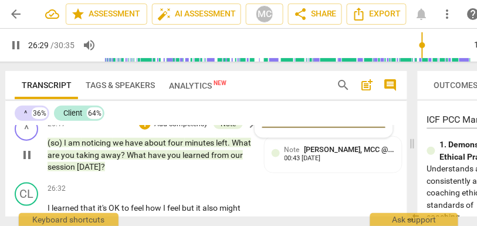
scroll to position [6938, 0]
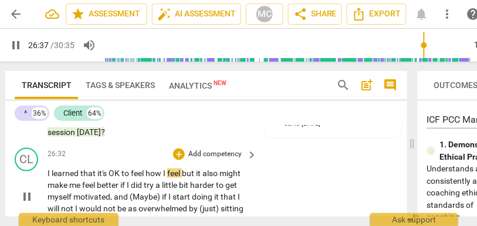
type input "1597"
click at [182, 168] on span "feel" at bounding box center [174, 172] width 15 height 9
click at [193, 168] on span "but" at bounding box center [189, 172] width 14 height 9
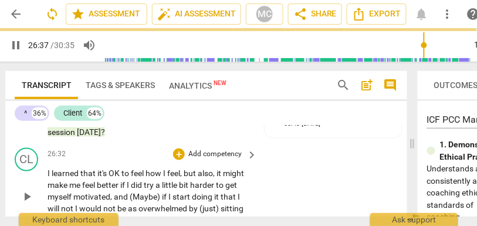
click at [267, 169] on div "CL play_arrow pause 26:32 + Add competency keyboard_arrow_right I learned that …" at bounding box center [206, 187] width 402 height 89
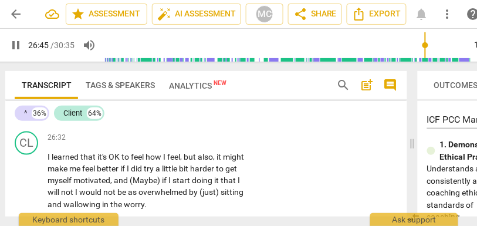
scroll to position [6957, 0]
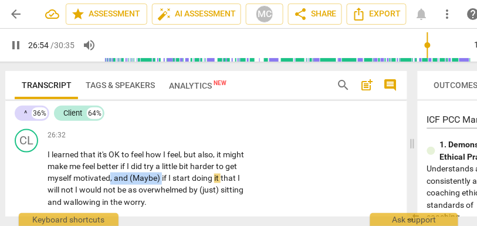
drag, startPoint x: 161, startPoint y: 166, endPoint x: 110, endPoint y: 167, distance: 51.6
click at [110, 167] on p "I learned that it's OK to feel how I feel , but also , it might make me feel be…" at bounding box center [148, 178] width 203 height 60
type input "1615"
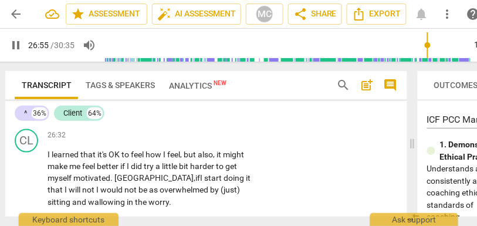
click at [195, 174] on span "if" at bounding box center [197, 178] width 5 height 9
click at [64, 185] on span "that" at bounding box center [55, 189] width 17 height 9
click at [71, 185] on span "that" at bounding box center [62, 189] width 17 height 9
click at [74, 185] on span "it, then," at bounding box center [60, 189] width 26 height 9
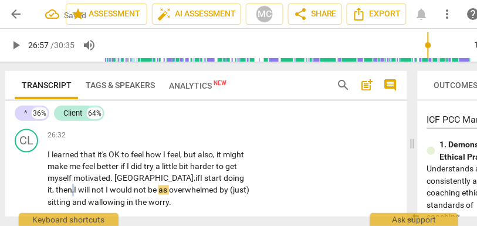
click at [74, 185] on span "it, then," at bounding box center [60, 189] width 26 height 9
drag, startPoint x: 223, startPoint y: 163, endPoint x: 60, endPoint y: 180, distance: 163.9
click at [60, 180] on p "I learned that it's OK to feel how I feel , but also , it might make me feel be…" at bounding box center [148, 178] width 203 height 60
click at [74, 185] on span "it, then," at bounding box center [60, 189] width 26 height 9
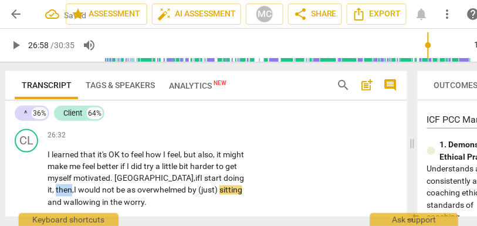
click at [74, 185] on span "it, then," at bounding box center [60, 189] width 26 height 9
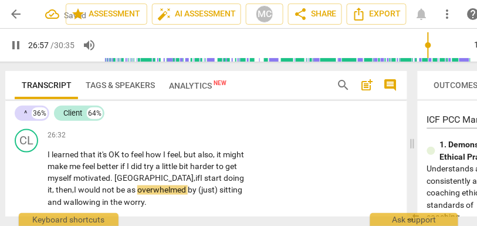
click at [219, 185] on span "sitting" at bounding box center [230, 189] width 23 height 9
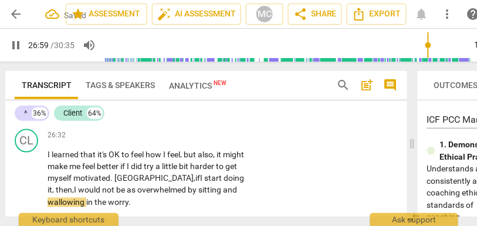
click at [289, 170] on div "CL play_arrow pause 26:32 + Add competency keyboard_arrow_right I learned that …" at bounding box center [206, 168] width 402 height 89
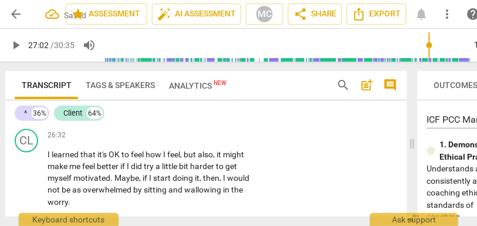
click at [133, 185] on span "overwhelmed" at bounding box center [108, 189] width 50 height 9
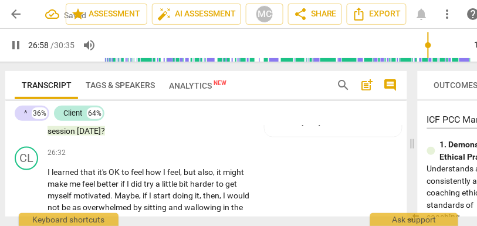
scroll to position [6937, 0]
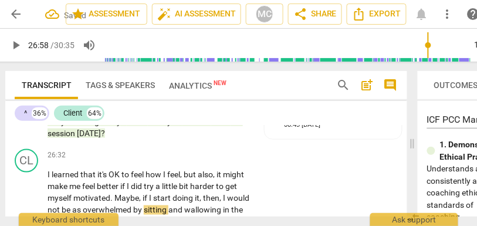
click at [215, 150] on p "Add competency" at bounding box center [215, 155] width 56 height 11
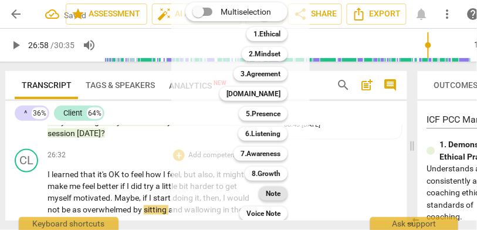
click at [284, 194] on div "Note" at bounding box center [273, 193] width 29 height 14
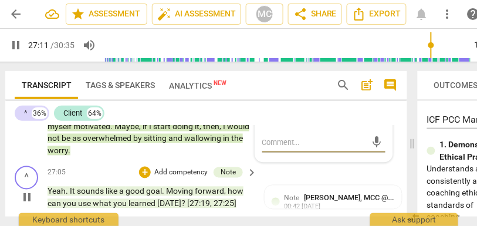
scroll to position [7026, 0]
click at [176, 199] on span "[DATE]" at bounding box center [169, 203] width 24 height 9
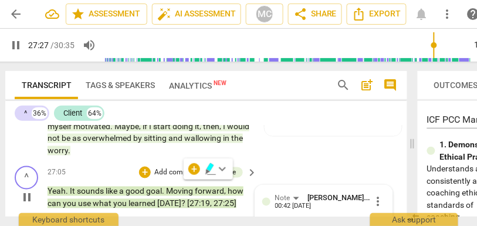
scroll to position [7016, 0]
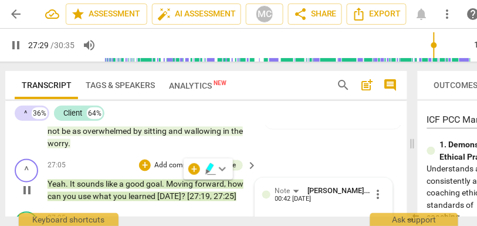
drag, startPoint x: 176, startPoint y: 188, endPoint x: 166, endPoint y: 184, distance: 10.2
click at [166, 192] on span "[DATE]" at bounding box center [169, 196] width 24 height 9
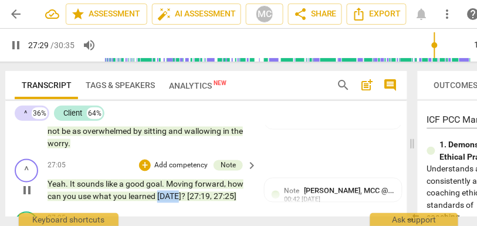
click at [166, 192] on span "[DATE]" at bounding box center [169, 196] width 24 height 9
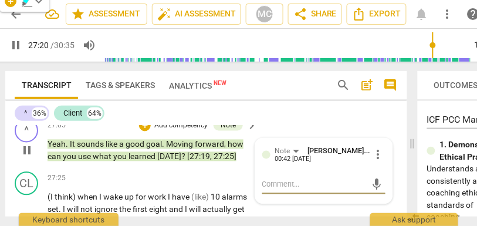
scroll to position [7059, 0]
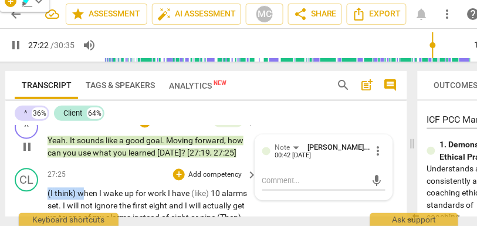
drag, startPoint x: 83, startPoint y: 181, endPoint x: 30, endPoint y: 181, distance: 52.8
click at [30, 181] on div "CL play_arrow pause 27:25 + Add competency keyboard_arrow_right (I think) when …" at bounding box center [206, 214] width 402 height 101
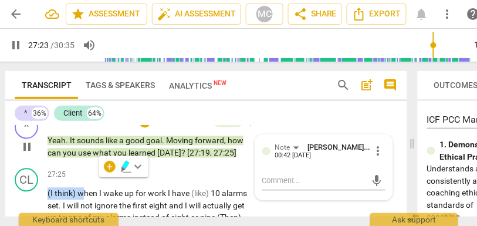
type input "1644"
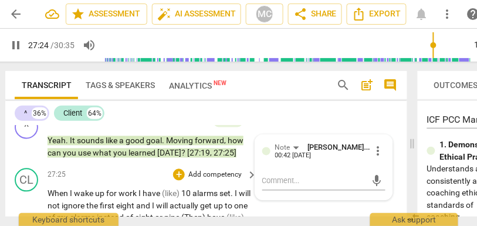
click at [276, 203] on div "CL play_arrow pause 27:25 + Add competency keyboard_arrow_right When I wake up …" at bounding box center [206, 214] width 402 height 101
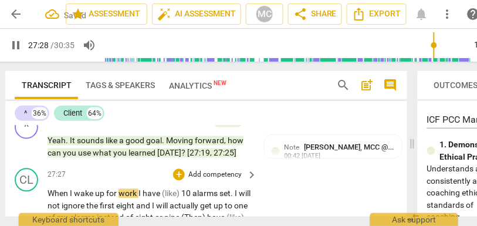
click at [139, 189] on span "I" at bounding box center [140, 193] width 4 height 9
type input "1649"
drag, startPoint x: 195, startPoint y: 182, endPoint x: 165, endPoint y: 182, distance: 30.5
click at [165, 188] on p "When I wake up for work, I have (like) 10 alarms set . I will not ignore the fi…" at bounding box center [148, 224] width 203 height 72
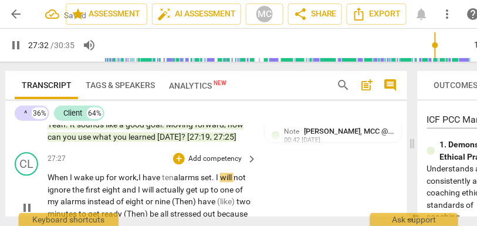
scroll to position [7077, 0]
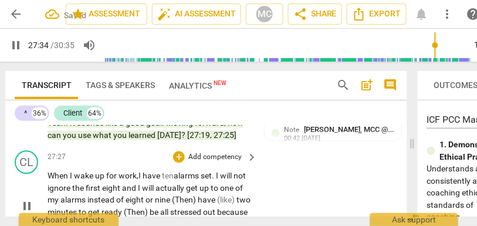
click at [142, 183] on span "I" at bounding box center [140, 187] width 4 height 9
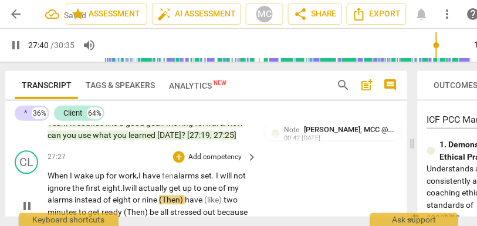
click at [175, 195] on span "(Then)" at bounding box center [172, 199] width 26 height 9
click at [199, 195] on span "have" at bounding box center [190, 199] width 19 height 9
click at [177, 195] on span "Then," at bounding box center [169, 199] width 20 height 9
click at [179, 195] on span "Then," at bounding box center [169, 199] width 20 height 9
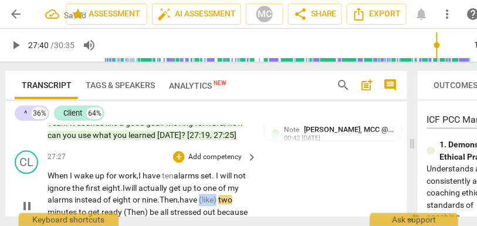
drag, startPoint x: 216, startPoint y: 187, endPoint x: 253, endPoint y: 186, distance: 36.9
click at [253, 186] on div "When I wake up for work, I have ten alarms set . I will not ignore the first ei…" at bounding box center [152, 206] width 210 height 72
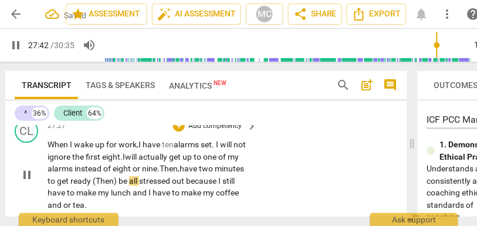
scroll to position [7110, 0]
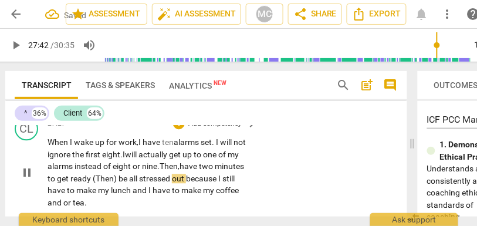
click at [118, 174] on span "(Then)" at bounding box center [106, 178] width 26 height 9
click at [70, 174] on span "get" at bounding box center [63, 178] width 13 height 9
click at [117, 174] on span "(Then)" at bounding box center [104, 178] width 26 height 9
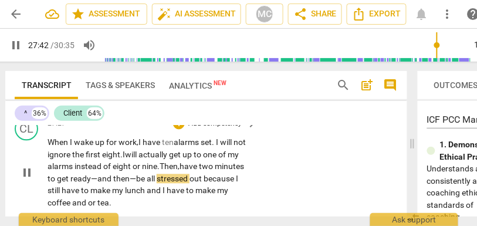
click at [263, 176] on div "CL play_arrow pause 27:27 + Add competency keyboard_arrow_right When I wake up …" at bounding box center [206, 163] width 402 height 101
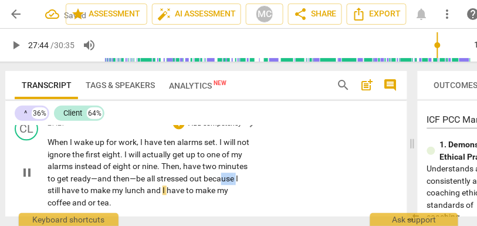
type input "1664"
drag, startPoint x: 79, startPoint y: 178, endPoint x: 25, endPoint y: 178, distance: 54.5
click at [25, 178] on div "CL play_arrow pause 27:27 + Add competency keyboard_arrow_right When I wake up …" at bounding box center [206, 163] width 402 height 101
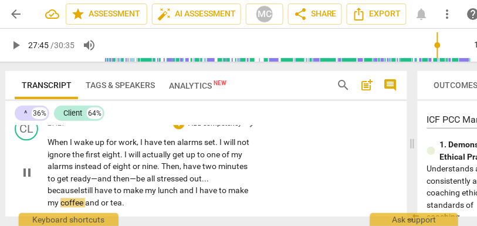
click at [94, 186] on span "still" at bounding box center [87, 190] width 14 height 9
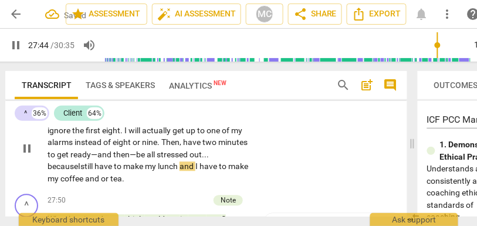
scroll to position [7138, 0]
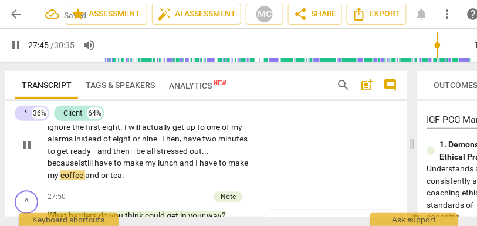
click at [195, 158] on span "and" at bounding box center [187, 162] width 16 height 9
click at [283, 149] on div "CL play_arrow pause 27:27 + Add competency keyboard_arrow_right When I wake up …" at bounding box center [206, 134] width 402 height 101
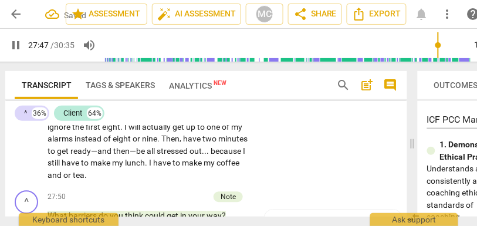
click at [203, 158] on span "make" at bounding box center [193, 162] width 22 height 9
click at [63, 170] on span "and" at bounding box center [55, 174] width 16 height 9
type input "1666"
click at [288, 172] on div "CL play_arrow pause 27:27 + Add competency keyboard_arrow_right When I wake up …" at bounding box center [206, 134] width 402 height 101
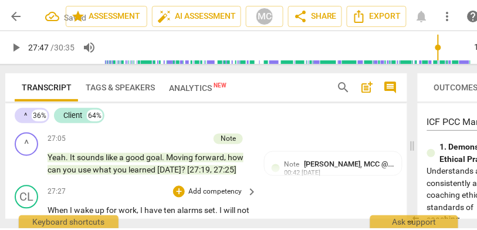
scroll to position [7040, 0]
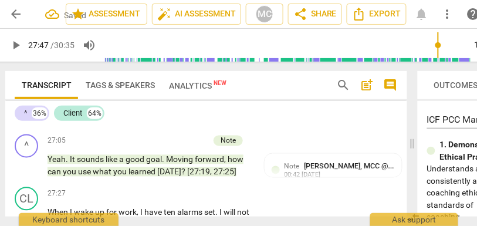
click at [221, 189] on p "Add competency" at bounding box center [215, 194] width 56 height 11
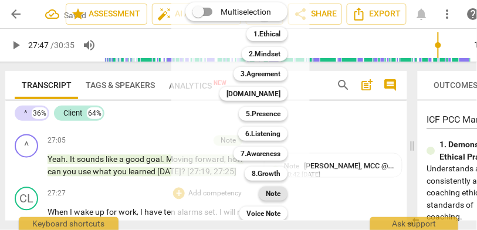
click at [272, 192] on b "Note" at bounding box center [273, 193] width 15 height 14
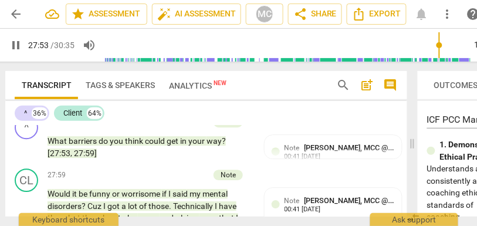
scroll to position [7207, 0]
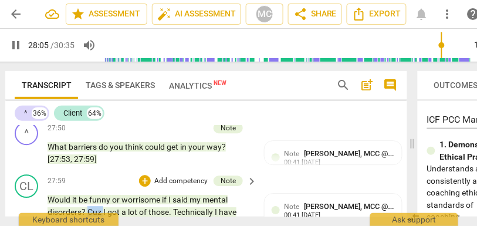
drag, startPoint x: 103, startPoint y: 198, endPoint x: 89, endPoint y: 199, distance: 14.7
click at [89, 199] on p "Would it be funny or worrisome if I said my mental disorders ? Cuz I got a lot …" at bounding box center [148, 229] width 203 height 72
type input "1686"
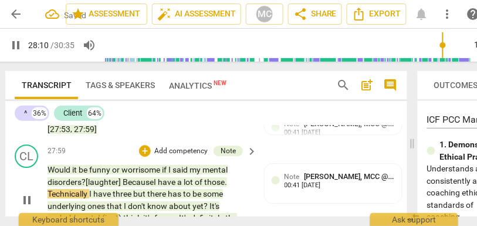
scroll to position [7236, 0]
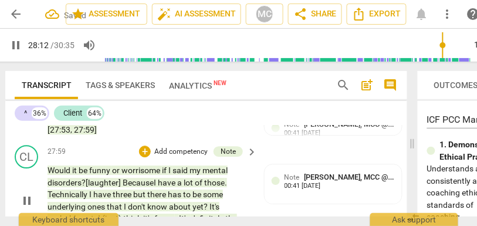
click at [150, 178] on span "? [laughter] Because" at bounding box center [117, 182] width 72 height 9
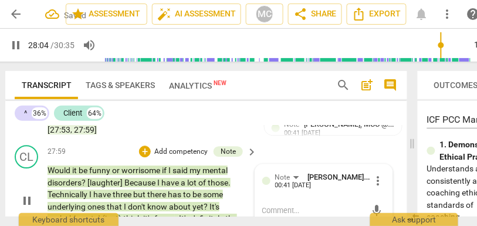
click at [91, 189] on span "I" at bounding box center [91, 193] width 4 height 9
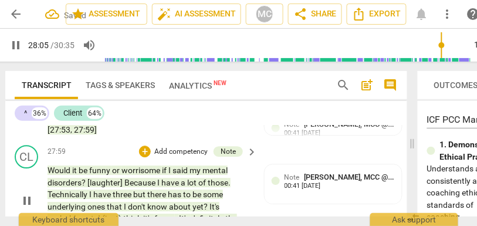
type input "1686"
drag, startPoint x: 148, startPoint y: 185, endPoint x: 135, endPoint y: 185, distance: 13.5
click at [135, 185] on p "Would it be funny or worrisome if I said my mental disorders ? [laughter] Becau…" at bounding box center [148, 200] width 203 height 72
click at [152, 189] on span "there" at bounding box center [157, 193] width 21 height 9
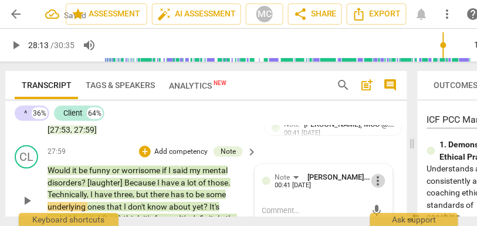
click at [377, 174] on span "more_vert" at bounding box center [378, 181] width 14 height 14
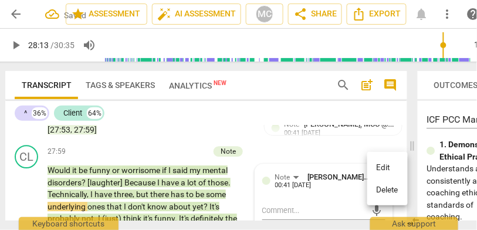
click at [385, 187] on li "Delete" at bounding box center [387, 190] width 40 height 22
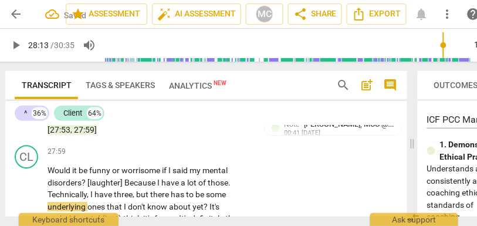
click at [100, 189] on span "have" at bounding box center [103, 193] width 19 height 9
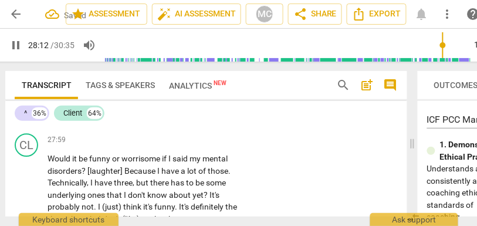
click at [169, 178] on span "there" at bounding box center [160, 182] width 21 height 9
type input "1693"
click at [193, 178] on span "there have t" at bounding box center [171, 182] width 43 height 9
click at [206, 190] on span "?" at bounding box center [206, 194] width 6 height 9
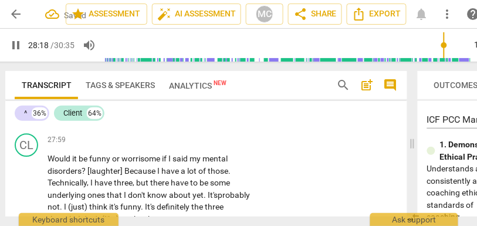
click at [210, 190] on span "It's" at bounding box center [213, 194] width 10 height 9
click at [212, 190] on span "It's" at bounding box center [213, 194] width 10 height 9
click at [68, 202] on span "I" at bounding box center [66, 206] width 4 height 9
click at [261, 179] on div "CL play_arrow pause 27:59 + Add competency keyboard_arrow_right Would it be fun…" at bounding box center [206, 178] width 402 height 101
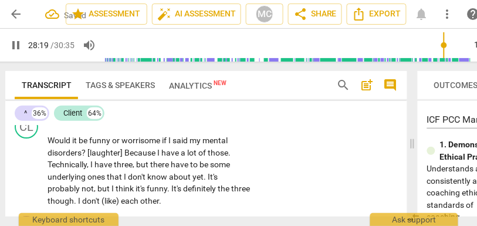
scroll to position [7268, 0]
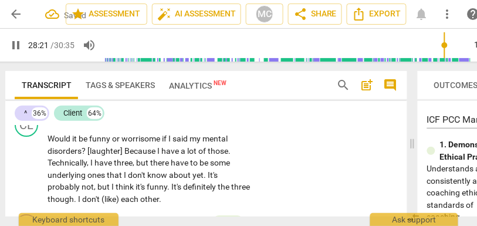
click at [68, 194] on span "though" at bounding box center [60, 198] width 26 height 9
type input "1701"
click at [86, 194] on span "though" at bounding box center [81, 198] width 26 height 9
click at [104, 194] on span "don't" at bounding box center [112, 198] width 19 height 9
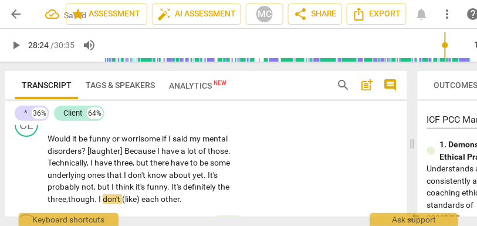
click at [143, 194] on span "each" at bounding box center [150, 198] width 19 height 9
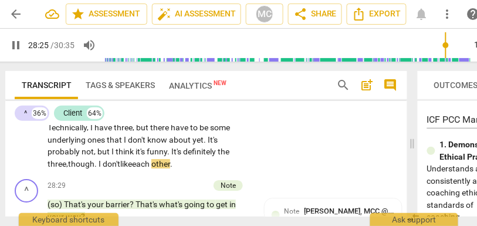
scroll to position [7304, 0]
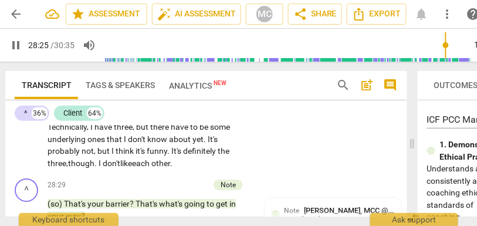
click at [318, 141] on div "CL play_arrow pause 27:59 + Add competency keyboard_arrow_right Would it be fun…" at bounding box center [206, 123] width 402 height 101
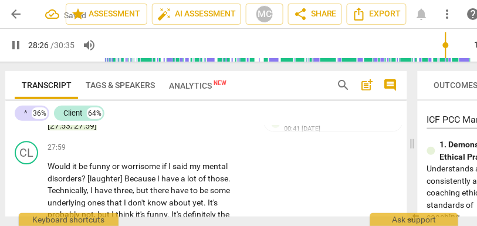
scroll to position [7237, 0]
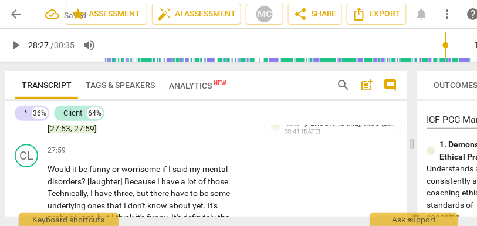
click at [220, 145] on p "Add competency" at bounding box center [215, 150] width 56 height 11
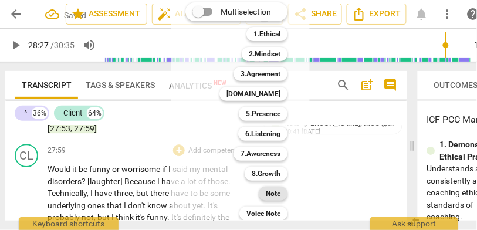
click at [271, 191] on b "Note" at bounding box center [273, 193] width 15 height 14
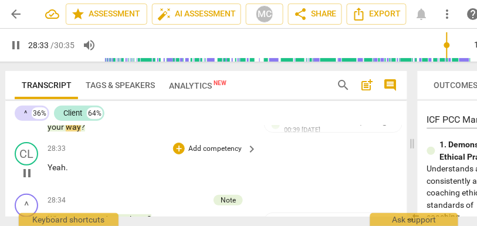
scroll to position [7400, 0]
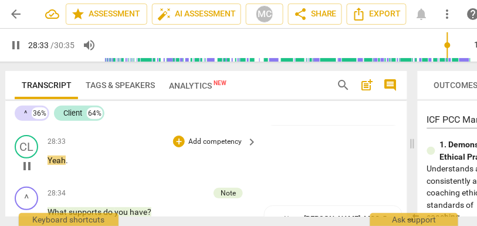
click at [209, 137] on p "Add competency" at bounding box center [215, 142] width 56 height 11
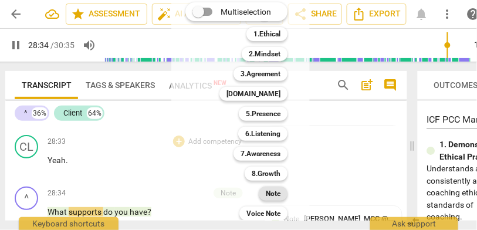
click at [274, 196] on b "Note" at bounding box center [273, 193] width 15 height 14
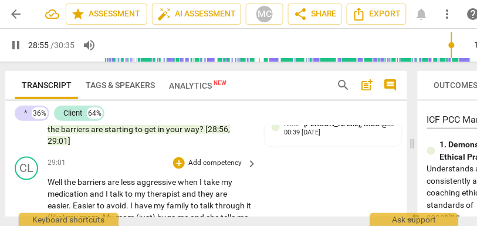
scroll to position [7599, 0]
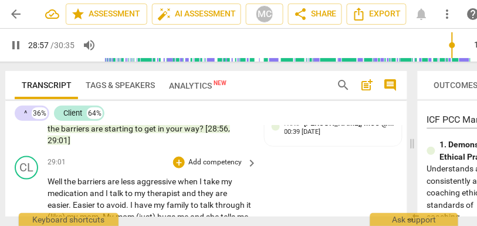
click at [64, 176] on span "Well" at bounding box center [55, 180] width 16 height 9
type input "1738"
click at [111, 188] on span "talk" at bounding box center [117, 192] width 15 height 9
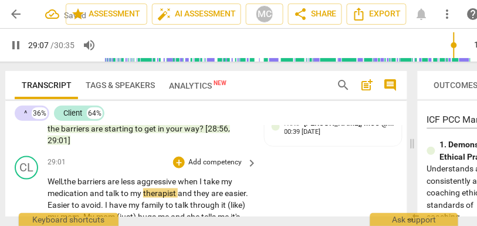
click at [194, 188] on span "they" at bounding box center [202, 192] width 18 height 9
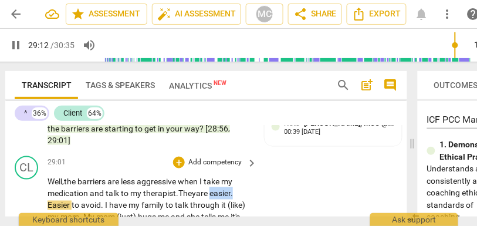
drag, startPoint x: 214, startPoint y: 181, endPoint x: 261, endPoint y: 179, distance: 46.9
click at [261, 179] on div "CL play_arrow pause 29:01 + Add competency keyboard_arrow_right Well, the barri…" at bounding box center [206, 219] width 402 height 137
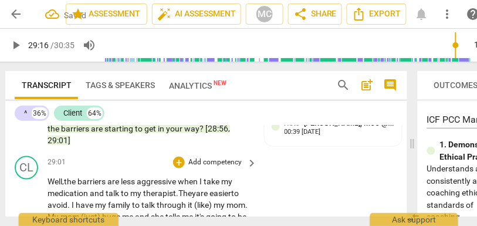
click at [214, 200] on span "my" at bounding box center [219, 204] width 13 height 9
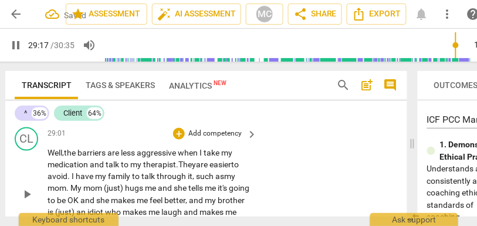
scroll to position [7628, 0]
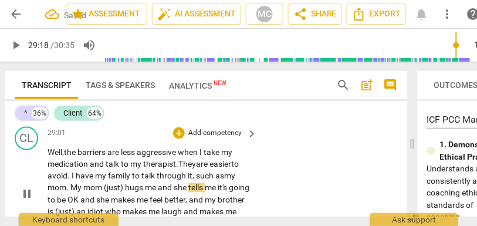
click at [124, 183] on span "(just)" at bounding box center [114, 187] width 21 height 9
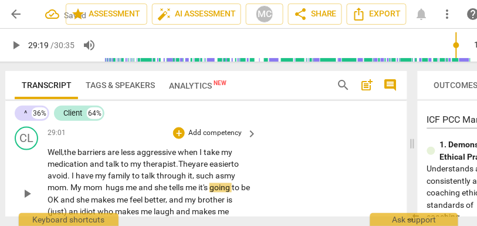
click at [171, 183] on span "tells" at bounding box center [177, 187] width 16 height 9
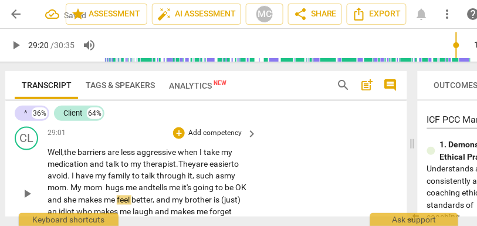
click at [182, 183] on span "me" at bounding box center [175, 187] width 13 height 9
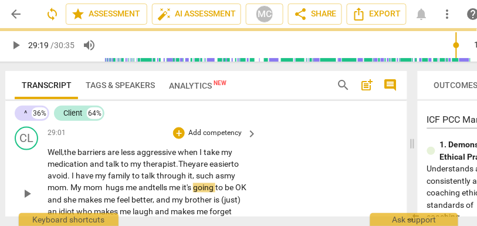
click at [188, 183] on span "it's" at bounding box center [187, 187] width 11 height 9
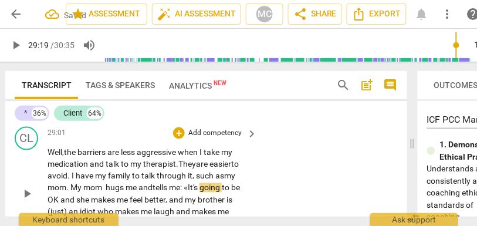
click at [206, 183] on span "going" at bounding box center [210, 187] width 22 height 9
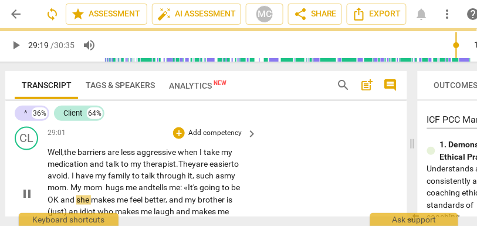
click at [62, 195] on span "and" at bounding box center [68, 199] width 16 height 9
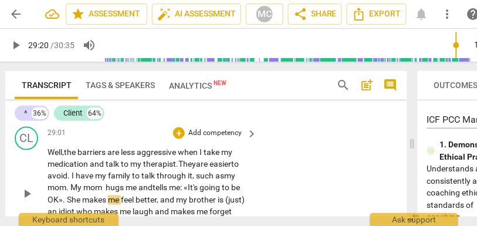
click at [176, 183] on span "me: «" at bounding box center [178, 187] width 19 height 9
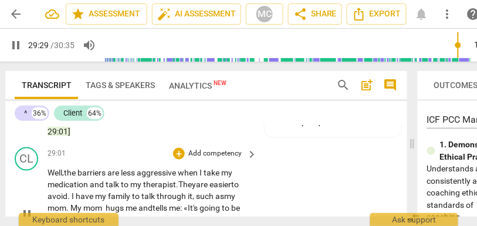
scroll to position [7606, 0]
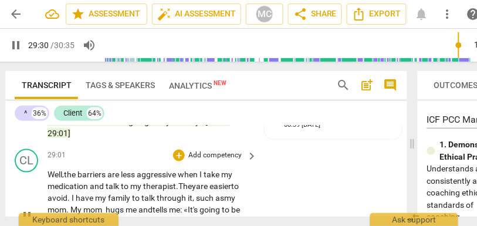
click at [195, 193] on span "it, such as" at bounding box center [206, 197] width 36 height 9
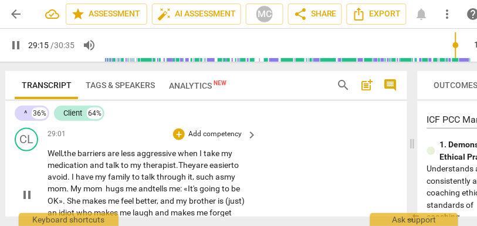
scroll to position [7633, 0]
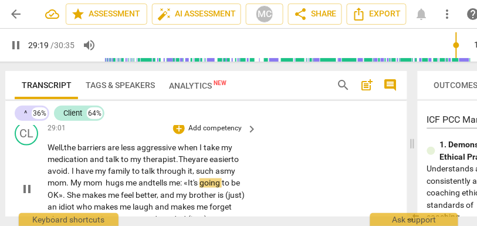
click at [107, 178] on span "hugs" at bounding box center [116, 182] width 20 height 9
click at [122, 178] on span "hugs" at bounding box center [112, 182] width 20 height 9
click at [176, 191] on span "and" at bounding box center [168, 195] width 16 height 9
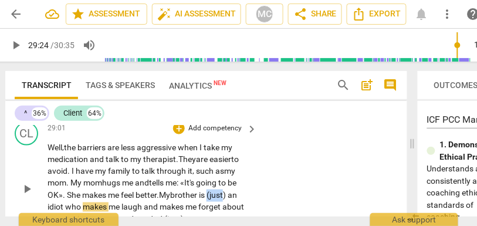
drag, startPoint x: 212, startPoint y: 179, endPoint x: 229, endPoint y: 179, distance: 17.0
click at [227, 191] on span "(just)" at bounding box center [216, 195] width 21 height 9
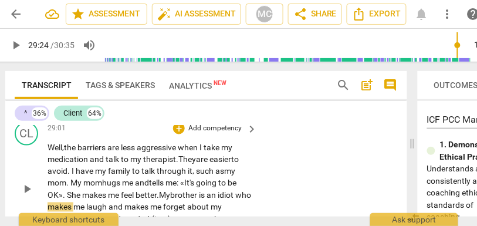
click at [217, 191] on span "an" at bounding box center [211, 195] width 11 height 9
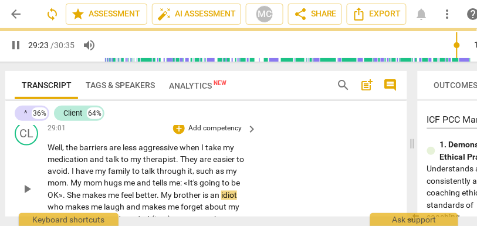
click at [277, 179] on div "CL play_arrow pause 29:01 + Add competency keyboard_arrow_right Well , the barr…" at bounding box center [206, 179] width 402 height 125
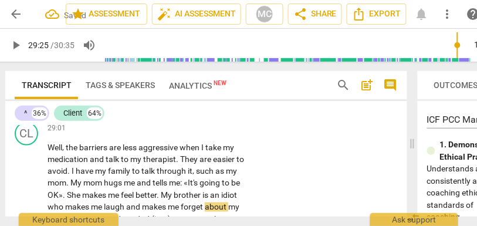
type input "1766"
click at [179, 202] on span "me" at bounding box center [174, 206] width 13 height 9
click at [181, 202] on span "me" at bounding box center [174, 206] width 13 height 9
click at [320, 186] on div "CL play_arrow pause 29:01 + Add competency keyboard_arrow_right Well , the barr…" at bounding box center [206, 179] width 402 height 125
type input "1767"
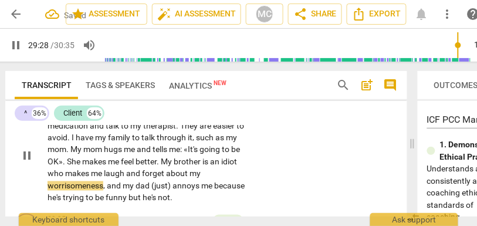
scroll to position [7667, 0]
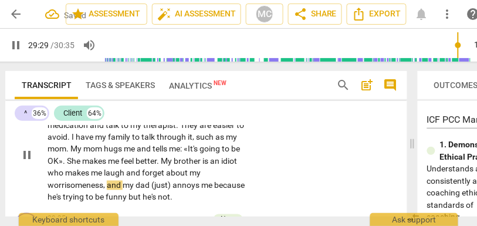
type input "1770"
click at [124, 181] on span "my" at bounding box center [129, 185] width 13 height 9
click at [154, 181] on span "(just)" at bounding box center [142, 185] width 21 height 9
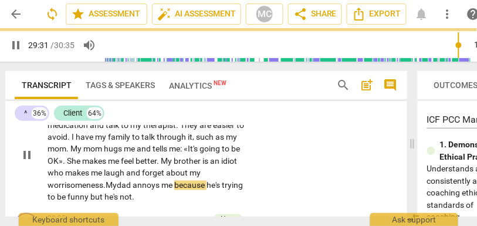
click at [341, 168] on div "CL play_arrow pause 29:01 + Add competency keyboard_arrow_right Well , the barr…" at bounding box center [206, 145] width 402 height 125
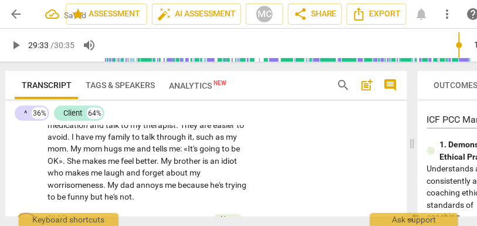
click at [92, 192] on span "but" at bounding box center [97, 196] width 14 height 9
type input "1773"
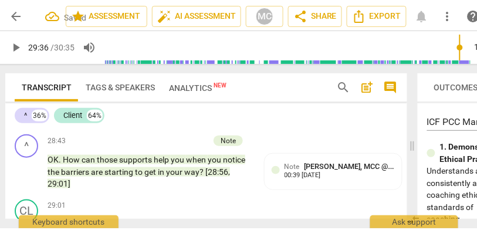
scroll to position [7558, 0]
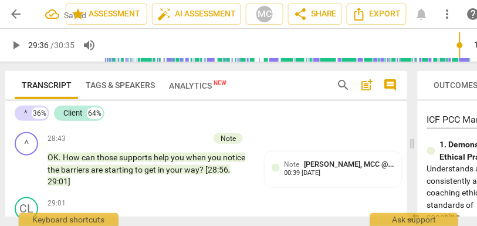
click at [215, 198] on p "Add competency" at bounding box center [215, 203] width 56 height 11
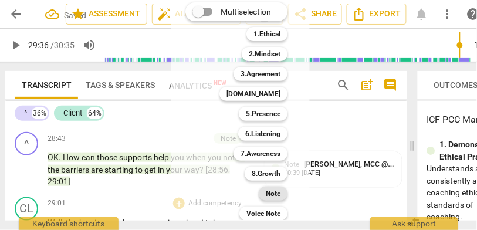
click at [277, 195] on b "Note" at bounding box center [273, 193] width 15 height 14
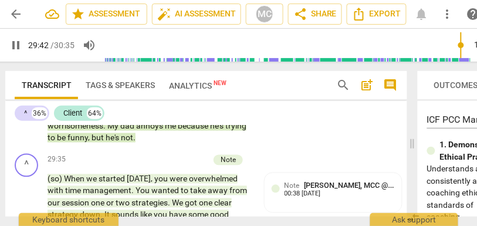
scroll to position [7725, 0]
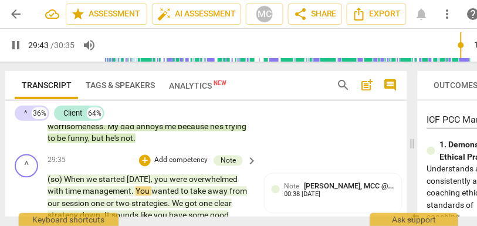
click at [76, 175] on span "When" at bounding box center [75, 179] width 22 height 9
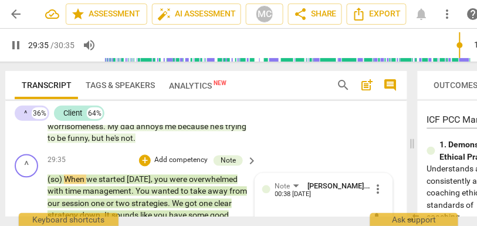
scroll to position [7762, 0]
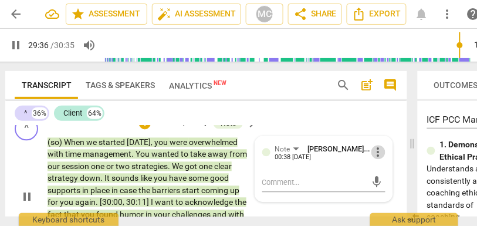
click at [375, 145] on span "more_vert" at bounding box center [378, 152] width 14 height 14
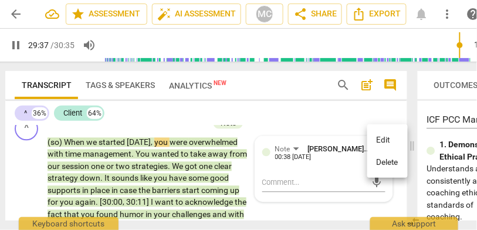
click at [381, 158] on li "Delete" at bounding box center [387, 162] width 40 height 22
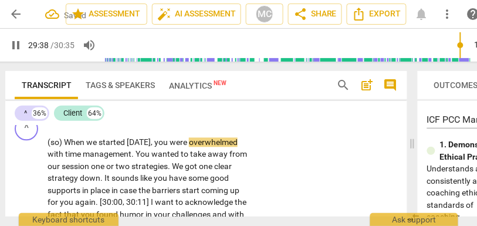
scroll to position [7747, 0]
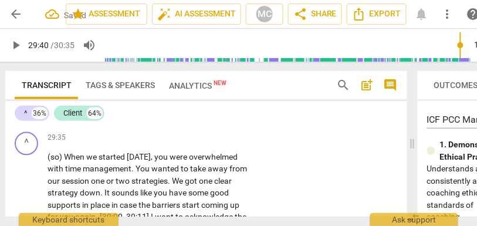
click at [232, 152] on span "overwhelmed" at bounding box center [213, 156] width 49 height 9
type input "1780"
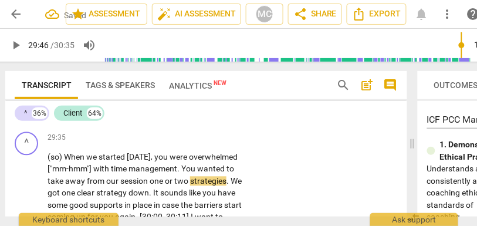
click at [84, 176] on span "away" at bounding box center [76, 180] width 22 height 9
click at [97, 176] on span "from" at bounding box center [100, 180] width 19 height 9
click at [152, 176] on span "session" at bounding box center [139, 180] width 29 height 9
click at [333, 169] on div "^ play_arrow pause 29:35 + Add competency keyboard_arrow_right (so) When we sta…" at bounding box center [206, 201] width 402 height 149
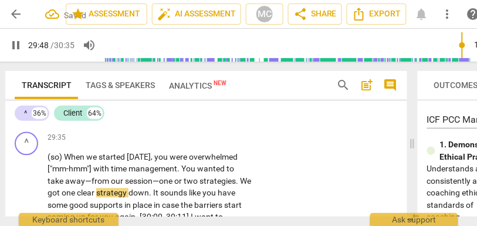
click at [210, 176] on span "strategies" at bounding box center [217, 180] width 36 height 9
click at [237, 176] on span "." at bounding box center [238, 180] width 4 height 9
type input "1788"
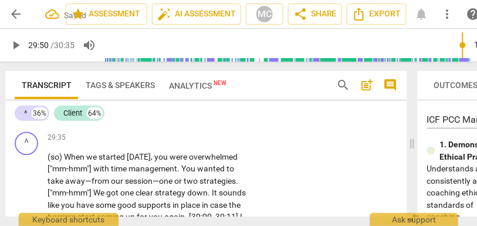
click at [212, 188] on span "." at bounding box center [210, 192] width 4 height 9
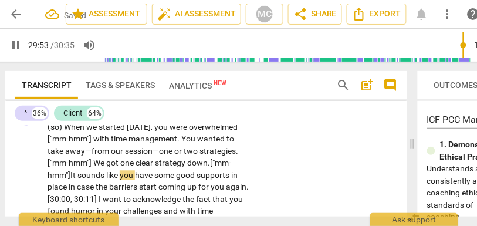
scroll to position [7777, 0]
click at [66, 182] on span "place" at bounding box center [57, 186] width 21 height 9
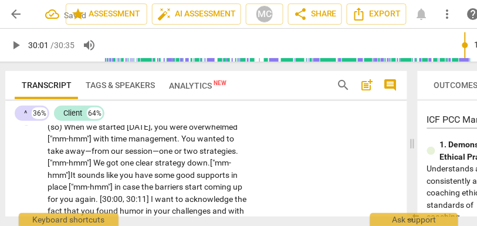
click at [100, 195] on span "[30:00" at bounding box center [111, 199] width 23 height 9
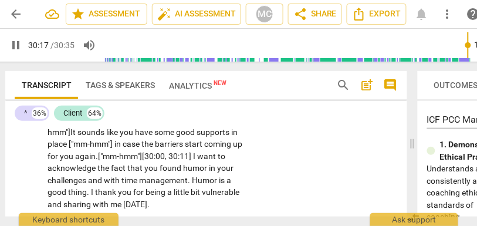
click at [201, 149] on p "(so) When we started today , you were overwhelmed ["mm-hmm"] with time manageme…" at bounding box center [148, 144] width 203 height 132
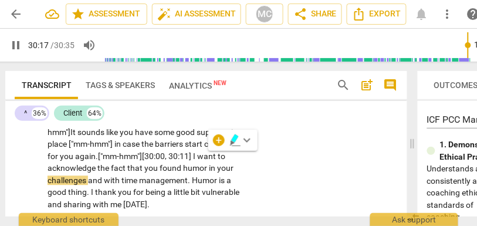
click at [206, 163] on span "humor" at bounding box center [196, 167] width 26 height 9
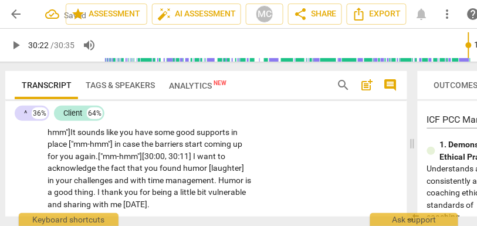
click at [218, 175] on span "." at bounding box center [216, 179] width 4 height 9
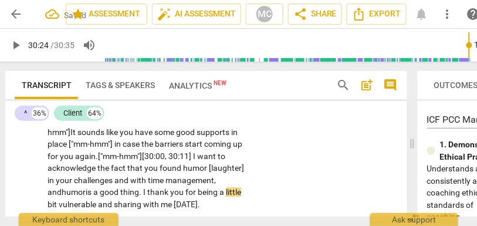
click at [143, 187] on span "." at bounding box center [141, 191] width 4 height 9
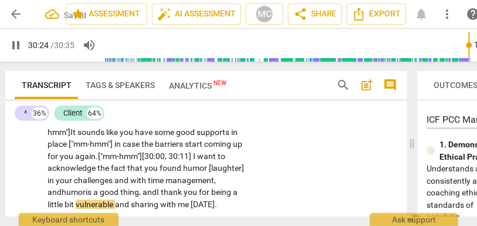
scroll to position [7866, 0]
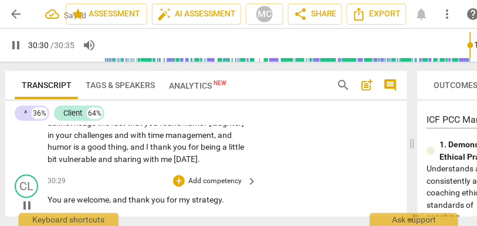
click at [131, 195] on span "thank" at bounding box center [139, 199] width 23 height 9
type input "1832"
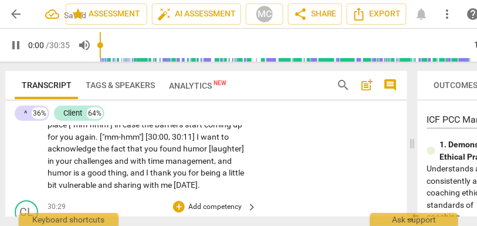
scroll to position [7816, 0]
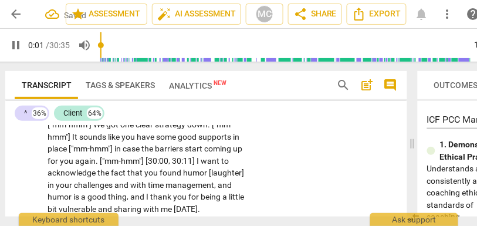
click at [18, 45] on span "pause" at bounding box center [16, 45] width 14 height 14
type input "2"
click at [179, 90] on span "Analytics New" at bounding box center [198, 85] width 72 height 18
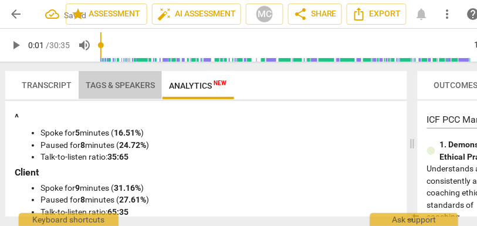
click at [113, 75] on button "Tags & Speakers" at bounding box center [120, 85] width 83 height 28
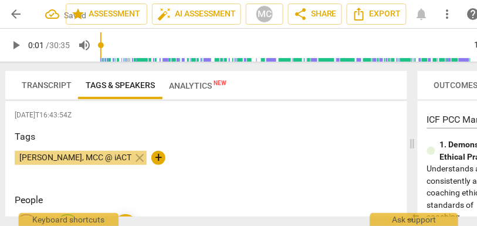
click at [60, 79] on span "Transcript" at bounding box center [47, 85] width 64 height 16
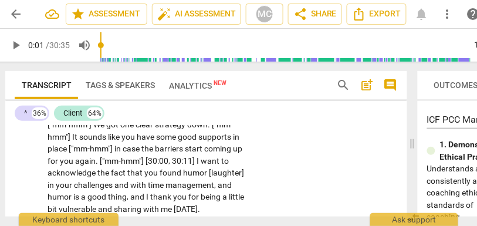
click at [182, 87] on span "Analytics New" at bounding box center [197, 85] width 57 height 9
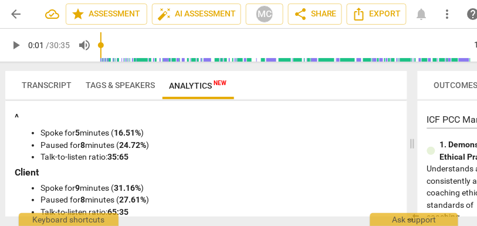
click at [113, 86] on span "Tags & Speakers" at bounding box center [120, 84] width 69 height 9
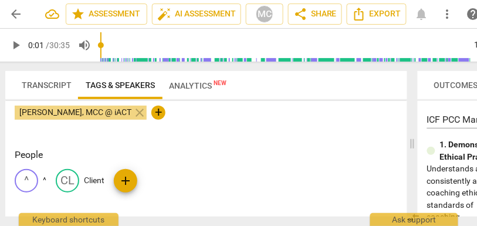
scroll to position [48, 0]
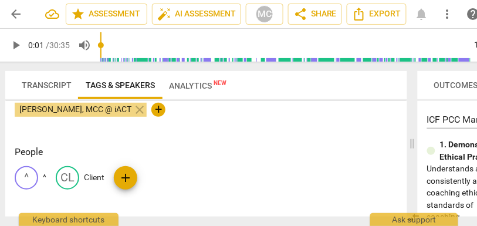
click at [47, 175] on div "^ ^ CL Client add" at bounding box center [206, 182] width 383 height 33
click at [44, 176] on p "^" at bounding box center [45, 177] width 4 height 12
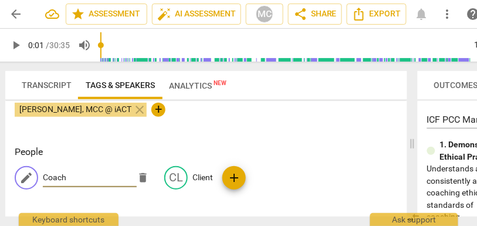
type input "Coach"
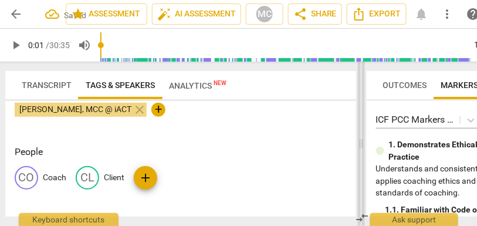
drag, startPoint x: 413, startPoint y: 142, endPoint x: 310, endPoint y: 141, distance: 102.6
click at [358, 141] on span at bounding box center [361, 144] width 7 height 164
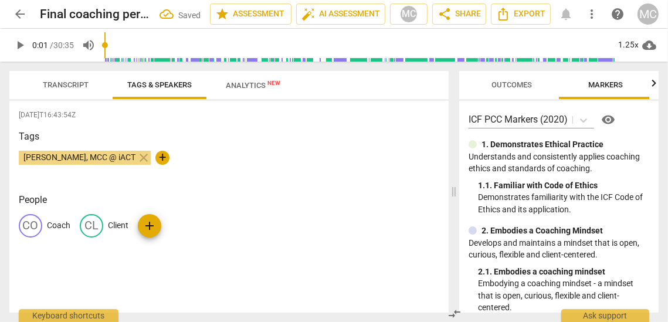
scroll to position [0, 7]
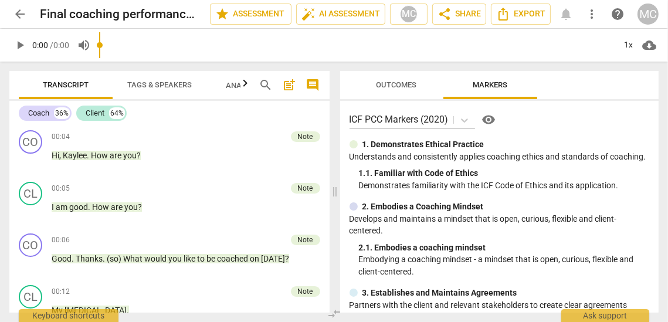
click at [387, 80] on span "Outcomes" at bounding box center [396, 84] width 40 height 9
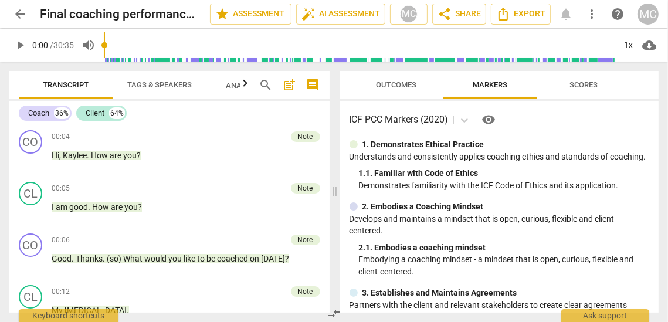
click at [387, 80] on span "Outcomes" at bounding box center [396, 84] width 40 height 9
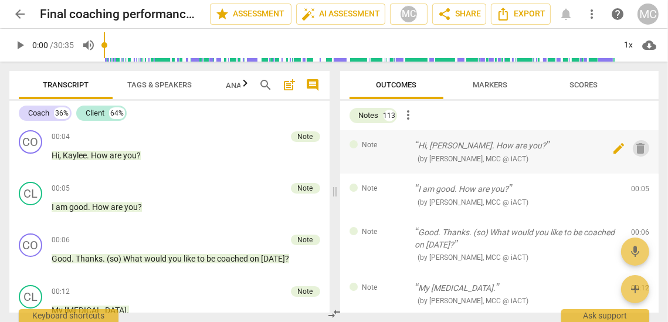
click at [638, 144] on span "delete" at bounding box center [641, 148] width 14 height 14
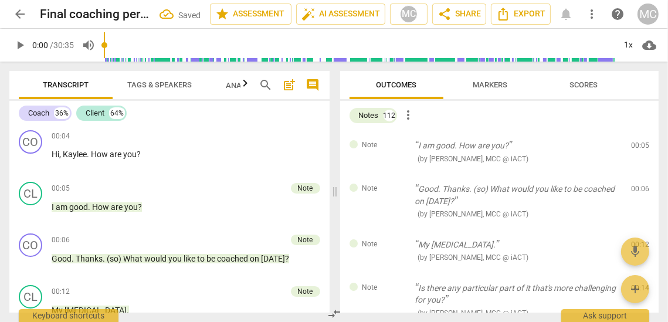
click at [638, 144] on span "delete" at bounding box center [641, 148] width 14 height 14
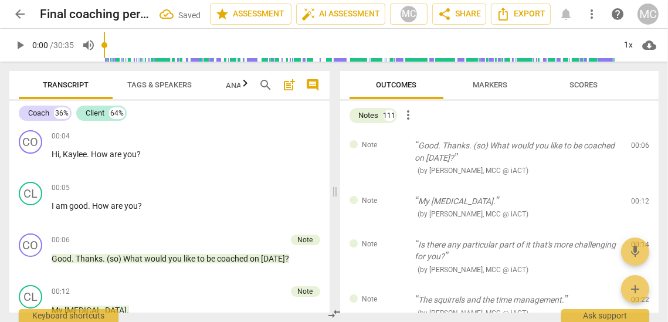
click at [638, 144] on span "delete" at bounding box center [641, 148] width 14 height 14
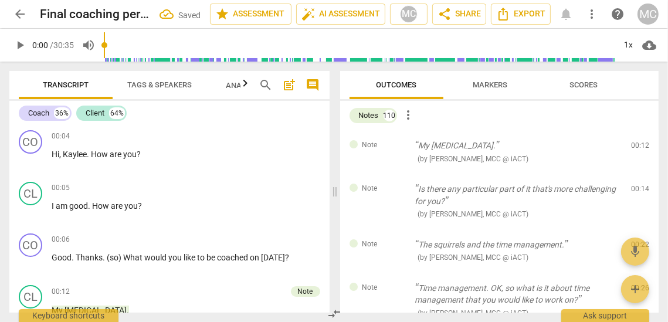
click at [638, 144] on span "delete" at bounding box center [641, 148] width 14 height 14
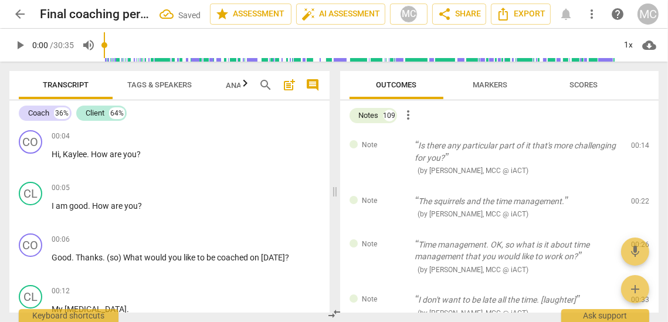
click at [638, 144] on span "delete" at bounding box center [641, 148] width 14 height 14
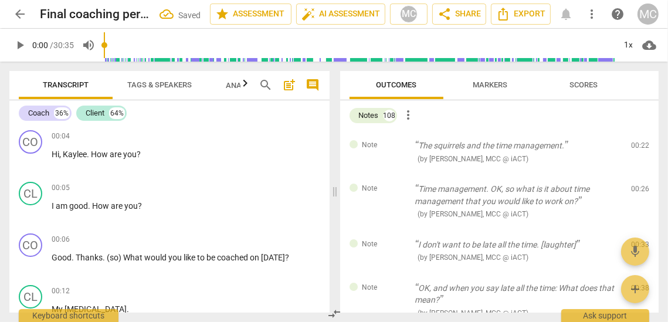
click at [638, 144] on span "delete" at bounding box center [641, 148] width 14 height 14
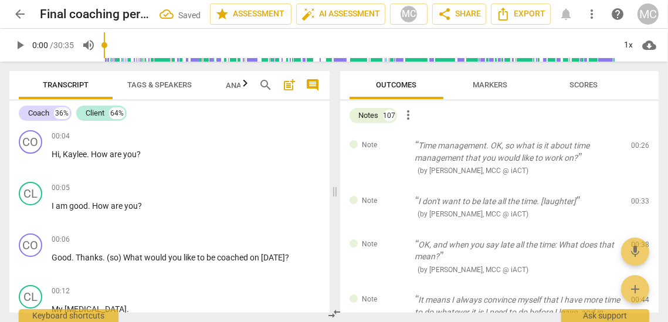
click at [638, 144] on span "delete" at bounding box center [641, 148] width 14 height 14
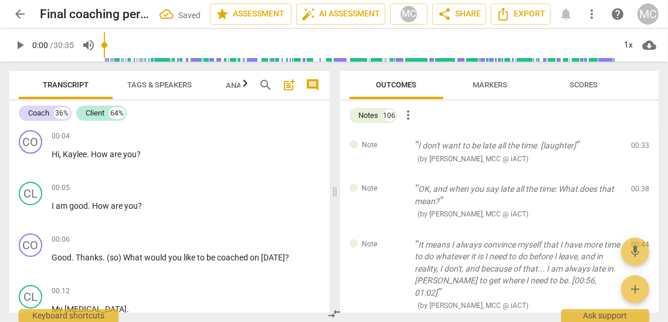
click at [638, 144] on span "delete" at bounding box center [641, 148] width 14 height 14
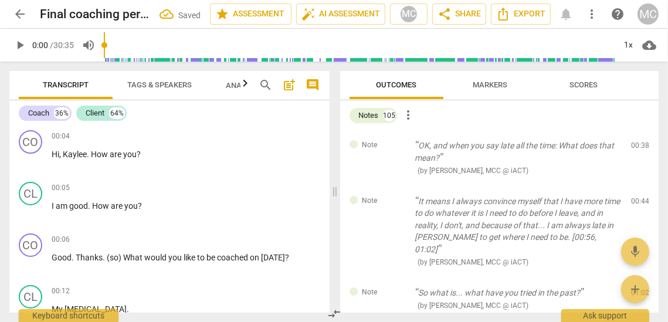
click at [638, 144] on span "delete" at bounding box center [641, 148] width 14 height 14
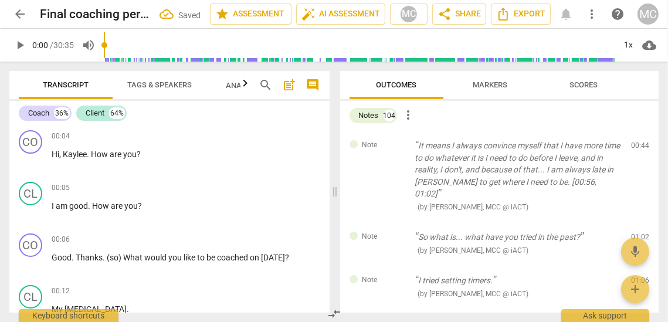
click at [638, 144] on span "delete" at bounding box center [641, 148] width 14 height 14
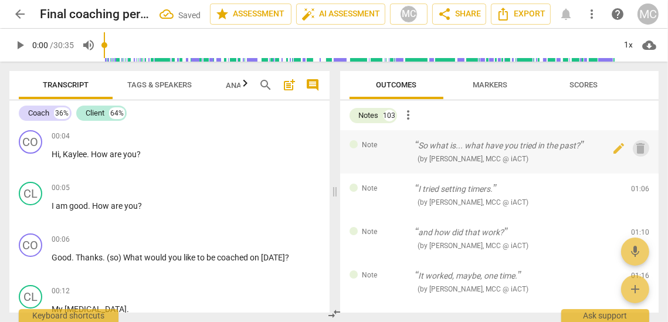
click at [638, 144] on span "delete" at bounding box center [641, 148] width 14 height 14
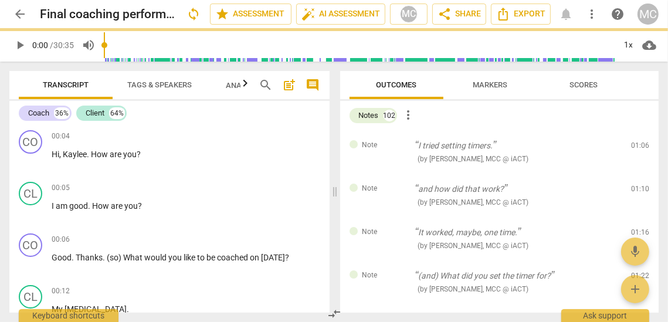
click at [638, 174] on div "Note and how did that work? ( by [PERSON_NAME], MCC @ iACT ) 01:10 edit delete" at bounding box center [499, 195] width 319 height 43
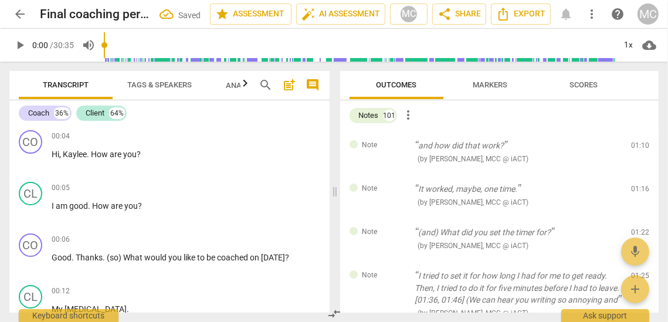
click at [638, 144] on span "delete" at bounding box center [641, 148] width 14 height 14
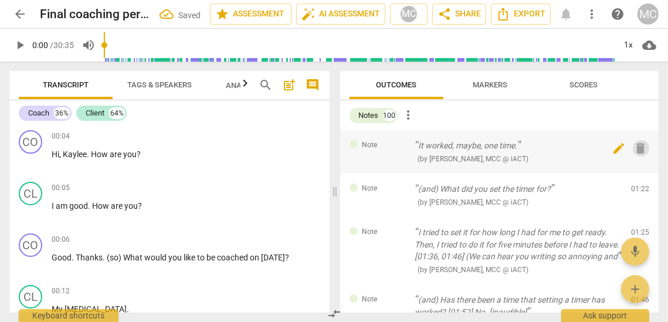
click at [638, 144] on span "delete" at bounding box center [641, 148] width 14 height 14
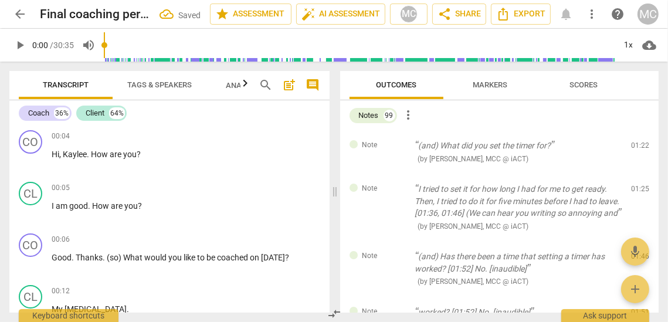
click at [638, 144] on span "delete" at bounding box center [641, 148] width 14 height 14
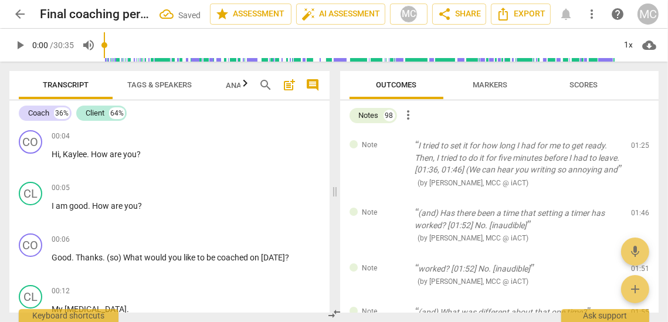
click at [638, 144] on span "delete" at bounding box center [641, 148] width 14 height 14
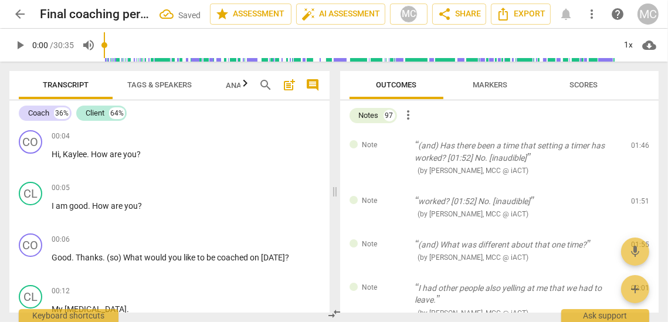
click at [638, 144] on span "delete" at bounding box center [641, 148] width 14 height 14
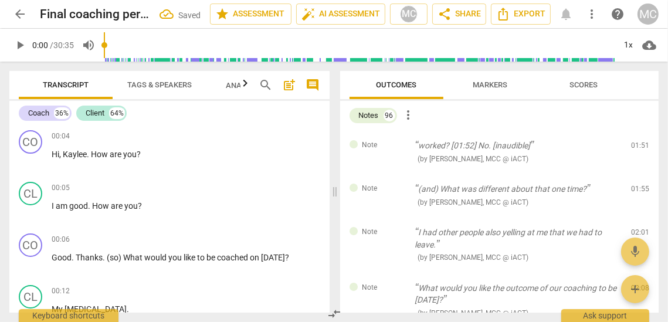
click at [638, 144] on span "delete" at bounding box center [641, 148] width 14 height 14
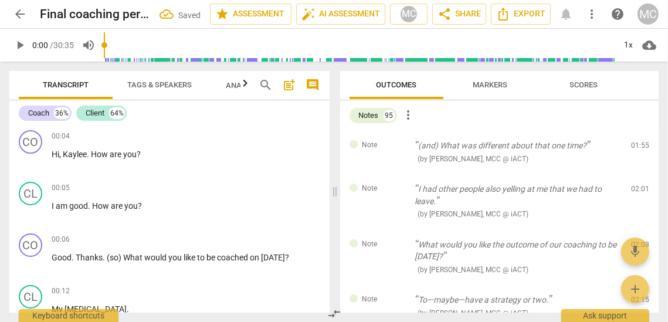
click at [638, 144] on span "delete" at bounding box center [641, 148] width 14 height 14
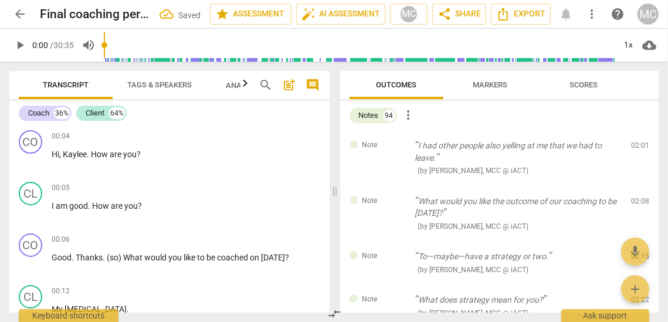
click at [638, 144] on span "delete" at bounding box center [641, 148] width 14 height 14
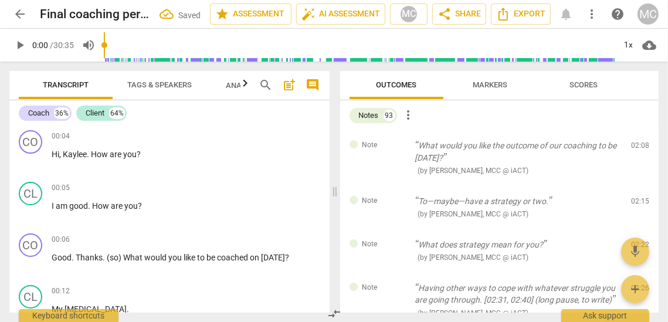
click at [638, 144] on span "delete" at bounding box center [641, 148] width 14 height 14
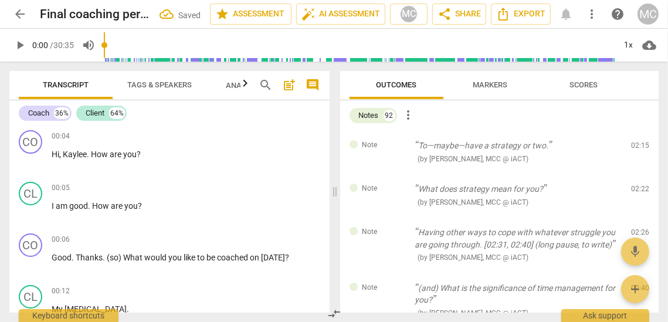
click at [638, 144] on span "delete" at bounding box center [641, 148] width 14 height 14
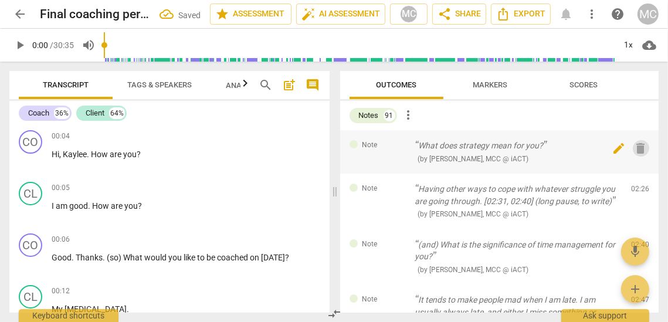
click at [638, 144] on span "delete" at bounding box center [641, 148] width 14 height 14
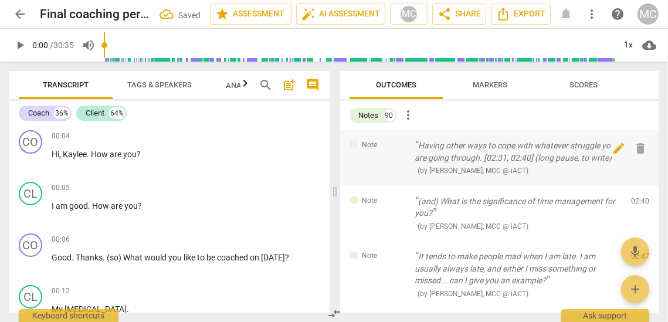
click at [638, 144] on span "delete" at bounding box center [641, 148] width 14 height 14
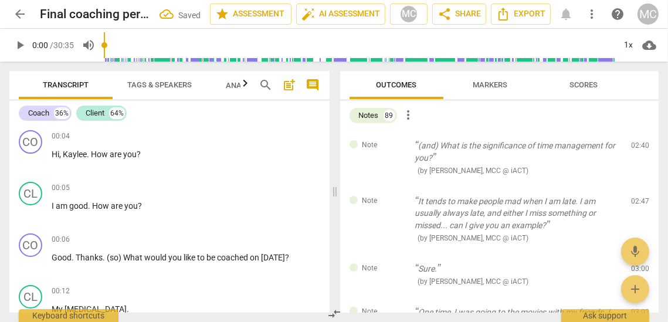
click at [638, 144] on span "delete" at bounding box center [641, 148] width 14 height 14
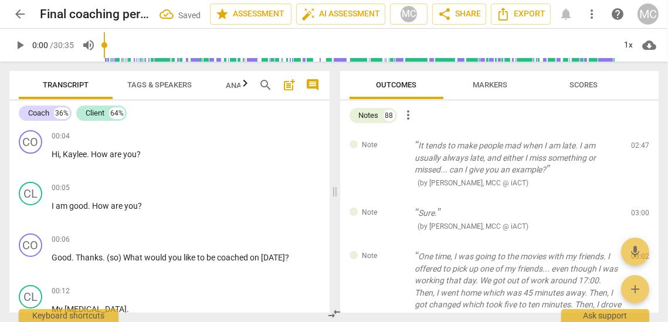
click at [638, 144] on span "delete" at bounding box center [641, 148] width 14 height 14
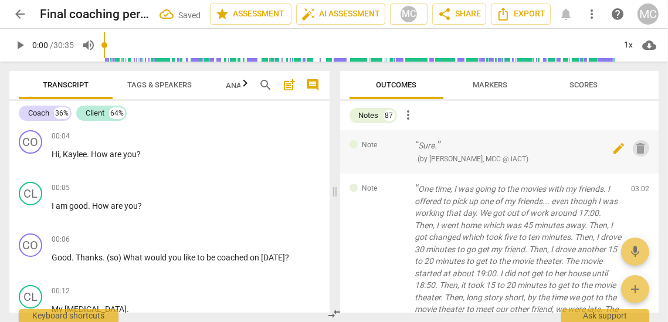
click at [638, 144] on span "delete" at bounding box center [641, 148] width 14 height 14
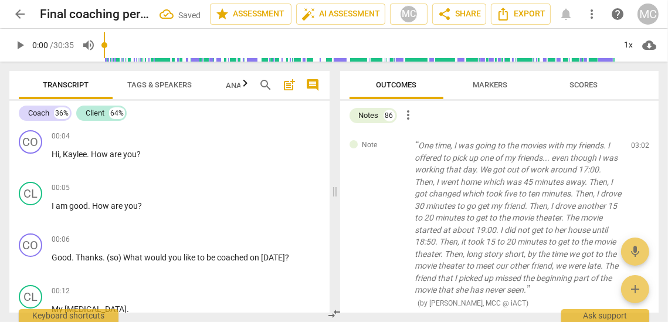
click at [638, 144] on span "delete" at bounding box center [641, 148] width 14 height 14
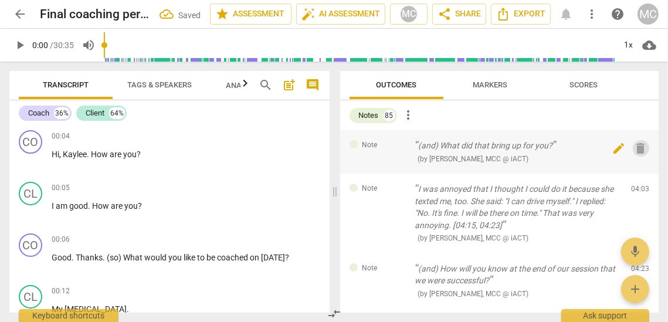
click at [638, 144] on span "delete" at bounding box center [641, 148] width 14 height 14
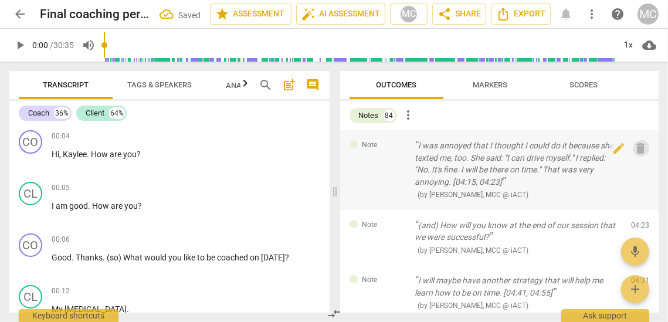
click at [637, 144] on span "delete" at bounding box center [641, 148] width 14 height 14
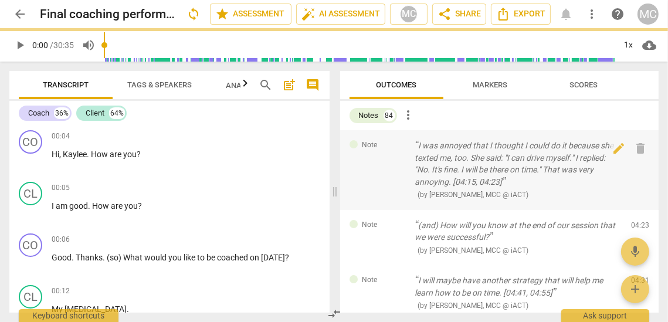
click at [637, 210] on div "Note (and) How will you know at the end of our session that we were successful?…" at bounding box center [499, 238] width 319 height 56
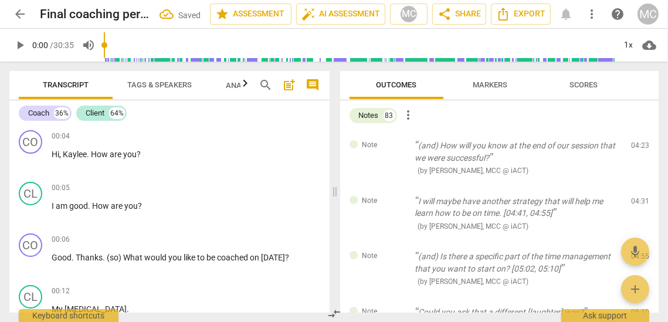
click at [637, 144] on span "delete" at bounding box center [641, 148] width 14 height 14
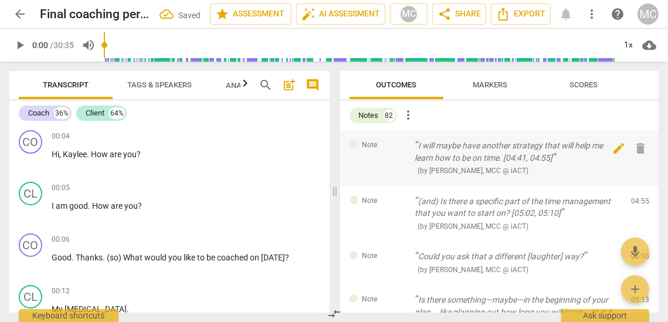
click at [637, 144] on span "delete" at bounding box center [641, 148] width 14 height 14
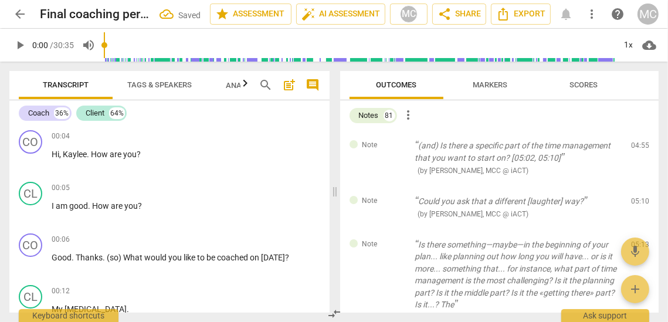
click at [637, 144] on div "Note (and) Is there a specific part of the time management that you want to sta…" at bounding box center [499, 158] width 319 height 56
click at [637, 144] on span "delete" at bounding box center [641, 148] width 14 height 14
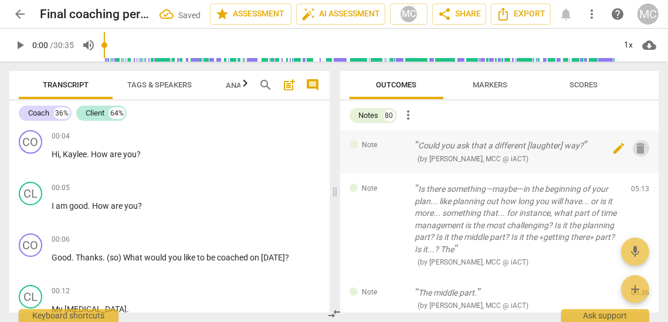
click at [637, 144] on span "delete" at bounding box center [641, 148] width 14 height 14
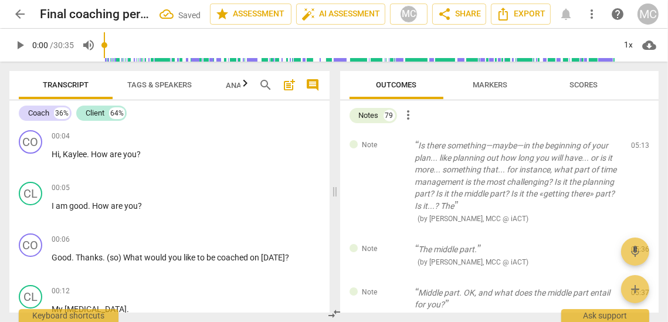
click at [637, 144] on div "Note Is there something—maybe—in the beginning of your plan... like planning ou…" at bounding box center [499, 182] width 319 height 104
click at [638, 144] on span "delete" at bounding box center [641, 148] width 14 height 14
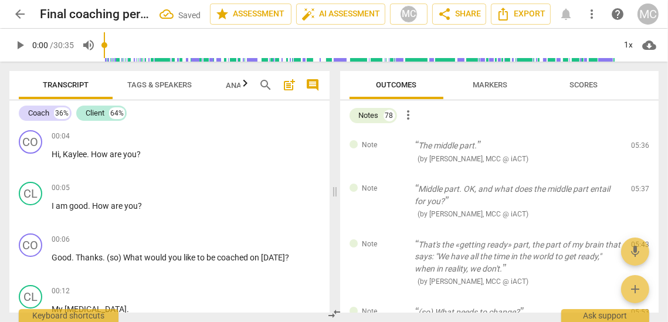
click at [638, 144] on span "delete" at bounding box center [641, 148] width 14 height 14
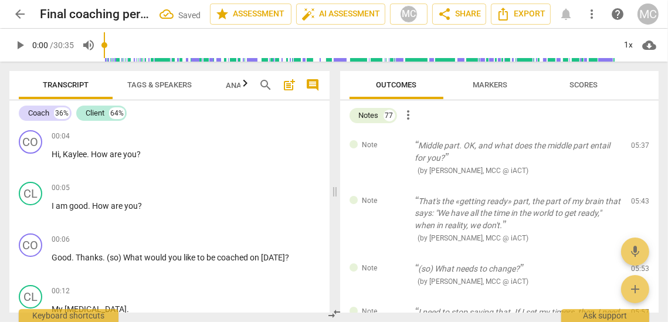
click at [638, 144] on span "delete" at bounding box center [641, 148] width 14 height 14
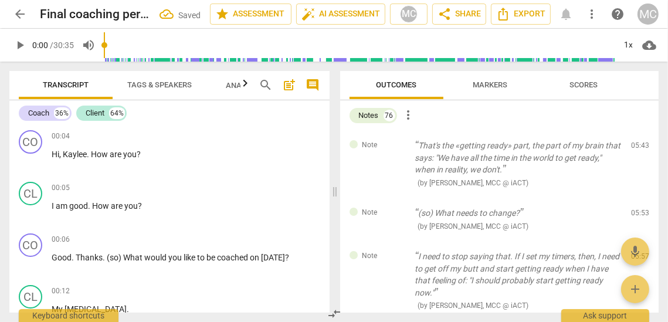
click at [638, 144] on div "Note That's the «getting ready» part, the part of my brain that says: "We have …" at bounding box center [499, 163] width 319 height 67
click at [638, 144] on span "delete" at bounding box center [641, 148] width 14 height 14
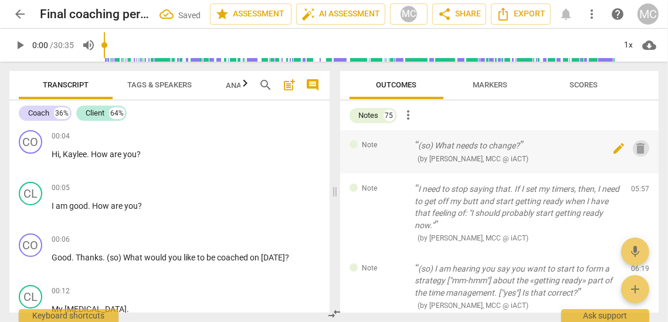
click at [638, 144] on span "delete" at bounding box center [641, 148] width 14 height 14
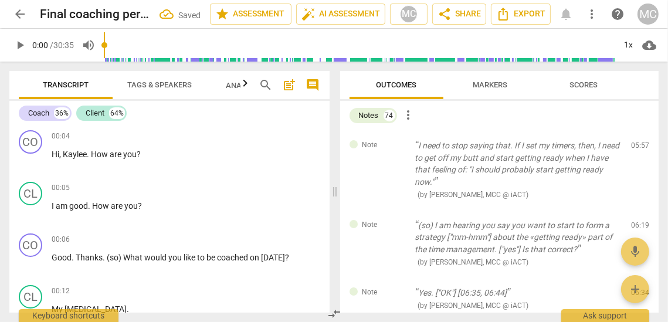
click at [638, 144] on span "delete" at bounding box center [641, 148] width 14 height 14
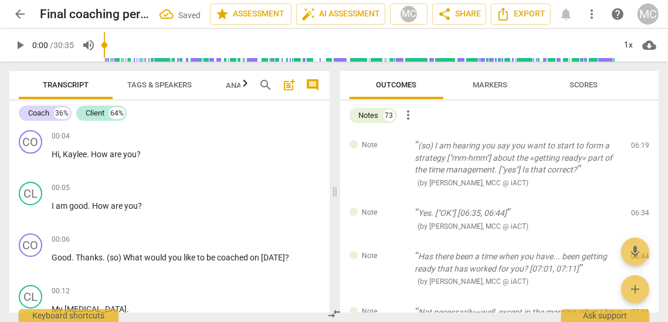
click at [638, 144] on span "delete" at bounding box center [641, 148] width 14 height 14
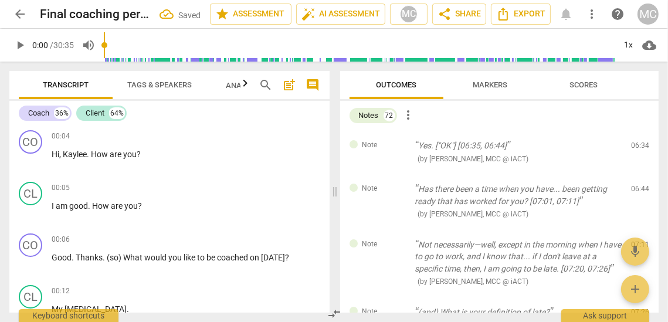
click at [638, 144] on span "delete" at bounding box center [641, 148] width 14 height 14
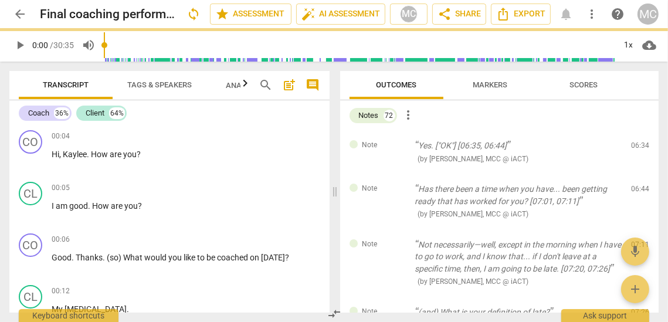
click at [638, 174] on div "Note Has there been a time when you have... been getting ready that has worked …" at bounding box center [499, 202] width 319 height 56
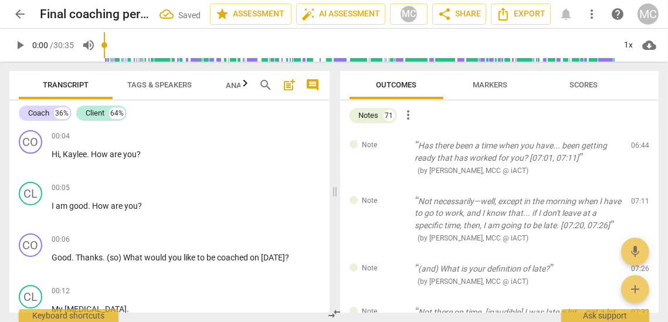
click at [638, 144] on span "delete" at bounding box center [641, 148] width 14 height 14
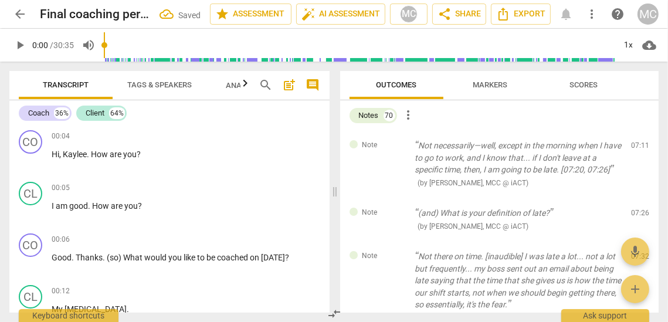
click at [638, 144] on span "delete" at bounding box center [641, 148] width 14 height 14
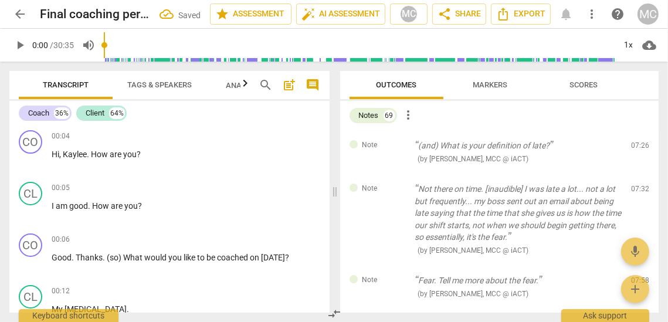
click at [638, 144] on span "delete" at bounding box center [641, 148] width 14 height 14
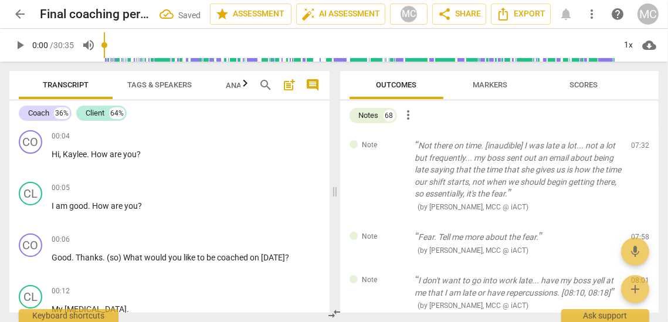
click at [638, 144] on div "Note Not there on time. [inaudible] I was late a lot... not a lot but frequentl…" at bounding box center [499, 175] width 319 height 91
click at [638, 144] on span "delete" at bounding box center [641, 148] width 14 height 14
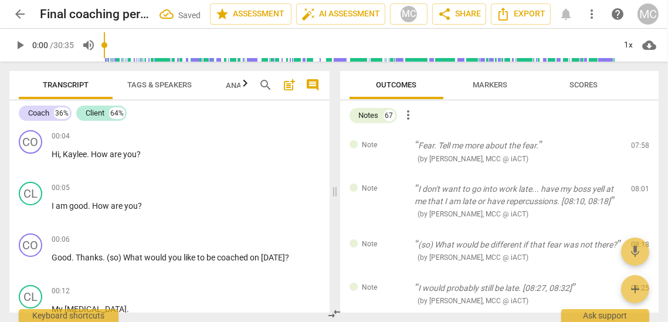
click at [638, 144] on span "delete" at bounding box center [641, 148] width 14 height 14
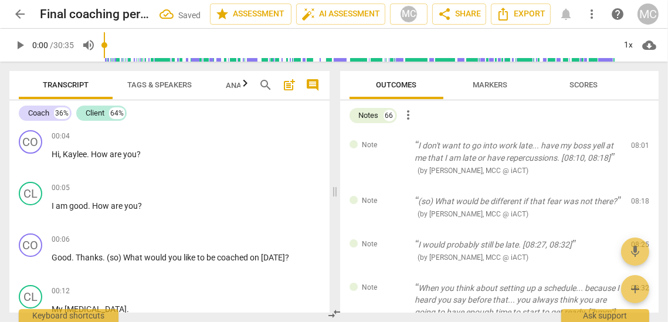
click at [638, 144] on span "delete" at bounding box center [641, 148] width 14 height 14
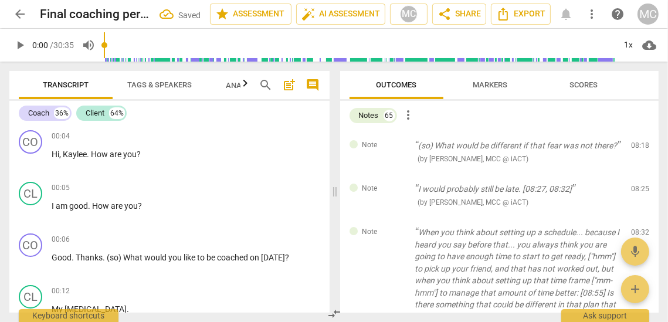
click at [638, 144] on span "delete" at bounding box center [641, 148] width 14 height 14
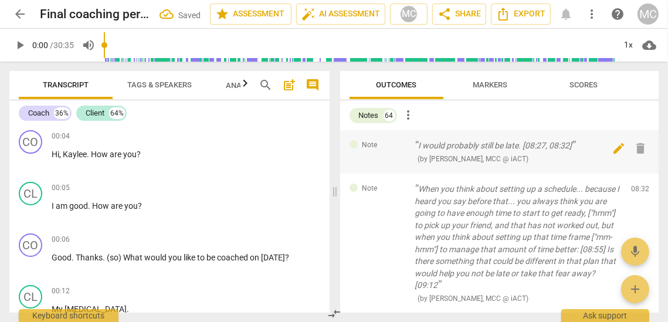
click at [638, 143] on span "delete" at bounding box center [641, 148] width 14 height 14
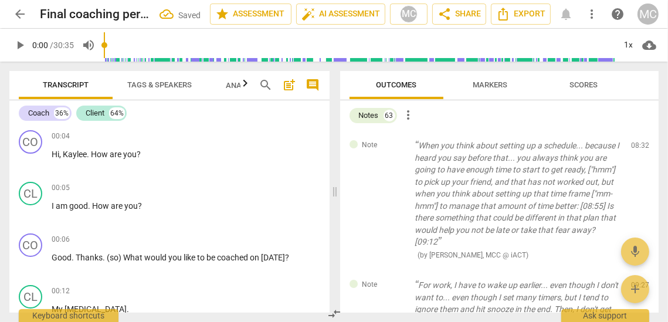
click at [638, 143] on span "delete" at bounding box center [641, 148] width 14 height 14
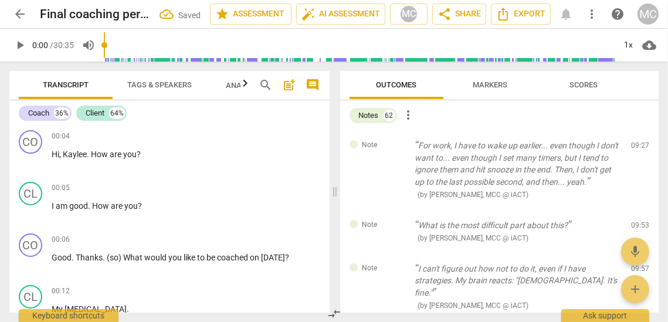
click at [638, 143] on span "delete" at bounding box center [641, 148] width 14 height 14
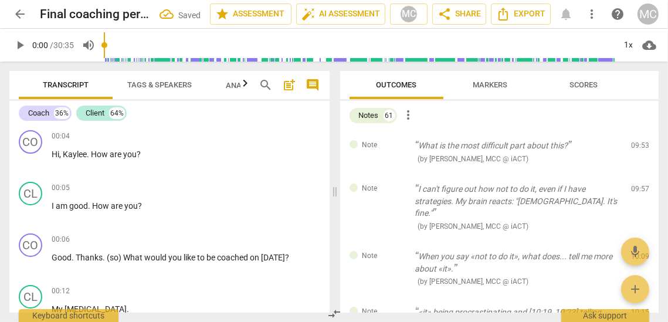
click at [638, 143] on span "delete" at bounding box center [641, 148] width 14 height 14
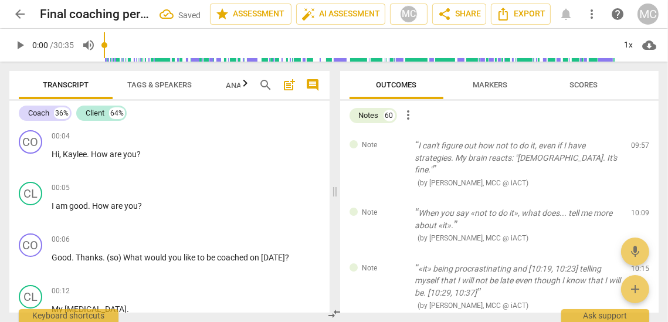
click at [638, 143] on span "delete" at bounding box center [641, 148] width 14 height 14
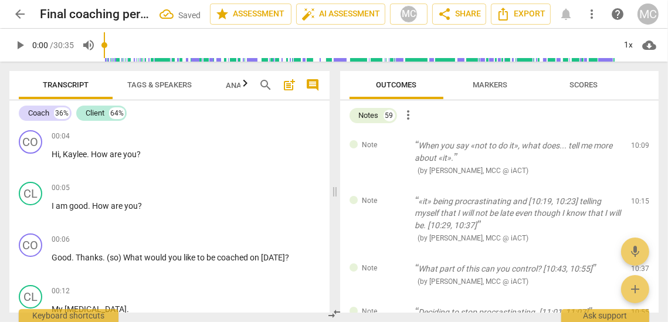
click at [638, 143] on span "delete" at bounding box center [641, 148] width 14 height 14
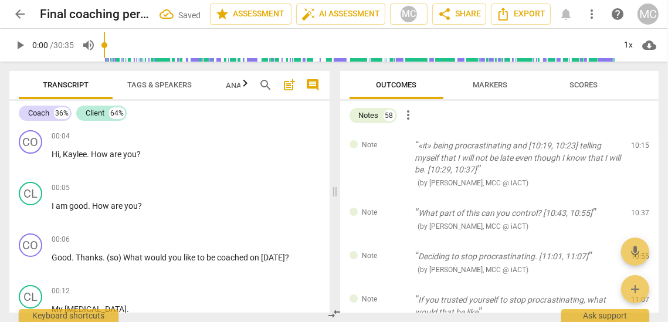
click at [638, 143] on span "delete" at bounding box center [641, 148] width 14 height 14
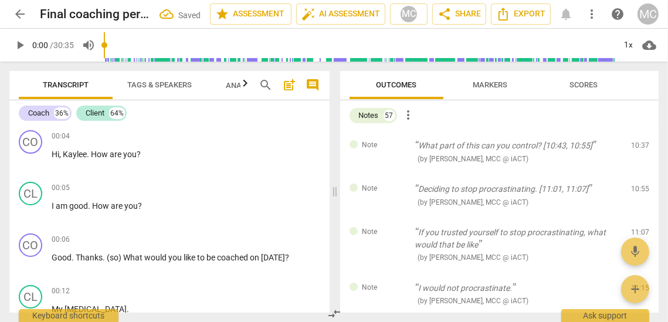
click at [638, 143] on span "delete" at bounding box center [641, 148] width 14 height 14
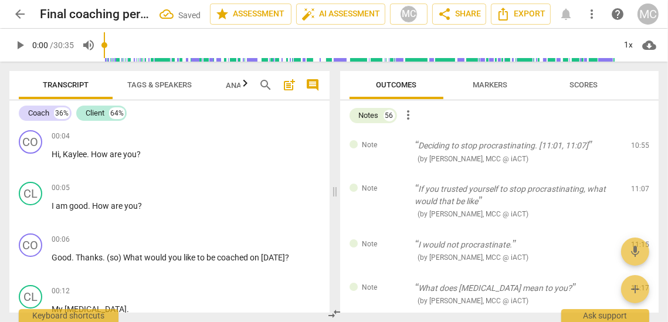
click at [638, 143] on span "delete" at bounding box center [641, 148] width 14 height 14
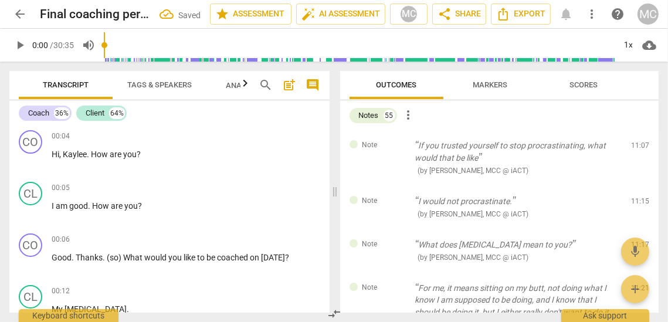
click at [638, 143] on span "delete" at bounding box center [641, 148] width 14 height 14
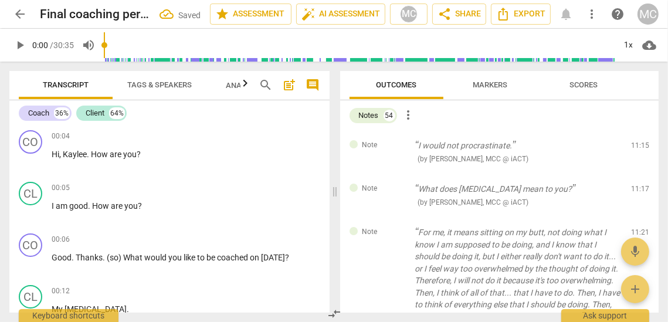
click at [638, 143] on span "delete" at bounding box center [641, 148] width 14 height 14
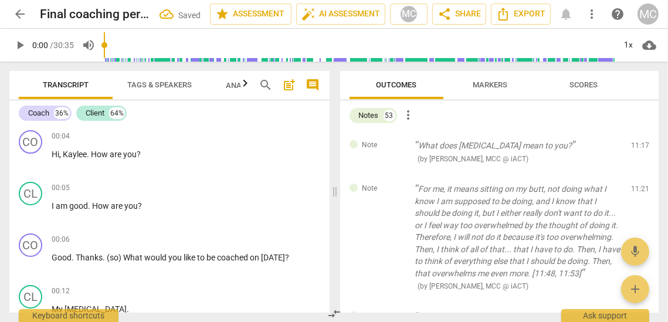
click at [638, 143] on span "delete" at bounding box center [641, 148] width 14 height 14
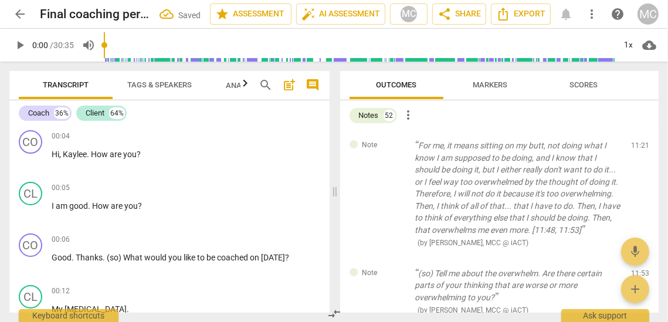
click at [638, 143] on span "delete" at bounding box center [641, 148] width 14 height 14
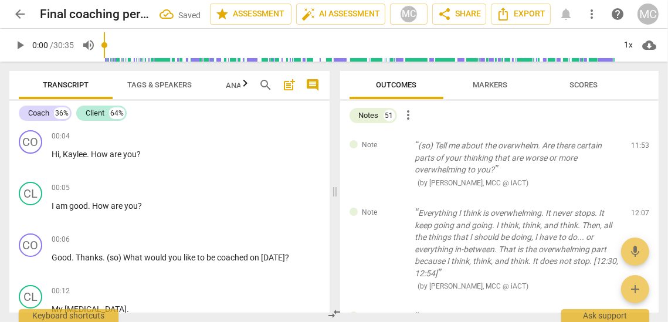
click at [638, 143] on span "delete" at bounding box center [641, 148] width 14 height 14
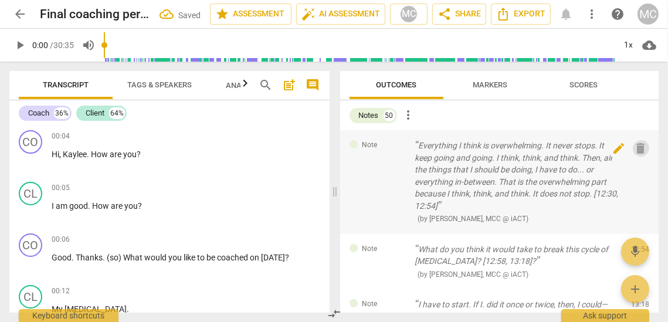
click at [638, 143] on span "delete" at bounding box center [641, 148] width 14 height 14
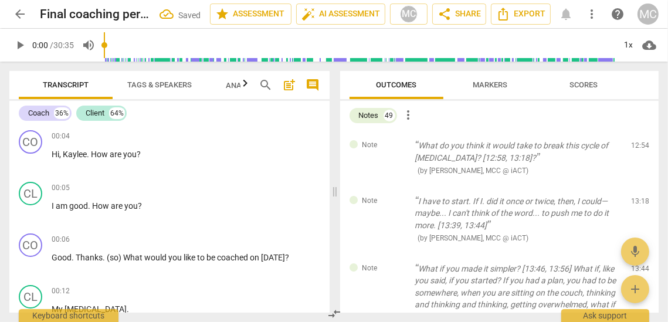
click at [638, 143] on div "Note What do you think it would take to break this cycle of [MEDICAL_DATA]? [12…" at bounding box center [499, 158] width 319 height 56
click at [638, 143] on span "delete" at bounding box center [641, 148] width 14 height 14
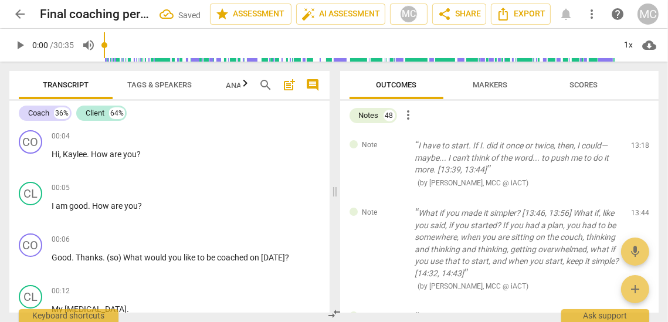
click at [638, 143] on span "delete" at bounding box center [641, 148] width 14 height 14
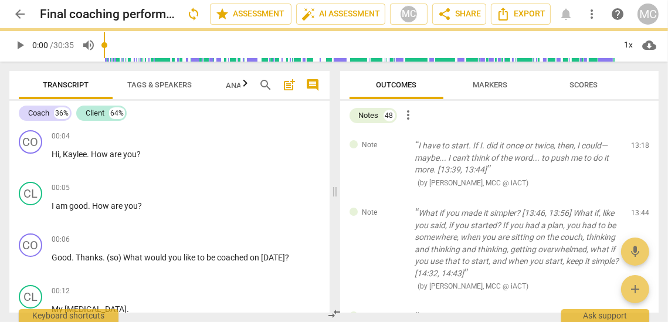
click at [638, 198] on div "Note What if you made it simpler? [13:46, 13:56] What if, like you said, if you…" at bounding box center [499, 250] width 319 height 104
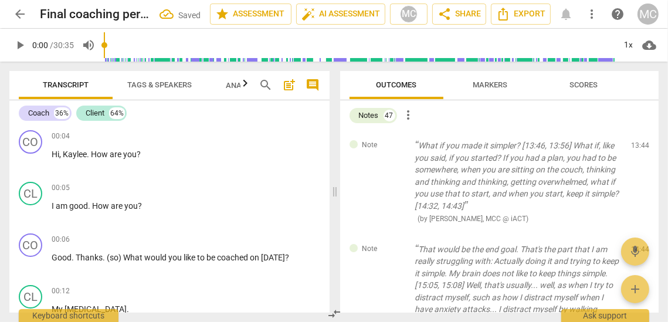
click at [638, 143] on span "delete" at bounding box center [641, 148] width 14 height 14
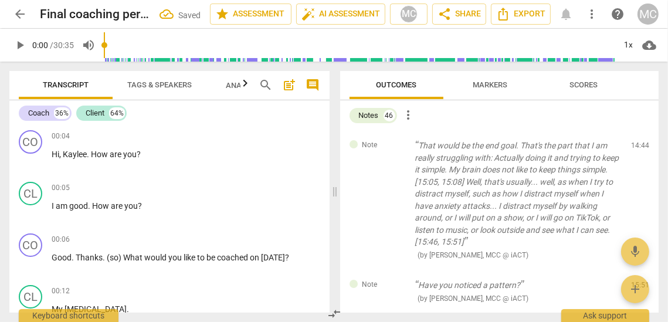
click at [638, 143] on span "delete" at bounding box center [641, 148] width 14 height 14
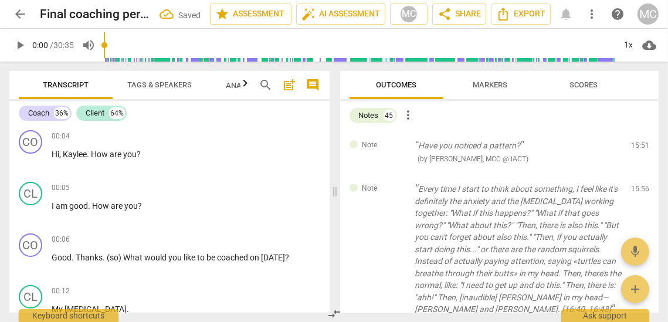
click at [638, 143] on span "delete" at bounding box center [641, 148] width 14 height 14
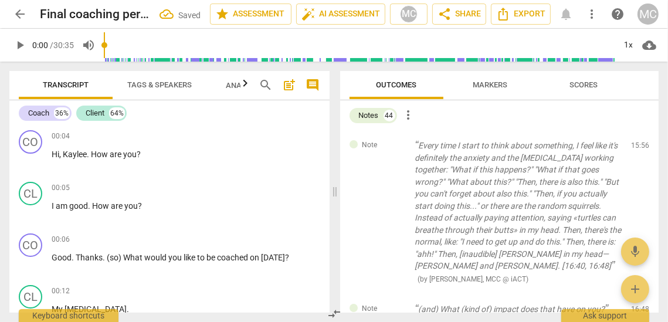
click at [638, 143] on span "delete" at bounding box center [641, 148] width 14 height 14
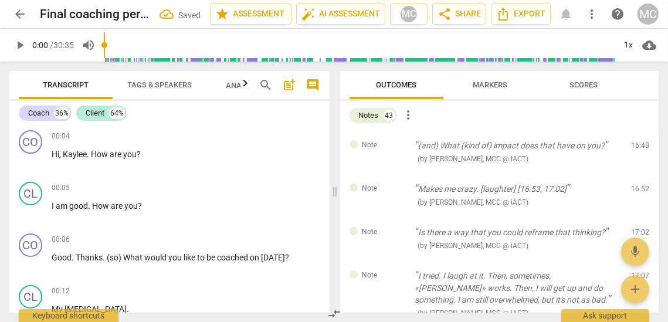
click at [638, 143] on span "delete" at bounding box center [641, 148] width 14 height 14
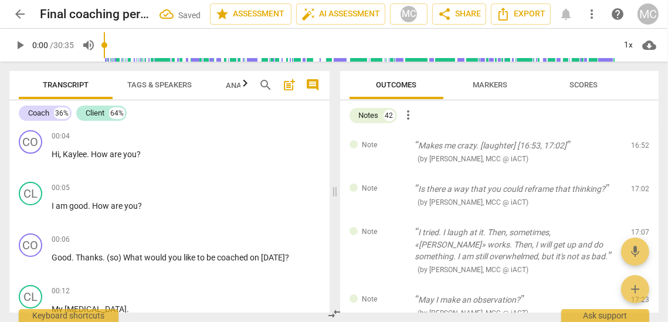
click at [638, 143] on span "delete" at bounding box center [641, 148] width 14 height 14
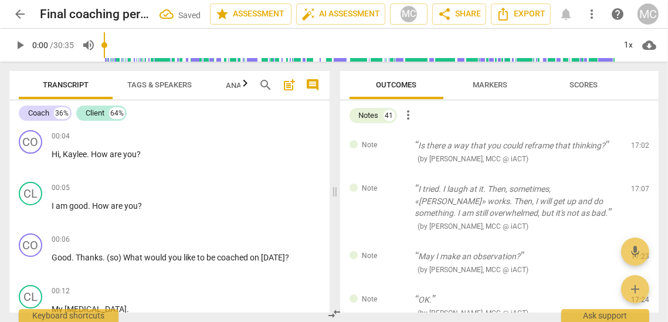
click at [638, 143] on span "delete" at bounding box center [641, 148] width 14 height 14
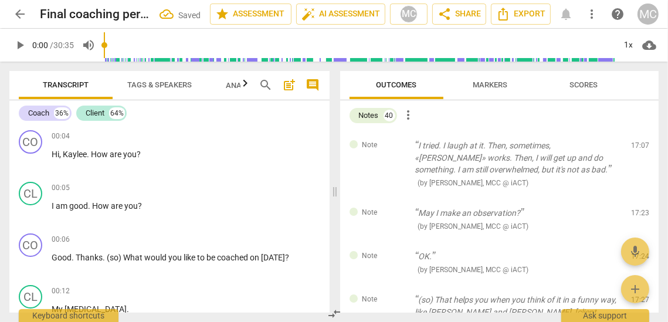
click at [638, 143] on div "Note I tried. I laugh at it. Then, sometimes, «[PERSON_NAME]» works. Then, I wi…" at bounding box center [499, 163] width 319 height 67
click at [638, 143] on span "delete" at bounding box center [641, 148] width 14 height 14
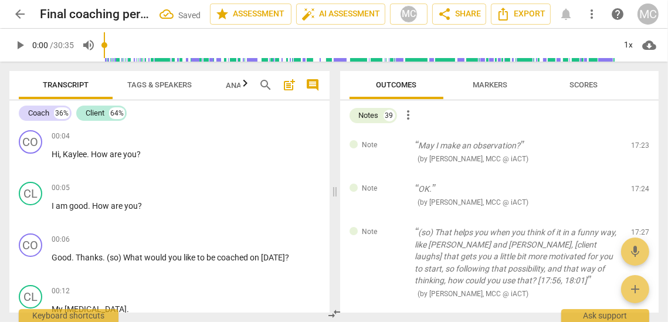
click at [638, 143] on span "delete" at bounding box center [641, 148] width 14 height 14
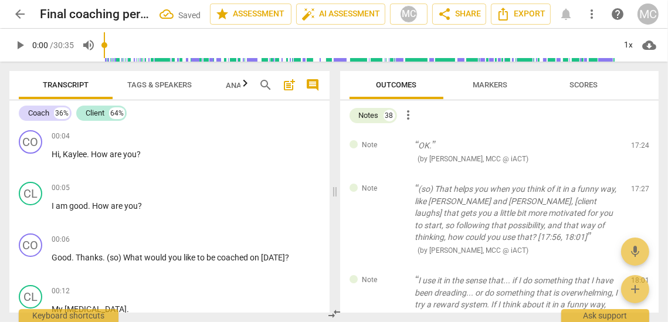
click at [638, 143] on div "Note OK. ( by [PERSON_NAME], MCC @ iACT ) 17:24 edit delete" at bounding box center [499, 151] width 319 height 43
click at [638, 143] on span "delete" at bounding box center [641, 148] width 14 height 14
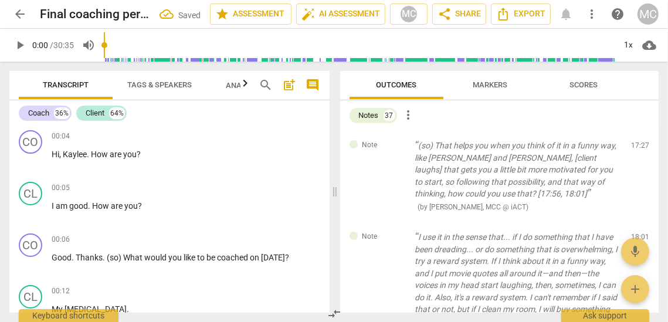
click at [638, 143] on div "Note (so) That helps you when you think of it in a funny way, like [PERSON_NAME…" at bounding box center [499, 175] width 319 height 91
click at [638, 143] on span "delete" at bounding box center [641, 148] width 14 height 14
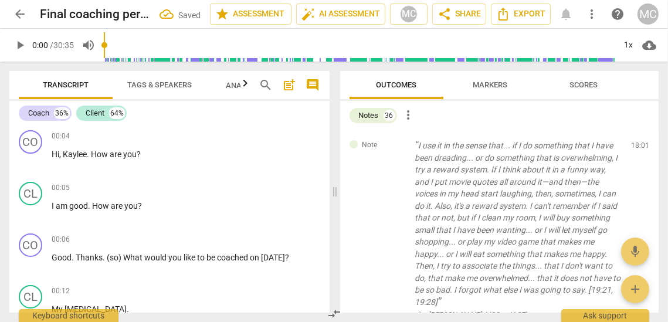
click at [638, 143] on div "Note I use it in the sense that... if I do something that I have been dreading.…" at bounding box center [499, 230] width 319 height 200
click at [638, 143] on span "delete" at bounding box center [641, 148] width 14 height 14
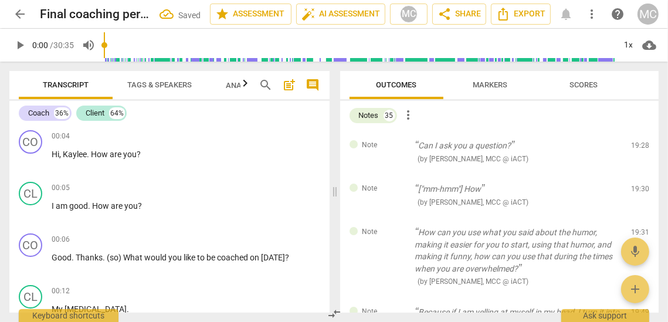
click at [638, 143] on span "delete" at bounding box center [641, 148] width 14 height 14
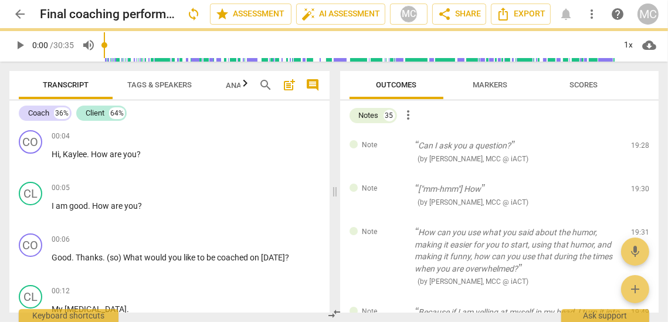
click at [638, 174] on div "Note ["mm-hmm"] How ( by [PERSON_NAME], MCC @ iACT ) 19:30 edit delete" at bounding box center [499, 195] width 319 height 43
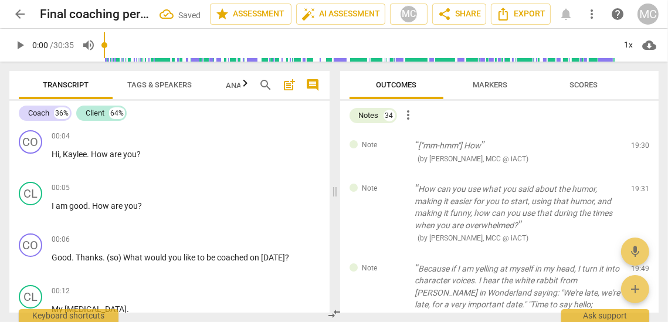
click at [638, 143] on span "delete" at bounding box center [641, 148] width 14 height 14
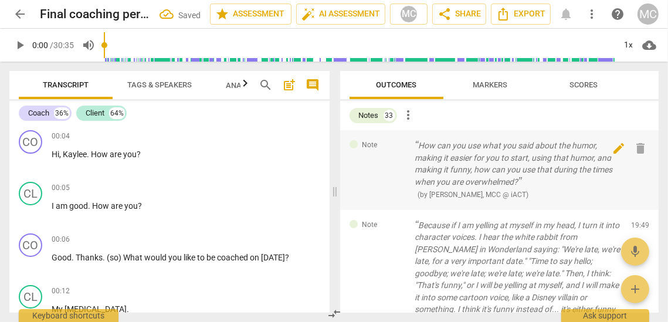
click at [638, 143] on div "Note How can you use what you said about the humor, making it easier for you to…" at bounding box center [499, 170] width 319 height 80
click at [638, 143] on span "delete" at bounding box center [641, 148] width 14 height 14
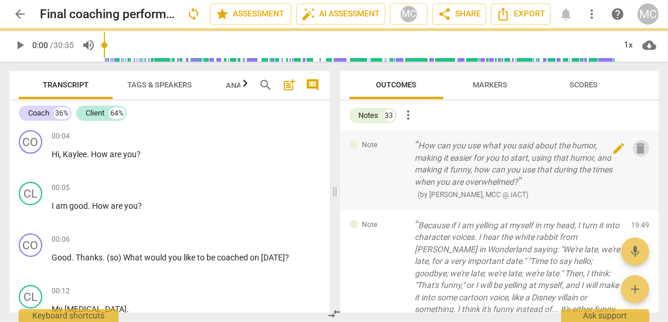
click at [638, 143] on span "delete" at bounding box center [641, 148] width 14 height 14
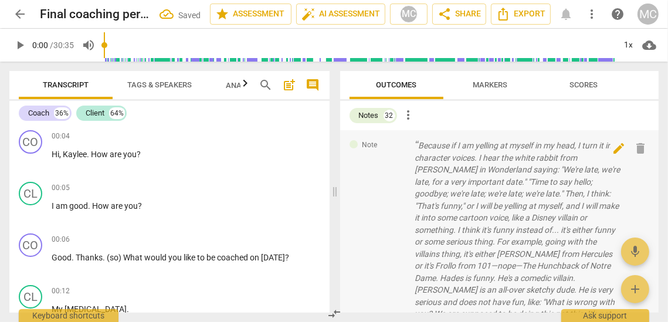
click at [638, 143] on span "delete" at bounding box center [641, 148] width 14 height 14
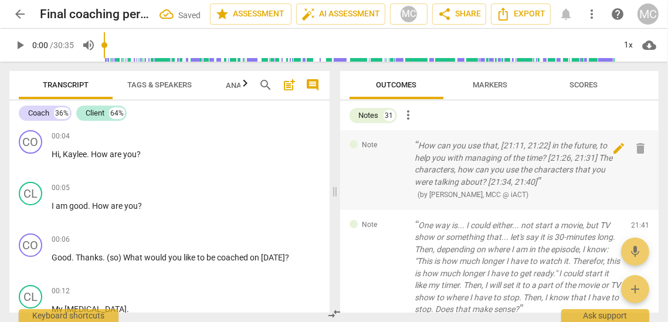
click at [638, 143] on span "delete" at bounding box center [641, 148] width 14 height 14
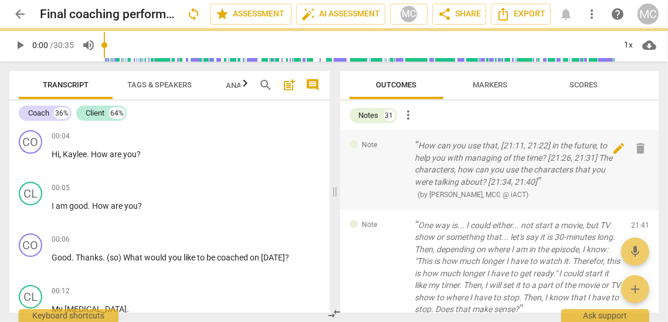
click at [638, 210] on div "Note One way is... I could either... not start a movie, but TV show or somethin…" at bounding box center [499, 274] width 319 height 128
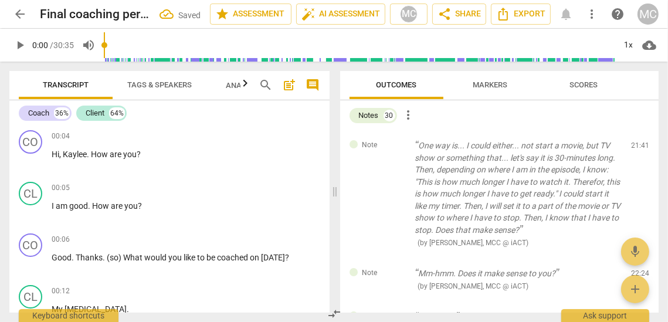
click at [638, 143] on span "delete" at bounding box center [641, 148] width 14 height 14
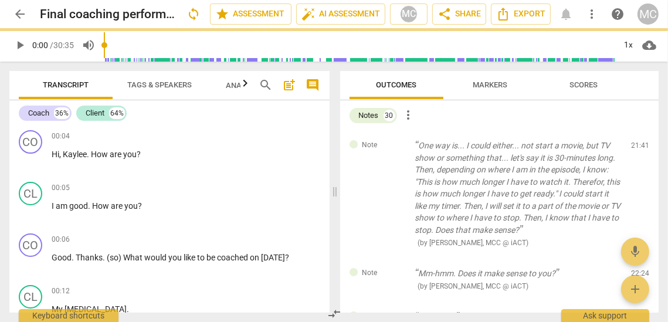
click at [638, 258] on div "Note Mm-hmm. Does it make sense to you? ( by [PERSON_NAME], MCC @ iACT ) 22:24 …" at bounding box center [499, 279] width 319 height 43
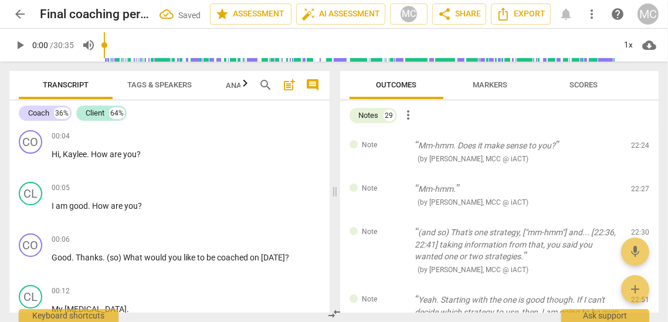
click at [638, 143] on span "delete" at bounding box center [641, 148] width 14 height 14
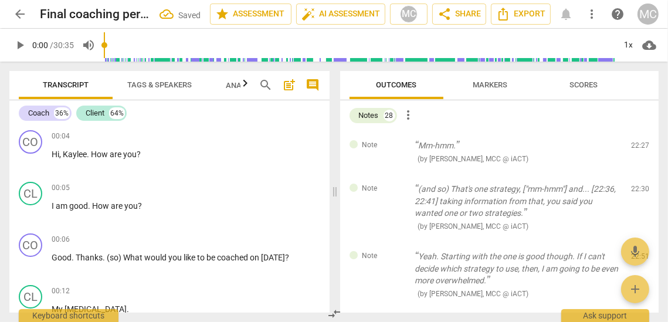
click at [638, 143] on span "delete" at bounding box center [641, 148] width 14 height 14
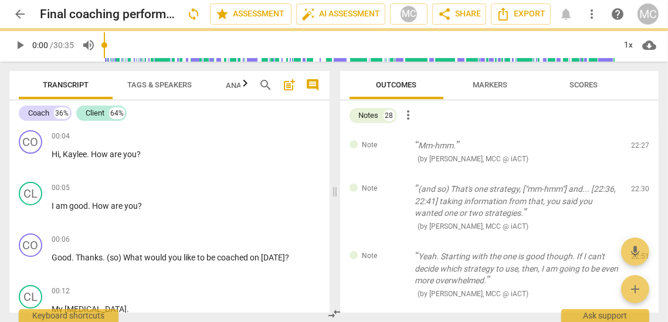
click at [638, 174] on div "Note (and so) That's one strategy, ["mm-hmm"] and... [22:36, 22:41] taking info…" at bounding box center [499, 207] width 319 height 67
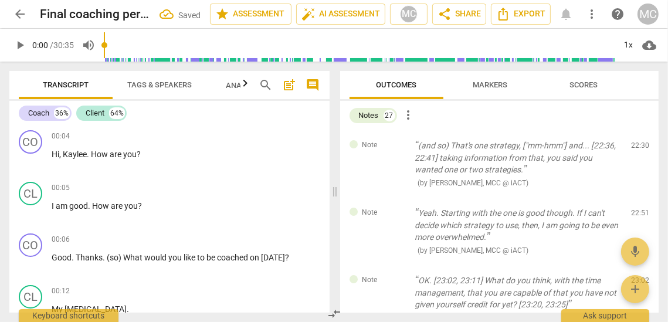
click at [638, 143] on span "delete" at bounding box center [641, 148] width 14 height 14
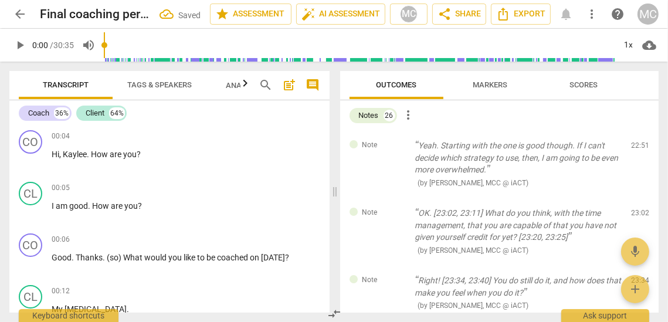
click at [638, 143] on span "delete" at bounding box center [641, 148] width 14 height 14
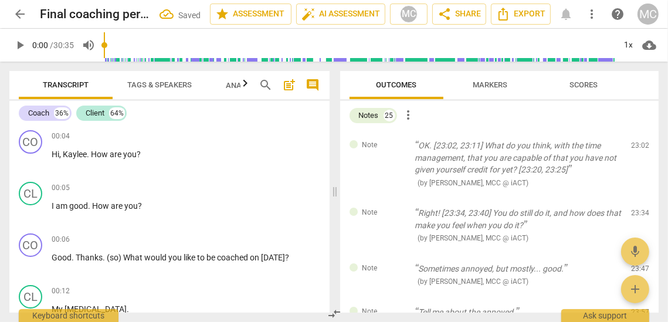
click at [638, 143] on span "delete" at bounding box center [641, 148] width 14 height 14
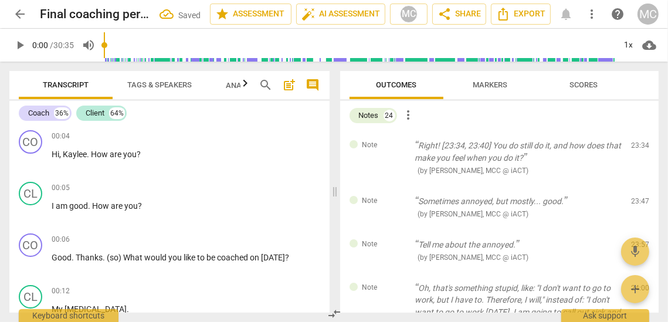
click at [638, 143] on div "Note Right! [23:34, 23:40] You do still do it, and how does that make you feel …" at bounding box center [499, 158] width 319 height 56
click at [638, 143] on span "delete" at bounding box center [641, 148] width 14 height 14
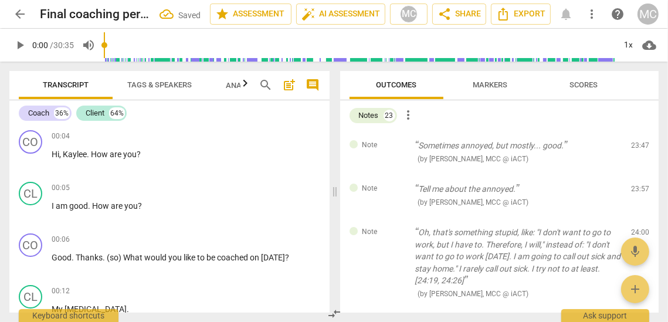
click at [638, 143] on span "delete" at bounding box center [641, 148] width 14 height 14
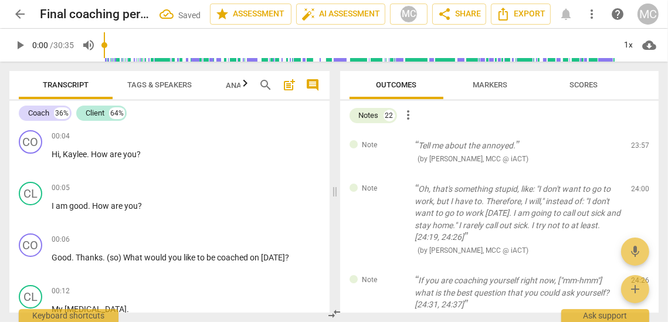
click at [638, 143] on span "delete" at bounding box center [641, 148] width 14 height 14
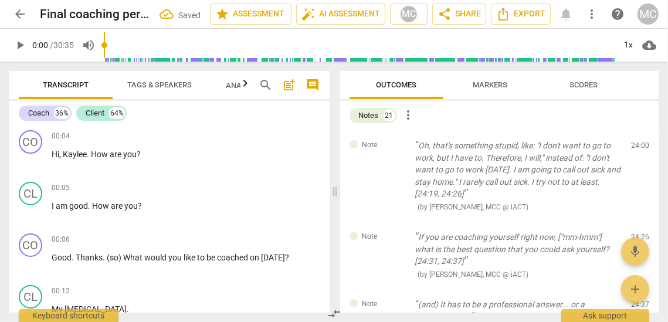
click at [638, 143] on span "delete" at bounding box center [641, 148] width 14 height 14
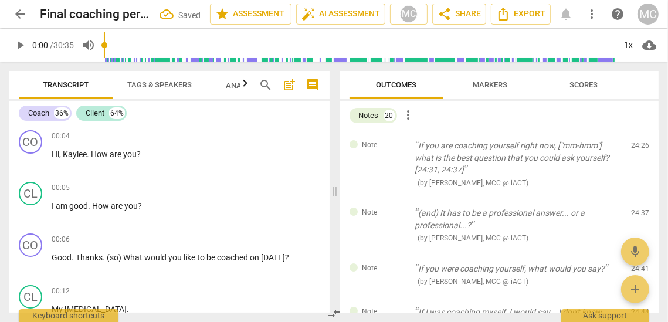
click at [638, 143] on span "delete" at bounding box center [641, 148] width 14 height 14
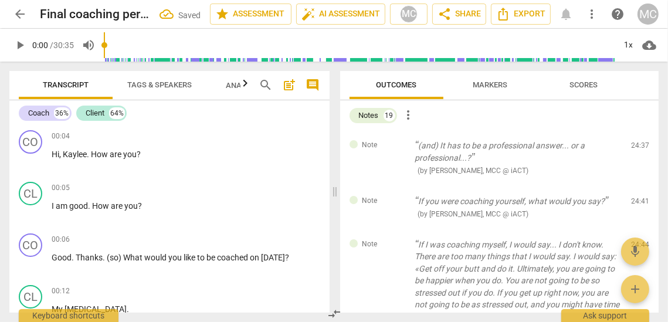
click at [638, 143] on span "delete" at bounding box center [641, 148] width 14 height 14
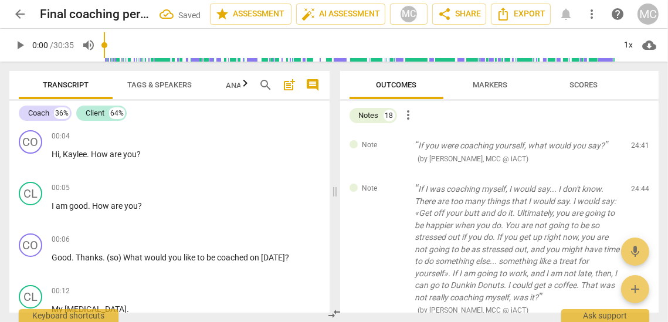
click at [638, 143] on div "Note If you were coaching yourself, what would you say? ( by [PERSON_NAME], MCC…" at bounding box center [499, 151] width 319 height 43
click at [638, 143] on span "delete" at bounding box center [641, 148] width 14 height 14
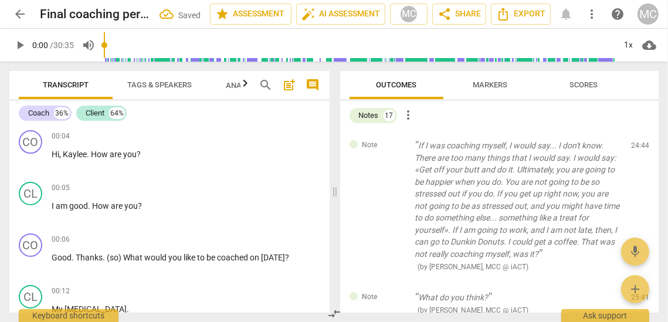
click at [638, 143] on div "Note If I was coaching myself, I would say... I don't know. There are too many …" at bounding box center [499, 206] width 319 height 152
click at [638, 143] on span "delete" at bounding box center [641, 148] width 14 height 14
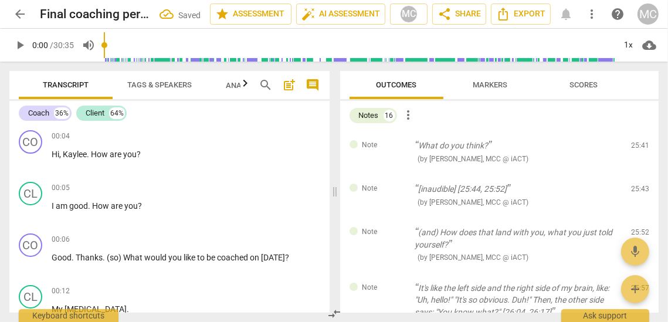
click at [638, 143] on div "Note What do you think? ( by [PERSON_NAME], MCC @ iACT ) 25:41 edit delete" at bounding box center [499, 151] width 319 height 43
click at [638, 143] on span "delete" at bounding box center [641, 148] width 14 height 14
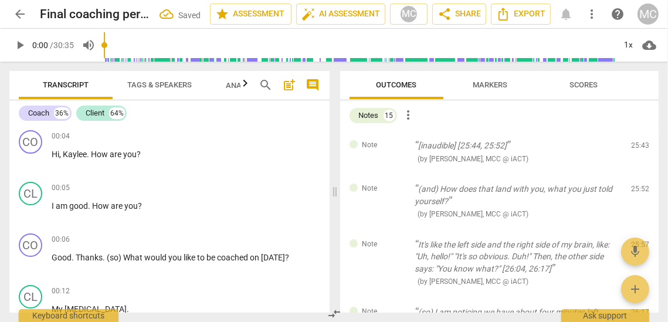
click at [638, 143] on span "delete" at bounding box center [641, 148] width 14 height 14
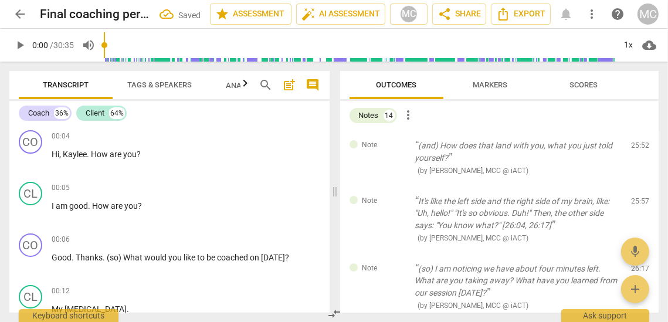
click at [638, 143] on span "delete" at bounding box center [641, 148] width 14 height 14
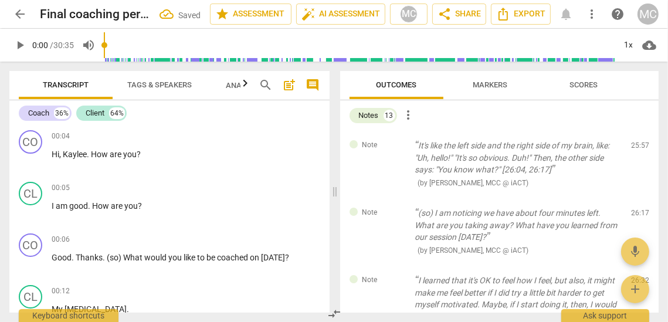
click at [638, 143] on span "delete" at bounding box center [641, 148] width 14 height 14
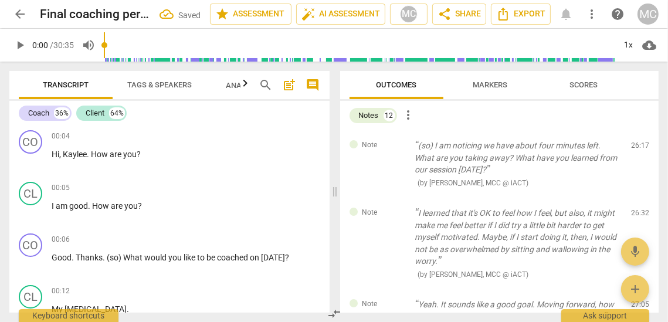
click at [638, 143] on span "delete" at bounding box center [641, 148] width 14 height 14
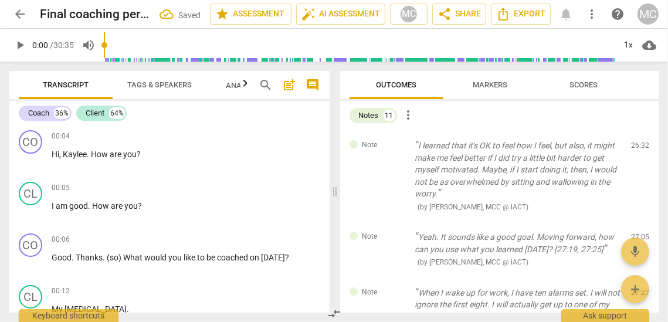
click at [638, 143] on span "delete" at bounding box center [641, 148] width 14 height 14
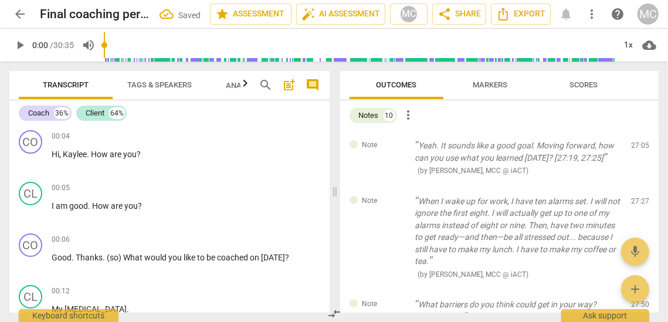
click at [638, 143] on span "delete" at bounding box center [641, 148] width 14 height 14
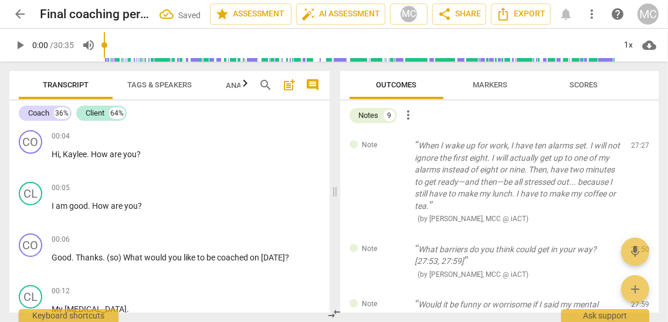
click at [638, 143] on span "delete" at bounding box center [641, 148] width 14 height 14
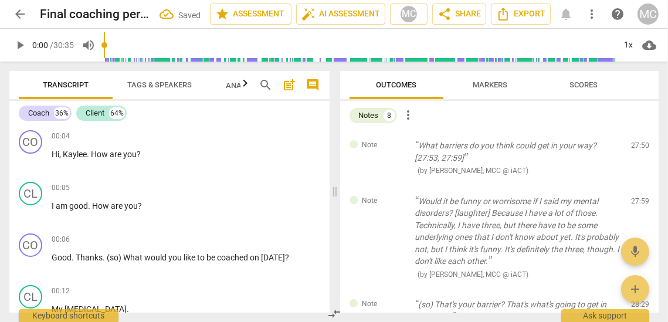
click at [638, 143] on span "delete" at bounding box center [641, 148] width 14 height 14
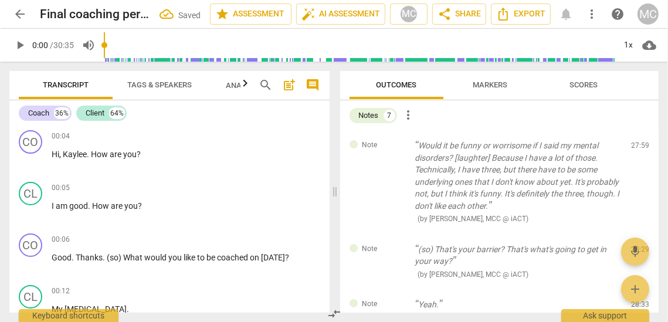
click at [638, 143] on span "delete" at bounding box center [641, 148] width 14 height 14
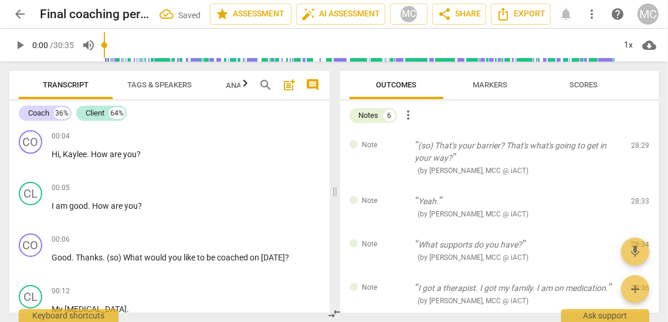
click at [638, 143] on span "delete" at bounding box center [641, 148] width 14 height 14
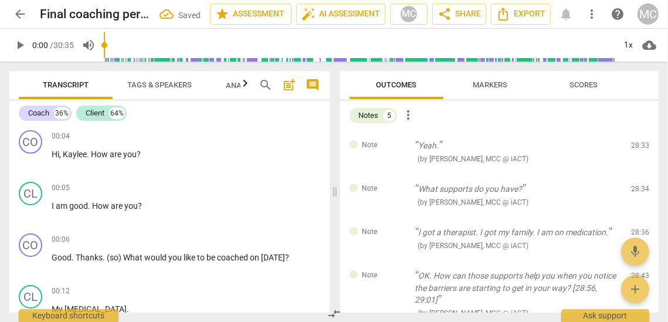
click at [638, 143] on span "delete" at bounding box center [641, 148] width 14 height 14
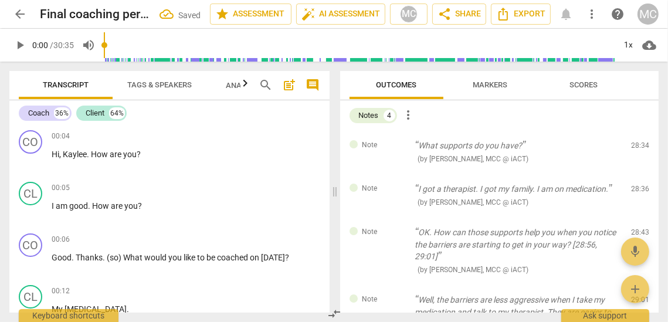
click at [638, 143] on span "delete" at bounding box center [641, 148] width 14 height 14
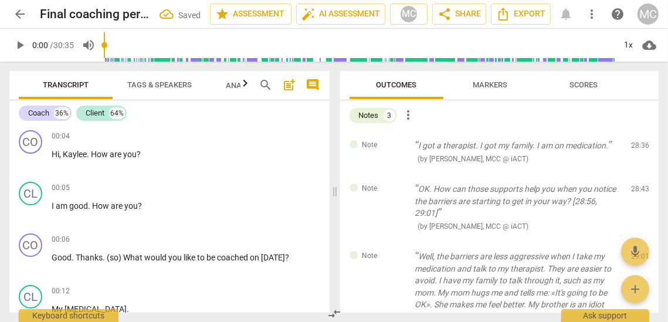
click at [638, 143] on span "delete" at bounding box center [641, 148] width 14 height 14
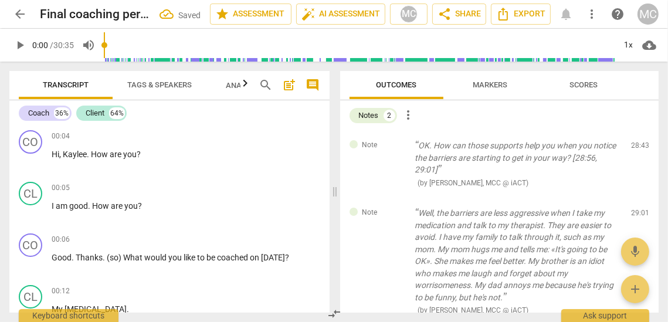
click at [638, 143] on span "delete" at bounding box center [641, 148] width 14 height 14
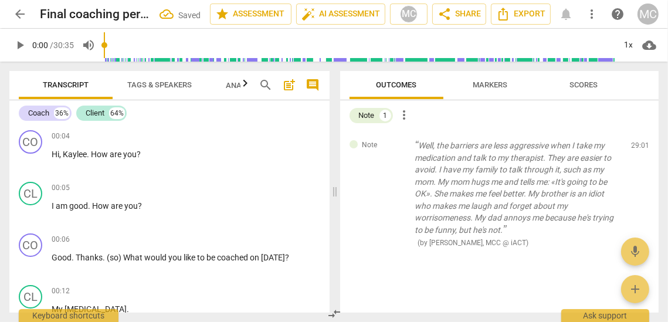
click at [638, 143] on span "delete" at bounding box center [641, 148] width 14 height 14
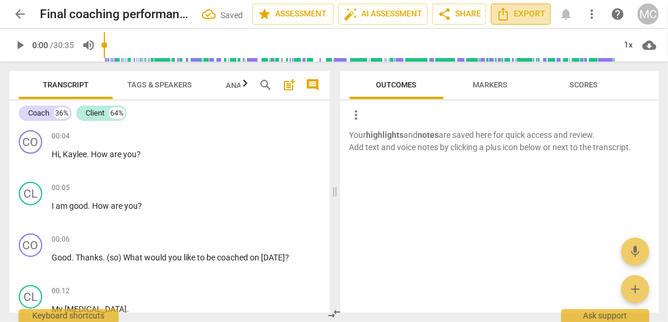
click at [533, 17] on span "Export" at bounding box center [520, 14] width 49 height 14
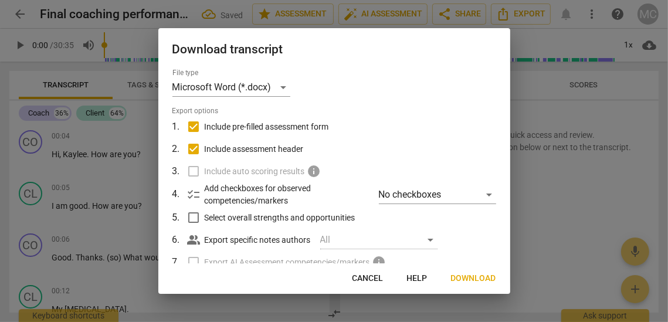
click at [491, 284] on button "Download" at bounding box center [473, 278] width 64 height 21
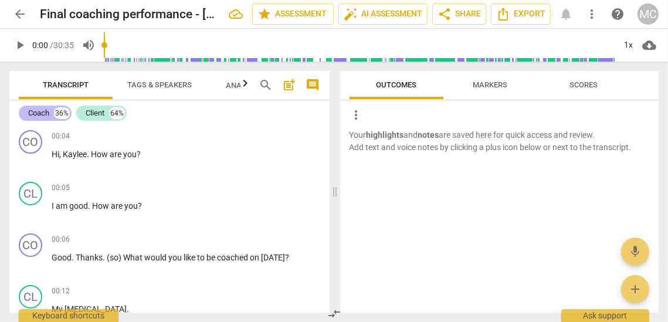
click at [45, 114] on div "Coach" at bounding box center [38, 113] width 21 height 12
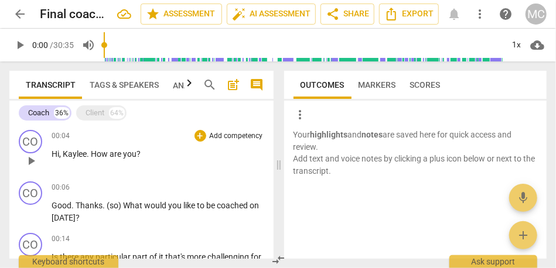
click at [87, 152] on span "." at bounding box center [89, 153] width 4 height 9
click at [56, 155] on span "Hi" at bounding box center [56, 153] width 8 height 9
paste p
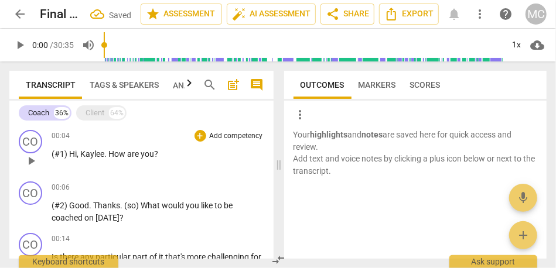
scroll to position [3, 0]
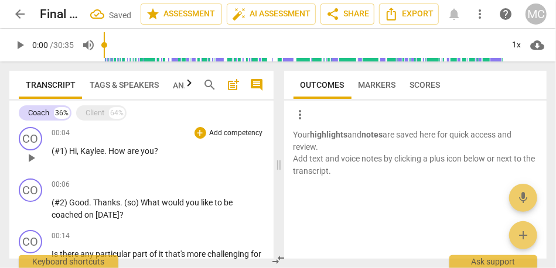
paste p
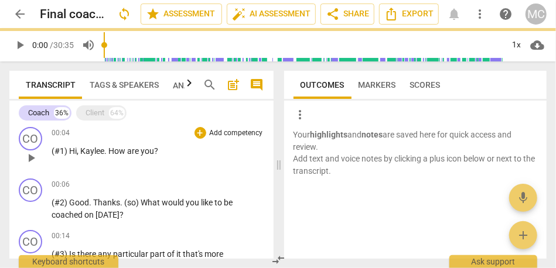
scroll to position [117, 0]
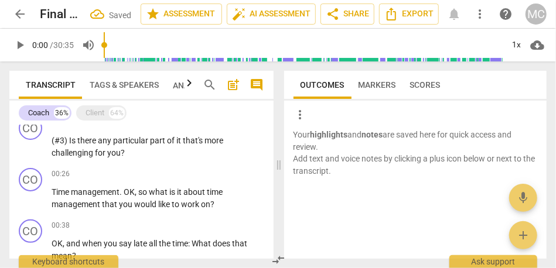
paste p
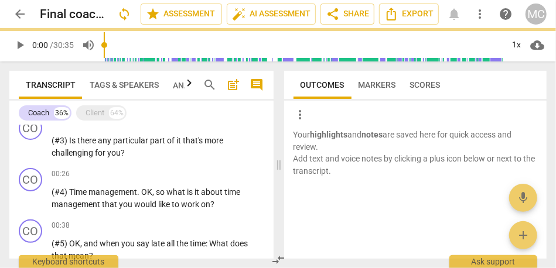
scroll to position [220, 0]
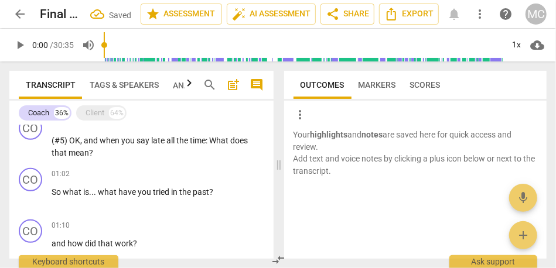
paste p
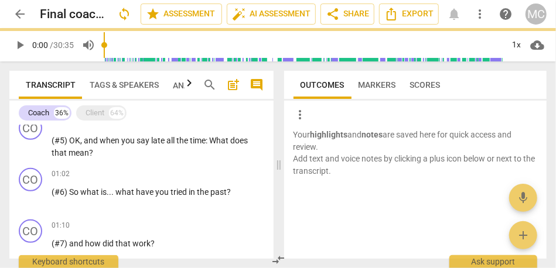
scroll to position [323, 0]
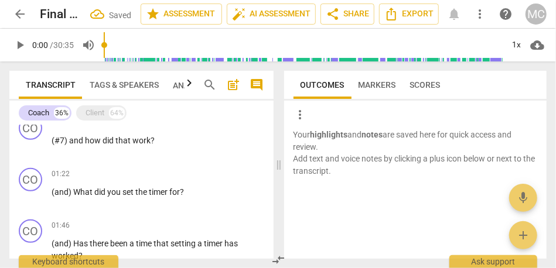
paste p
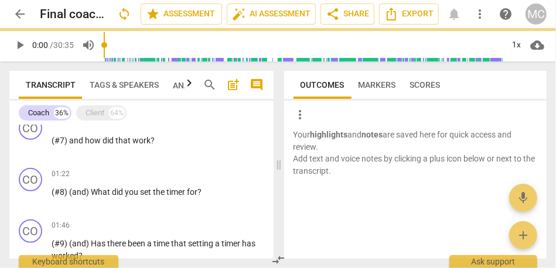
scroll to position [426, 0]
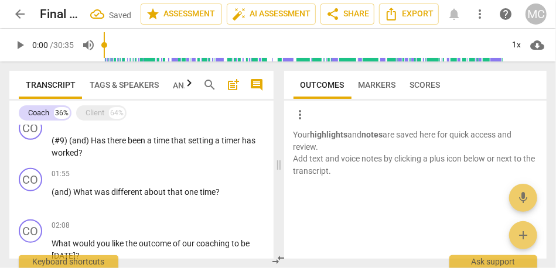
paste p
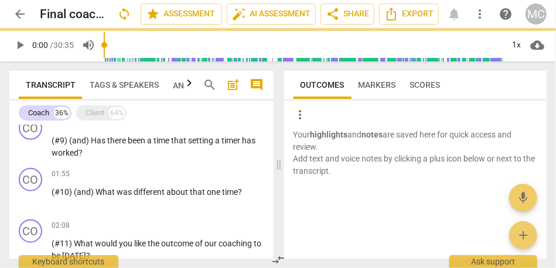
scroll to position [529, 0]
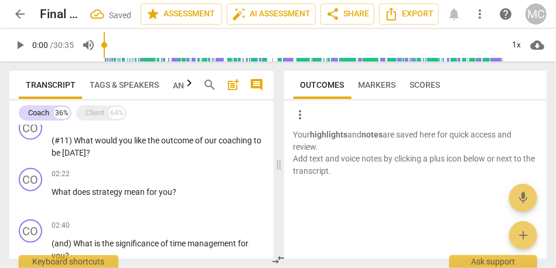
paste p
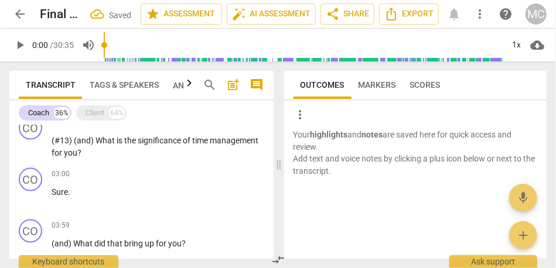
paste p
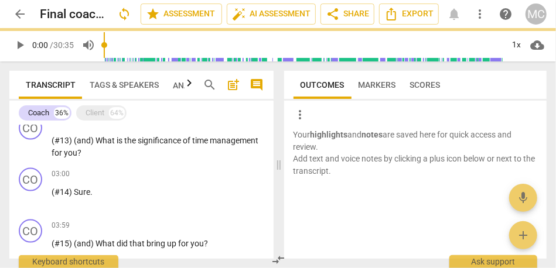
scroll to position [736, 0]
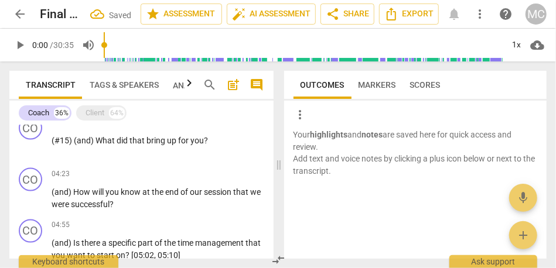
paste p
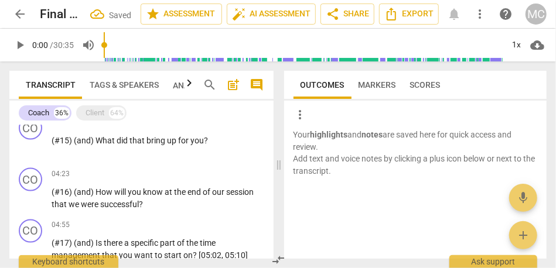
scroll to position [839, 0]
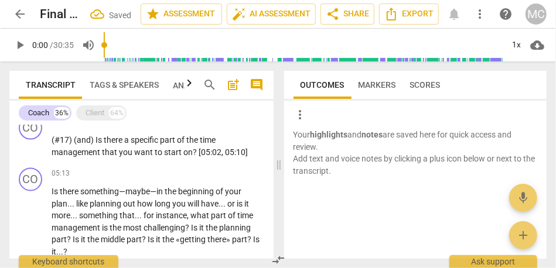
paste p
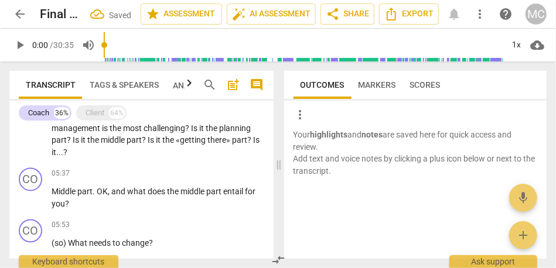
paste p
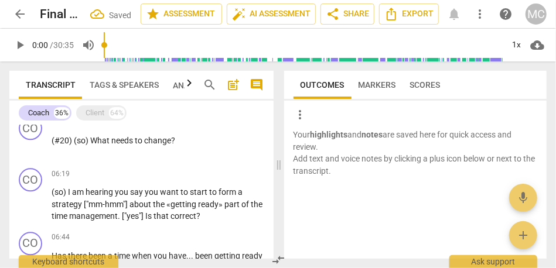
paste p
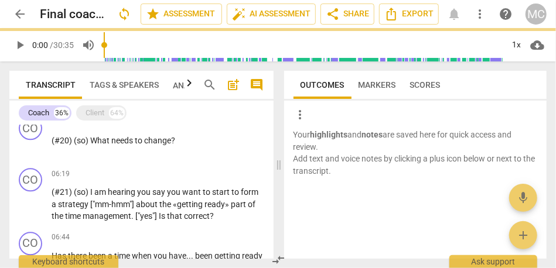
scroll to position [1043, 0]
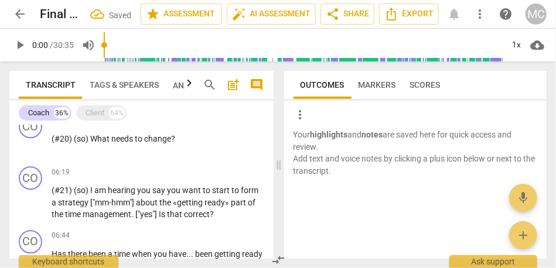
paste p
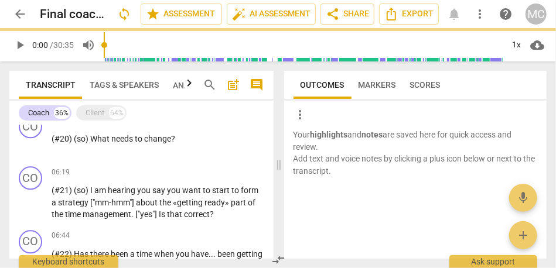
scroll to position [1157, 0]
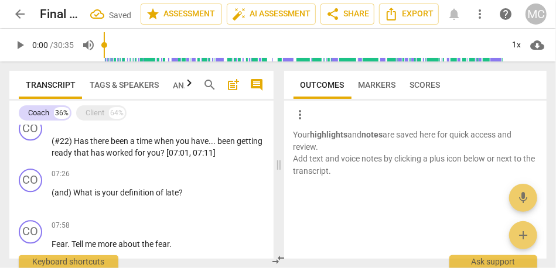
paste p
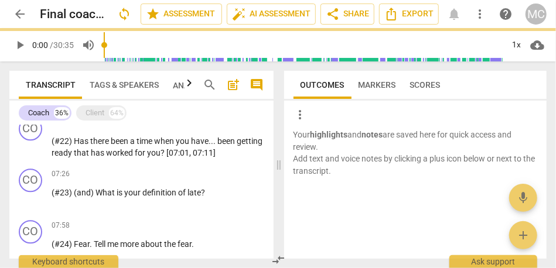
scroll to position [1260, 0]
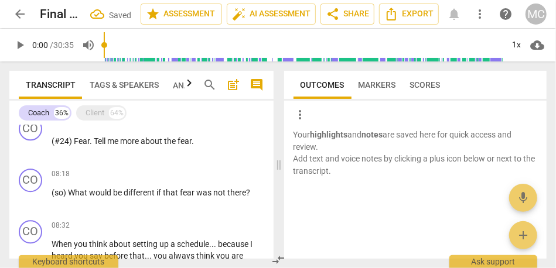
paste p
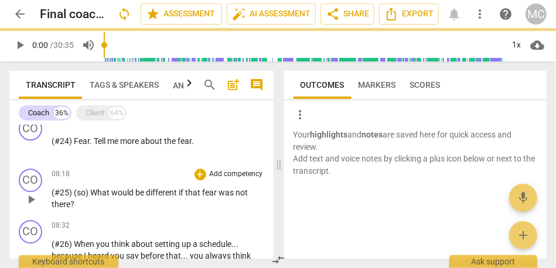
scroll to position [1447, 0]
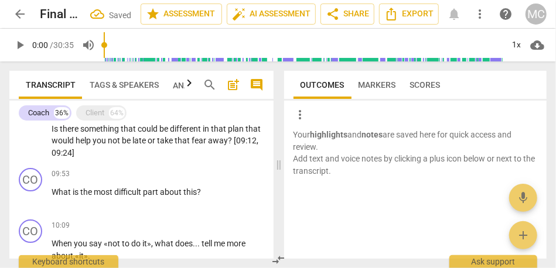
paste p
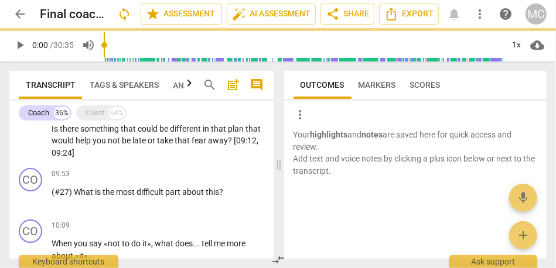
paste p
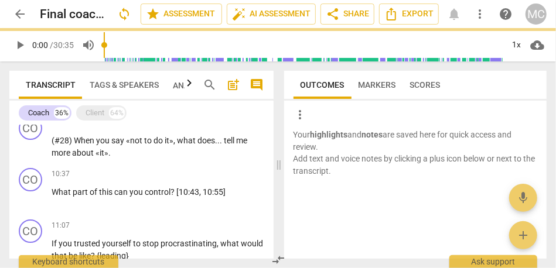
paste p
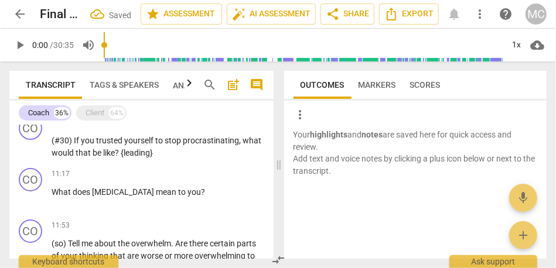
paste
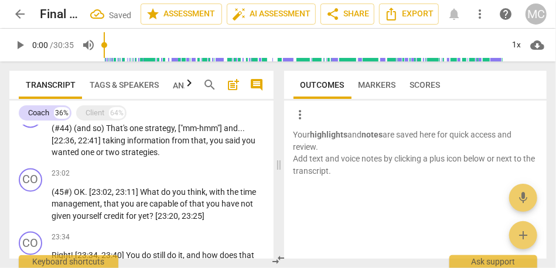
scroll to position [2534, 0]
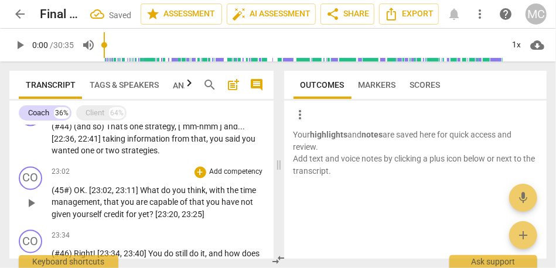
click at [69, 189] on span "(45#)" at bounding box center [63, 190] width 22 height 9
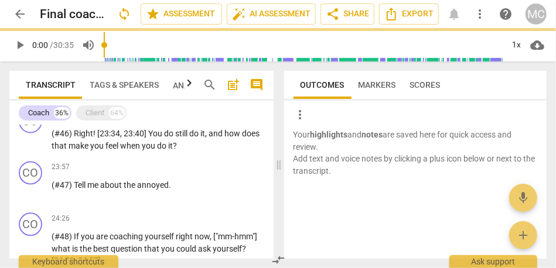
scroll to position [2762, 0]
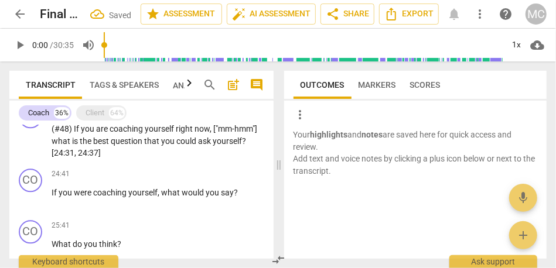
paste p
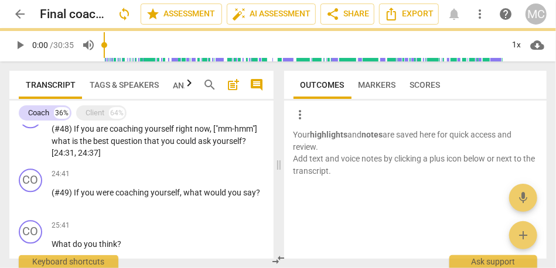
scroll to position [2763, 0]
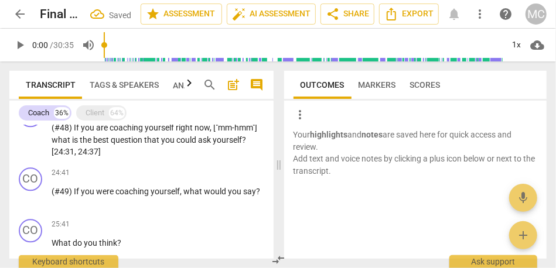
paste p
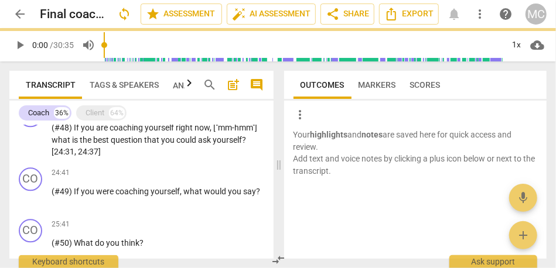
scroll to position [2865, 0]
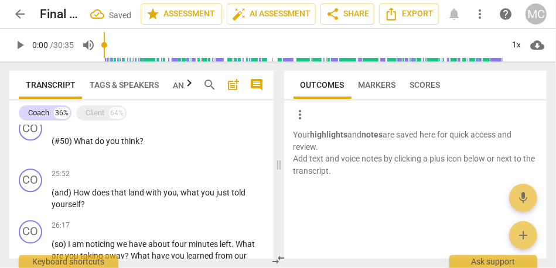
paste p
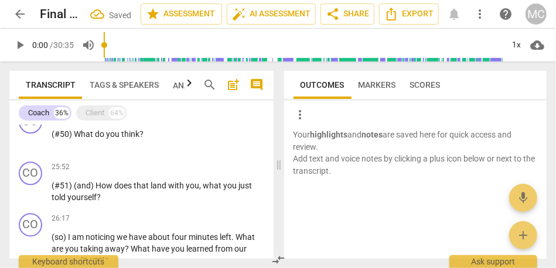
paste p
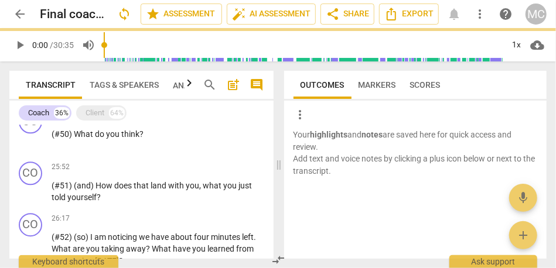
scroll to position [2981, 0]
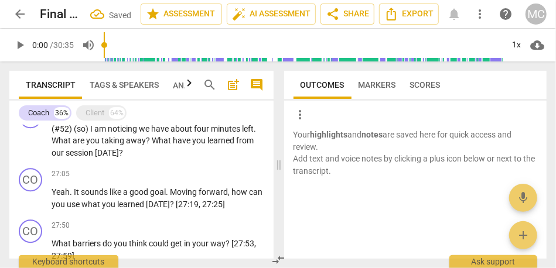
paste p
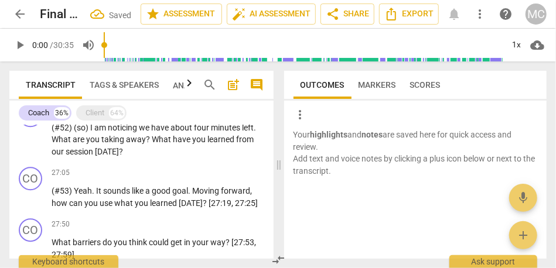
paste p
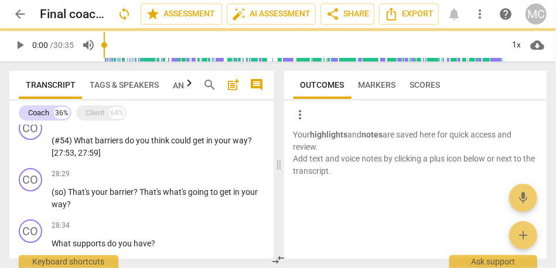
paste p
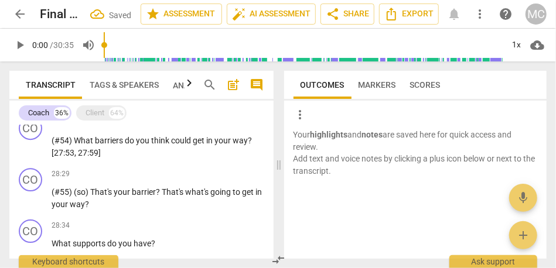
scroll to position [3085, 0]
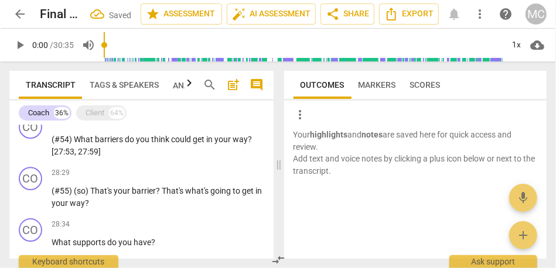
paste p
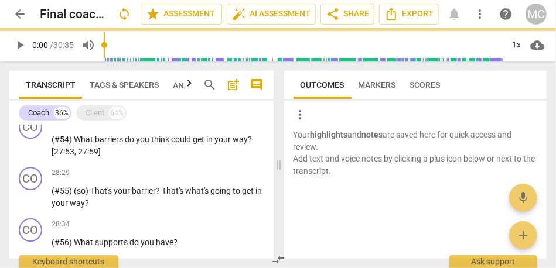
scroll to position [3187, 0]
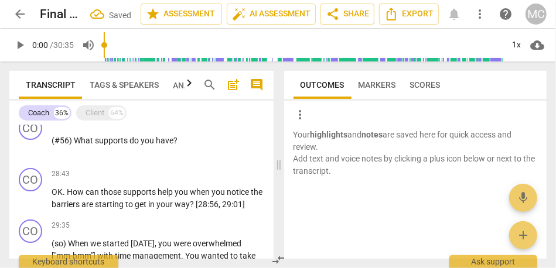
paste p
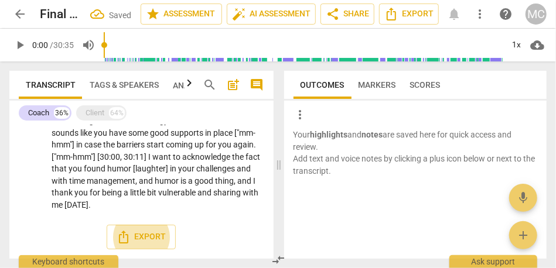
scroll to position [3251, 0]
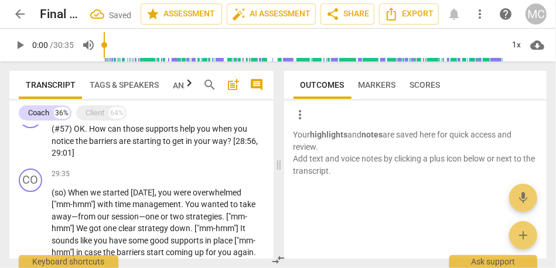
paste p
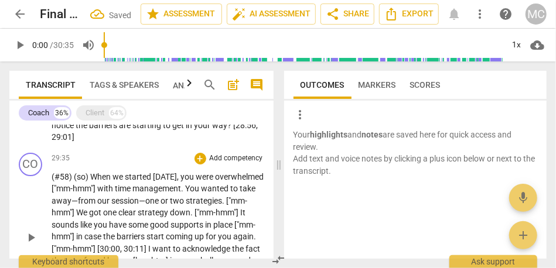
scroll to position [0, 0]
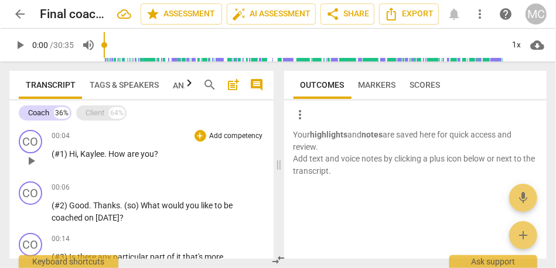
click at [80, 117] on div "Client 64%" at bounding box center [101, 113] width 50 height 15
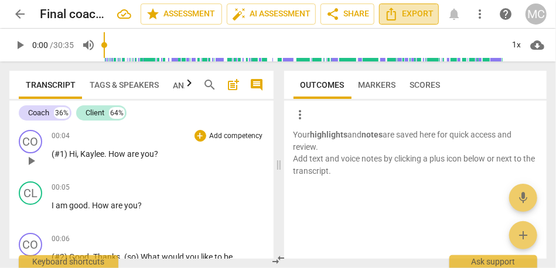
click at [410, 11] on span "Export" at bounding box center [409, 14] width 49 height 14
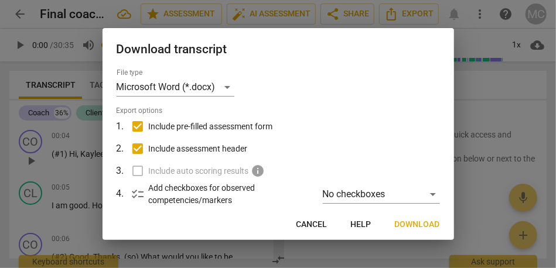
click at [420, 229] on span "Download" at bounding box center [417, 225] width 45 height 12
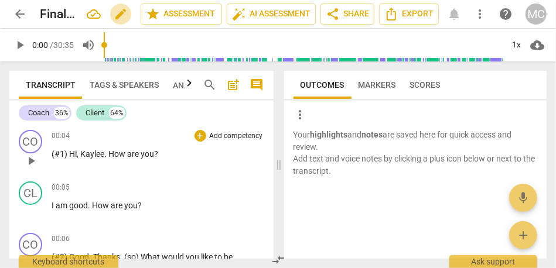
click at [114, 16] on span "edit" at bounding box center [121, 14] width 14 height 14
